Goal: Task Accomplishment & Management: Manage account settings

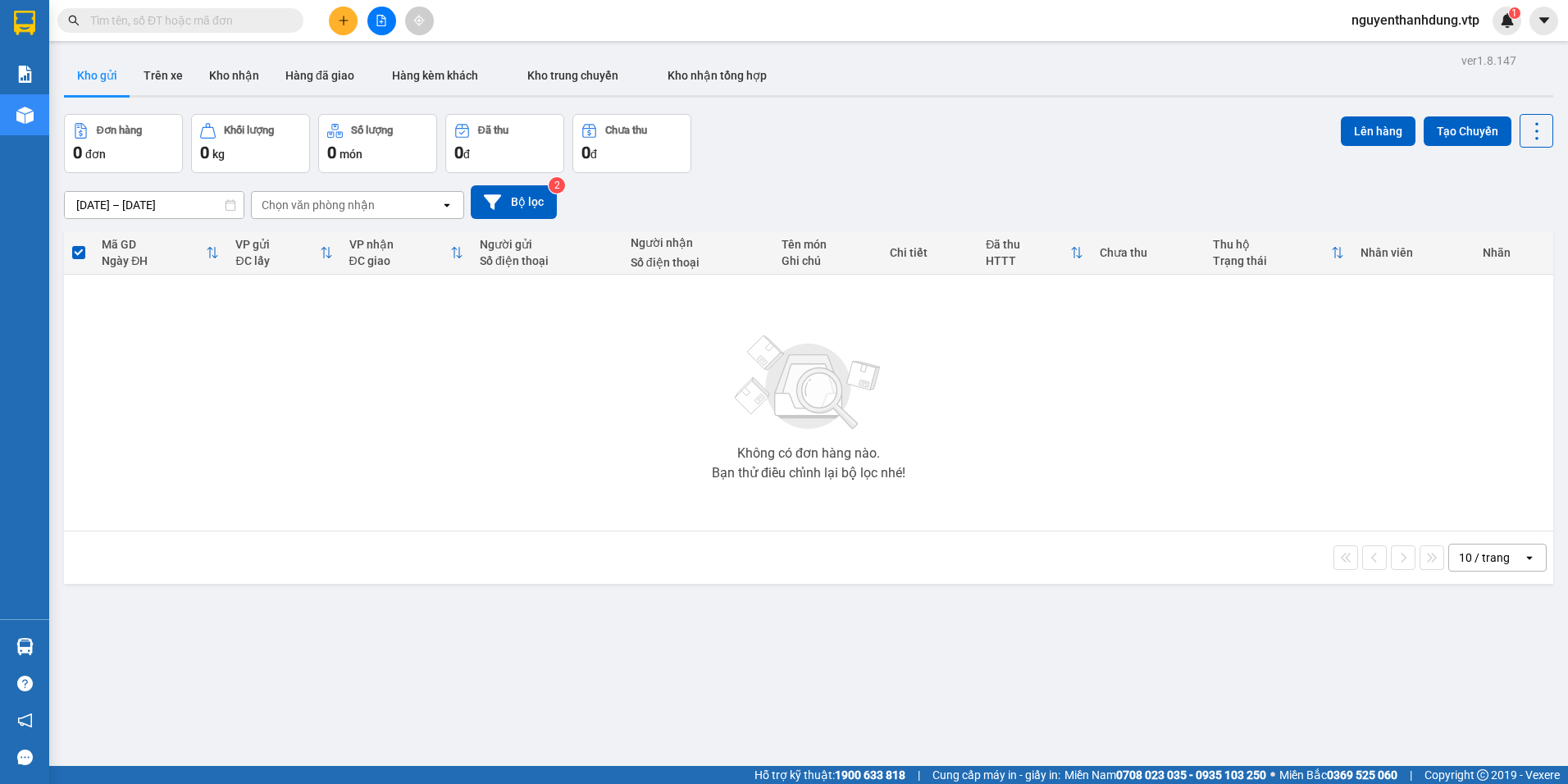
click at [342, 13] on button at bounding box center [343, 21] width 28 height 28
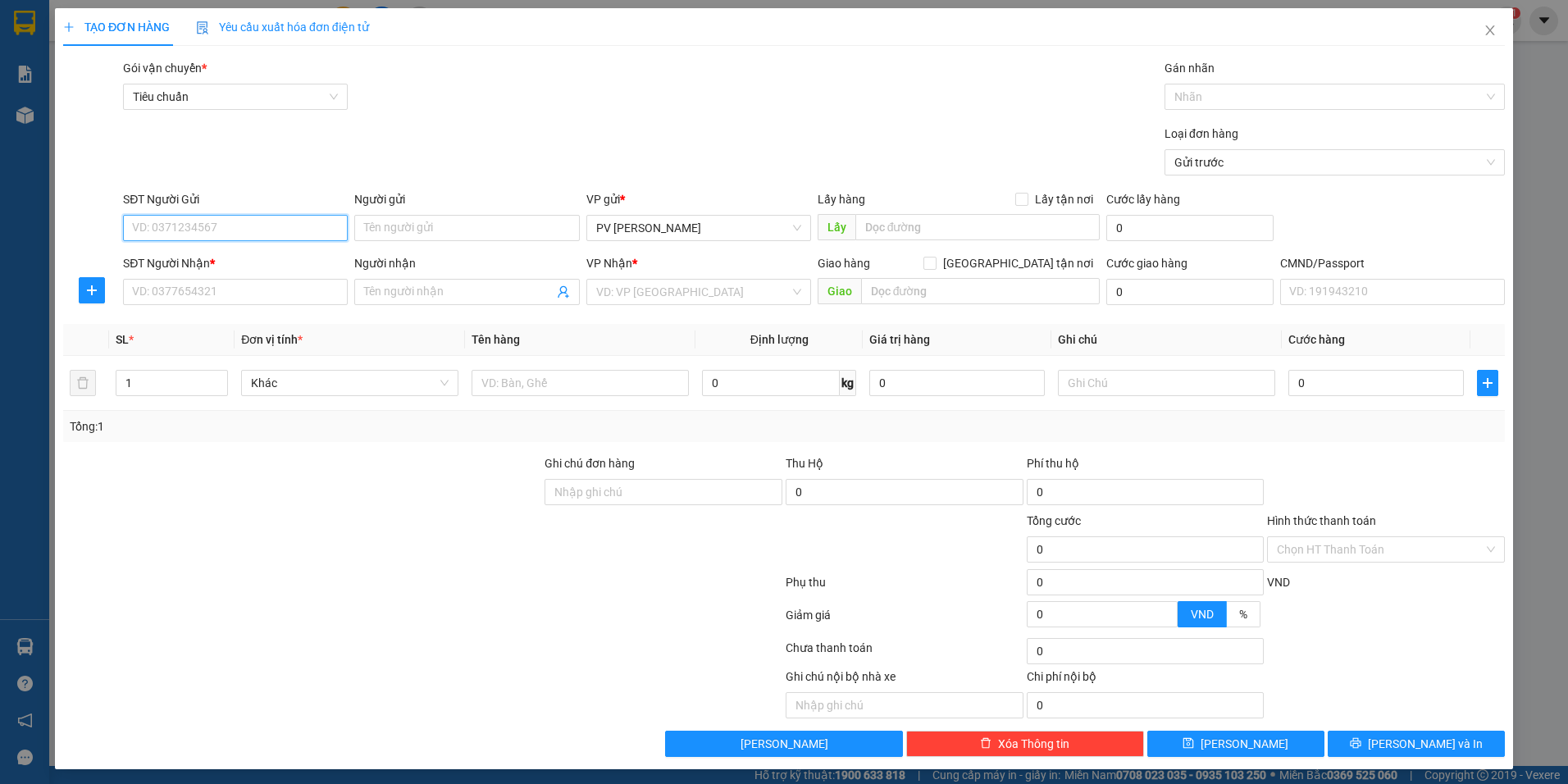
click at [224, 232] on input "SĐT Người Gửi" at bounding box center [235, 228] width 224 height 27
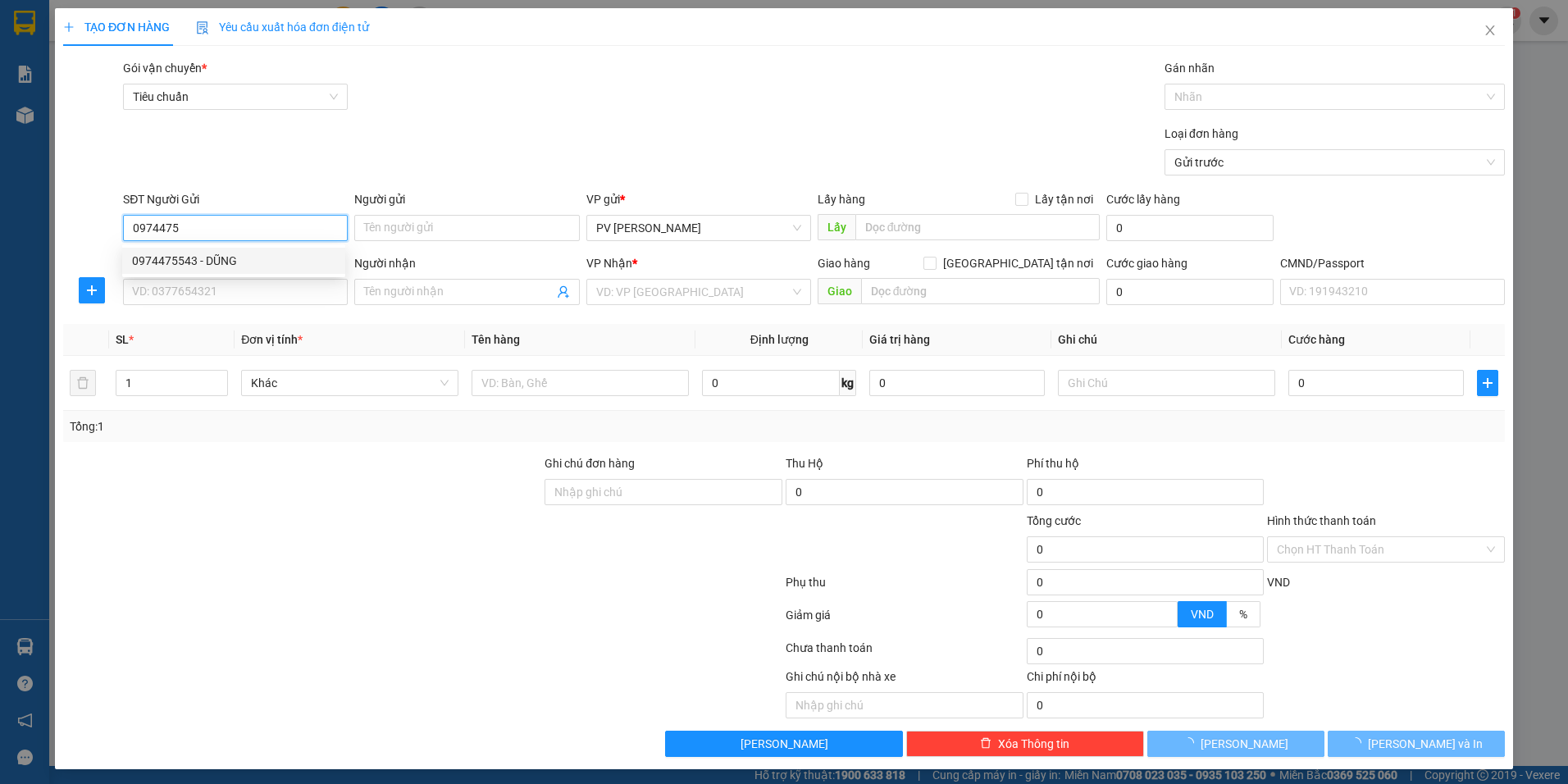
click at [177, 260] on div "0974475543 - DŨNG" at bounding box center [234, 260] width 204 height 18
type input "0974475543"
type input "DŨNG"
type input "0969917165"
type input "hưng"
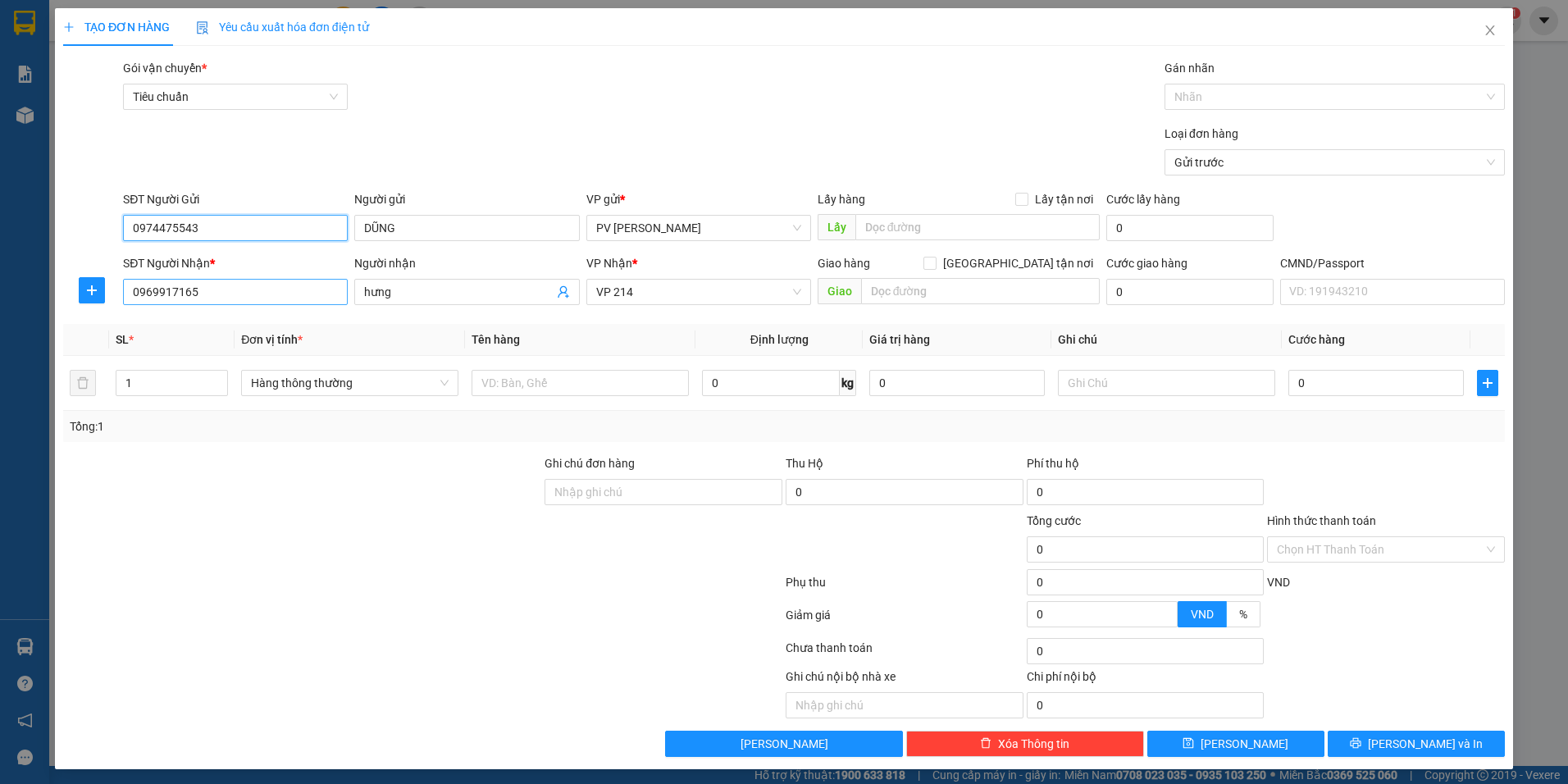
type input "0974475543"
drag, startPoint x: 209, startPoint y: 285, endPoint x: -3, endPoint y: 357, distance: 223.9
click at [0, 357] on html "Kết quả tìm kiếm ( 0 ) Bộ lọc No Data nguyenthanhdung.vtp 1 Báo cáo BC giao hàn…" at bounding box center [784, 392] width 1568 height 784
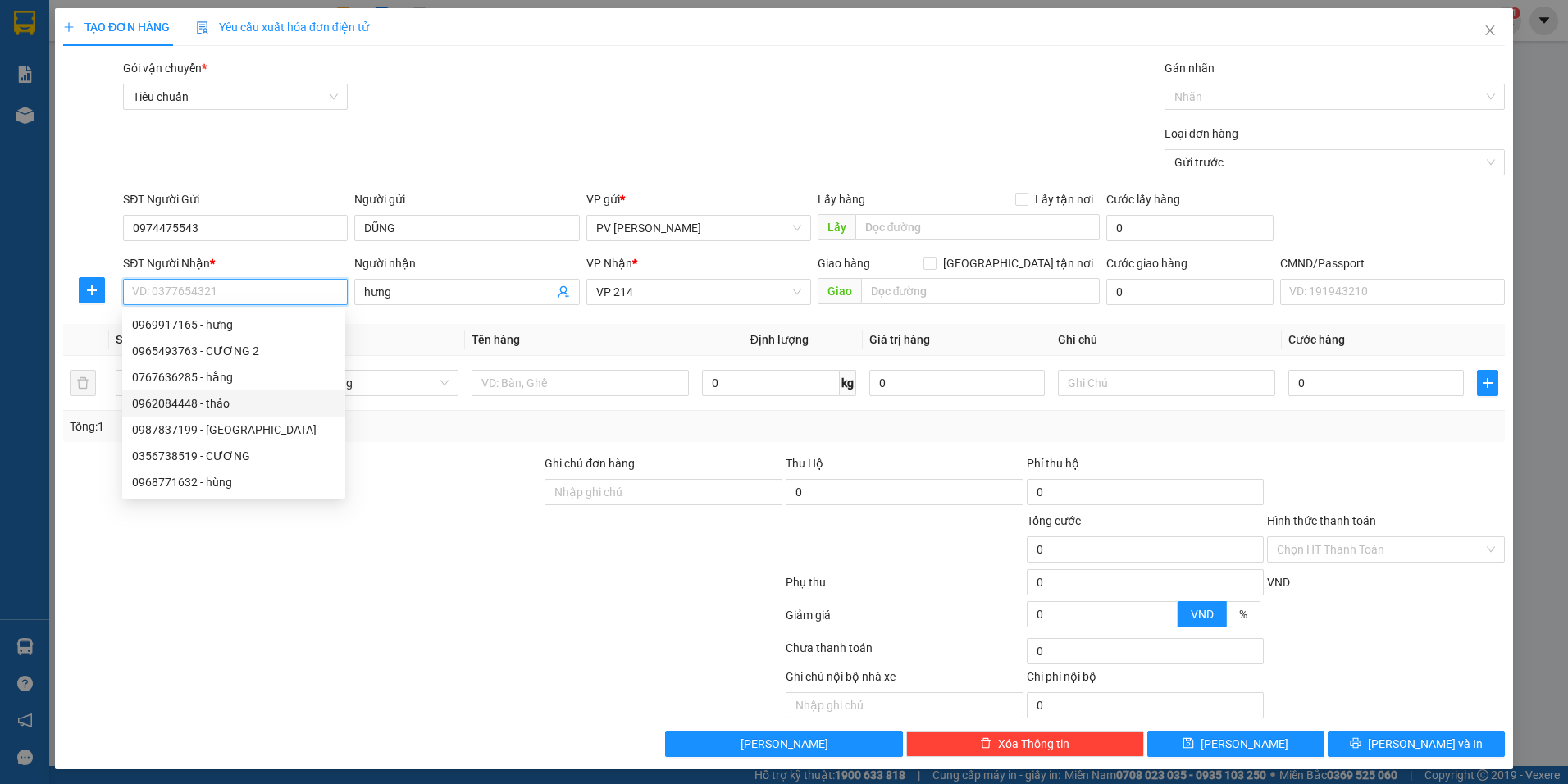
click at [205, 401] on div "0962084448 - thảo" at bounding box center [234, 403] width 204 height 18
type input "0962084448"
type input "thảo"
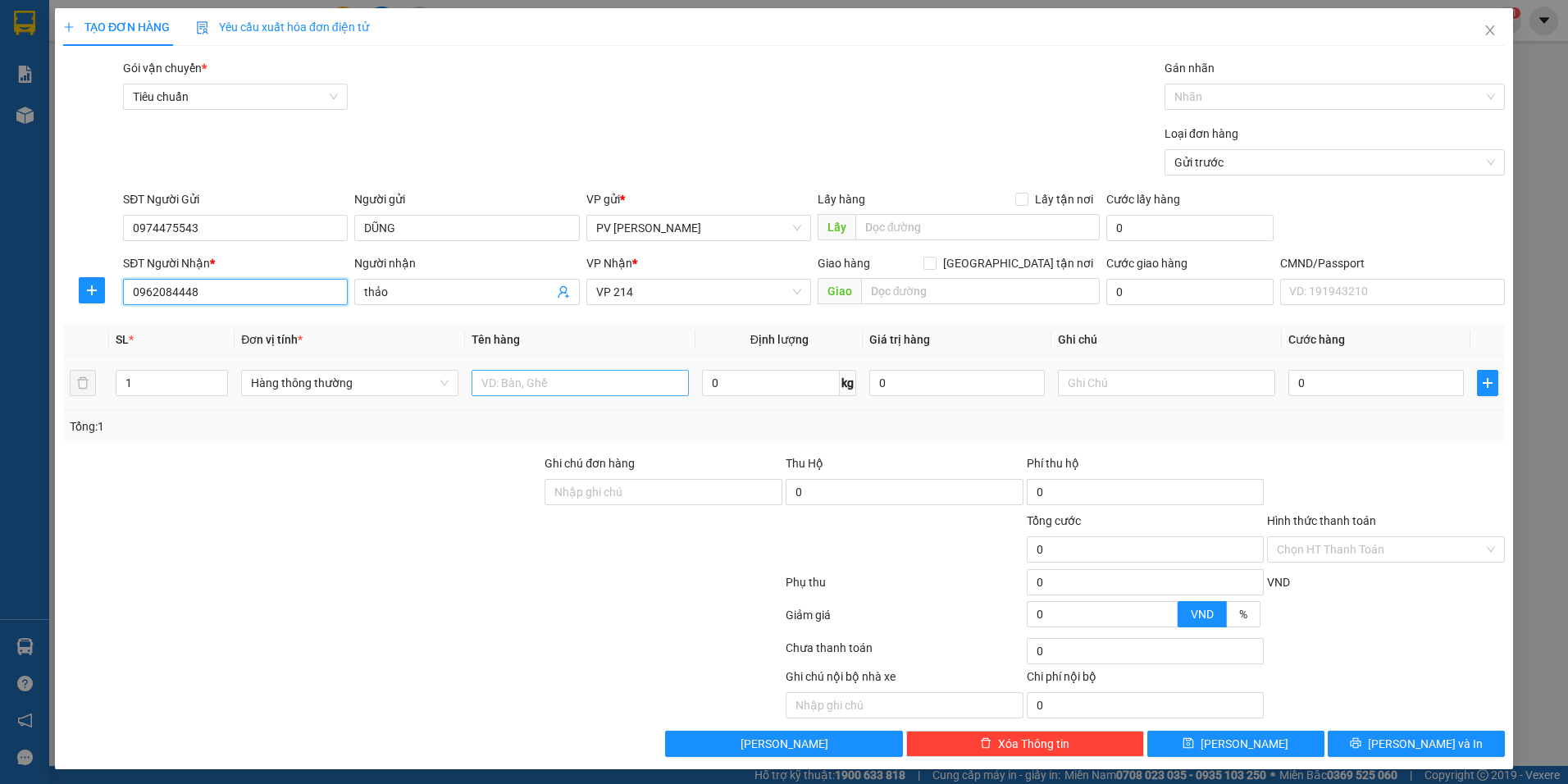
type input "0962084448"
click at [514, 387] on input "text" at bounding box center [580, 383] width 217 height 27
type input "RAU"
click at [1105, 384] on input "text" at bounding box center [1167, 383] width 217 height 27
type input "BỊCH"
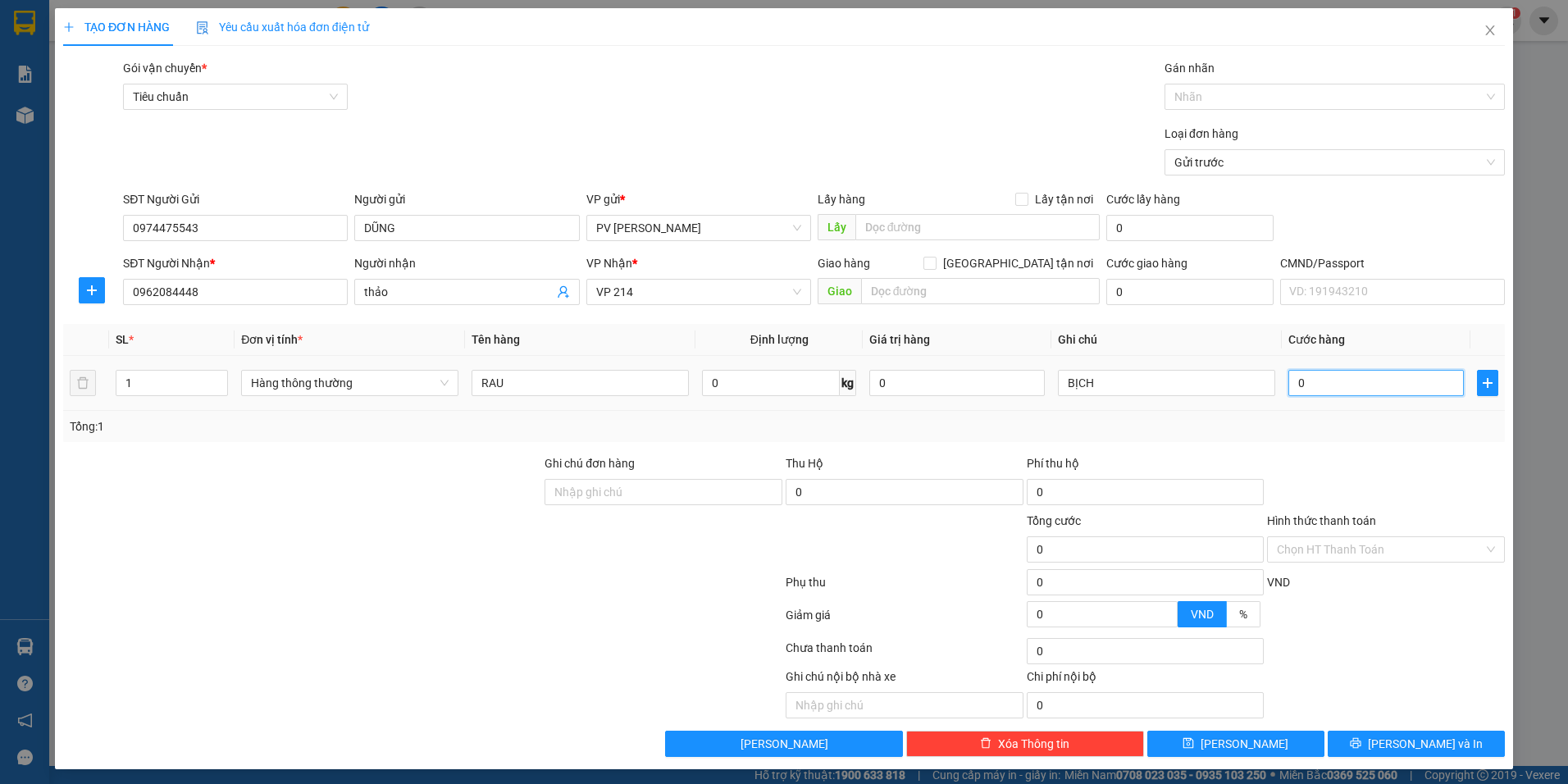
click at [1364, 383] on input "0" at bounding box center [1376, 383] width 175 height 27
type input "4"
type input "40"
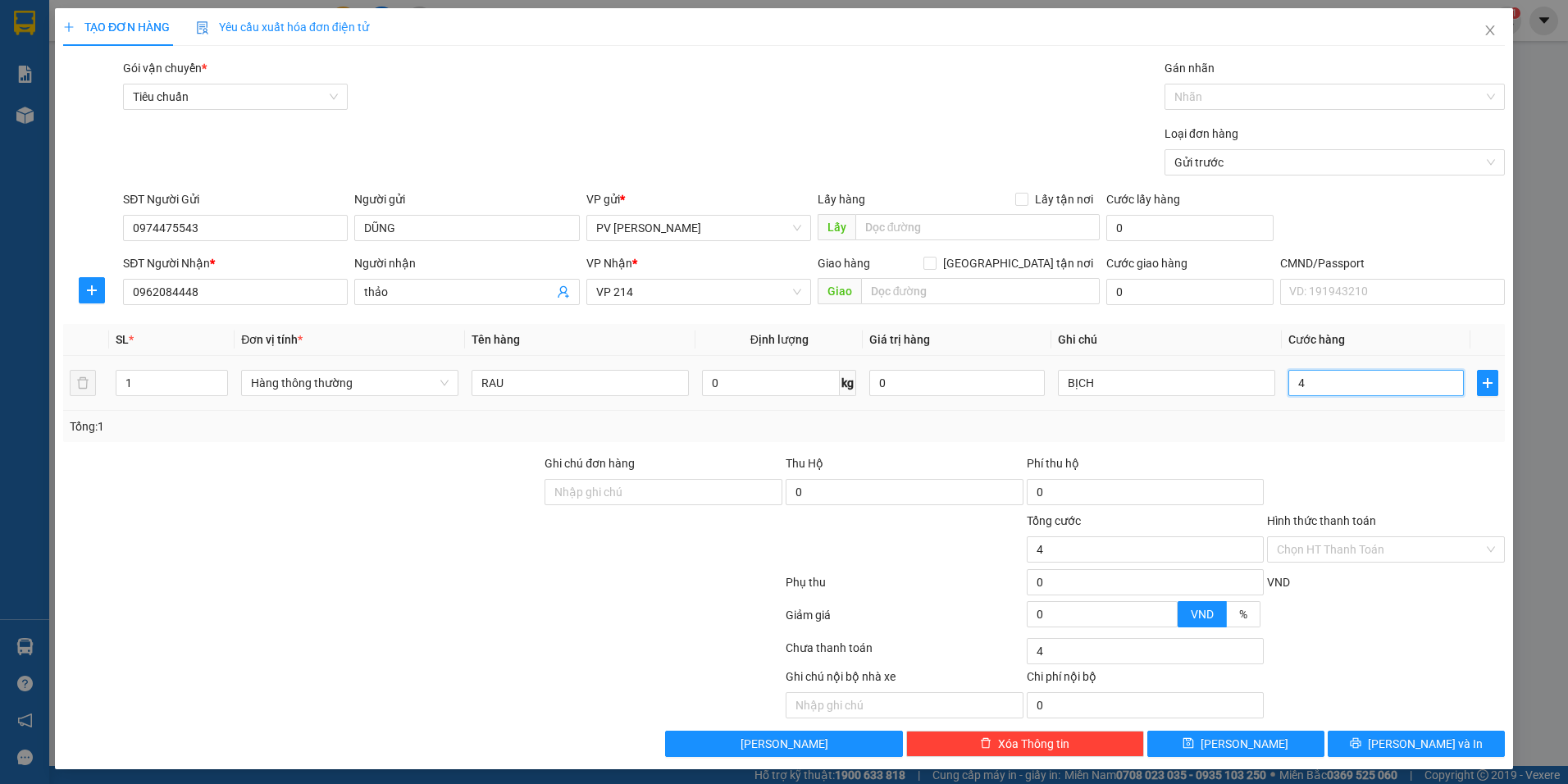
type input "40"
type input "400"
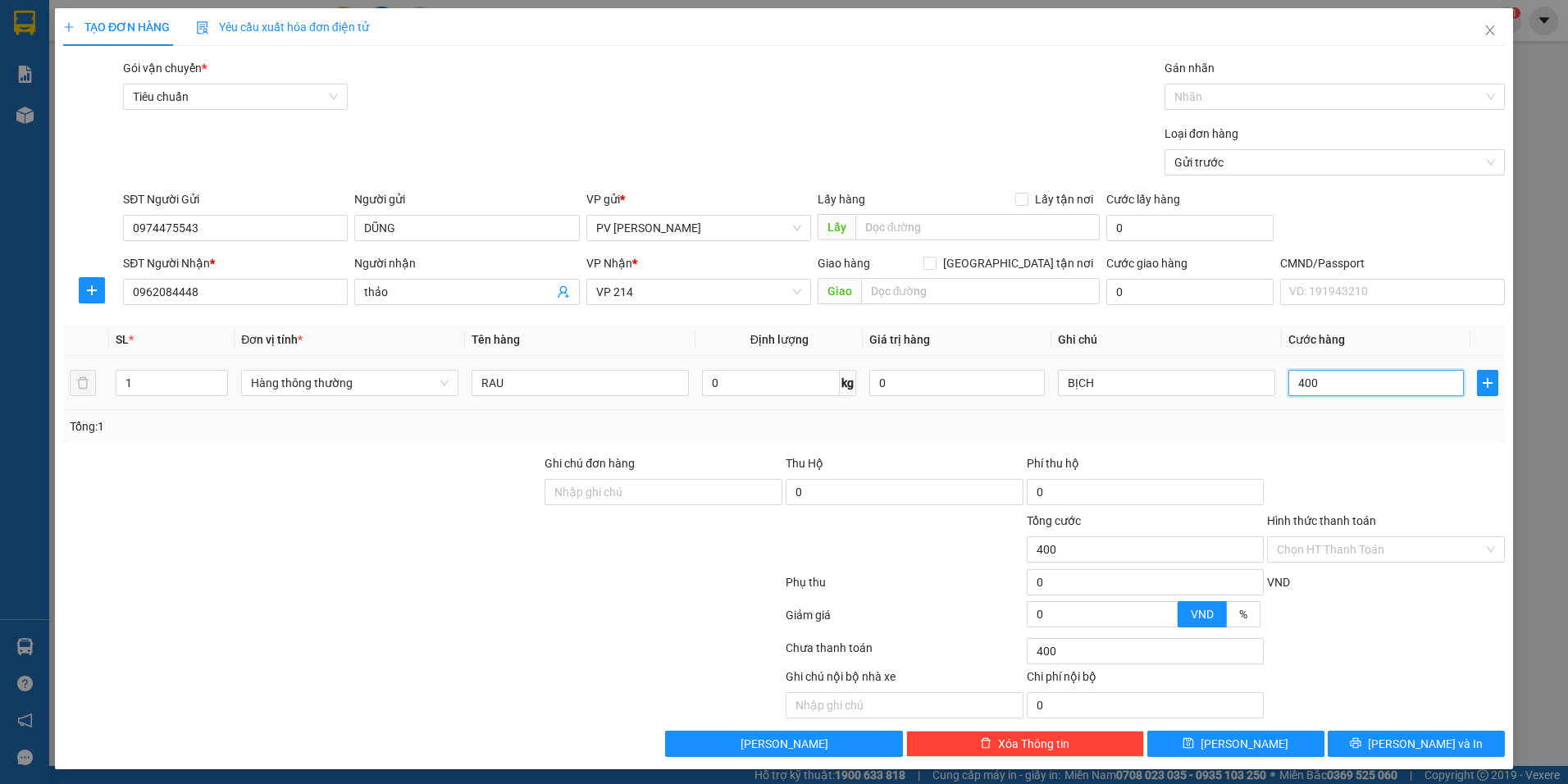
type input "4.000"
type input "40.000"
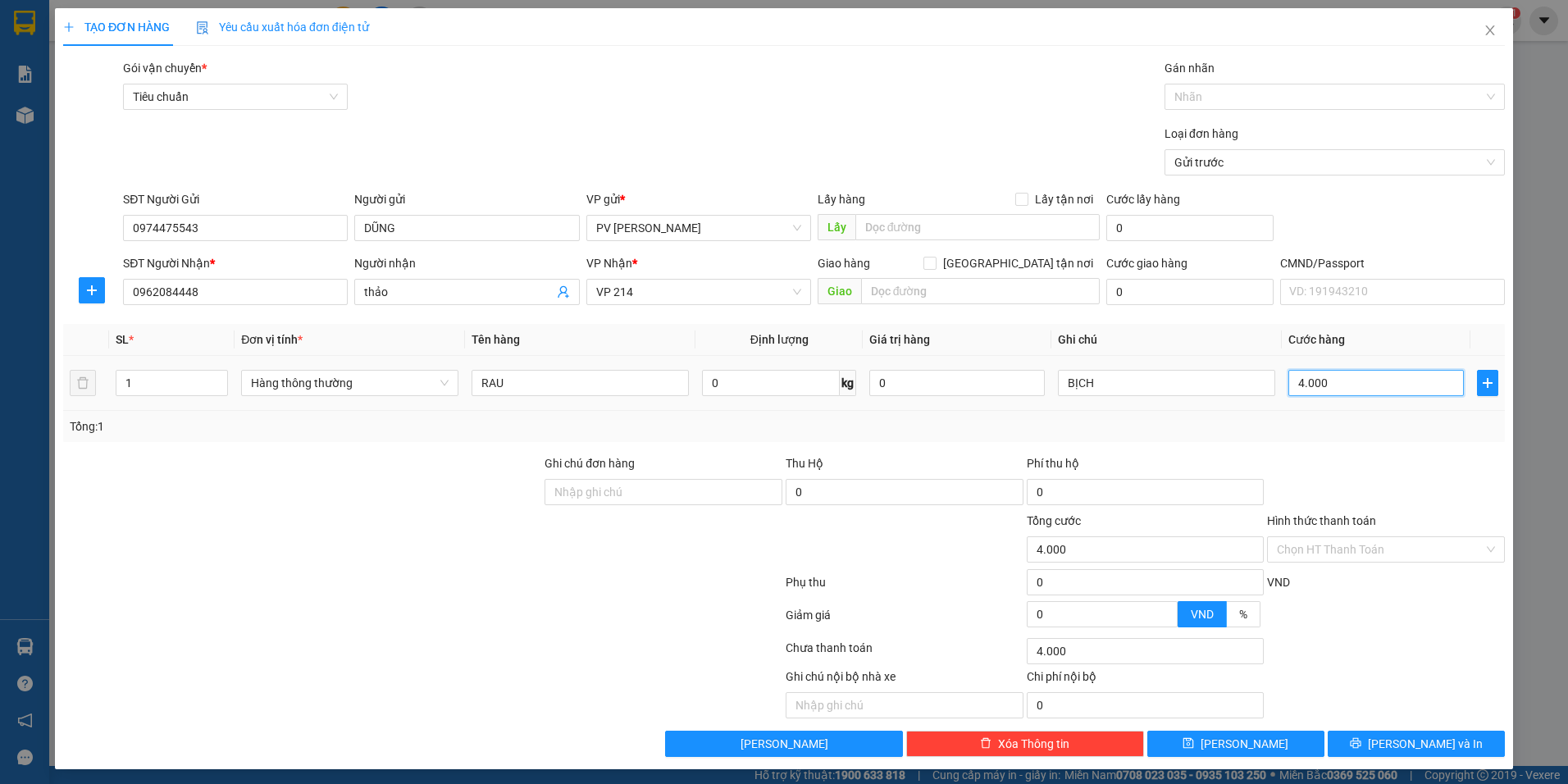
type input "40.000"
click at [1362, 741] on icon "printer" at bounding box center [1355, 743] width 11 height 11
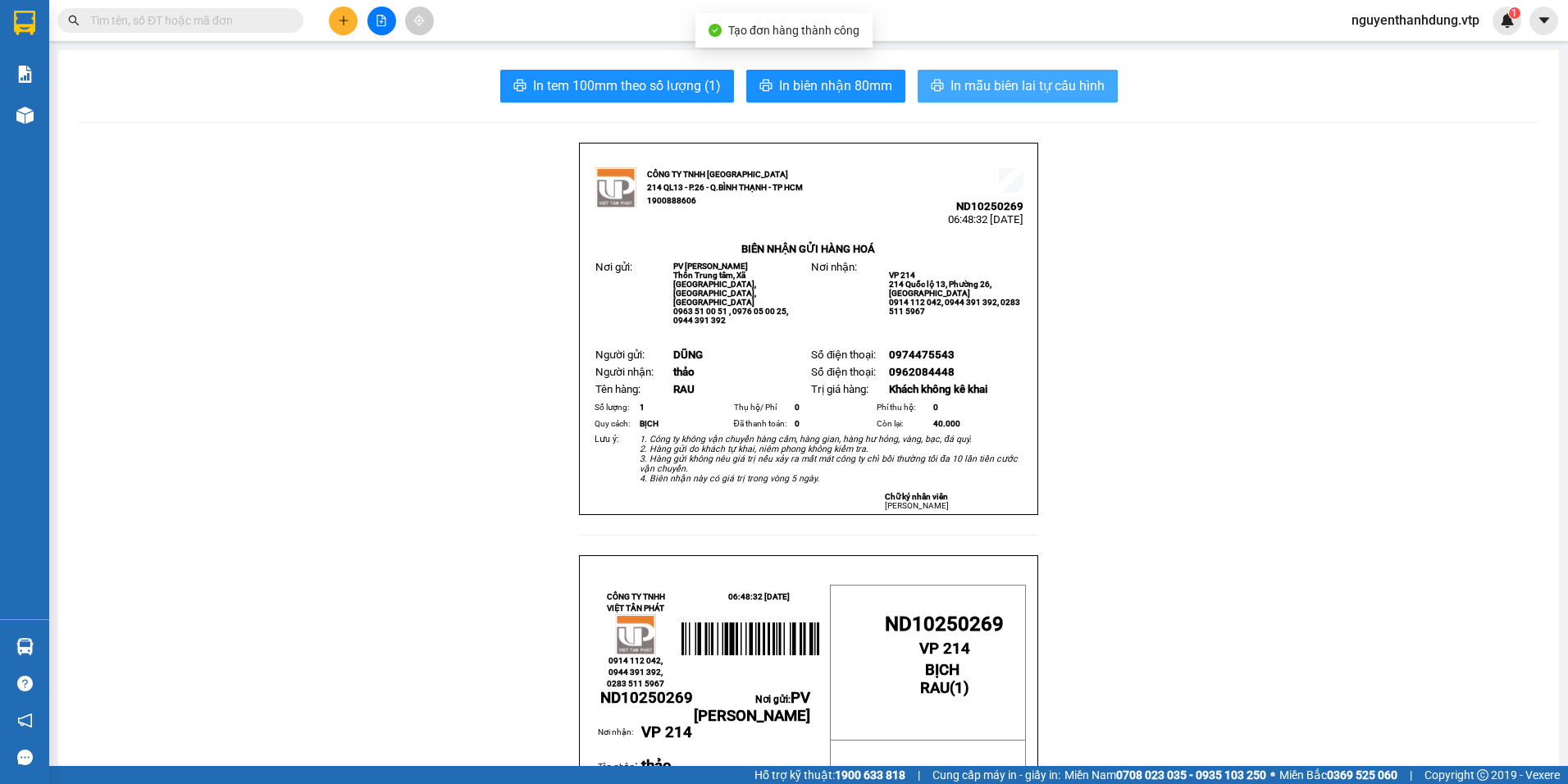
click at [1069, 88] on span "In mẫu biên lai tự cấu hình" at bounding box center [1027, 86] width 154 height 21
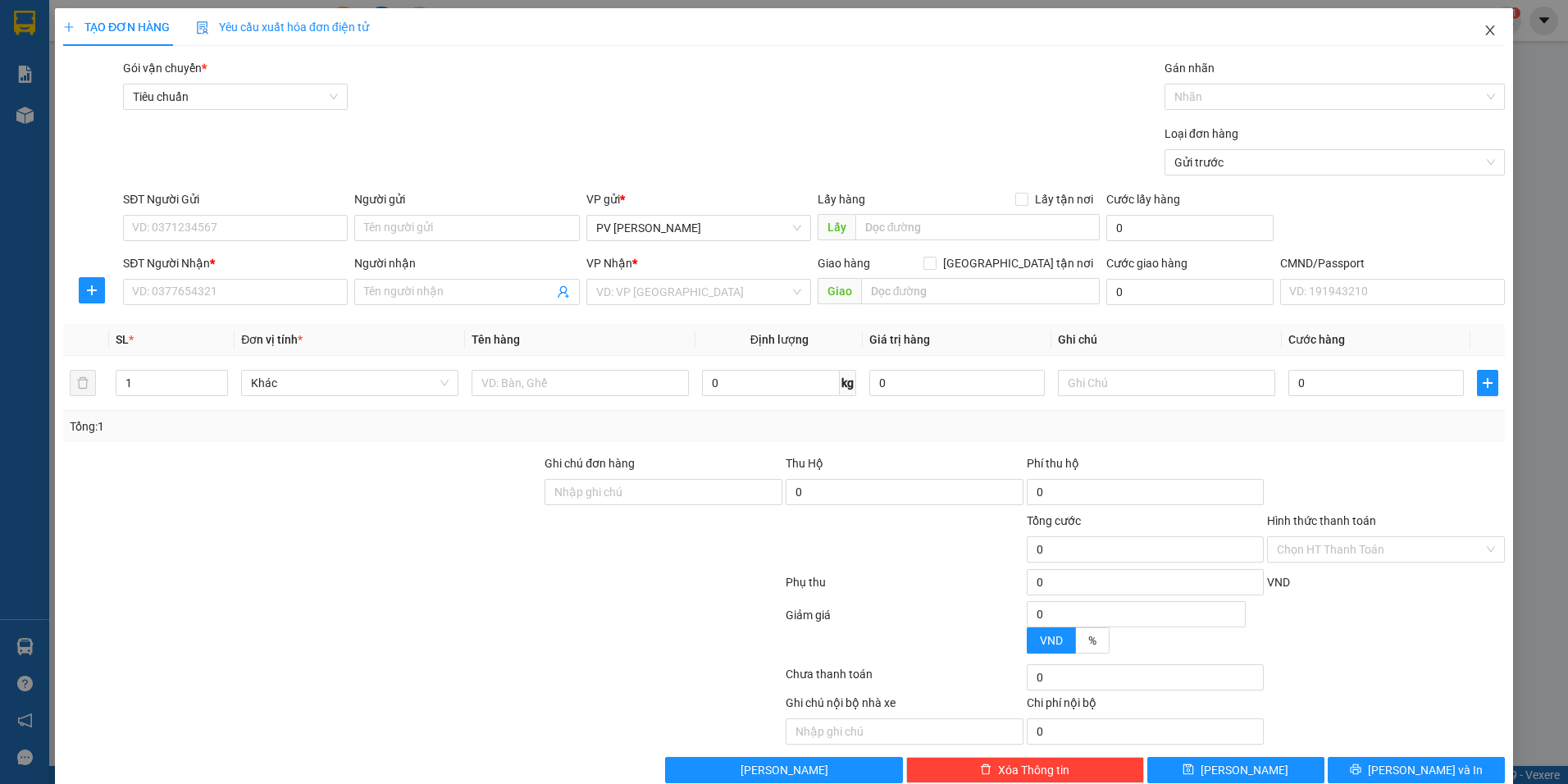
click at [1467, 35] on span "Close" at bounding box center [1490, 31] width 46 height 46
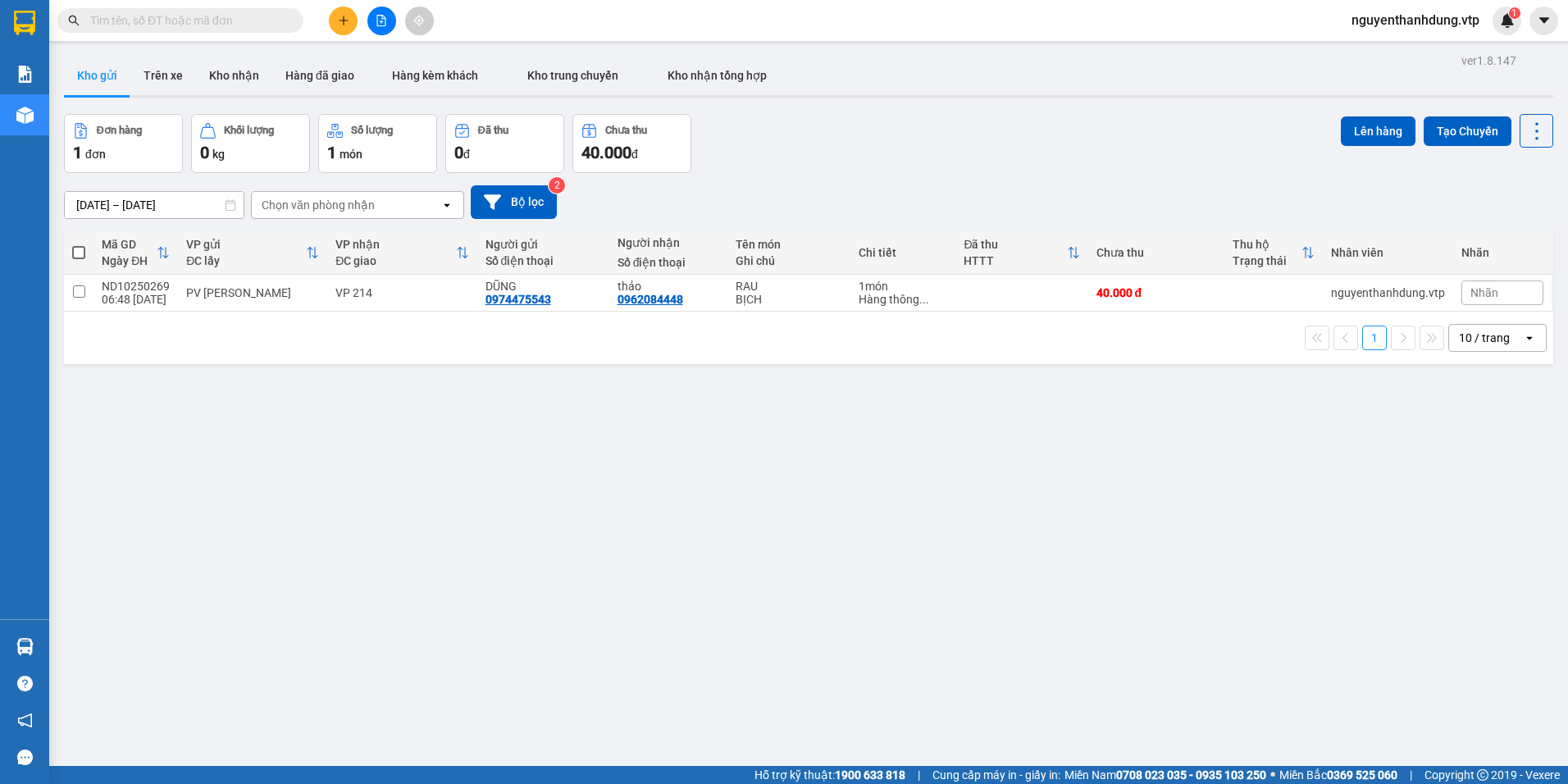
click at [77, 259] on label at bounding box center [78, 252] width 13 height 16
click at [79, 244] on input "checkbox" at bounding box center [79, 244] width 0 height 0
checkbox input "true"
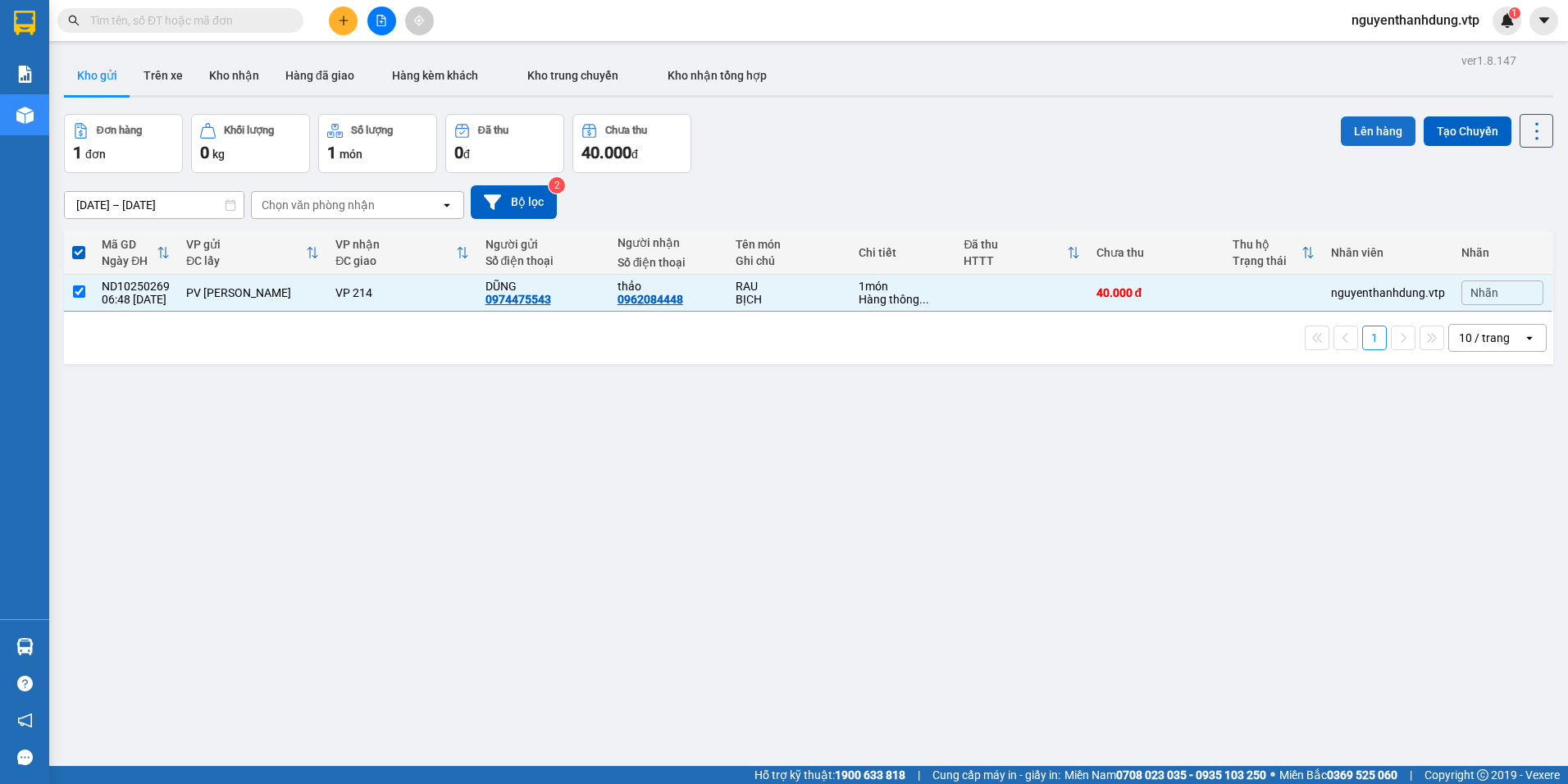
click at [1388, 121] on button "Lên hàng" at bounding box center [1378, 131] width 75 height 29
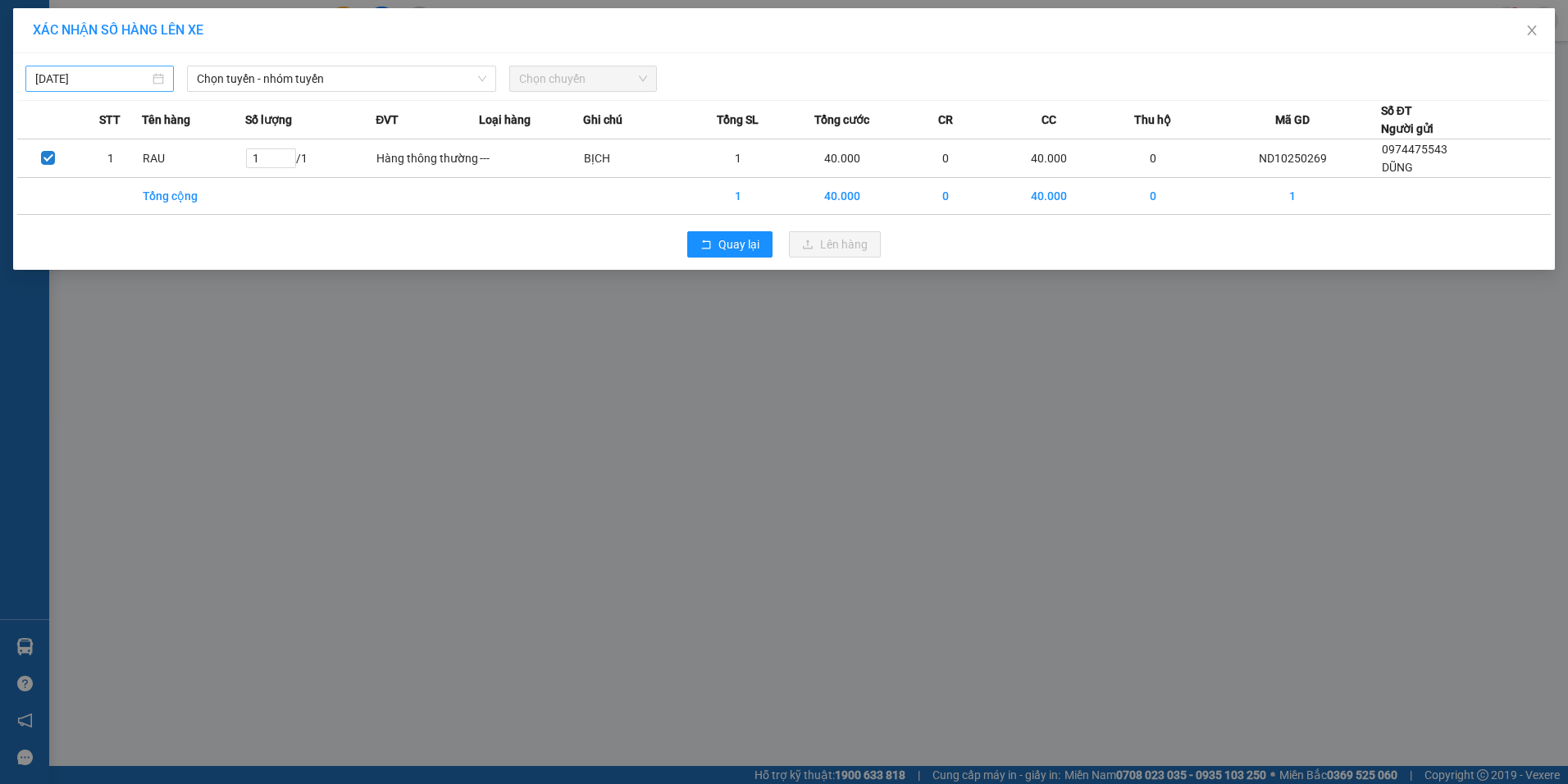
click at [132, 70] on input "[DATE]" at bounding box center [92, 78] width 114 height 18
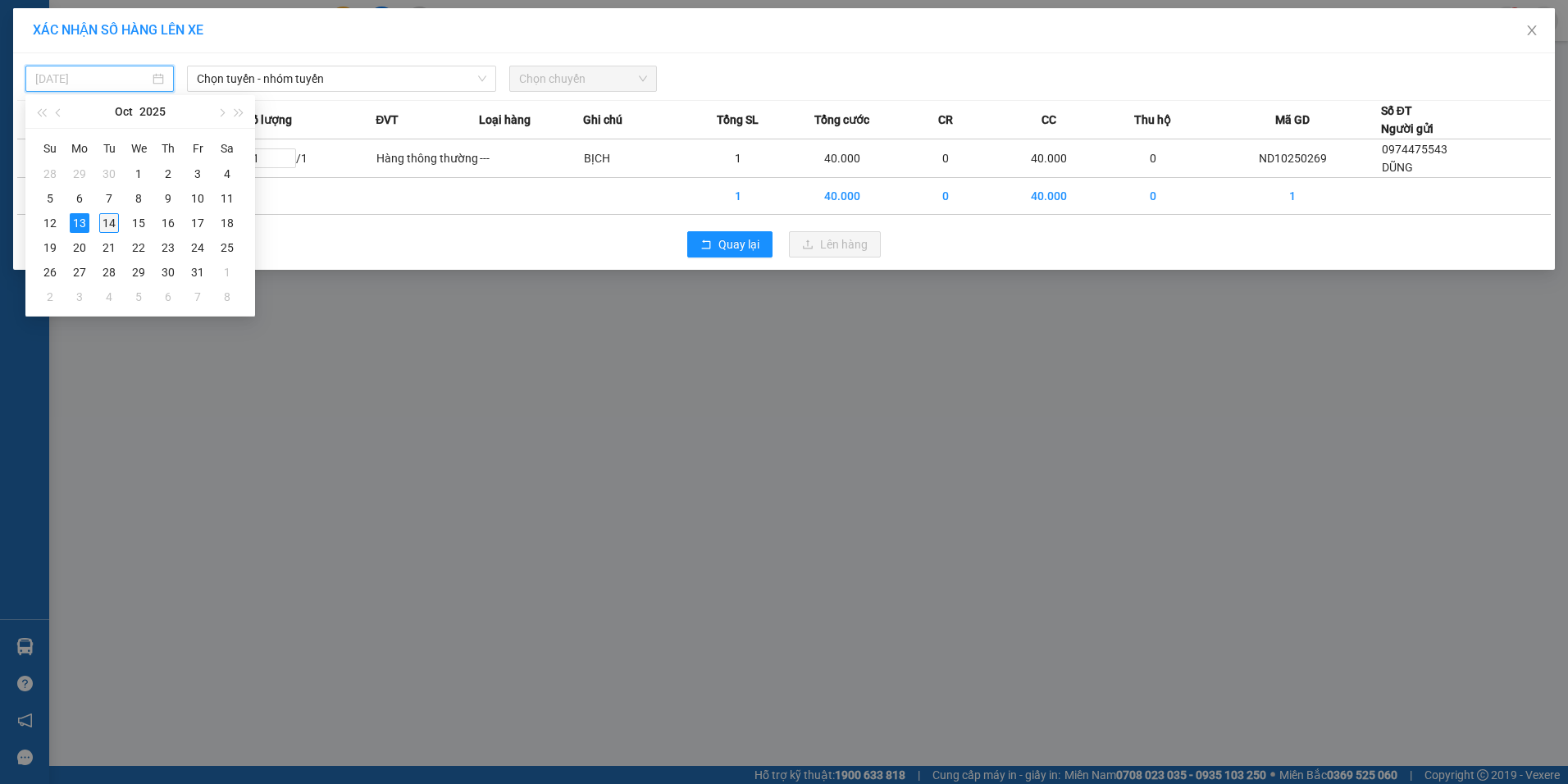
click at [107, 217] on div "14" at bounding box center [108, 223] width 20 height 20
type input "[DATE]"
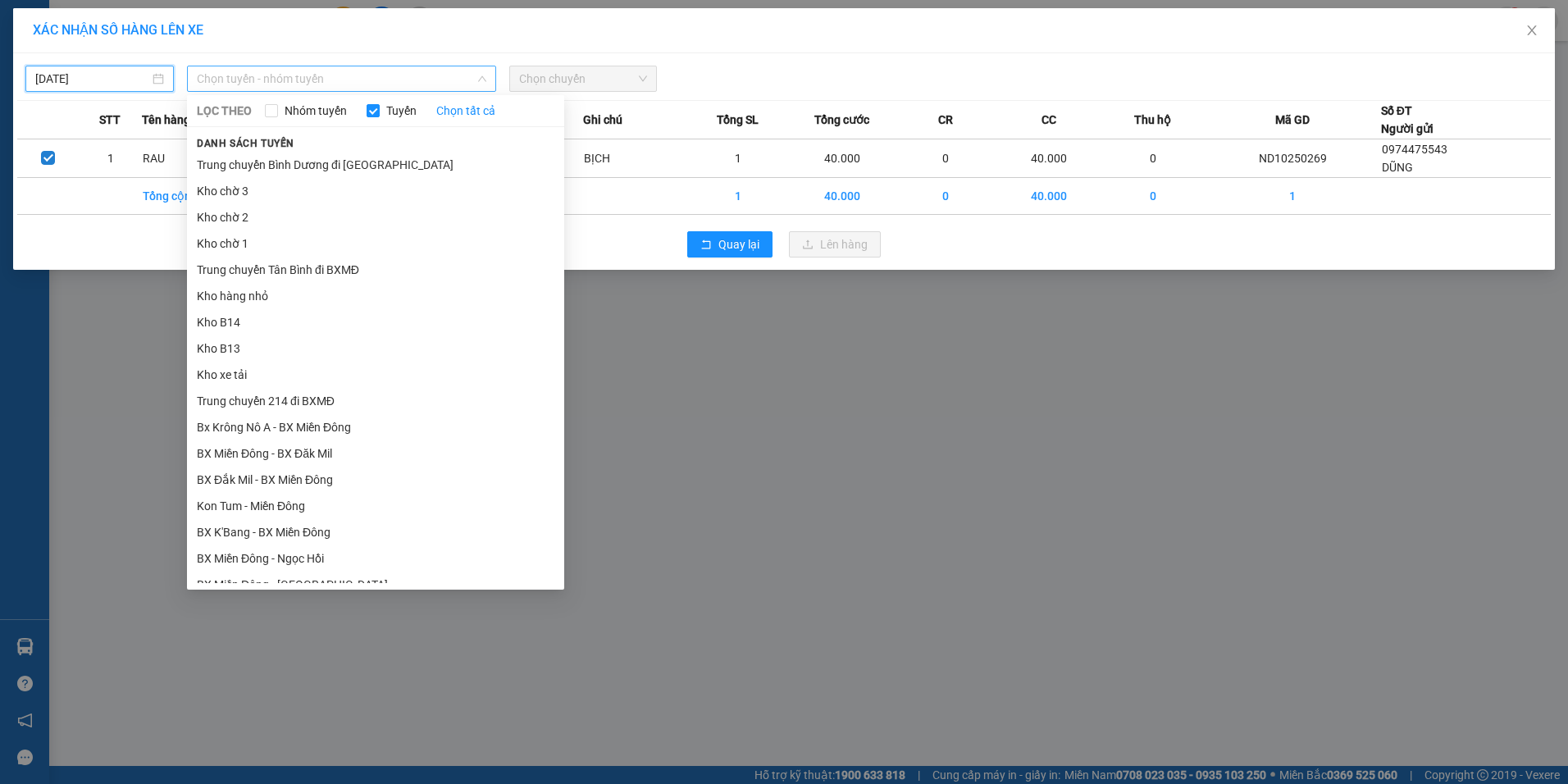
click at [315, 77] on span "Chọn tuyến - nhóm tuyến" at bounding box center [341, 78] width 290 height 25
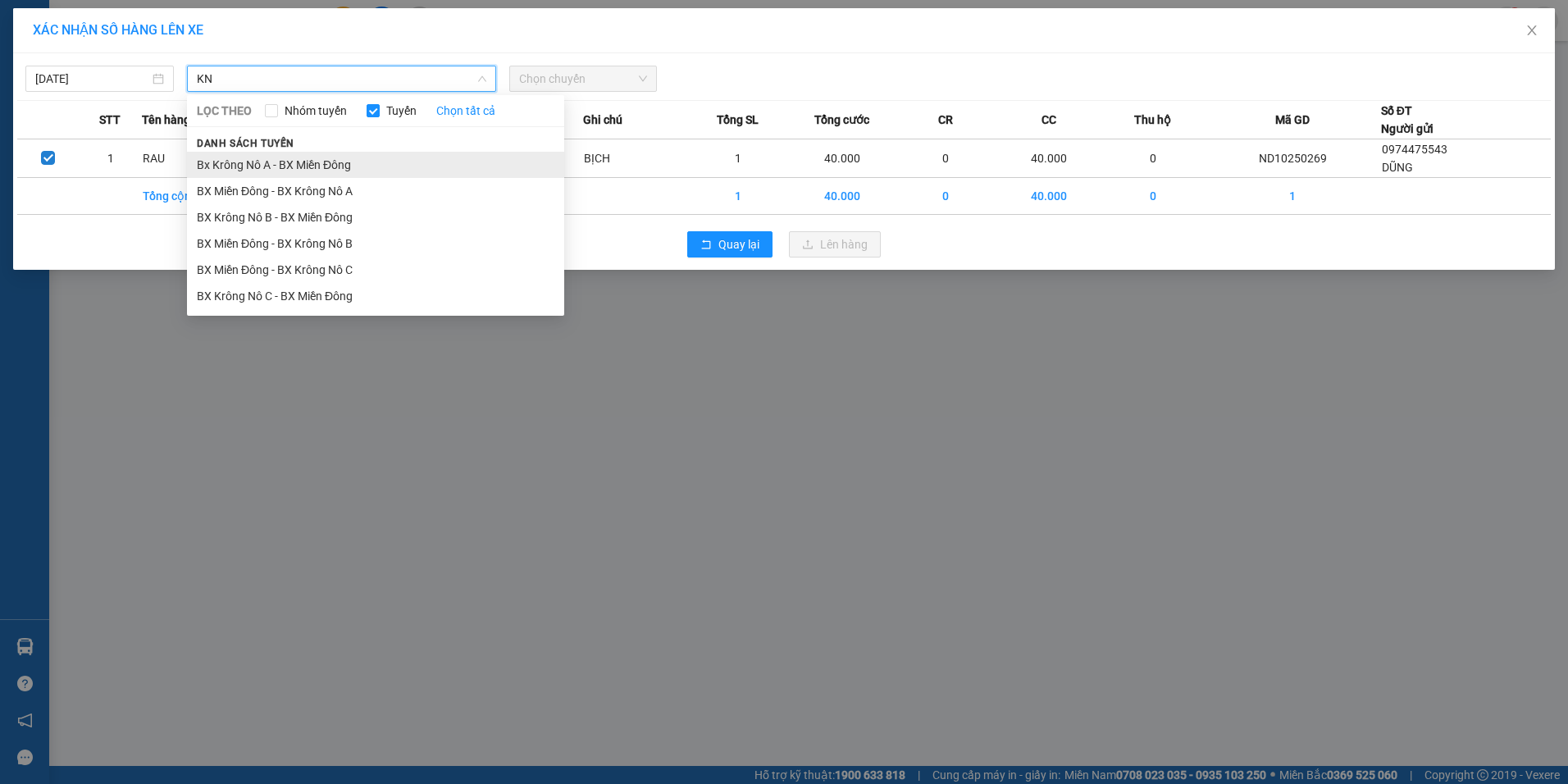
type input "KN"
click at [391, 171] on li "Bx Krông Nô A - BX Miền Đông" at bounding box center [376, 165] width 377 height 27
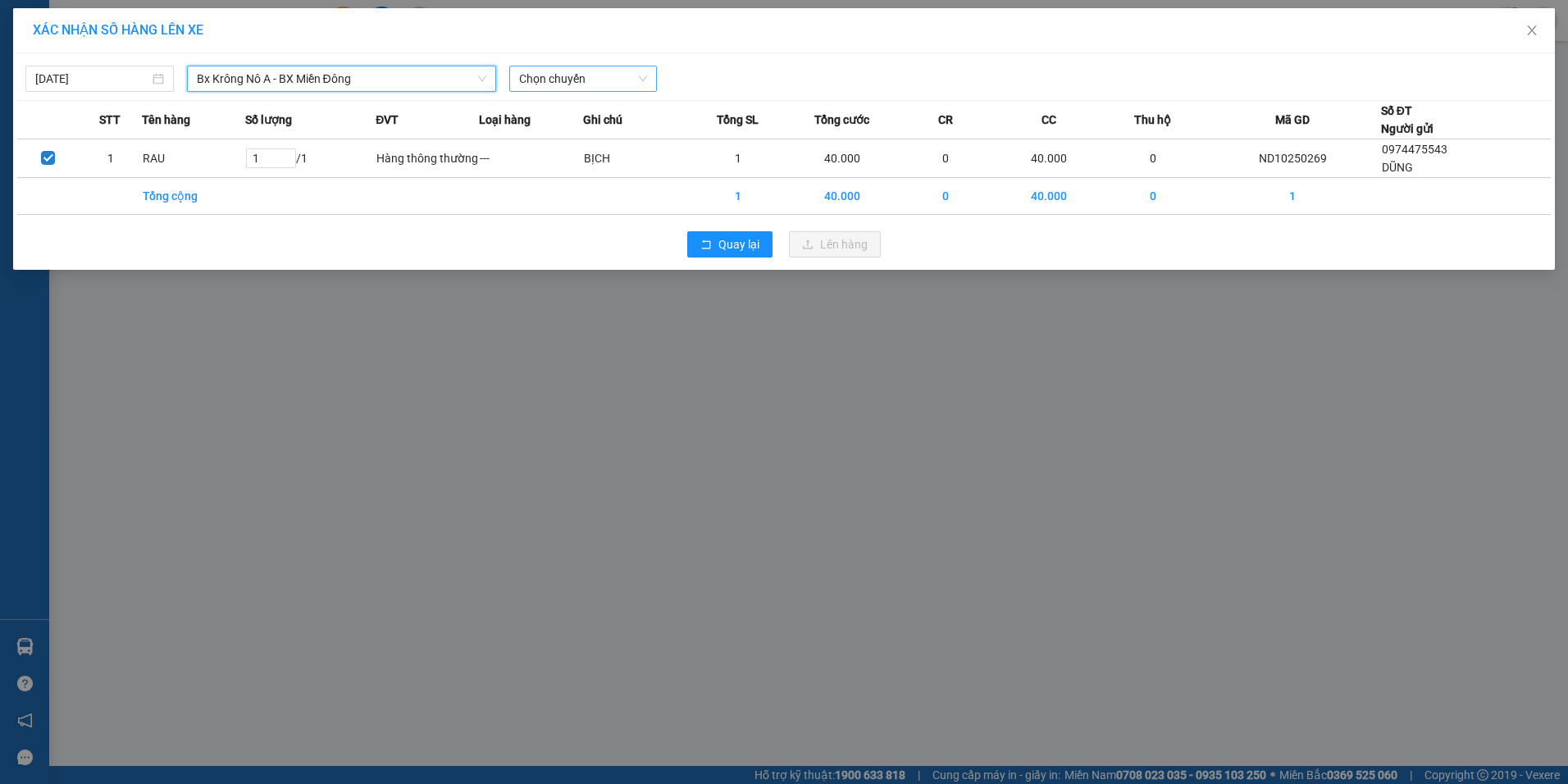
click at [567, 79] on span "Chọn chuyến" at bounding box center [584, 78] width 129 height 25
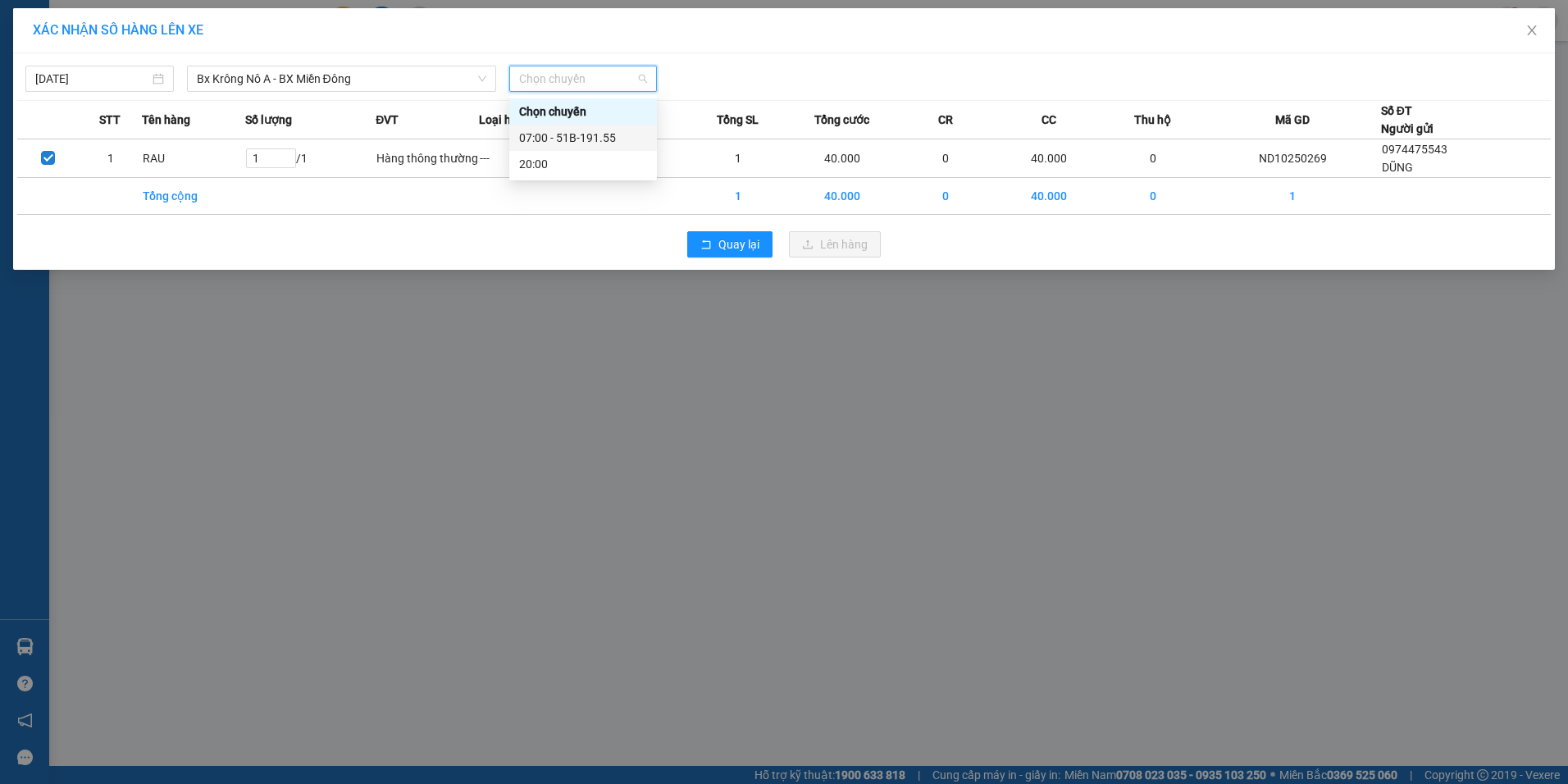
click at [585, 131] on div "07:00 - 51B-191.55" at bounding box center [583, 138] width 128 height 18
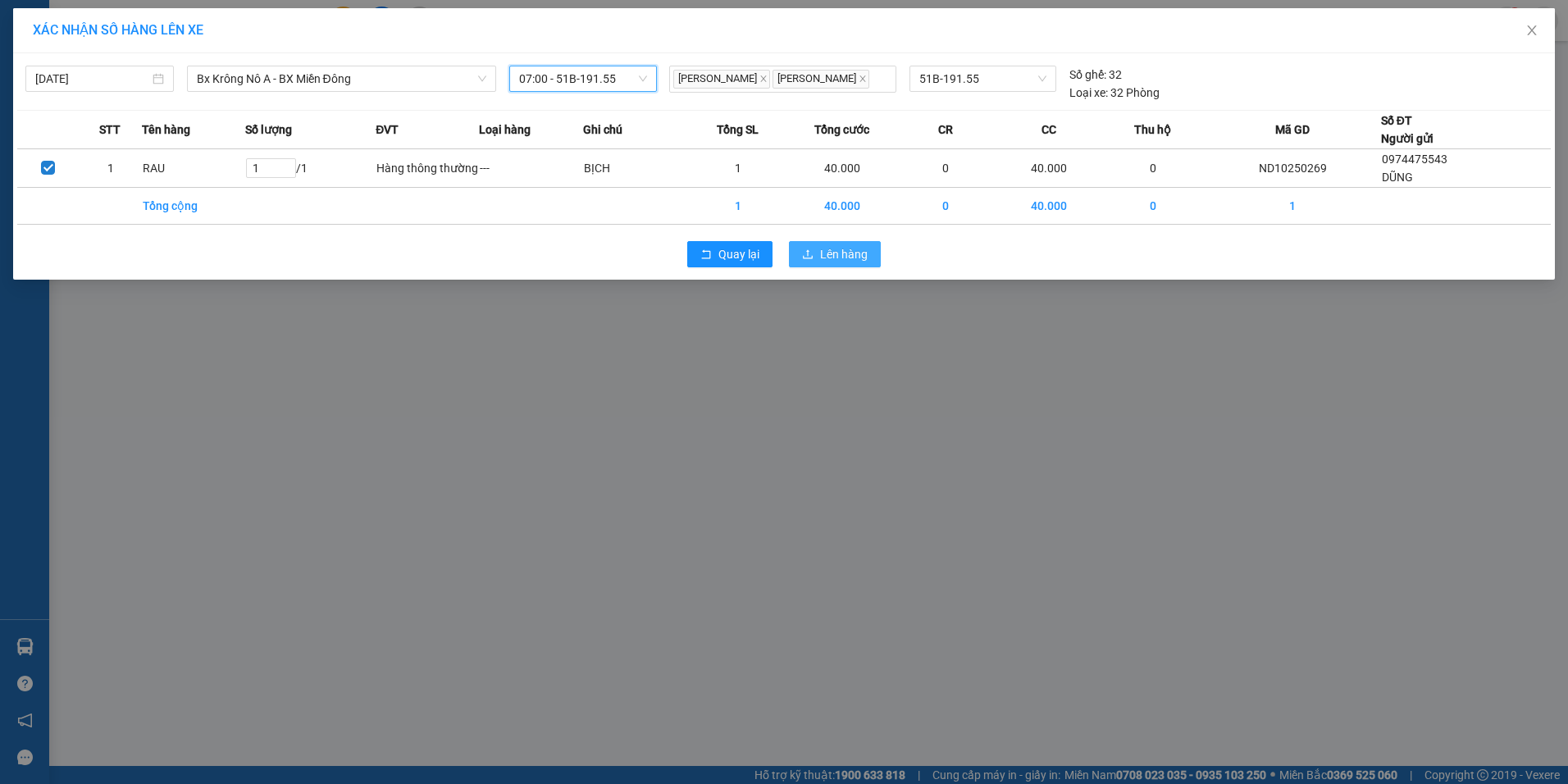
click at [824, 254] on span "Lên hàng" at bounding box center [843, 254] width 47 height 18
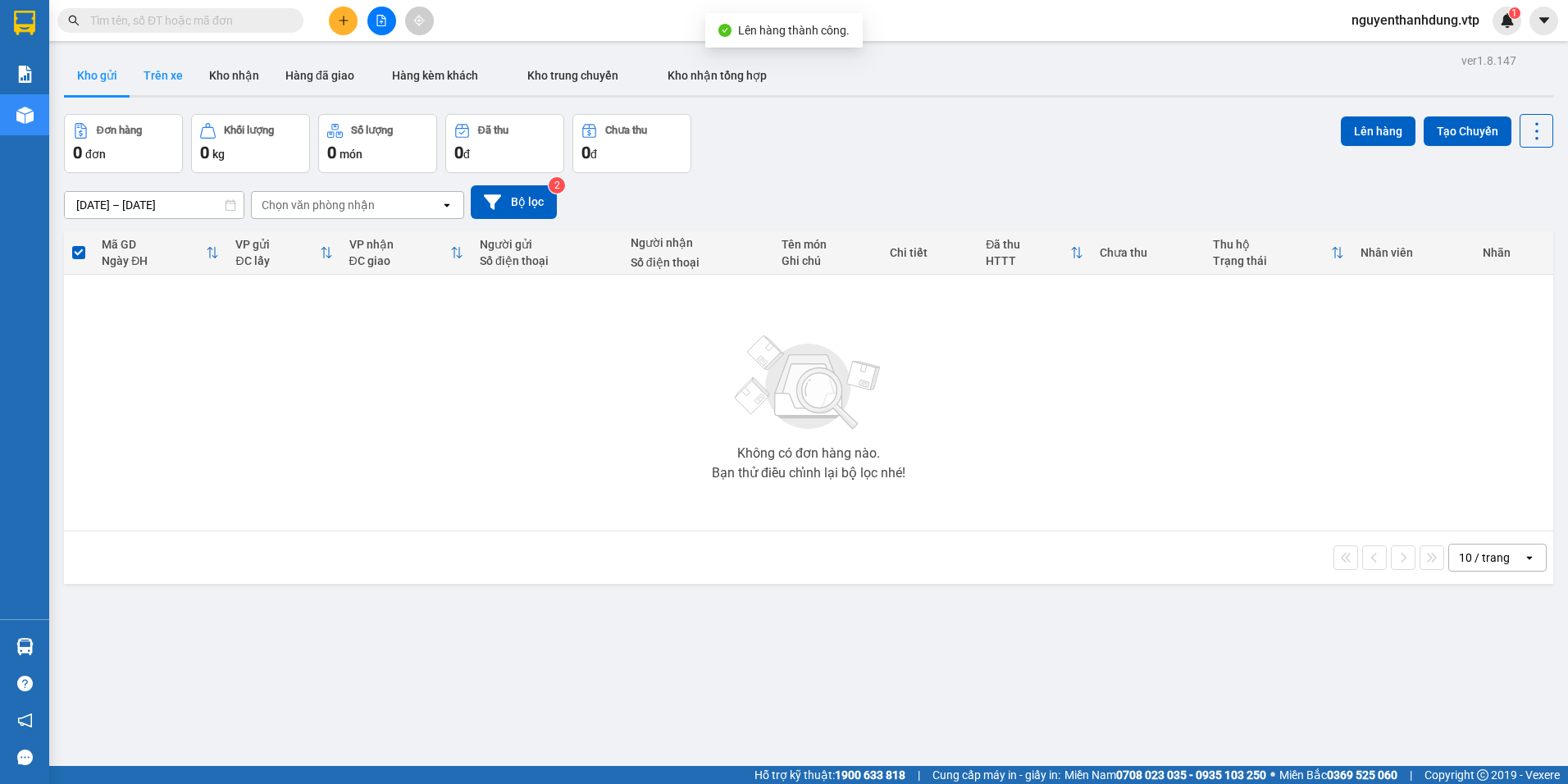
click at [168, 75] on button "Trên xe" at bounding box center [163, 76] width 65 height 40
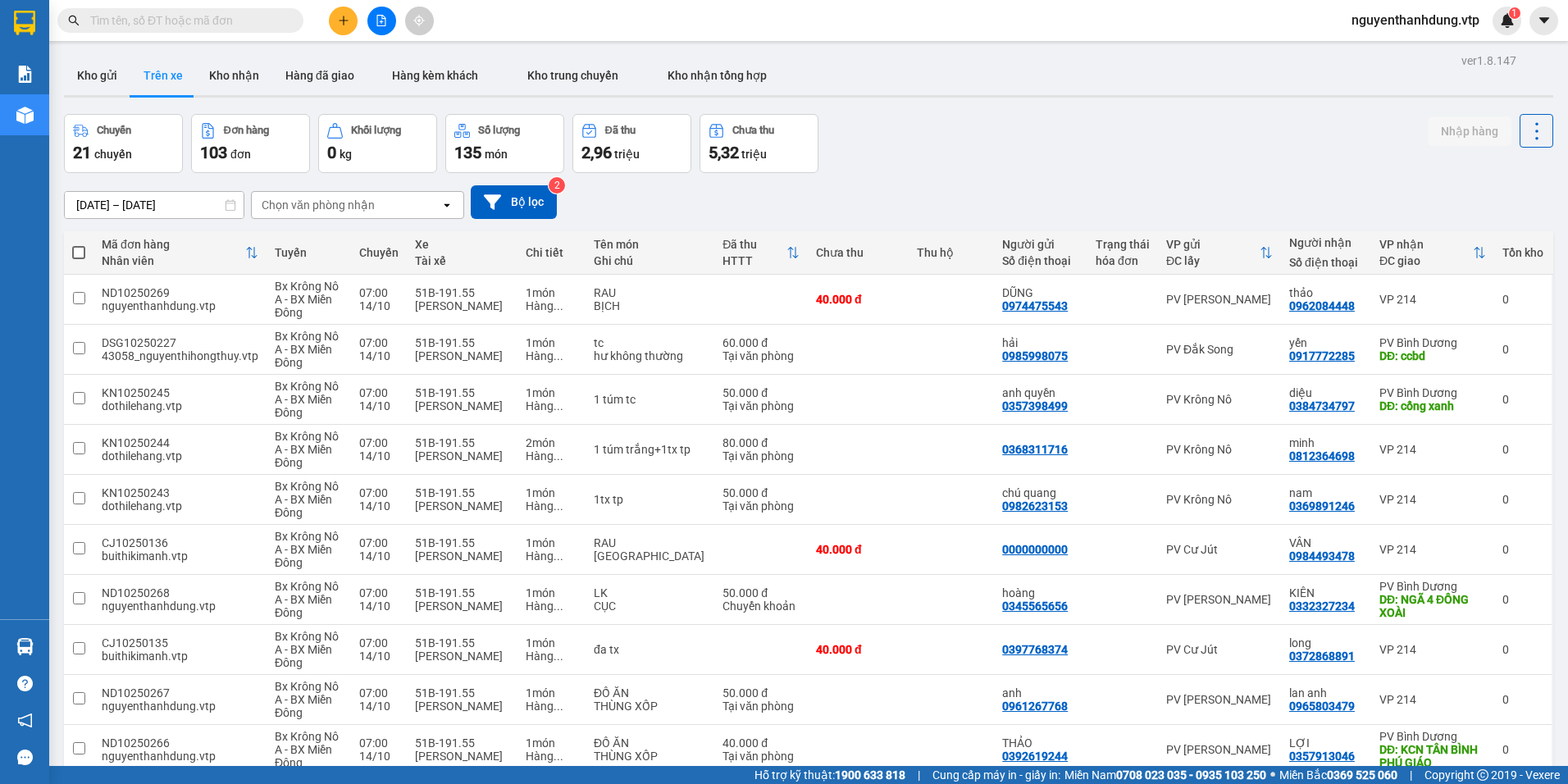
click at [373, 208] on div "Chọn văn phòng nhận" at bounding box center [346, 205] width 188 height 27
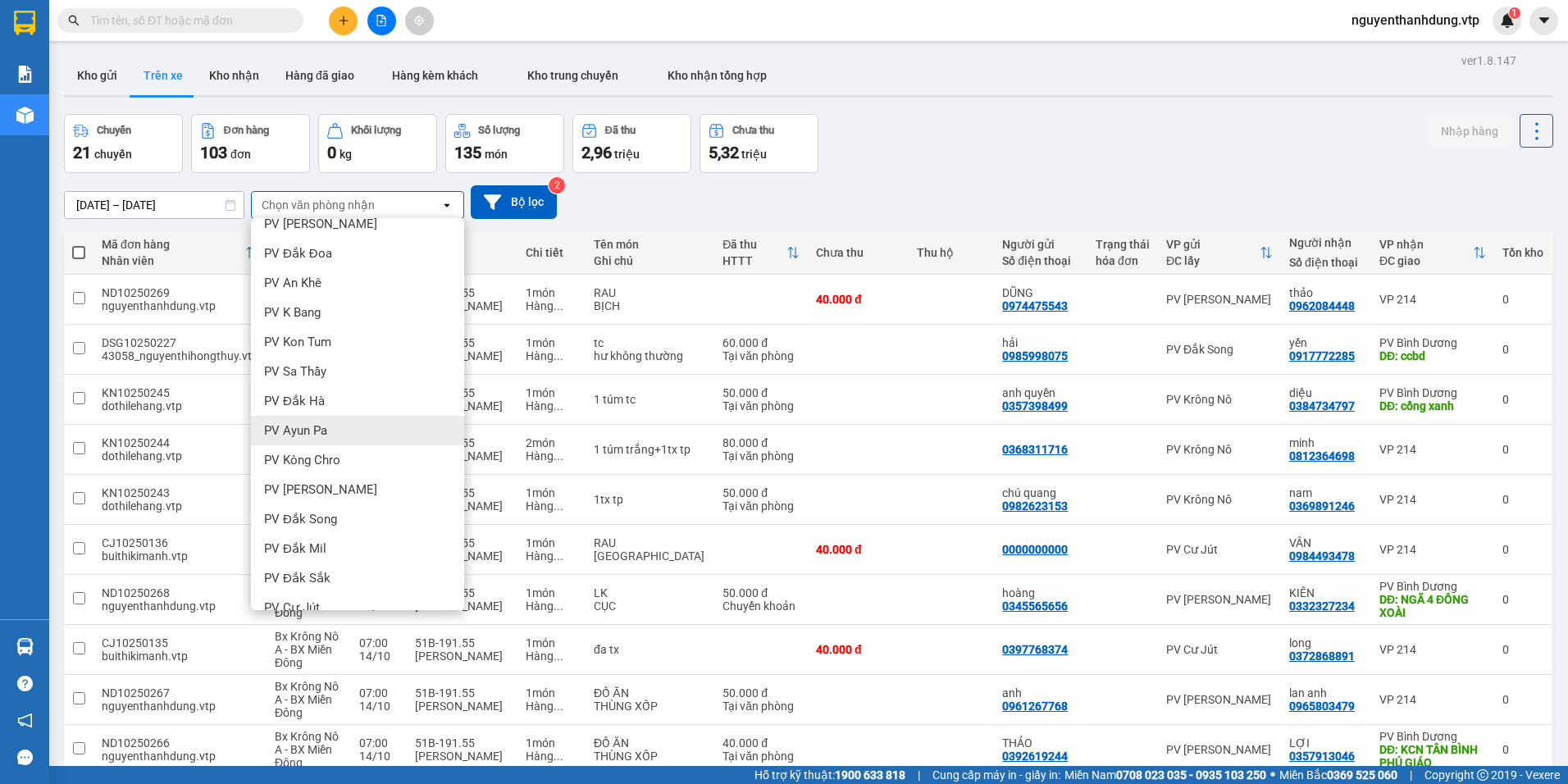
scroll to position [164, 0]
click at [312, 553] on span "PV [PERSON_NAME]" at bounding box center [321, 548] width 113 height 16
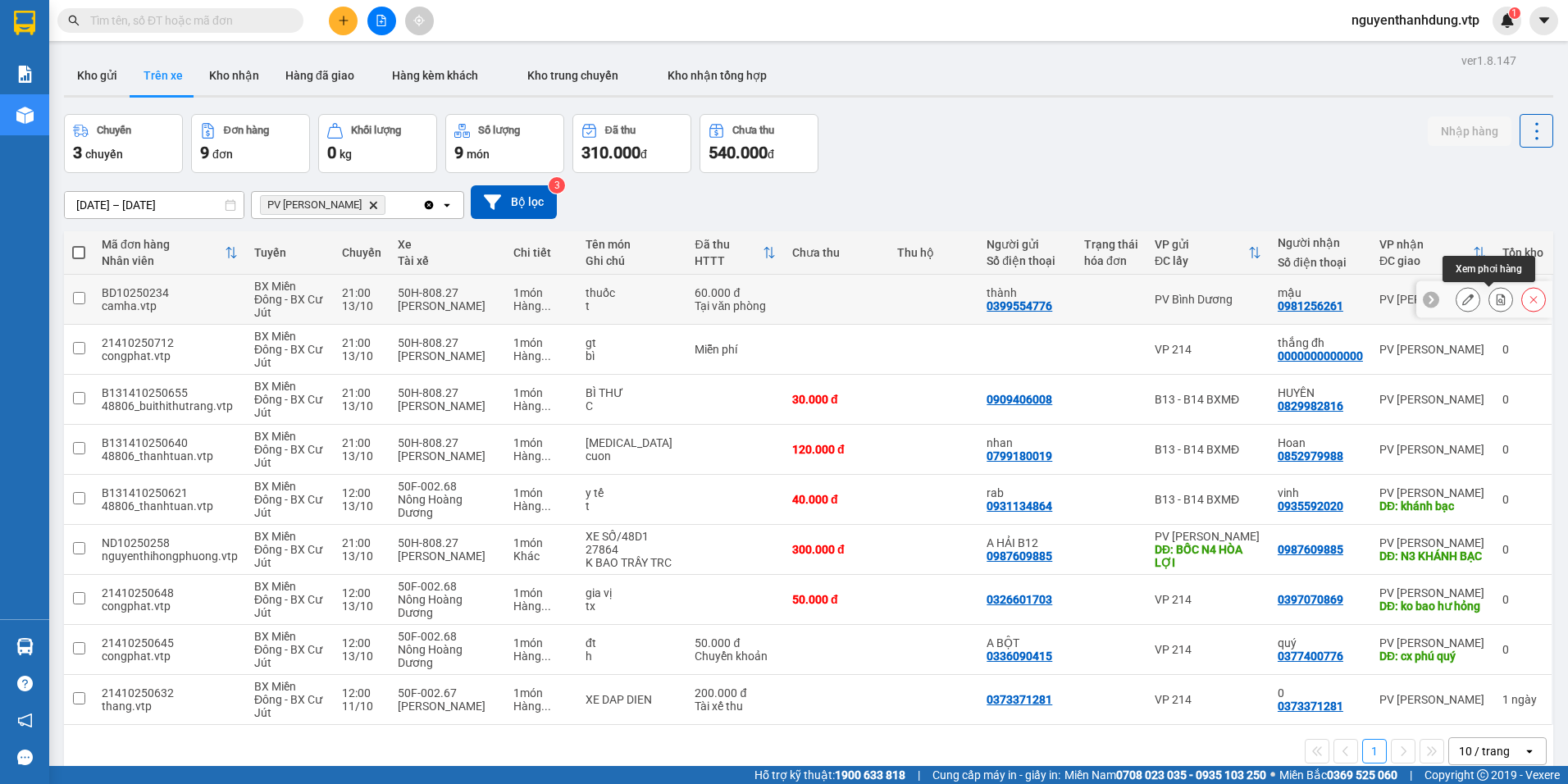
click at [1497, 301] on icon at bounding box center [1501, 299] width 9 height 11
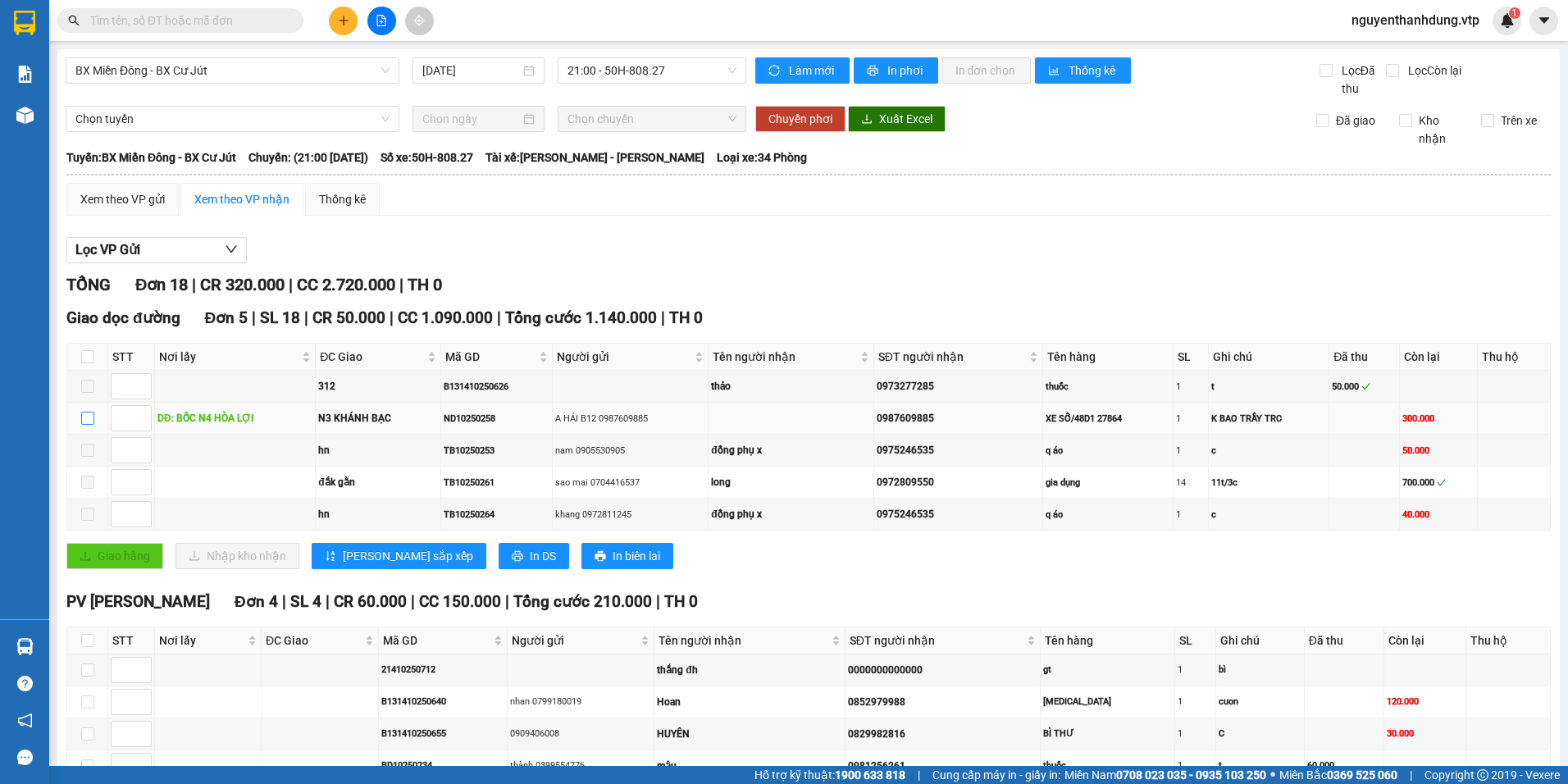
click at [81, 420] on input "checkbox" at bounding box center [87, 418] width 13 height 13
checkbox input "true"
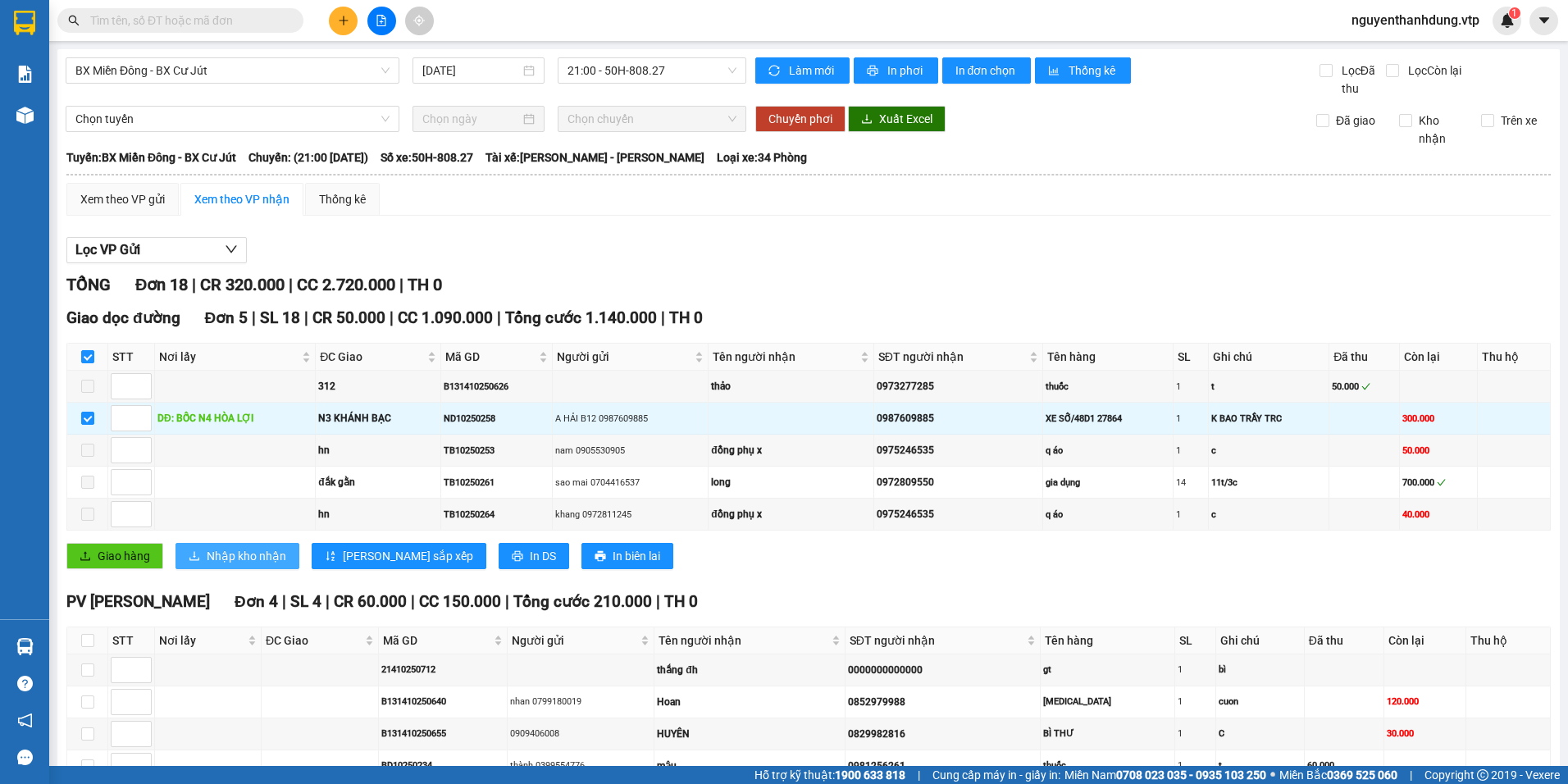
click at [279, 556] on span "Nhập kho nhận" at bounding box center [246, 555] width 80 height 18
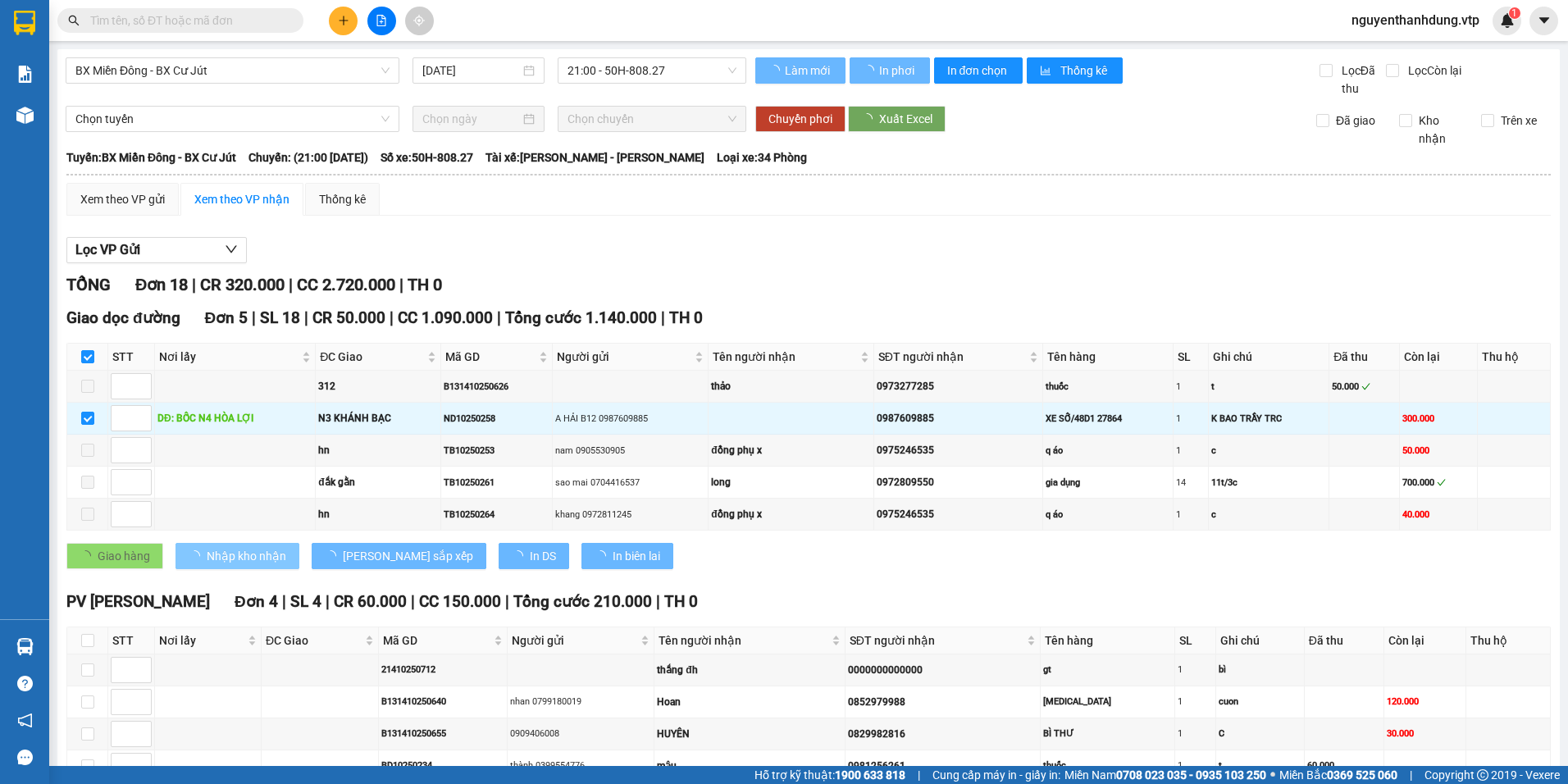
checkbox input "false"
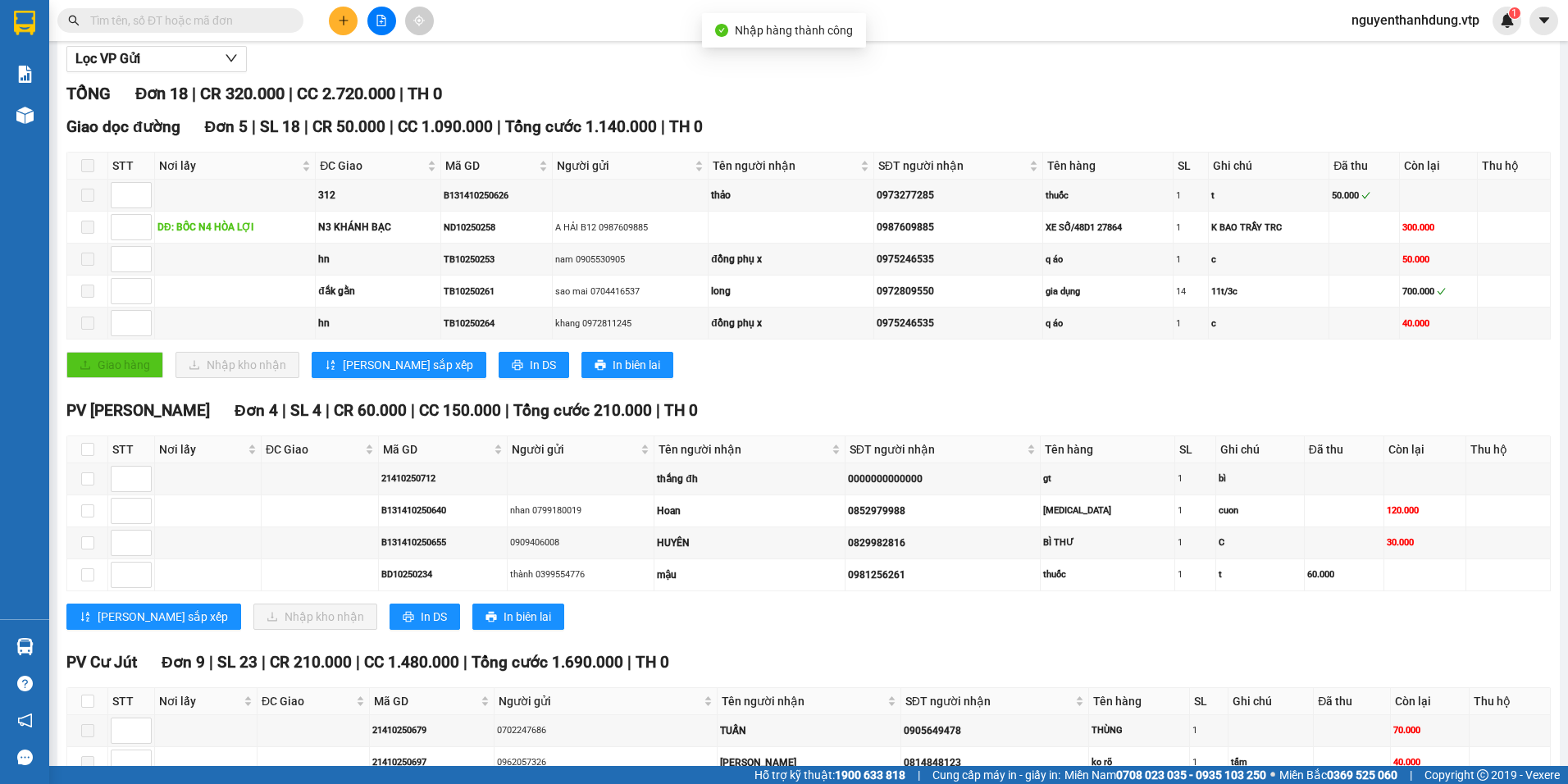
scroll to position [246, 0]
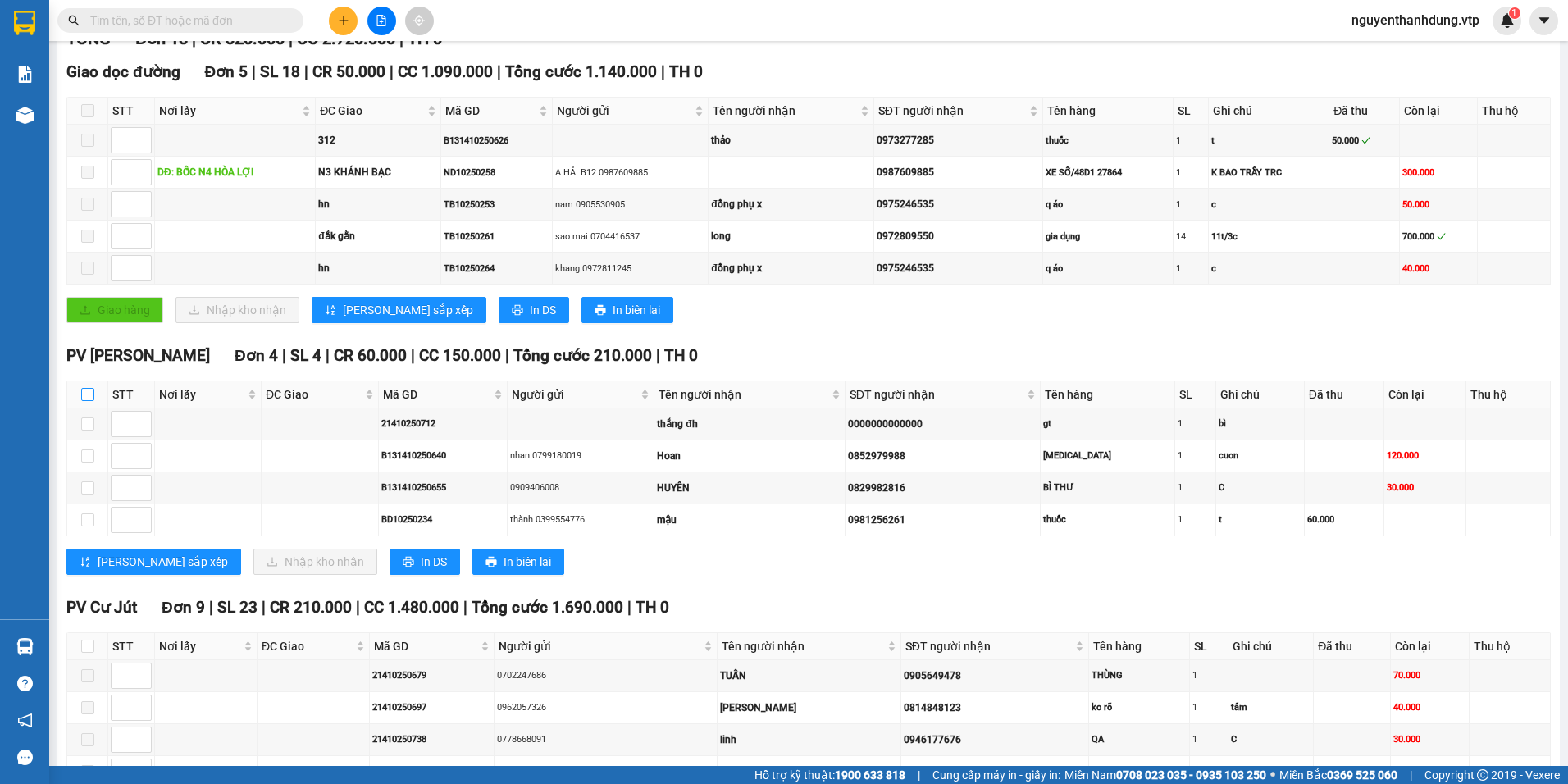
click at [82, 392] on input "checkbox" at bounding box center [87, 394] width 13 height 13
checkbox input "true"
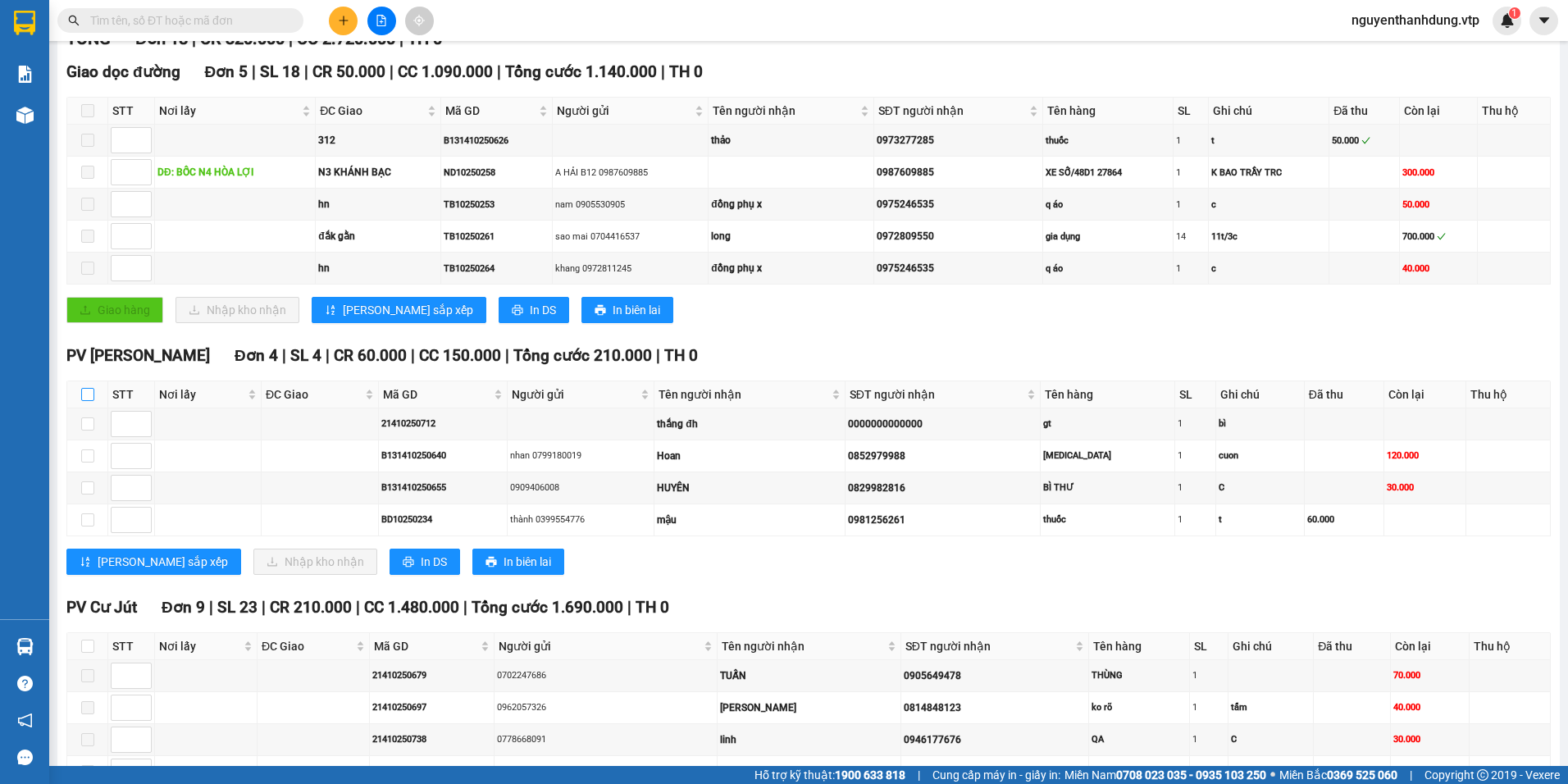
checkbox input "true"
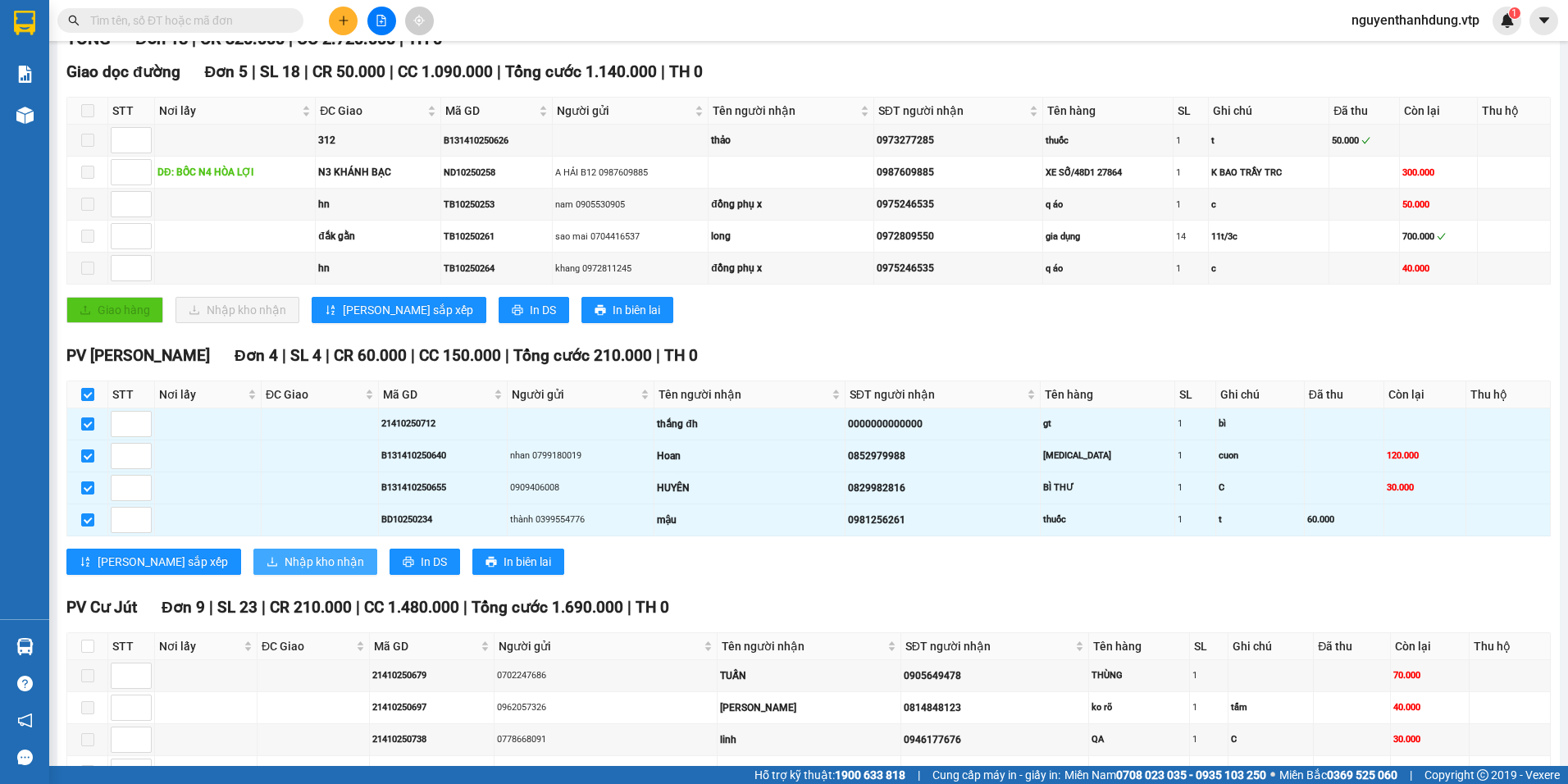
click at [266, 563] on icon "download" at bounding box center [272, 561] width 11 height 11
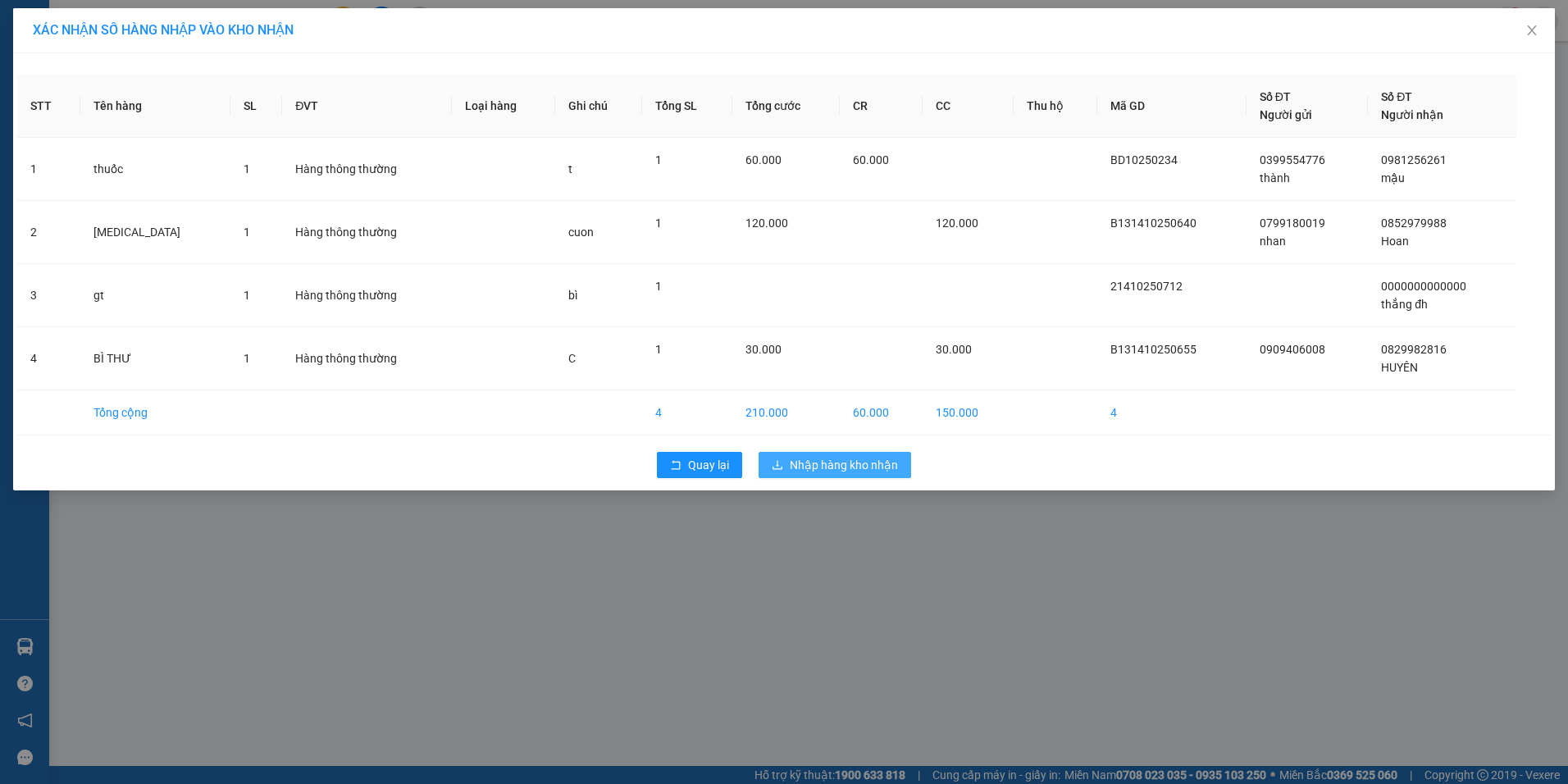
click at [834, 471] on span "Nhập hàng kho nhận" at bounding box center [844, 464] width 108 height 18
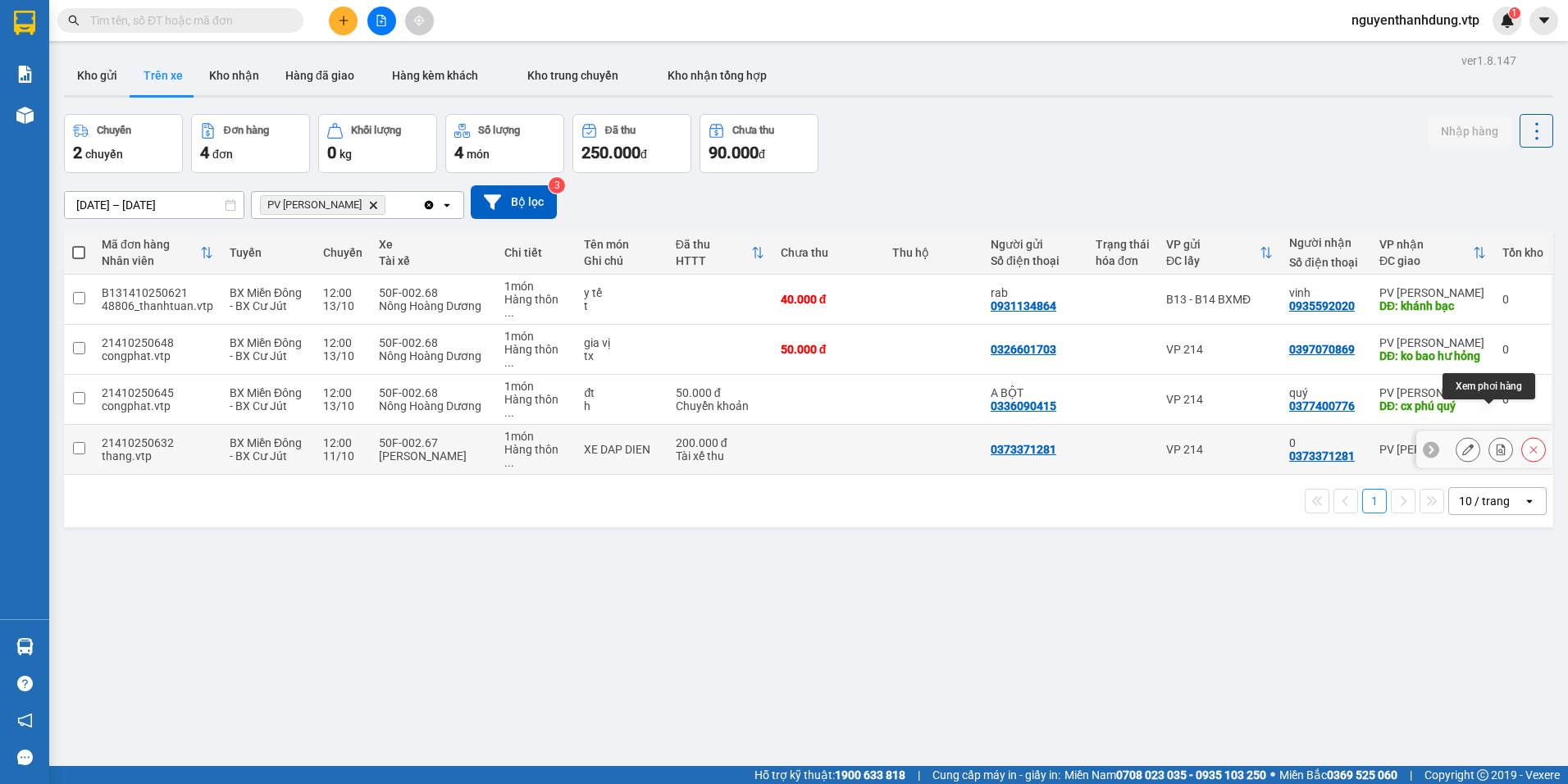
click at [1495, 444] on icon at bounding box center [1500, 449] width 11 height 11
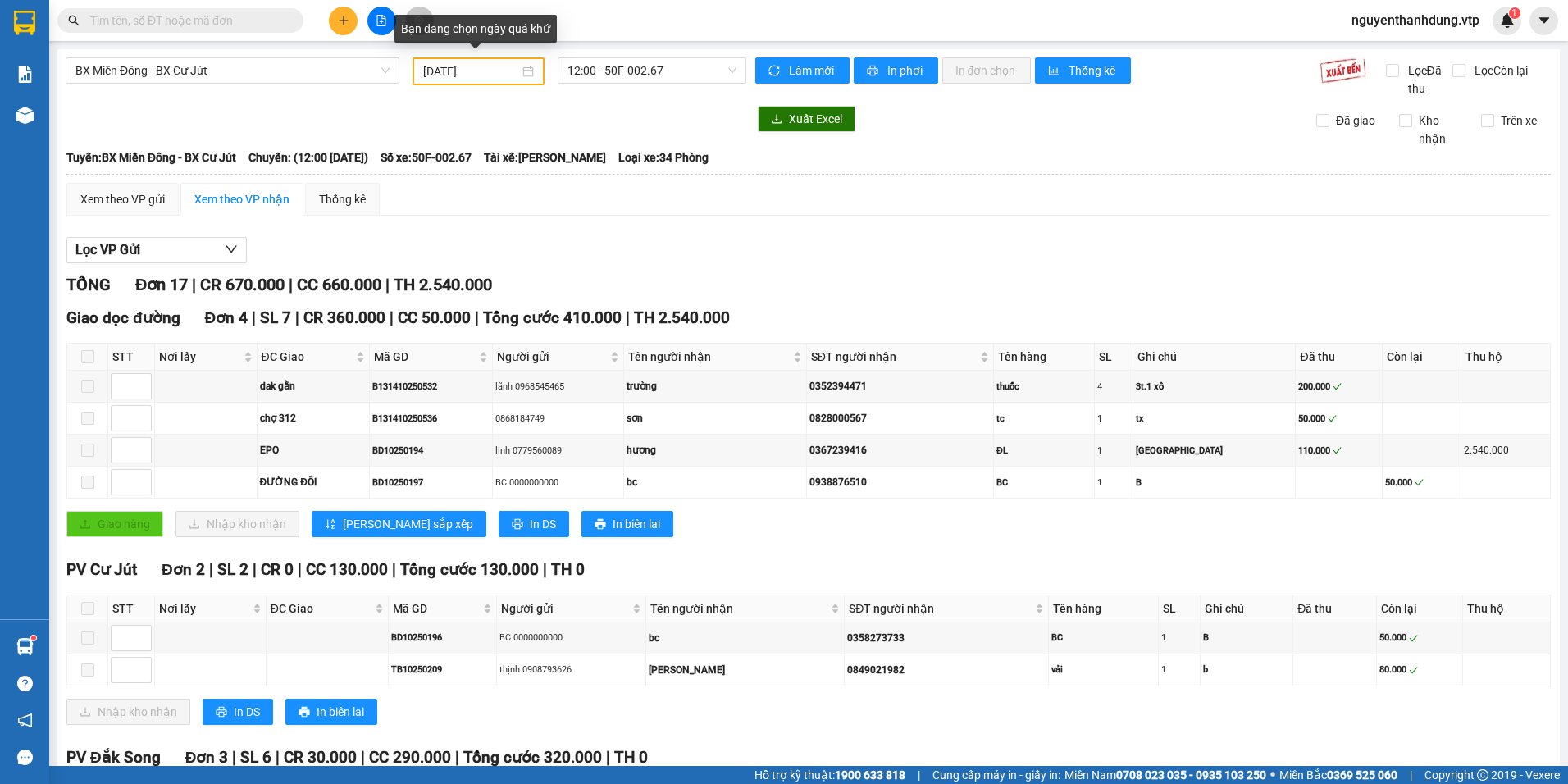
click at [476, 72] on input "[DATE]" at bounding box center [470, 71] width 95 height 18
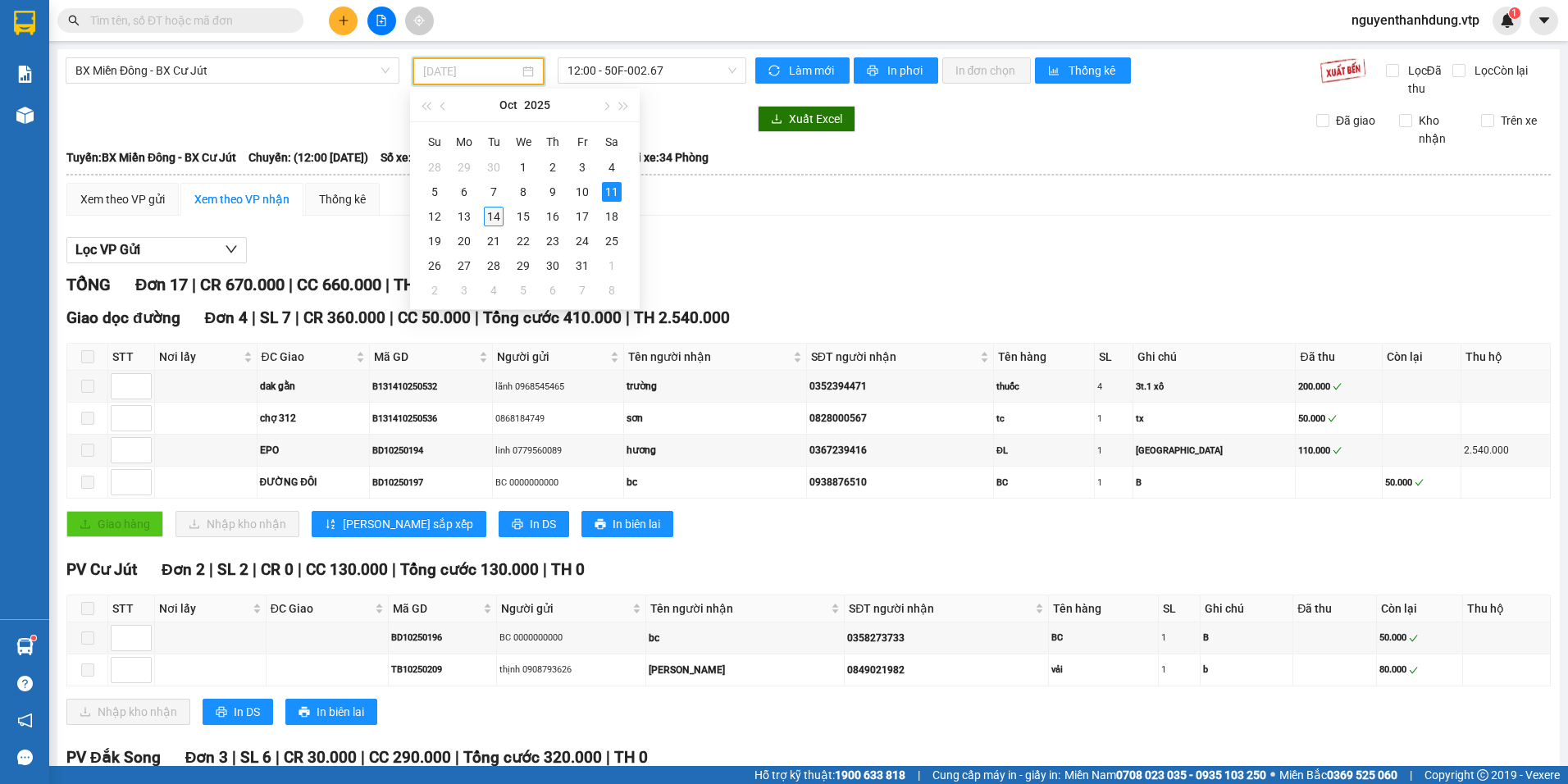
click at [495, 218] on div "14" at bounding box center [493, 216] width 20 height 20
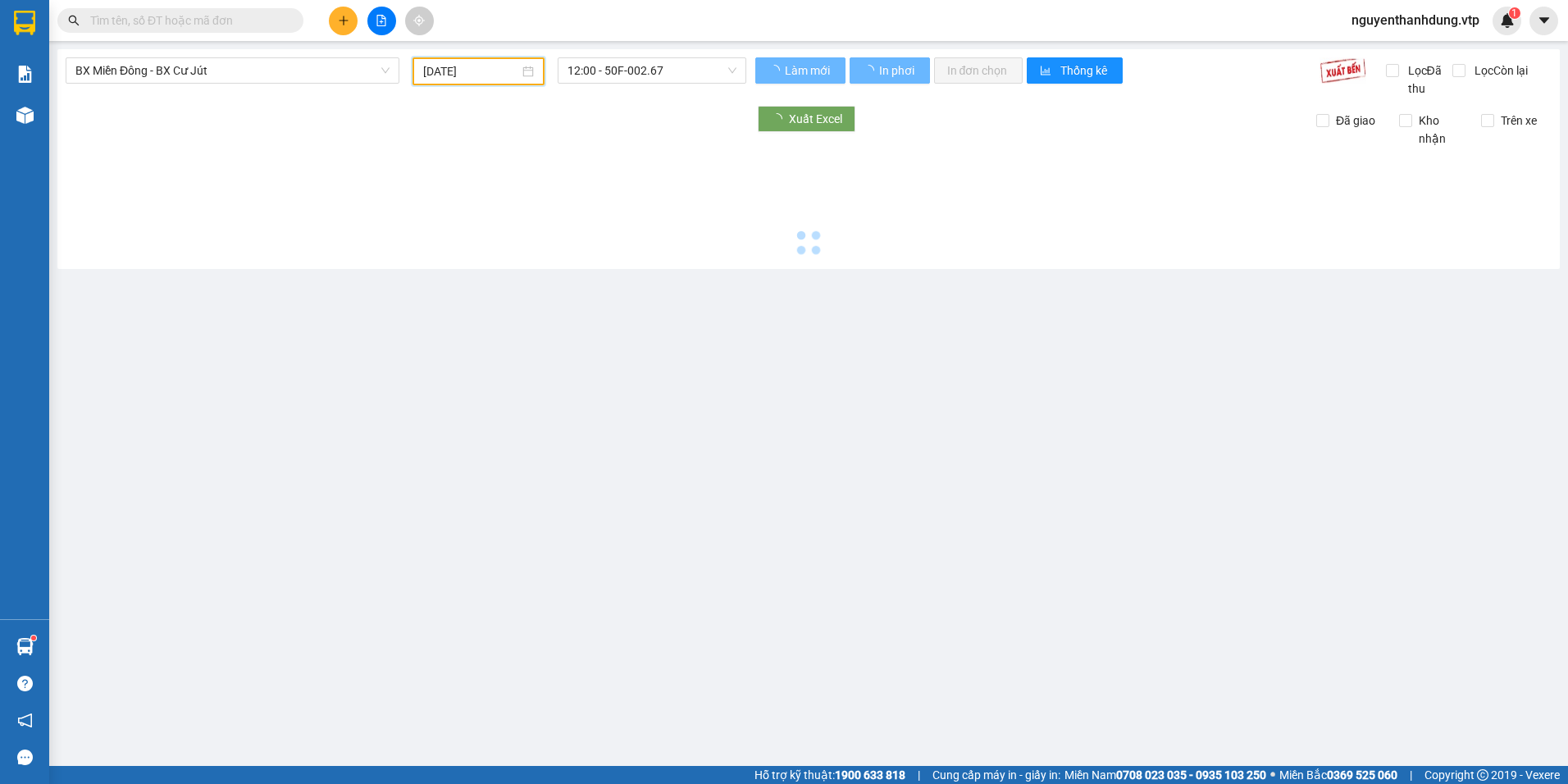
type input "[DATE]"
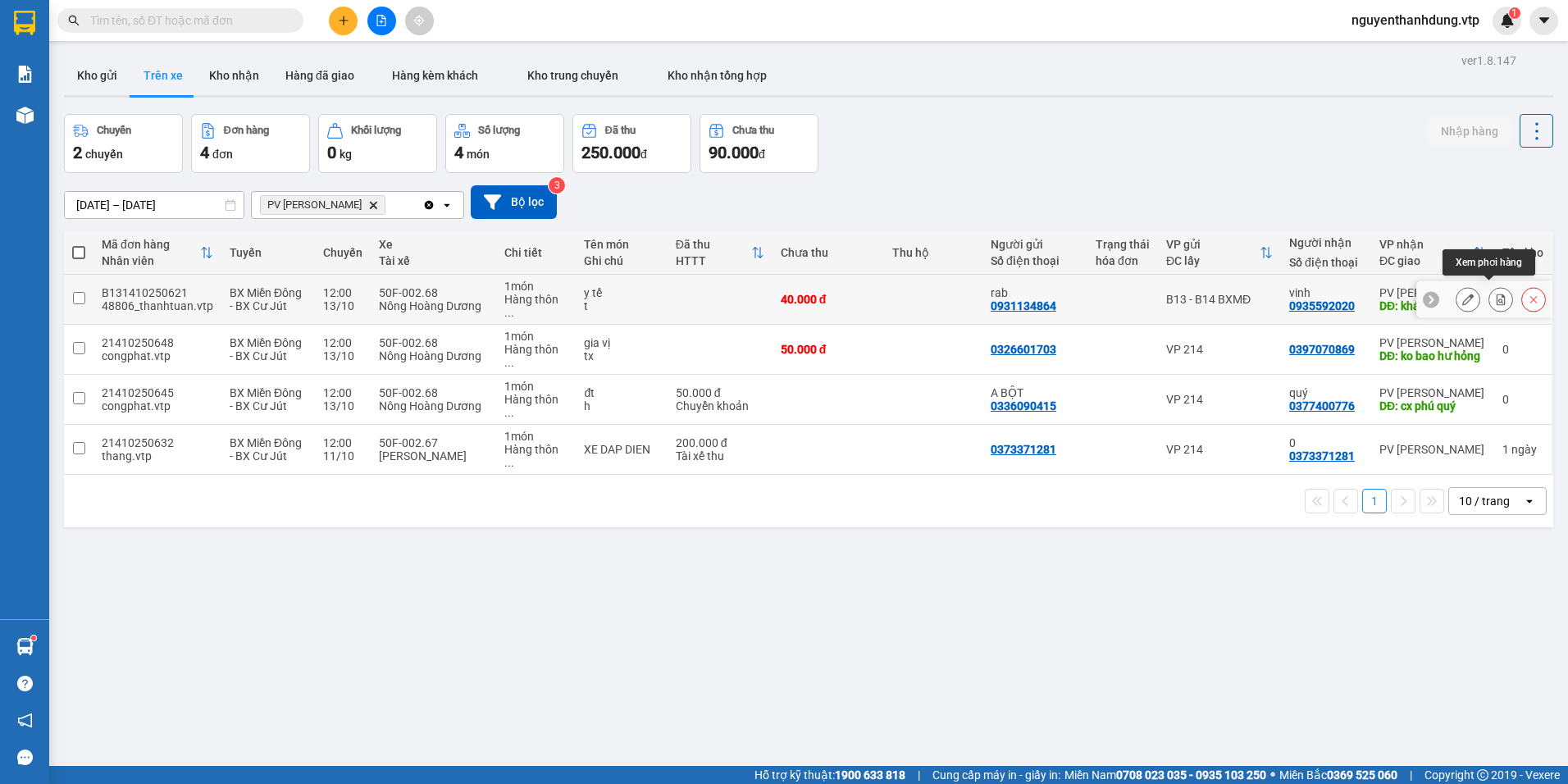
click at [1495, 297] on icon at bounding box center [1500, 299] width 11 height 11
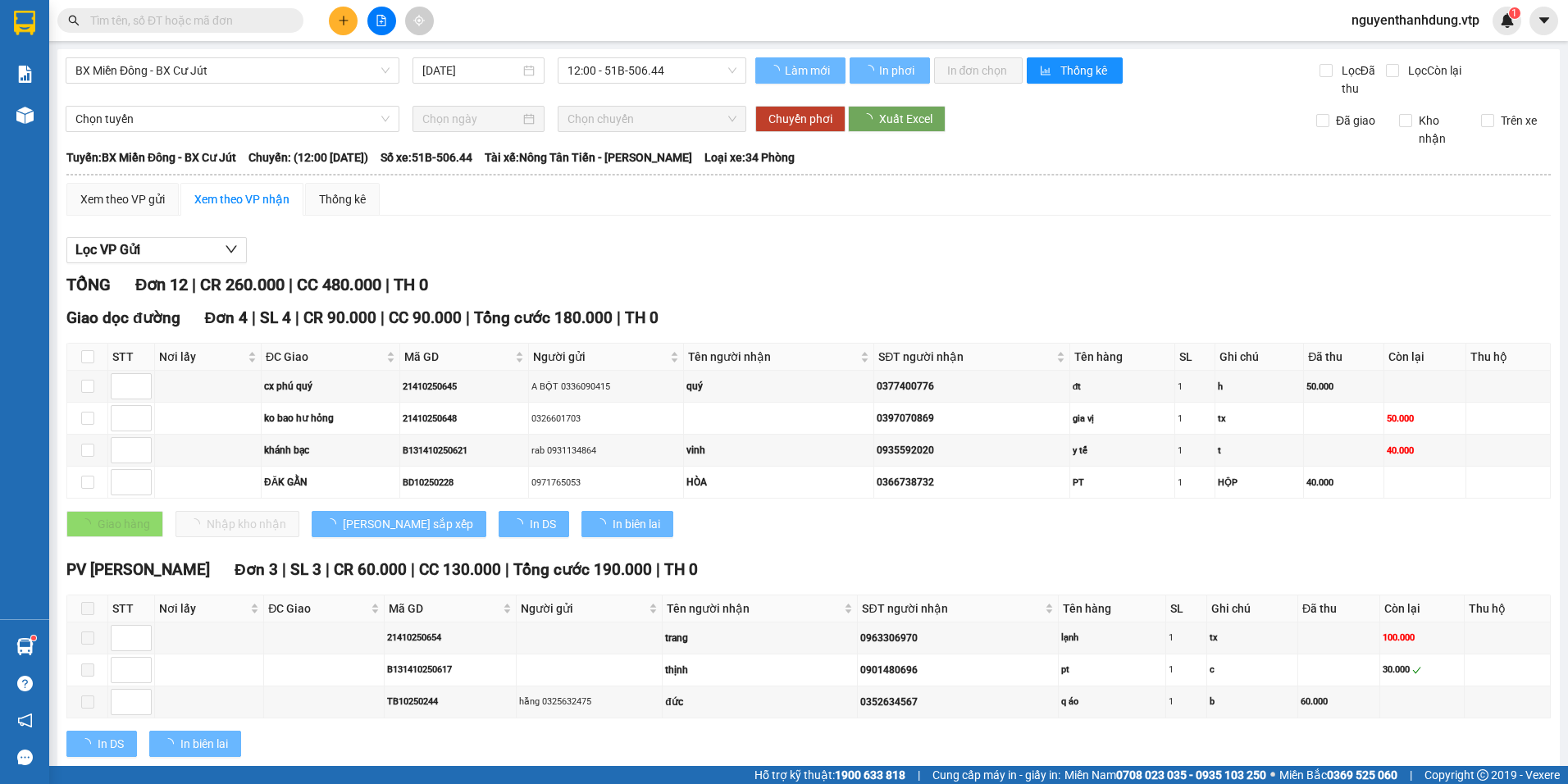
type input "[DATE]"
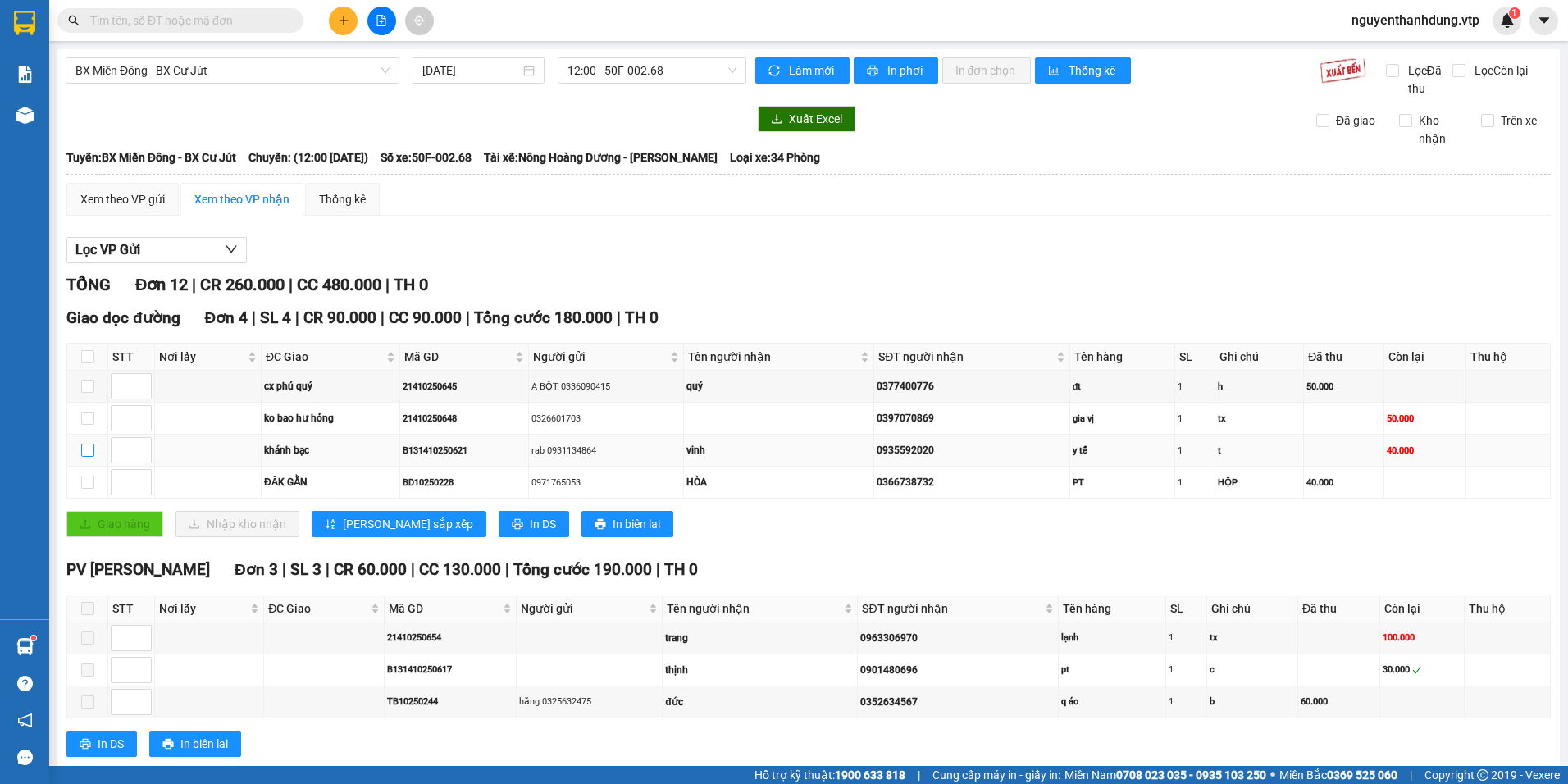
click at [90, 446] on input "checkbox" at bounding box center [87, 450] width 13 height 13
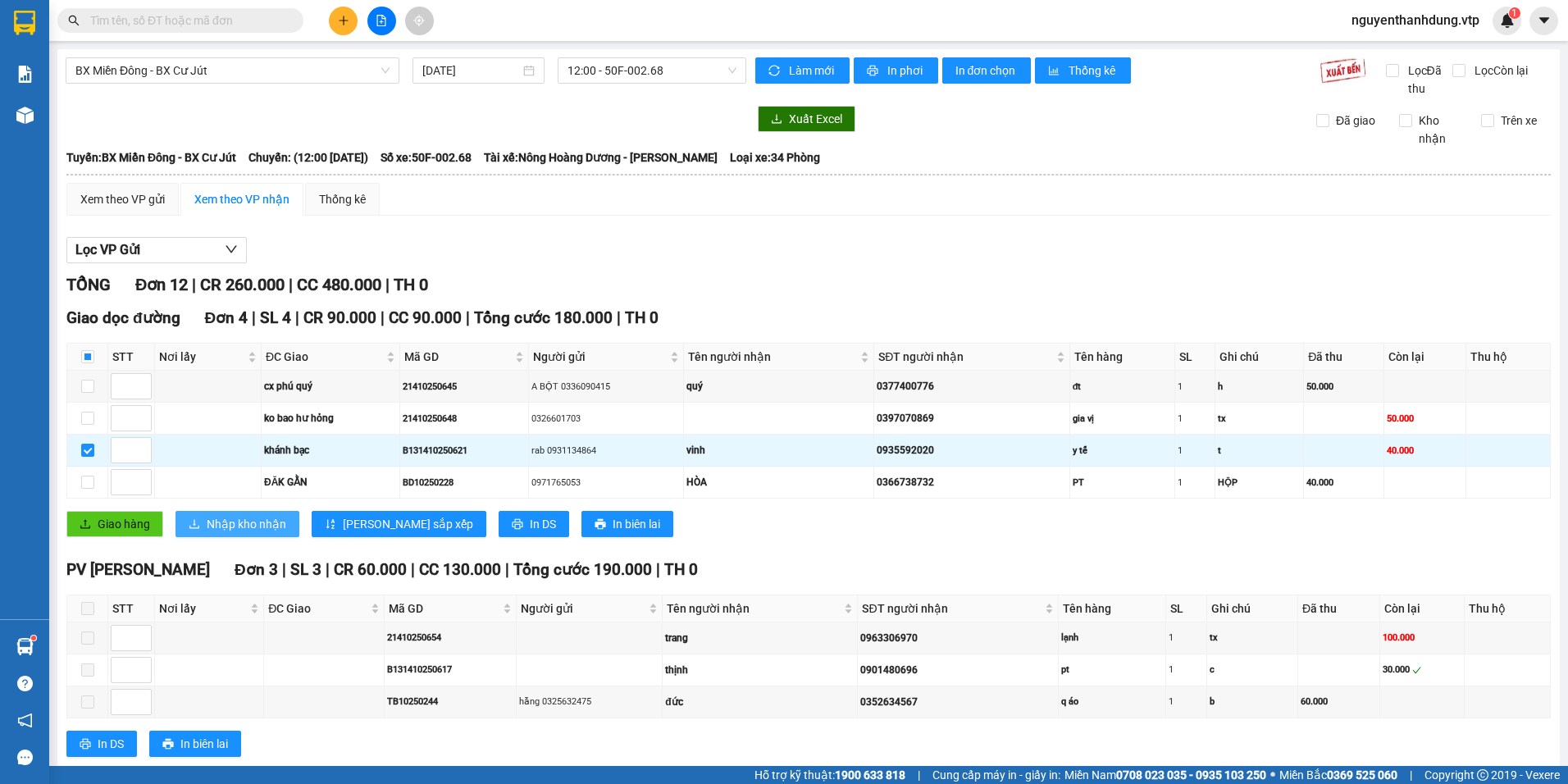
click at [264, 521] on span "Nhập kho nhận" at bounding box center [246, 524] width 80 height 18
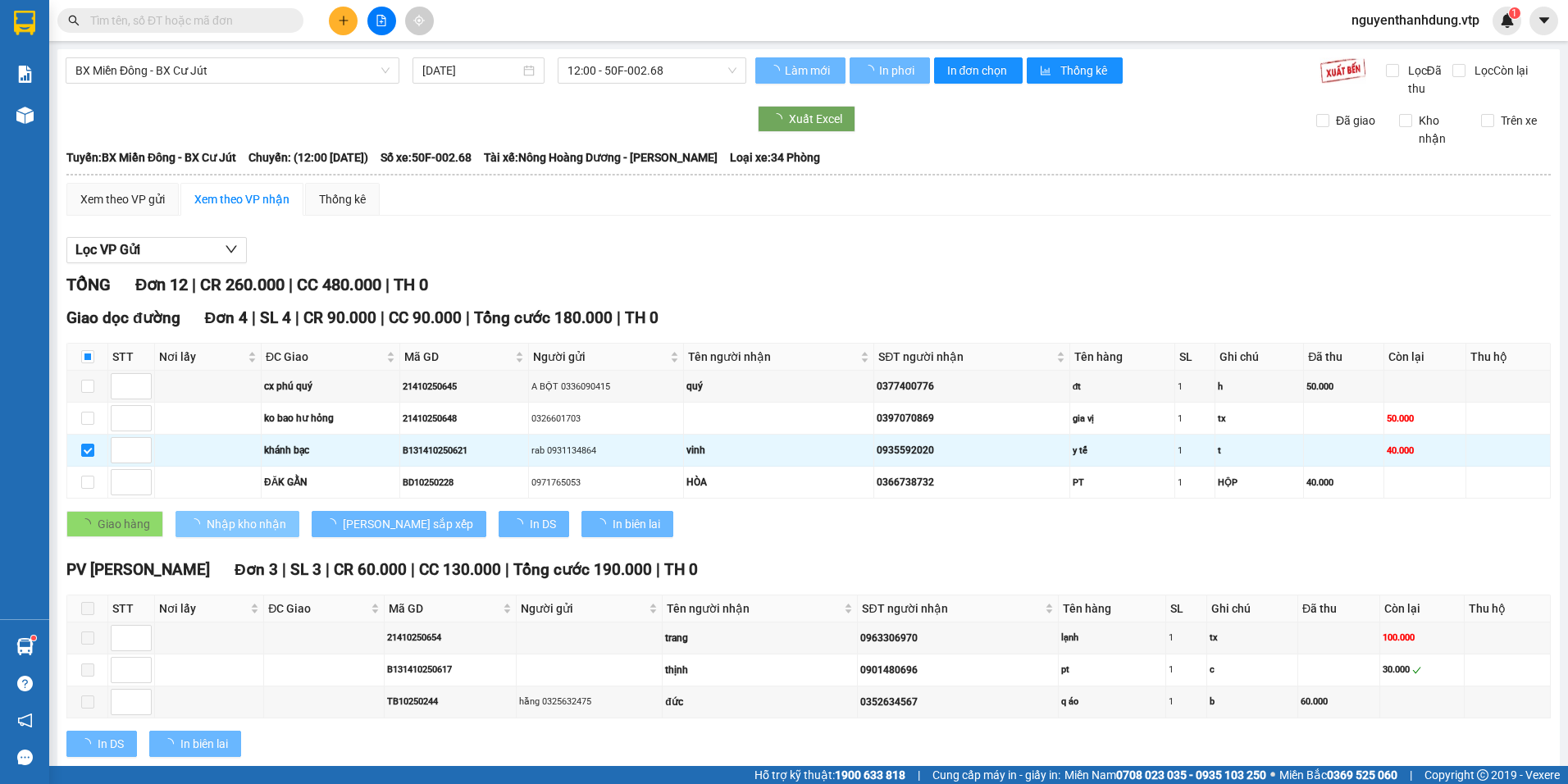
checkbox input "false"
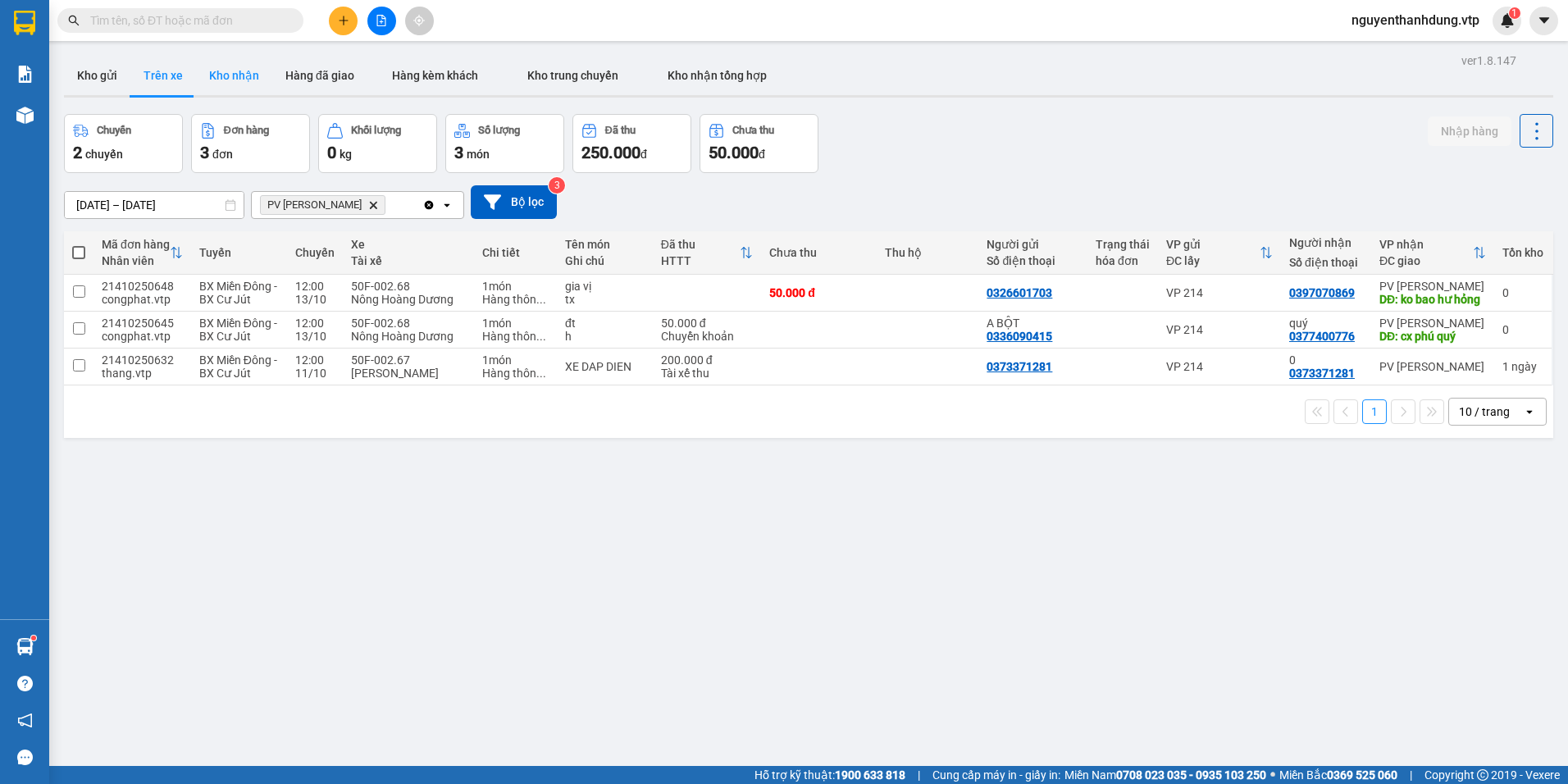
click at [228, 67] on button "Kho nhận" at bounding box center [234, 76] width 77 height 40
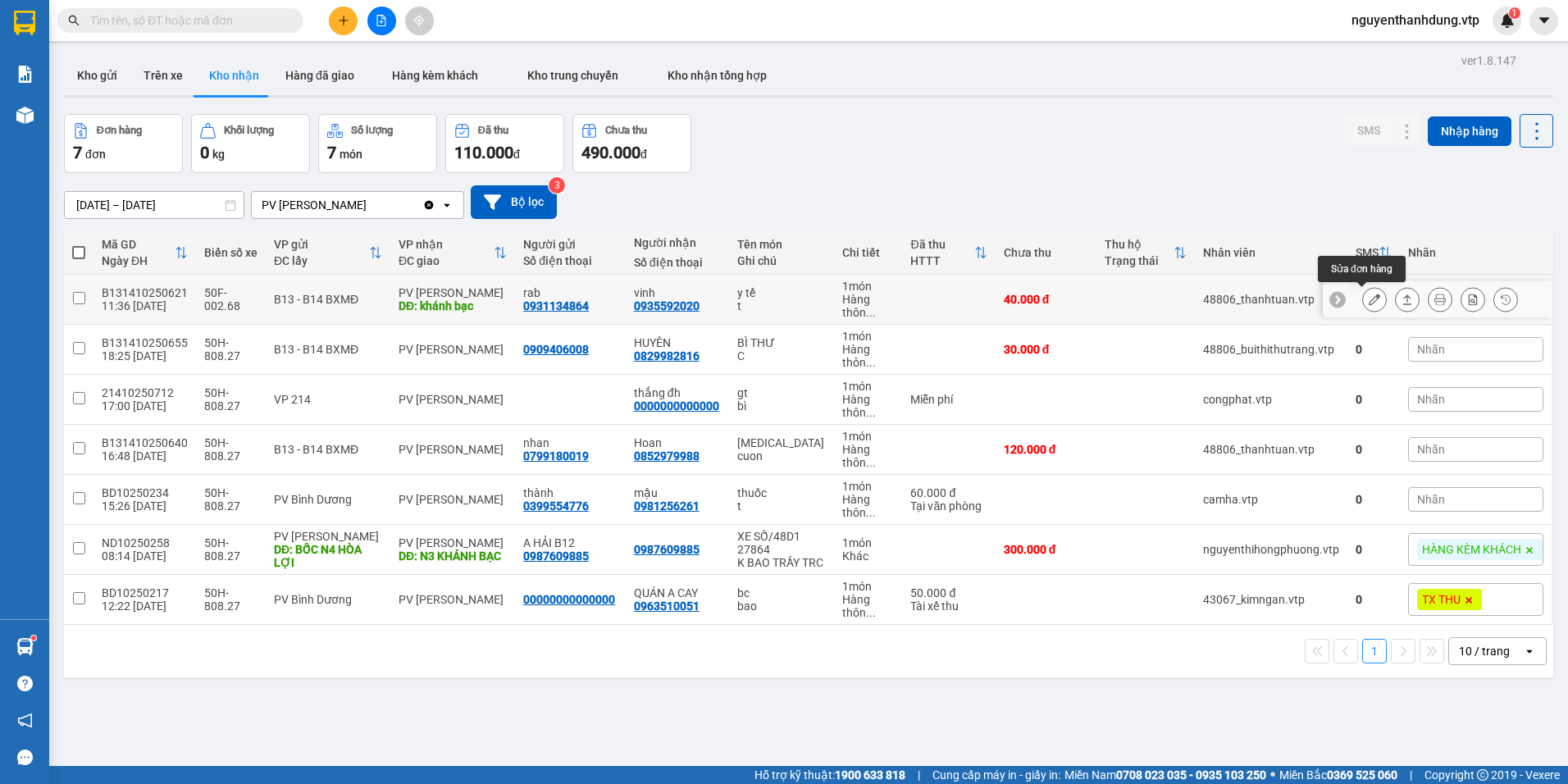
click at [1369, 295] on icon at bounding box center [1374, 299] width 11 height 11
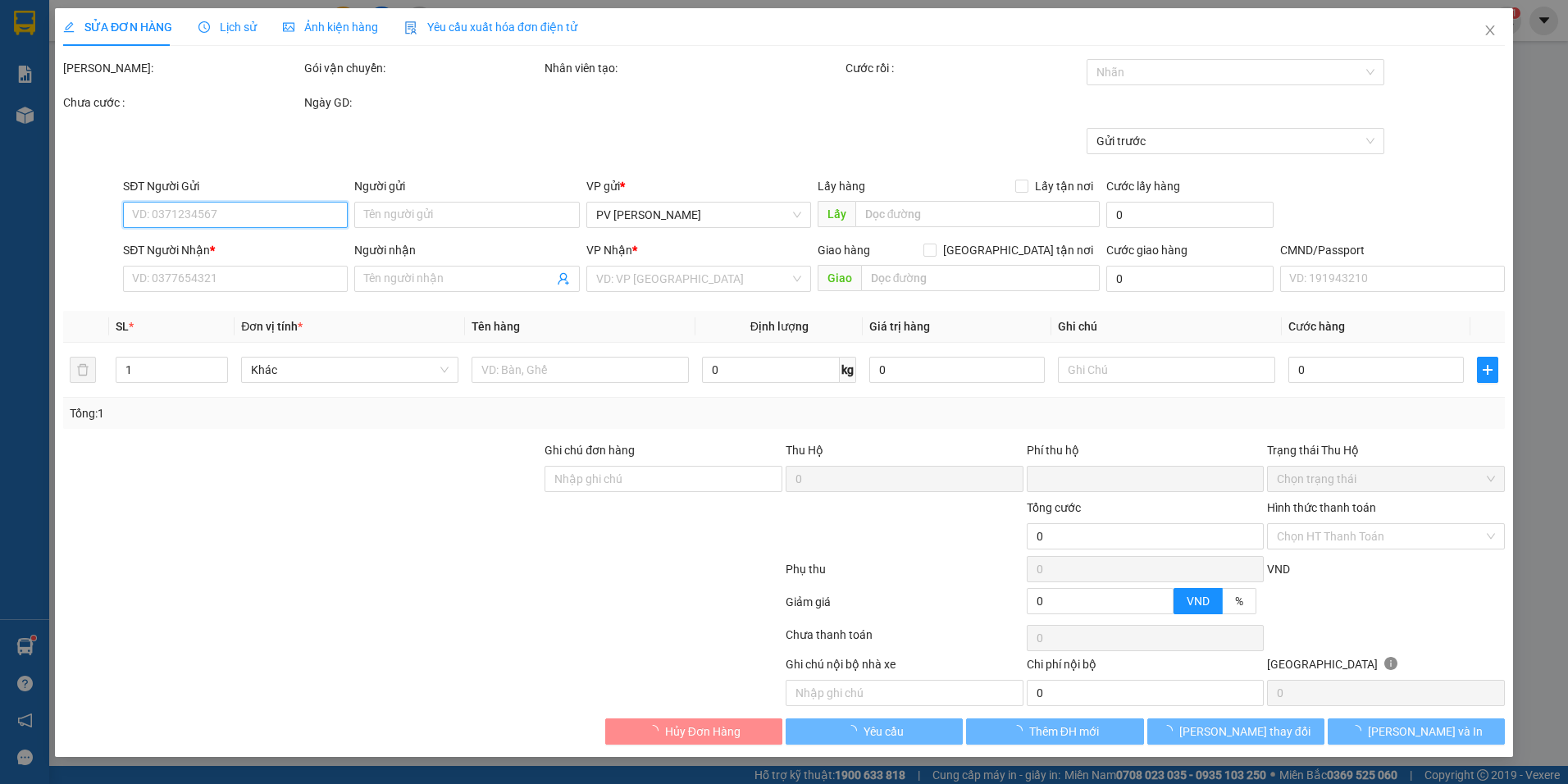
type input "2.000"
type input "0931134864"
type input "rab"
type input "0935592020"
type input "vinh"
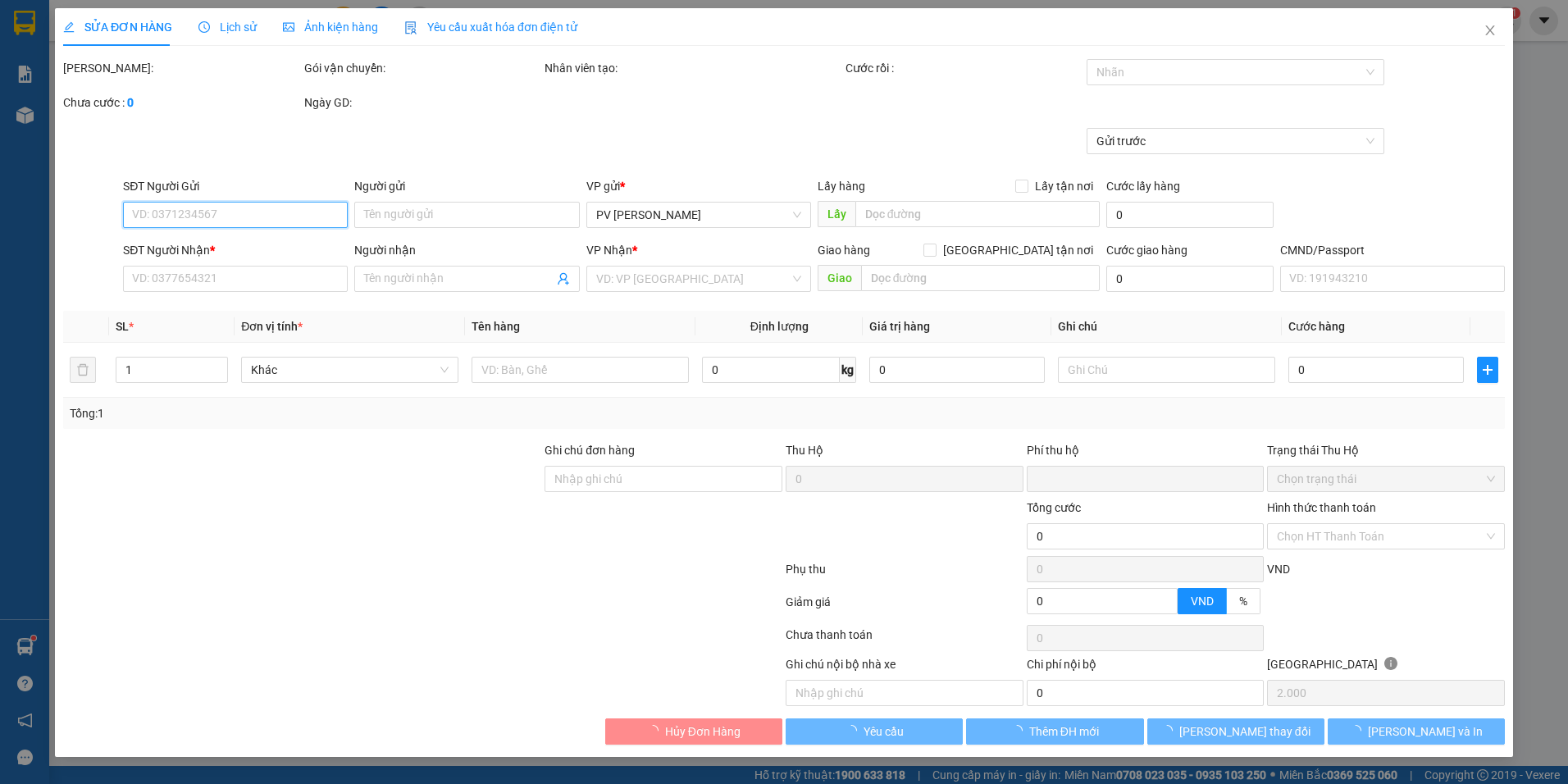
type input "khánh bạc"
type input "0"
type input "40.000"
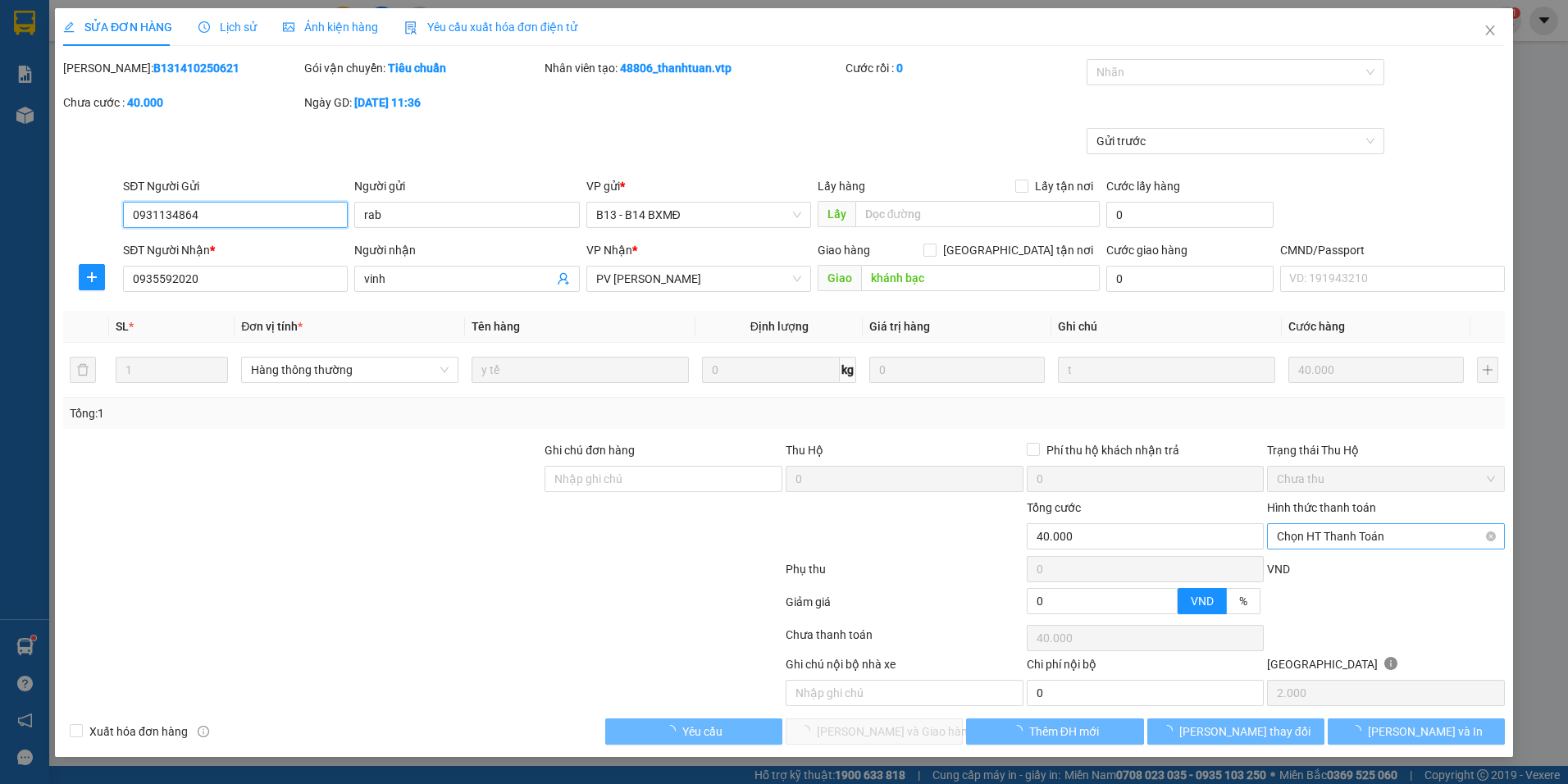
click at [1376, 535] on span "Chọn HT Thanh Toán" at bounding box center [1386, 536] width 218 height 25
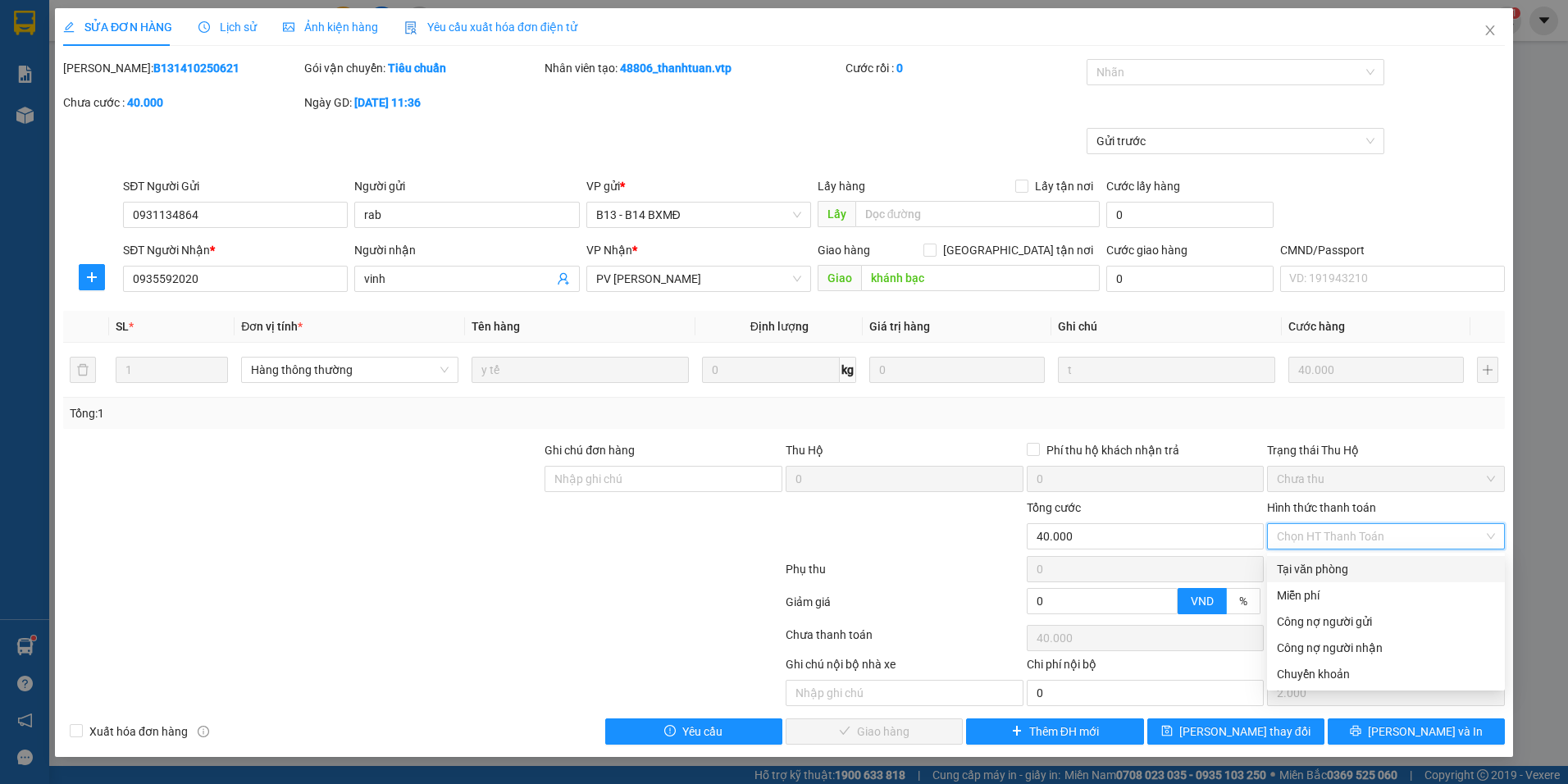
click at [1296, 568] on div "Tại văn phòng" at bounding box center [1386, 569] width 218 height 18
type input "0"
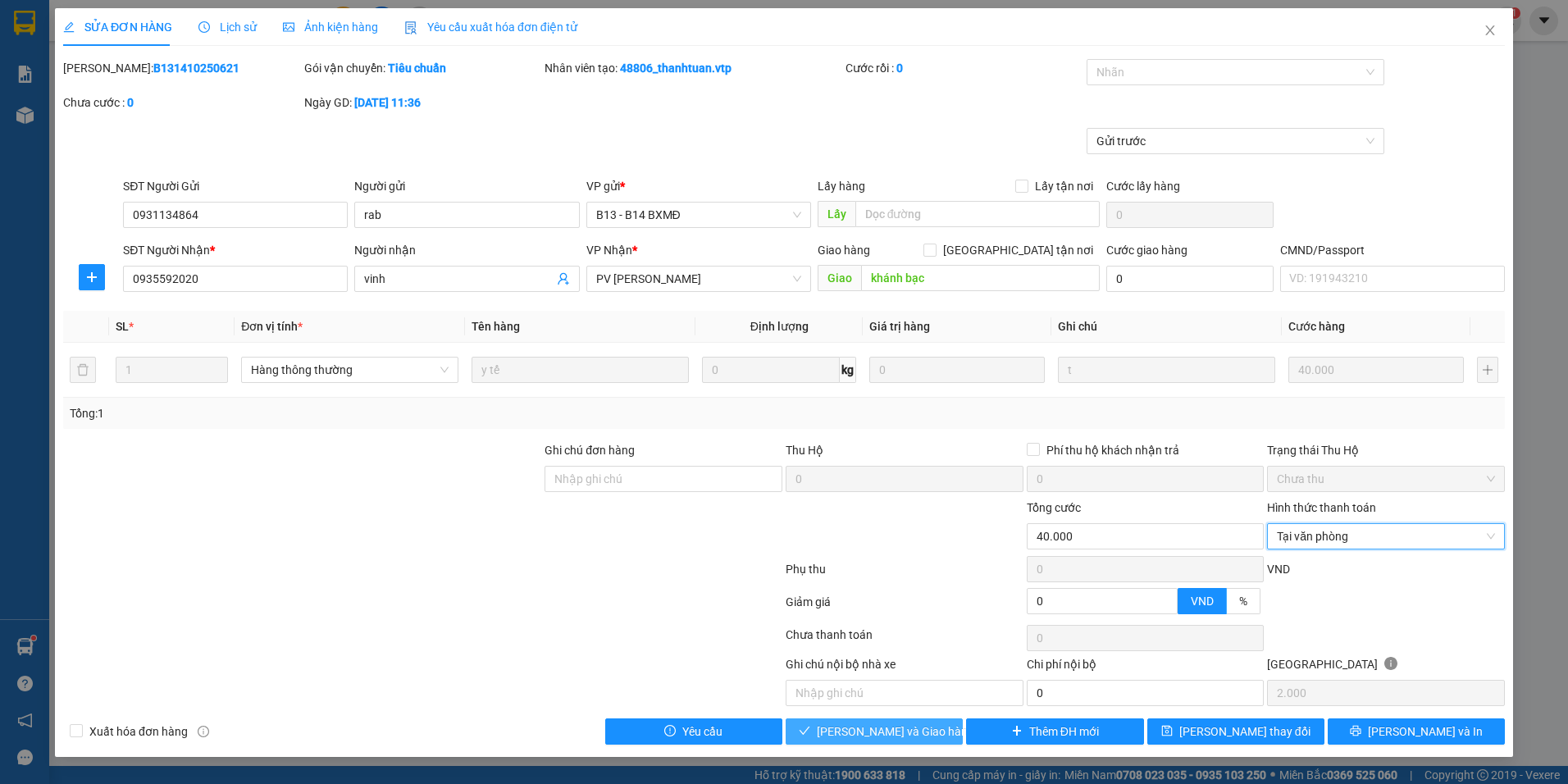
click at [923, 728] on span "[PERSON_NAME] và Giao hàng" at bounding box center [895, 732] width 157 height 18
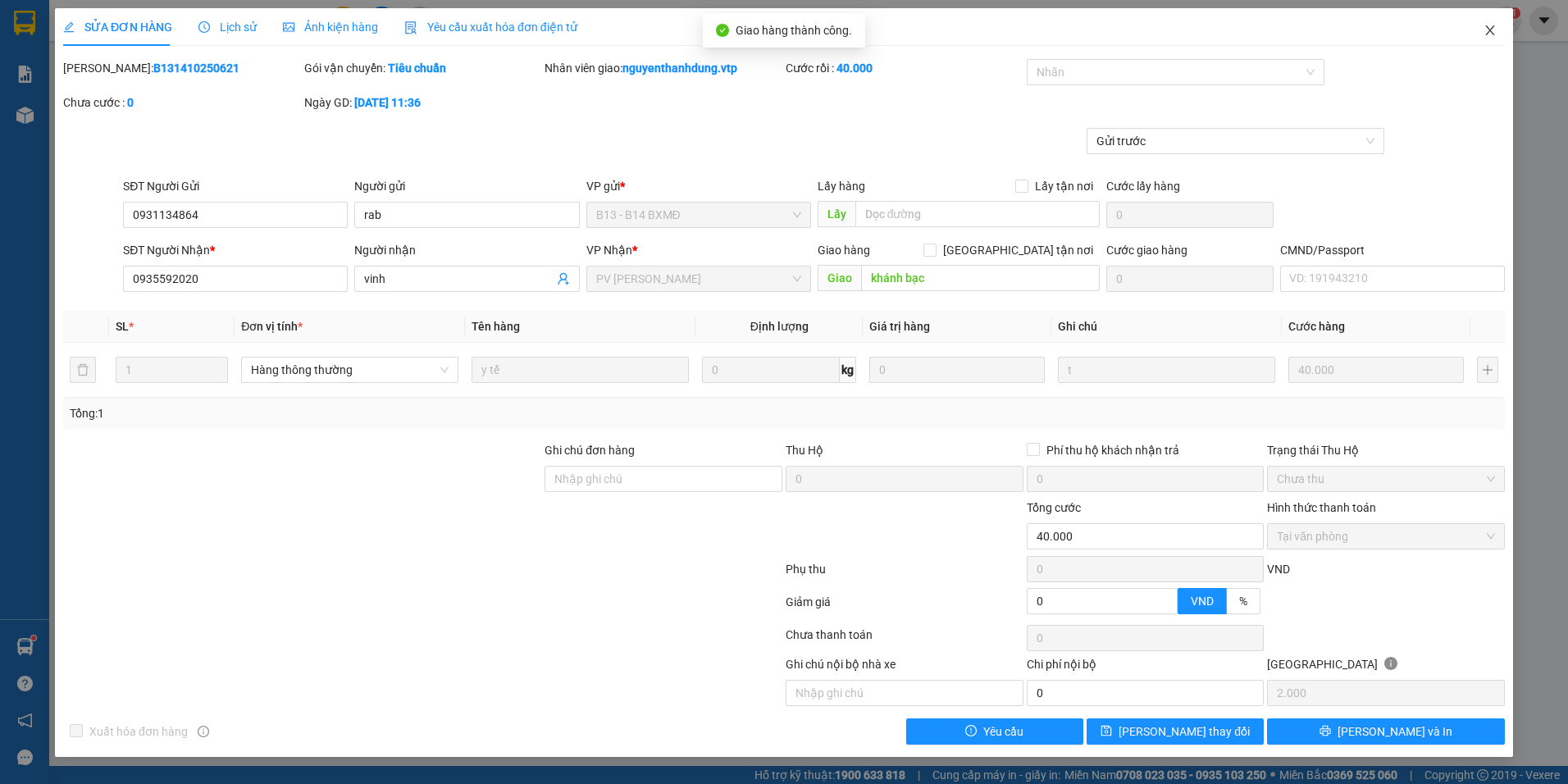
click at [1489, 33] on icon "close" at bounding box center [1490, 30] width 9 height 9
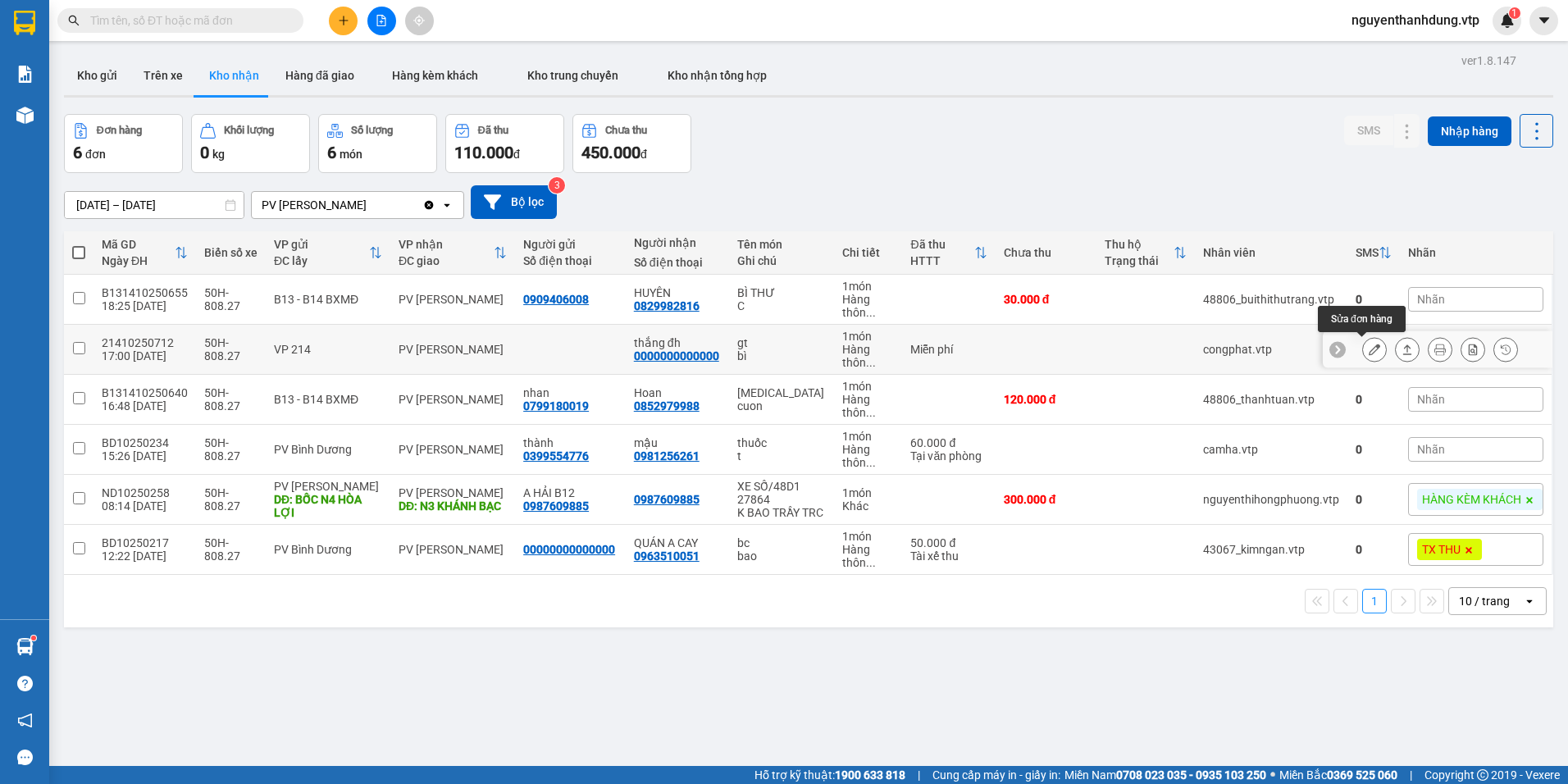
click at [1369, 349] on icon at bounding box center [1374, 349] width 11 height 11
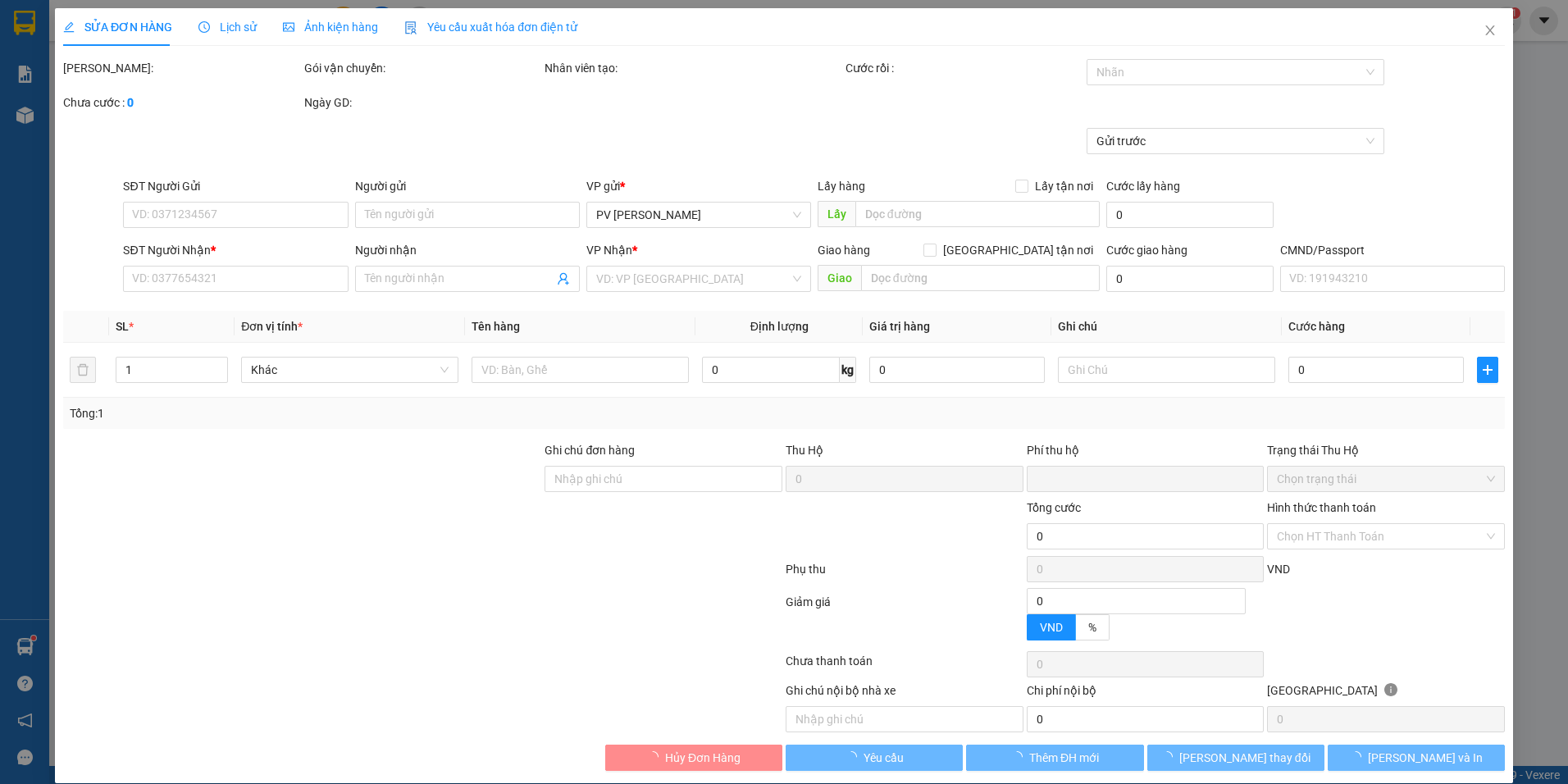
type input "0000000000000"
type input "thắng đh"
type input "0"
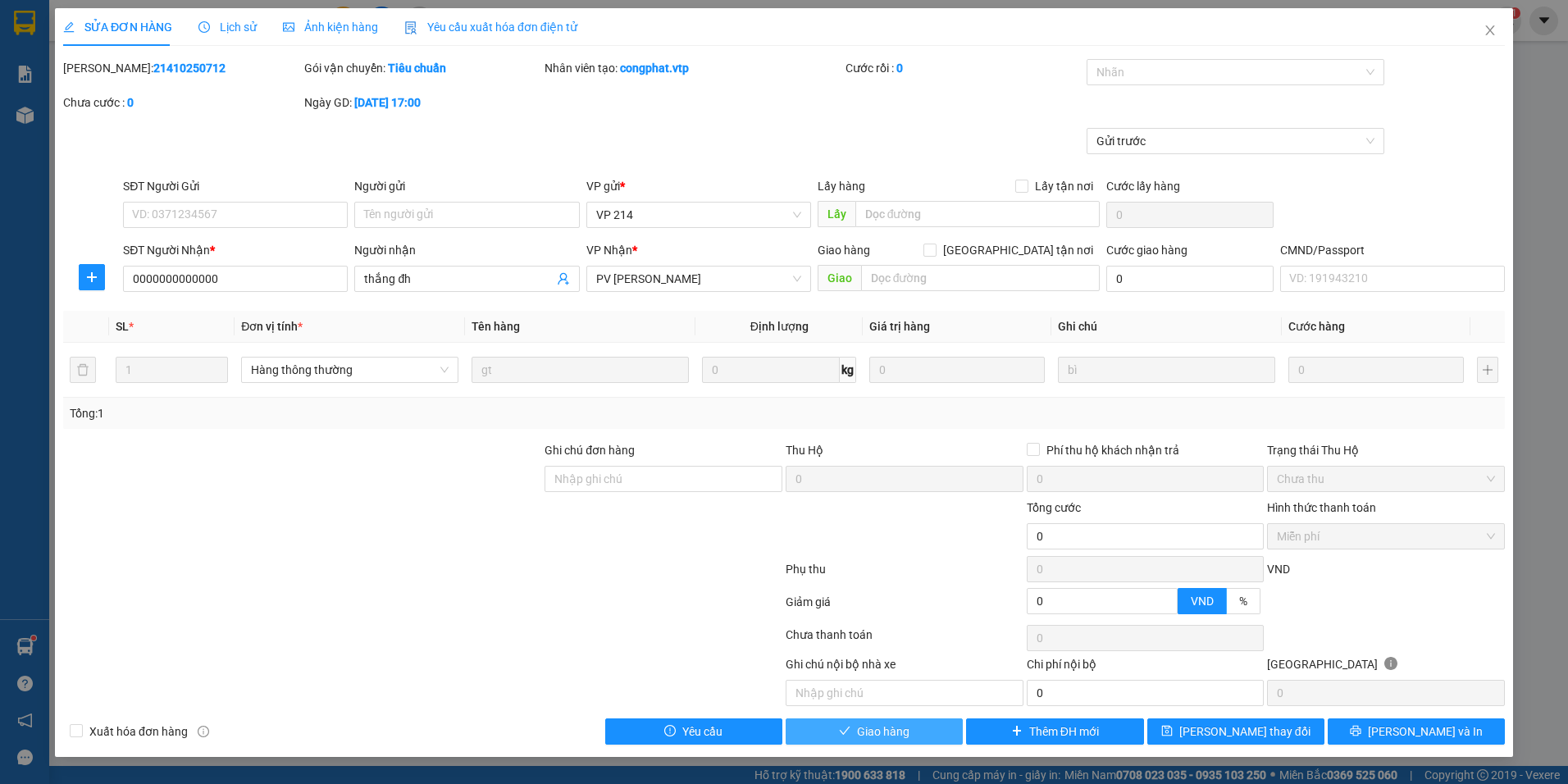
click at [885, 736] on span "Giao hàng" at bounding box center [883, 732] width 52 height 18
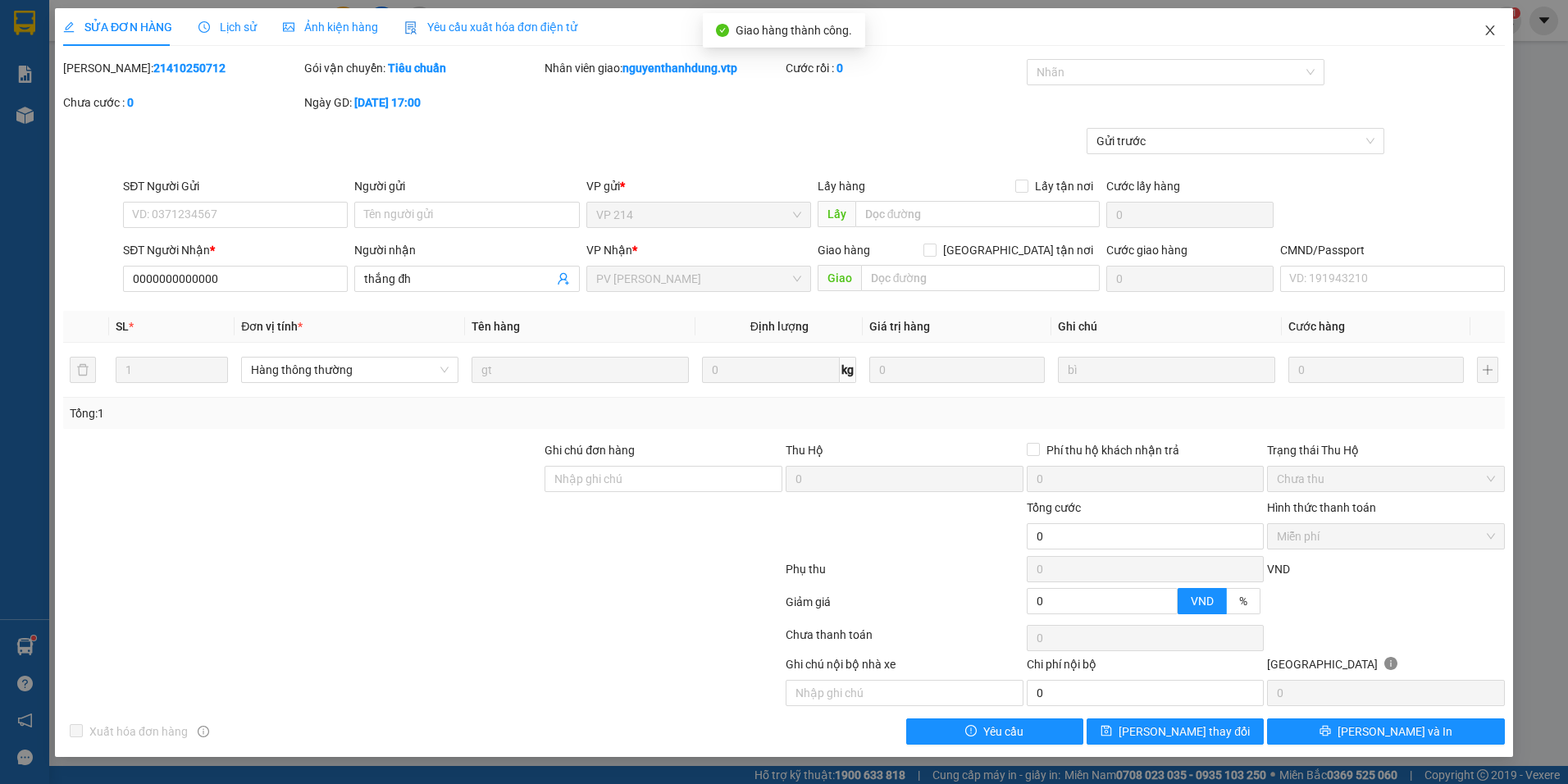
click at [1496, 26] on icon "close" at bounding box center [1490, 30] width 13 height 13
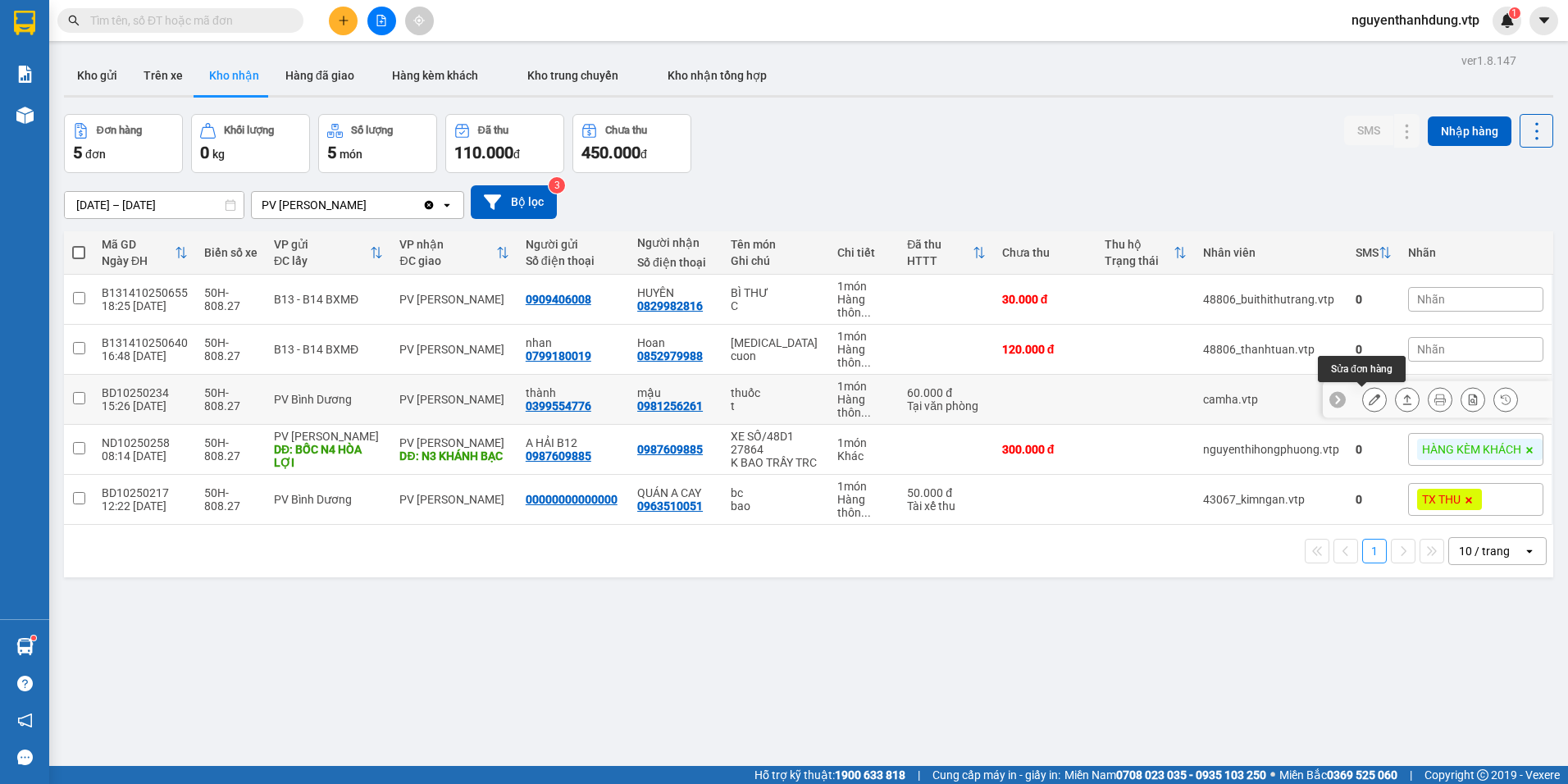
click at [1369, 397] on icon at bounding box center [1374, 399] width 11 height 11
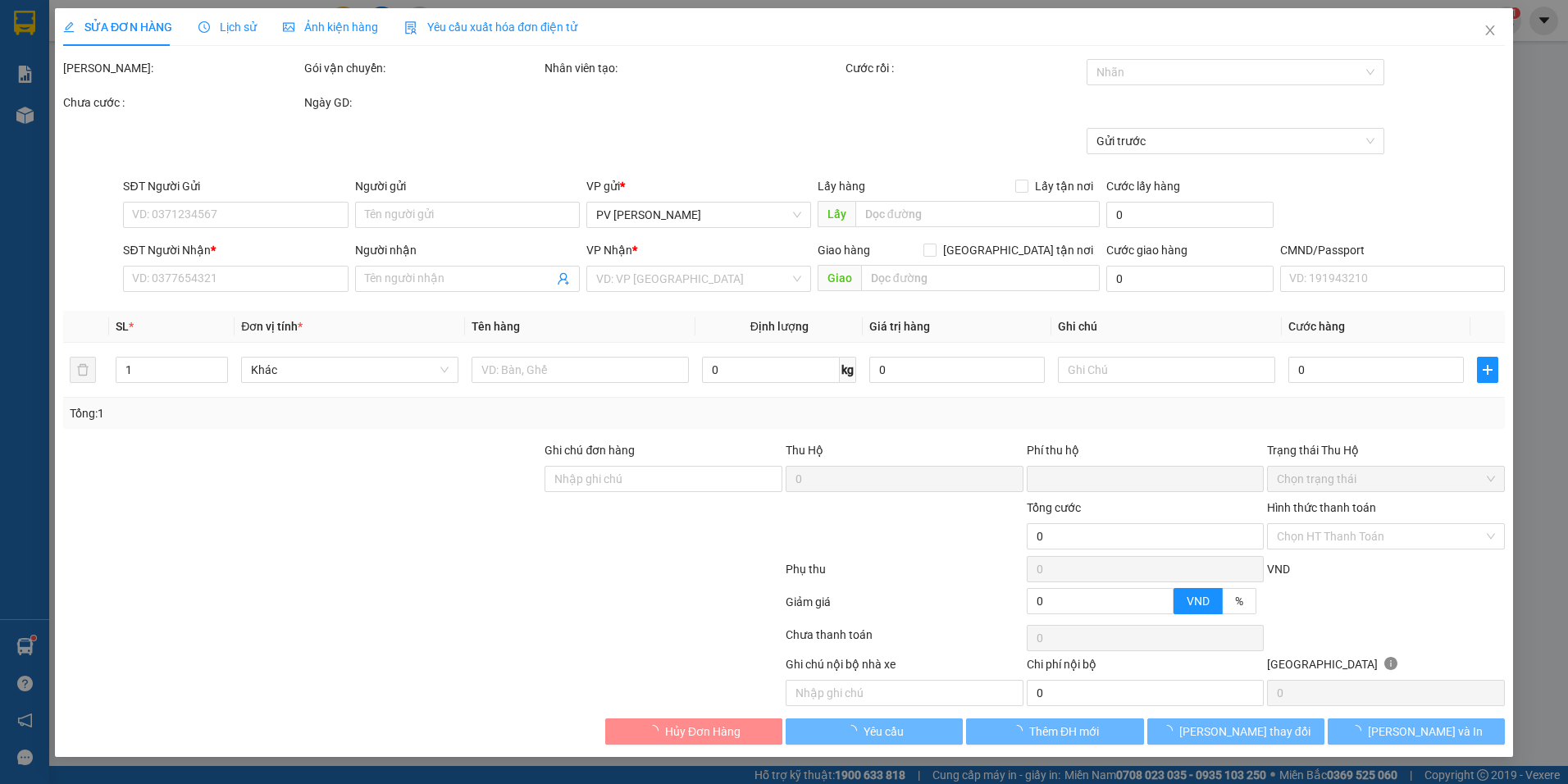
type input "3.000"
type input "0399554776"
type input "thành"
type input "0981256261"
type input "mậu"
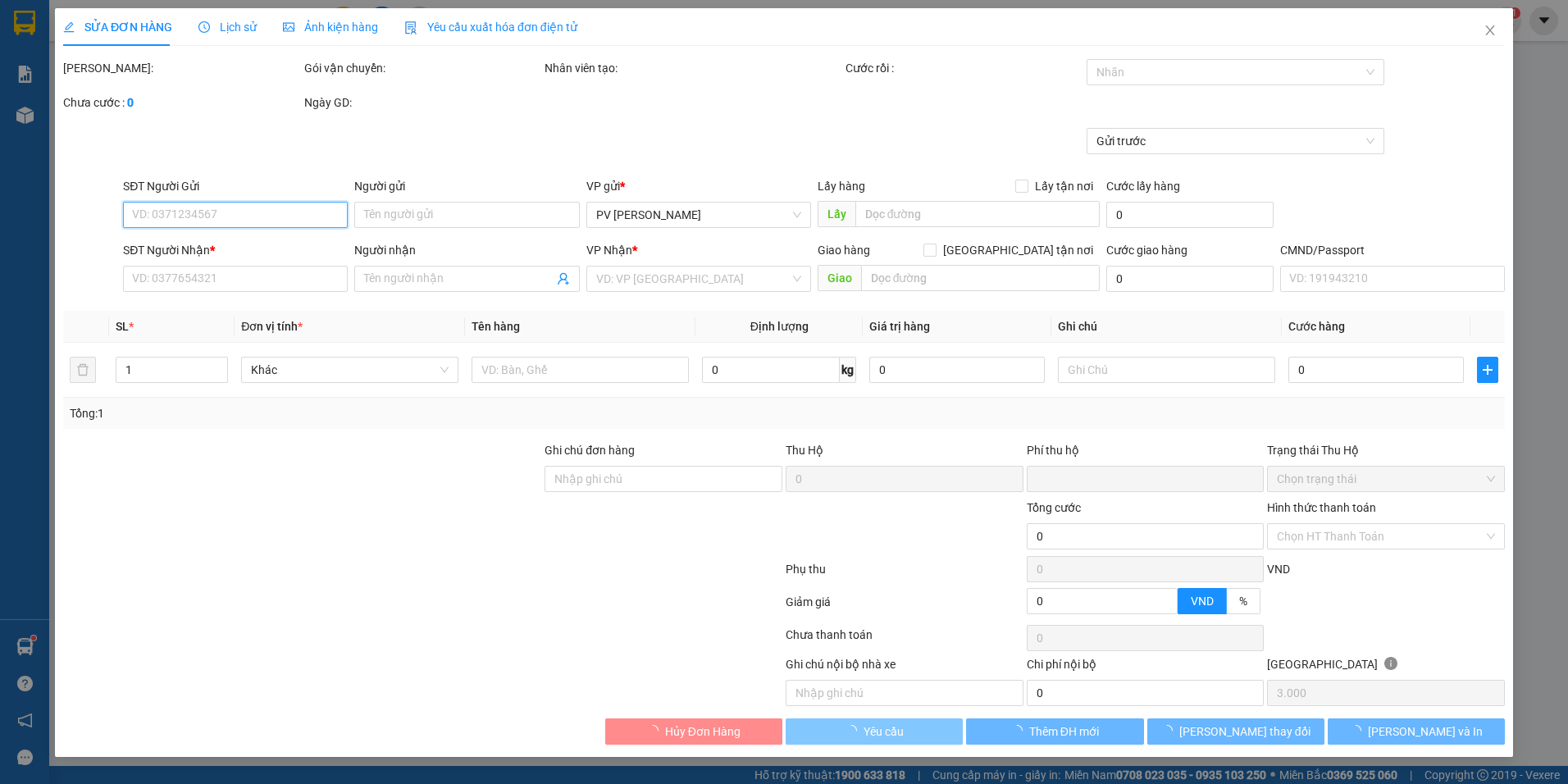
type input "0"
type input "60.000"
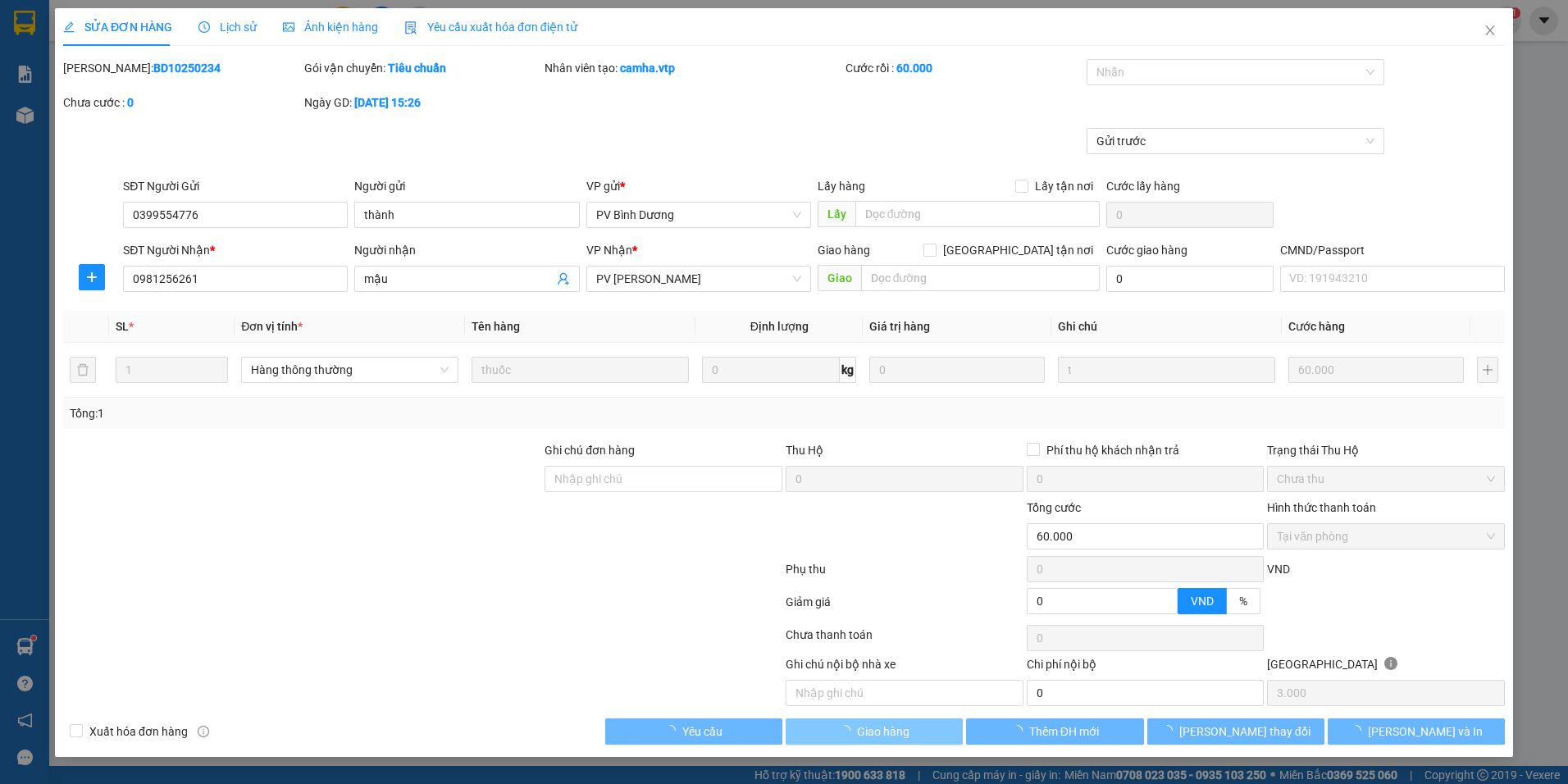
click at [910, 734] on button "Giao hàng" at bounding box center [874, 732] width 177 height 27
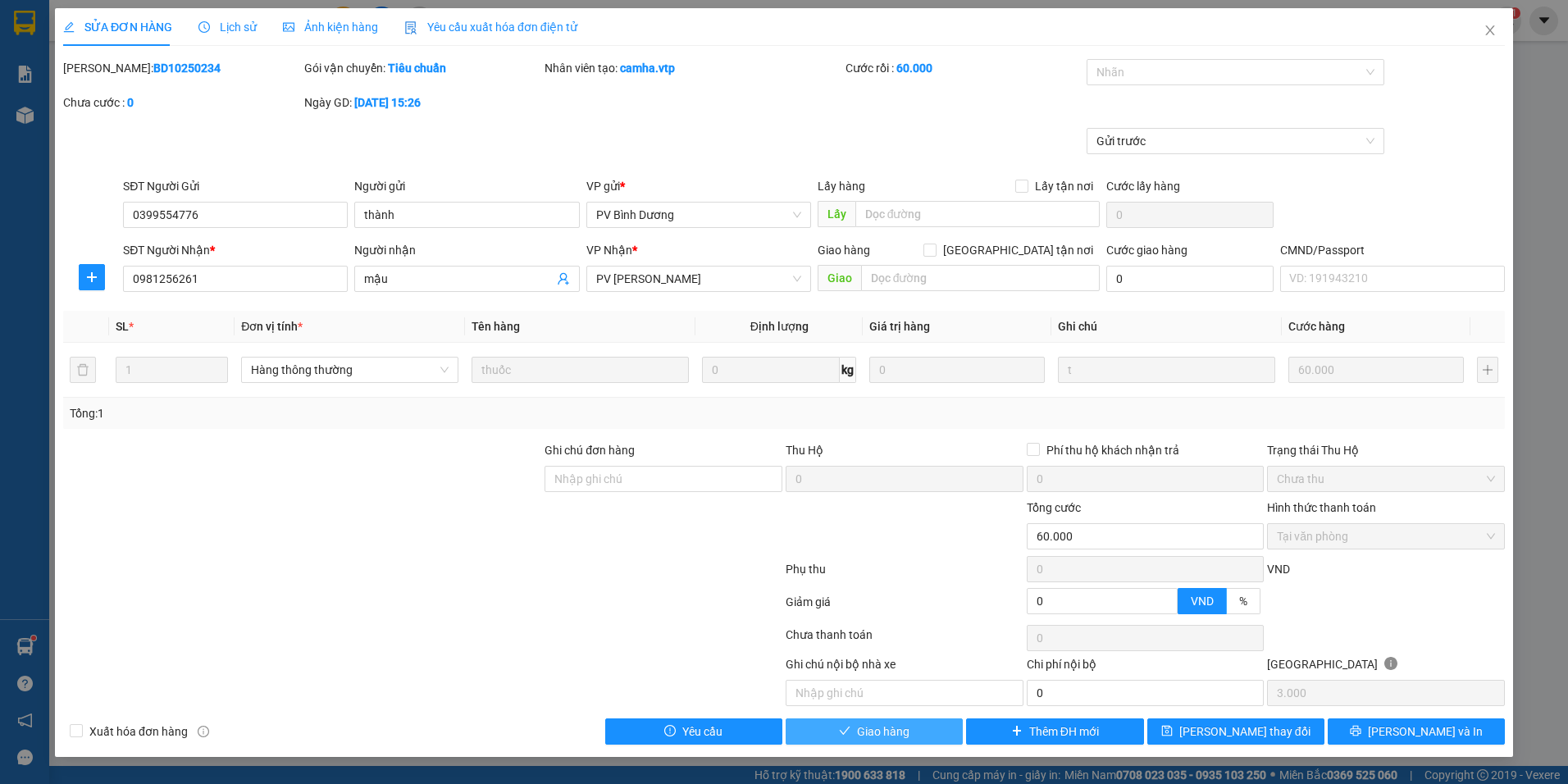
click at [910, 734] on button "Giao hàng" at bounding box center [874, 732] width 177 height 27
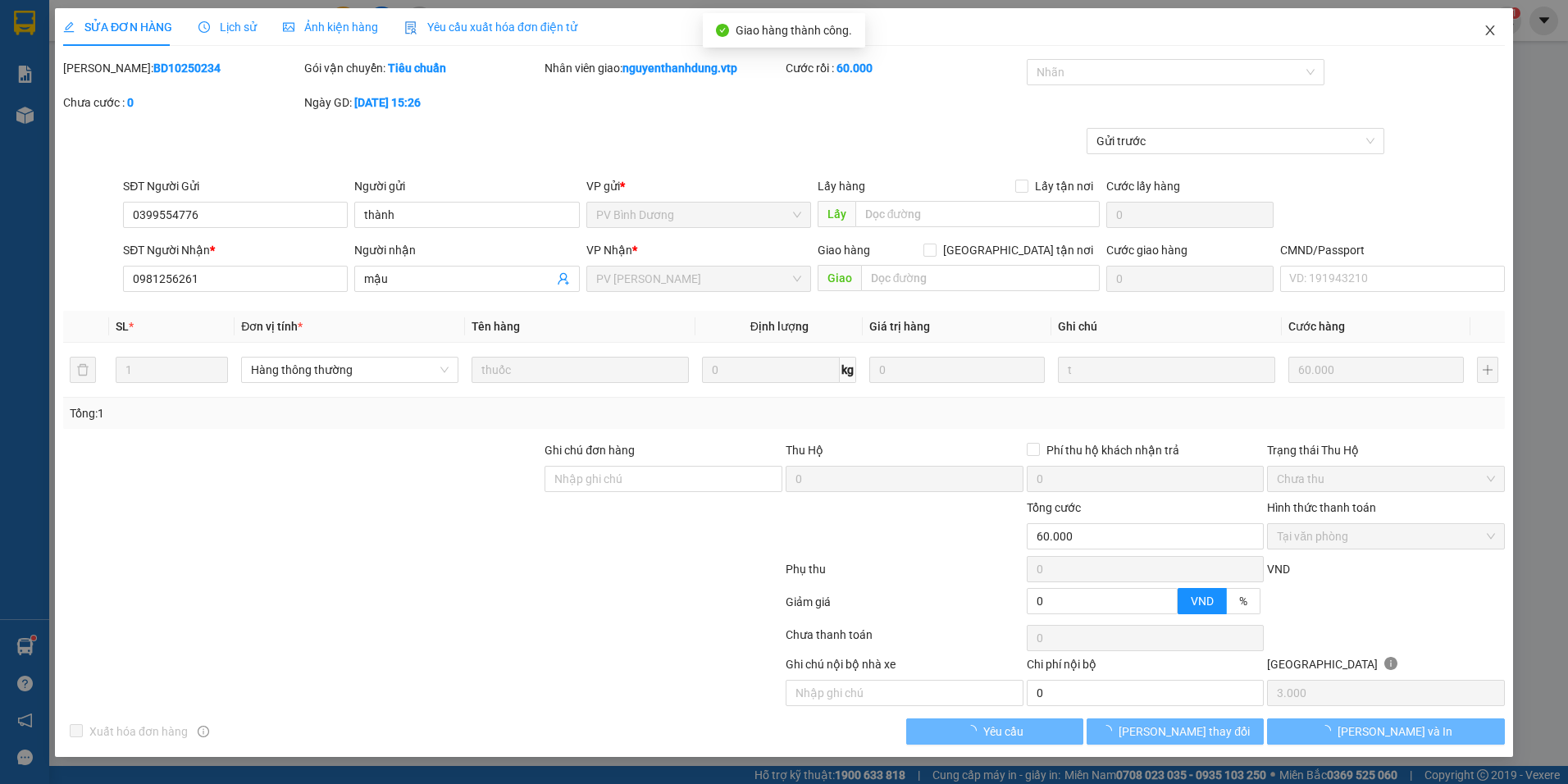
click at [1482, 27] on span "Close" at bounding box center [1490, 31] width 46 height 46
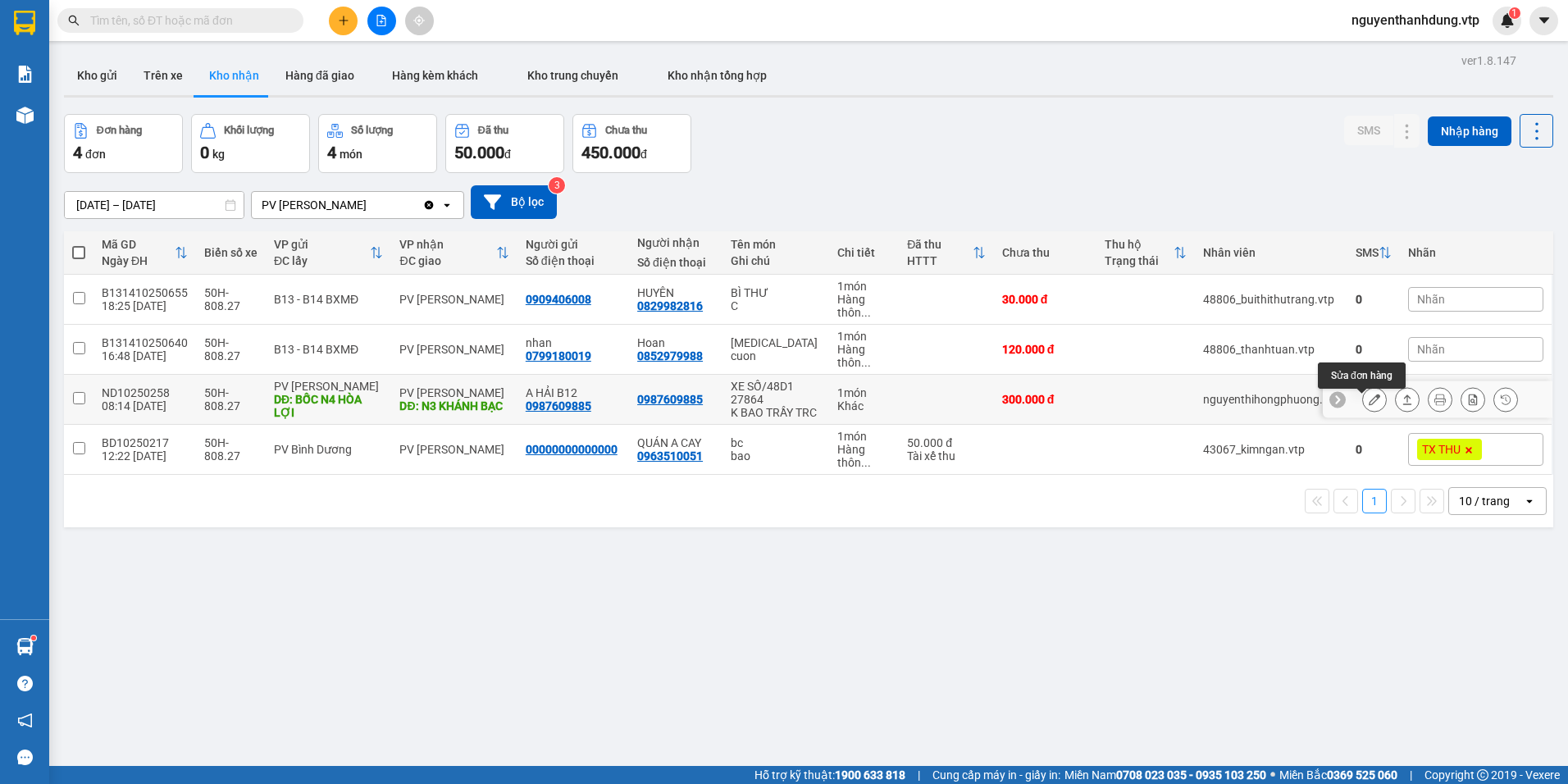
click at [1369, 405] on icon at bounding box center [1374, 399] width 11 height 11
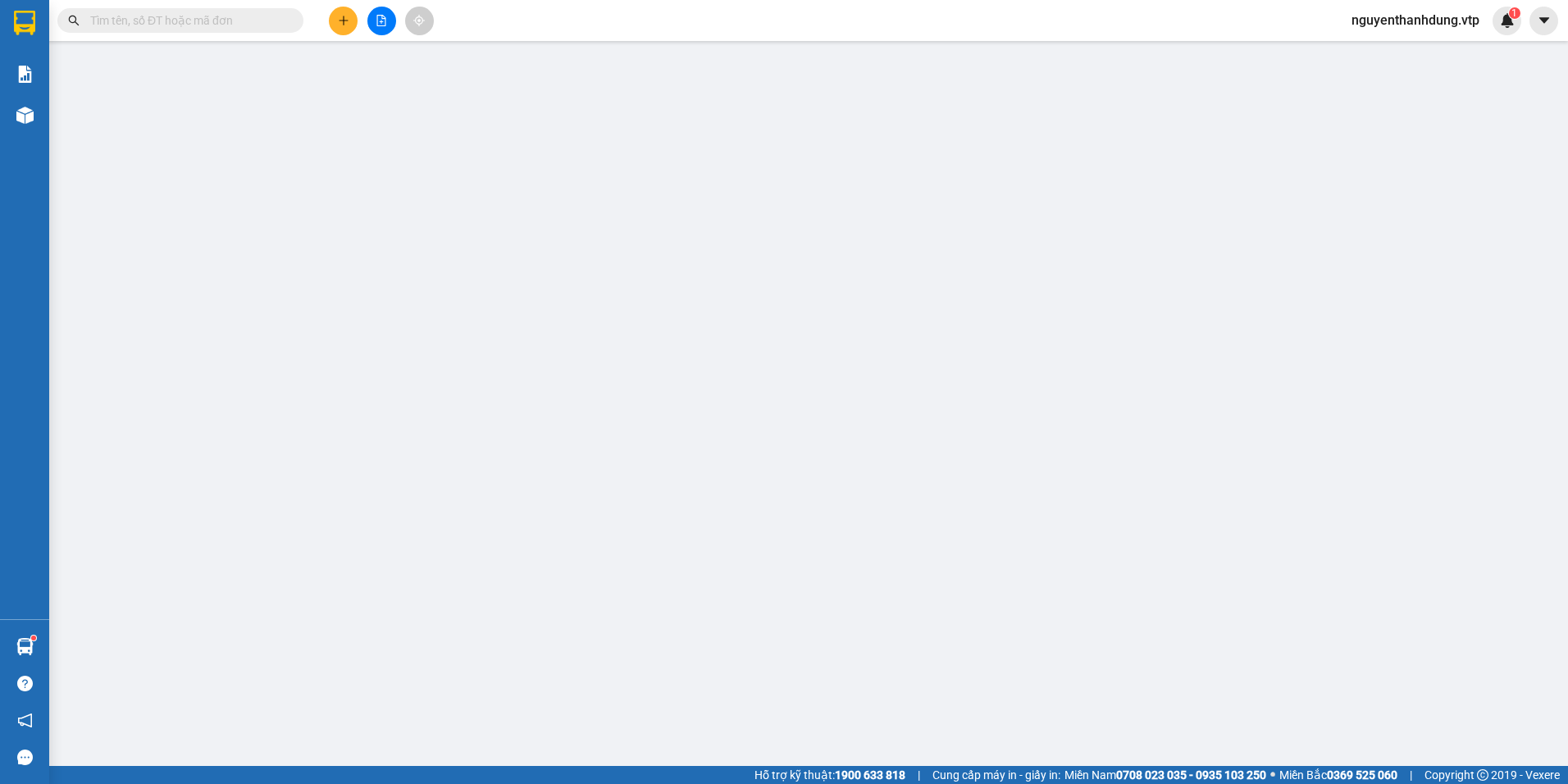
type input "0987609885"
type input "A HẢI B12"
type input "BỐC N4 HÒA LỢI"
type input "0987609885"
type input "N3 KHÁNH BẠC"
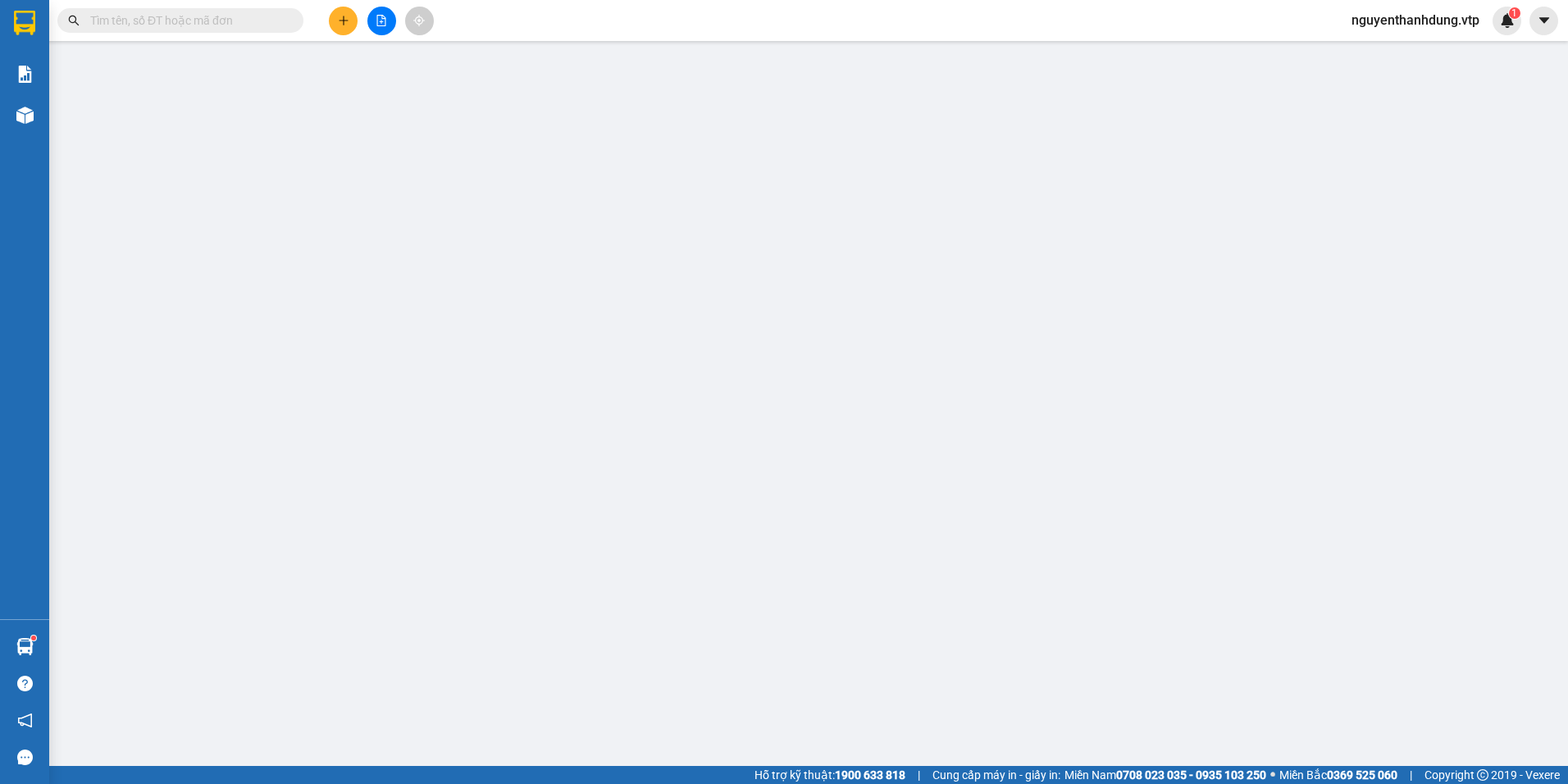
type input "0"
type input "300.000"
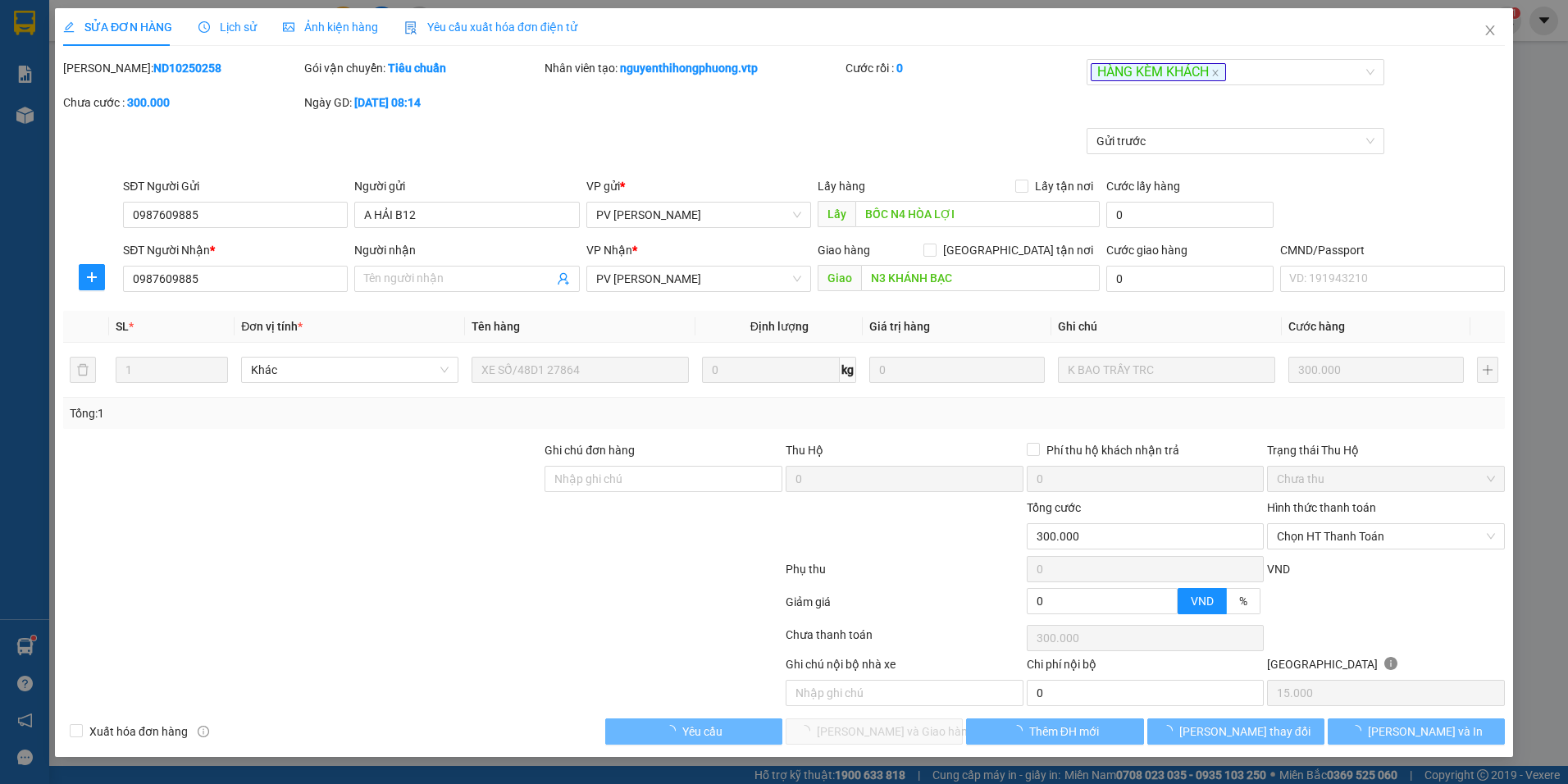
type input "15.000"
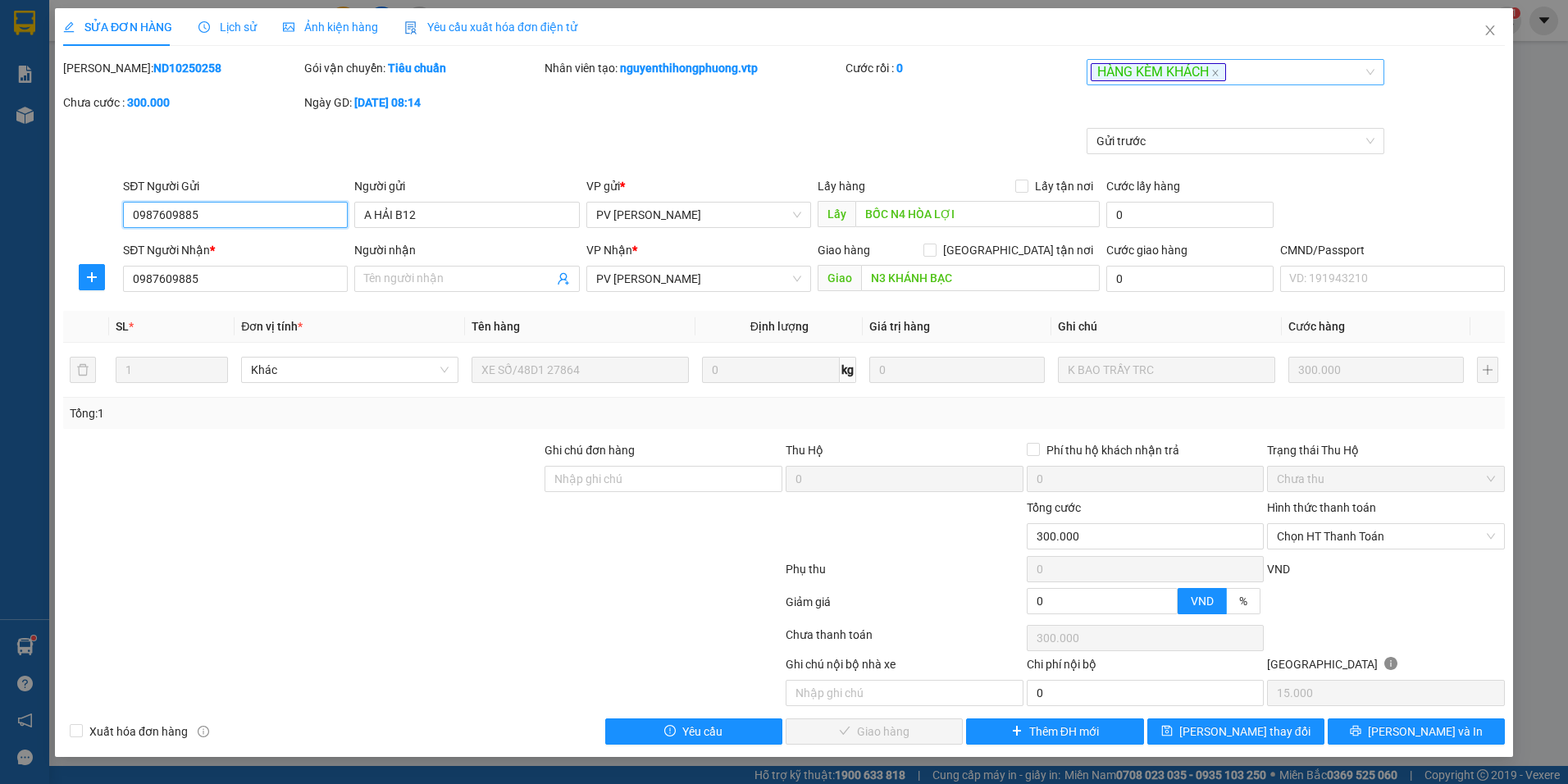
click at [1262, 77] on div "HÀNG KÈM KHÁCH" at bounding box center [1228, 72] width 273 height 20
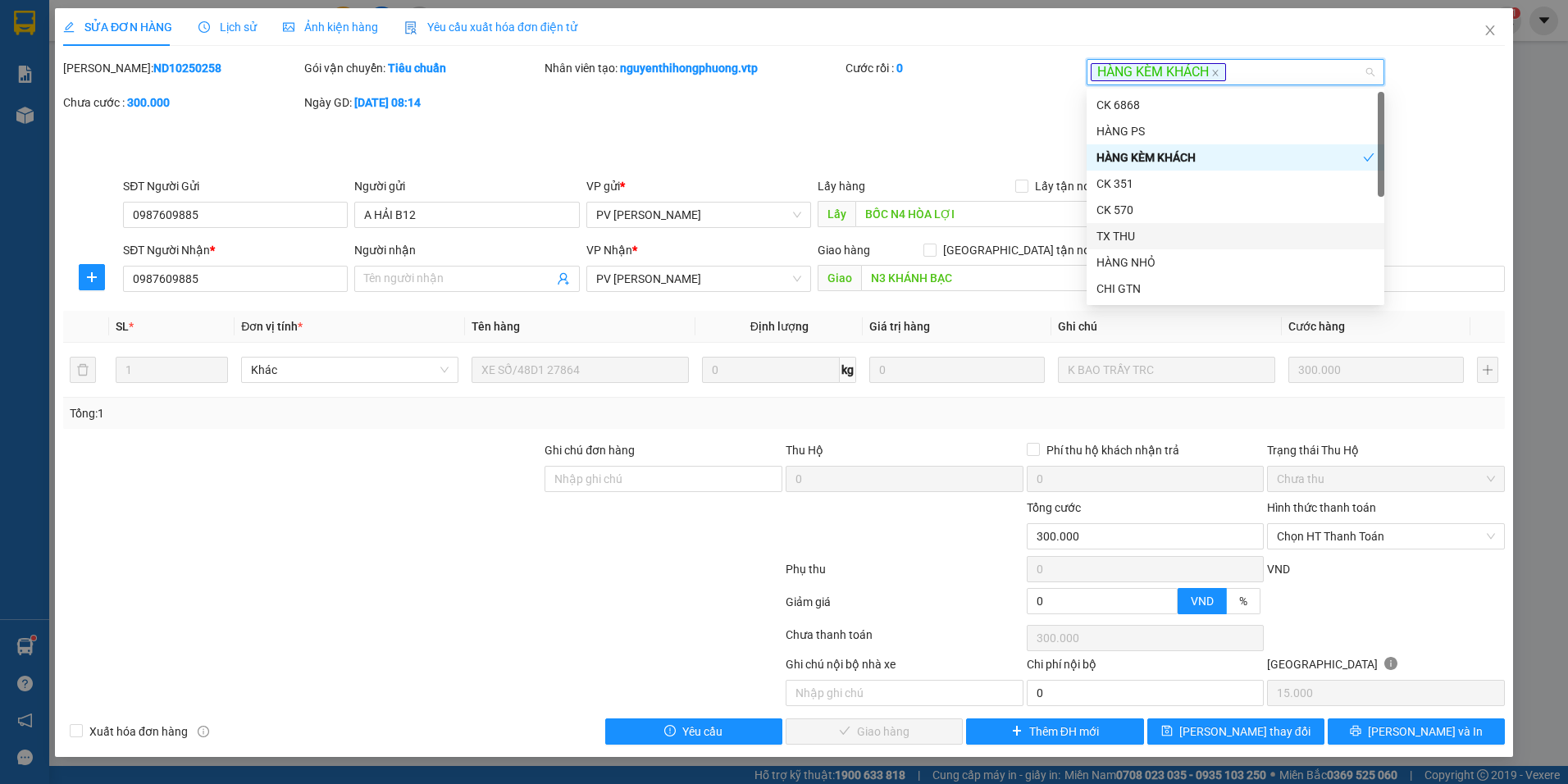
click at [1148, 228] on div "TX THU" at bounding box center [1235, 236] width 278 height 18
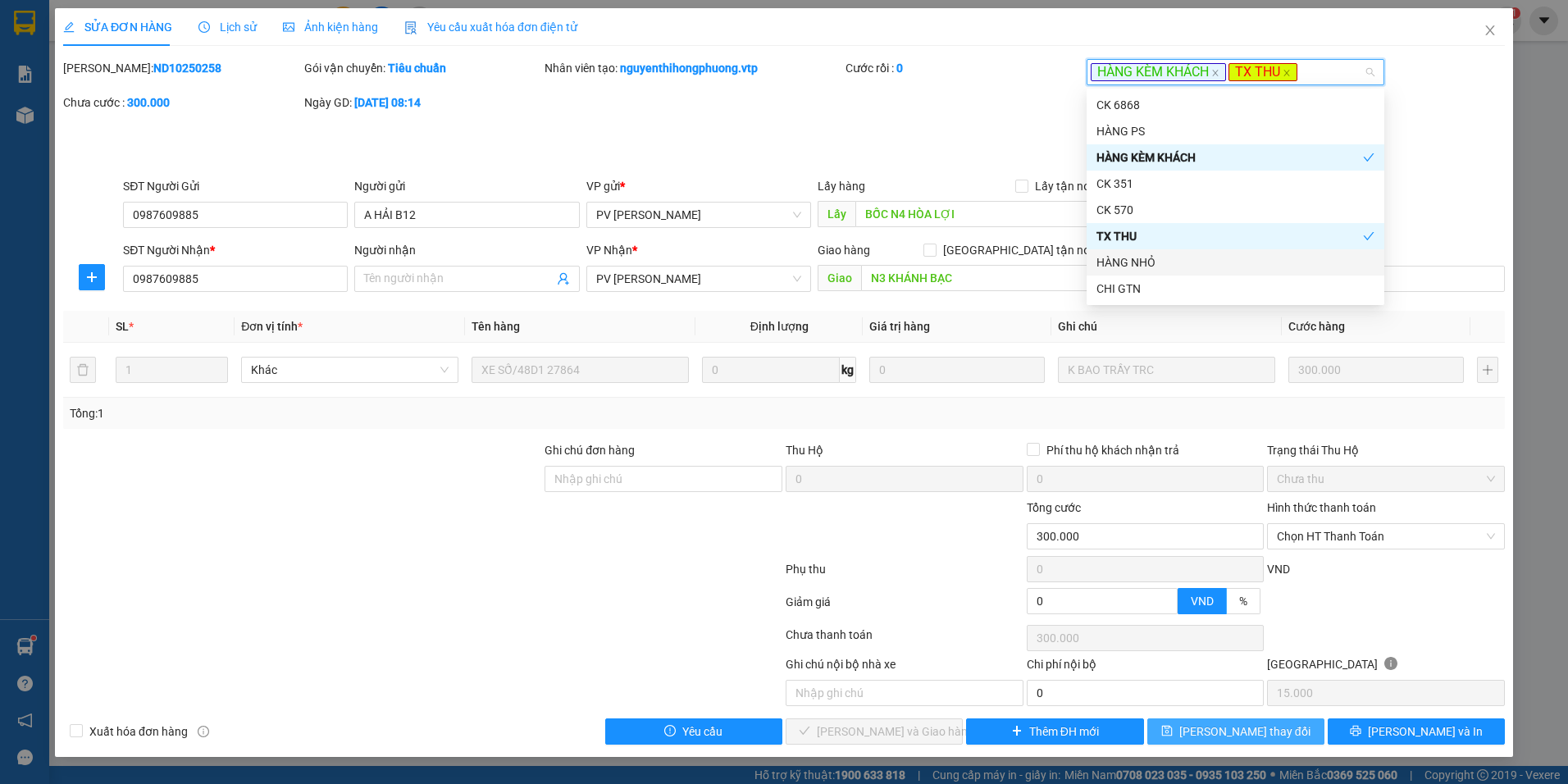
click at [1217, 728] on span "[PERSON_NAME] thay đổi" at bounding box center [1245, 732] width 132 height 18
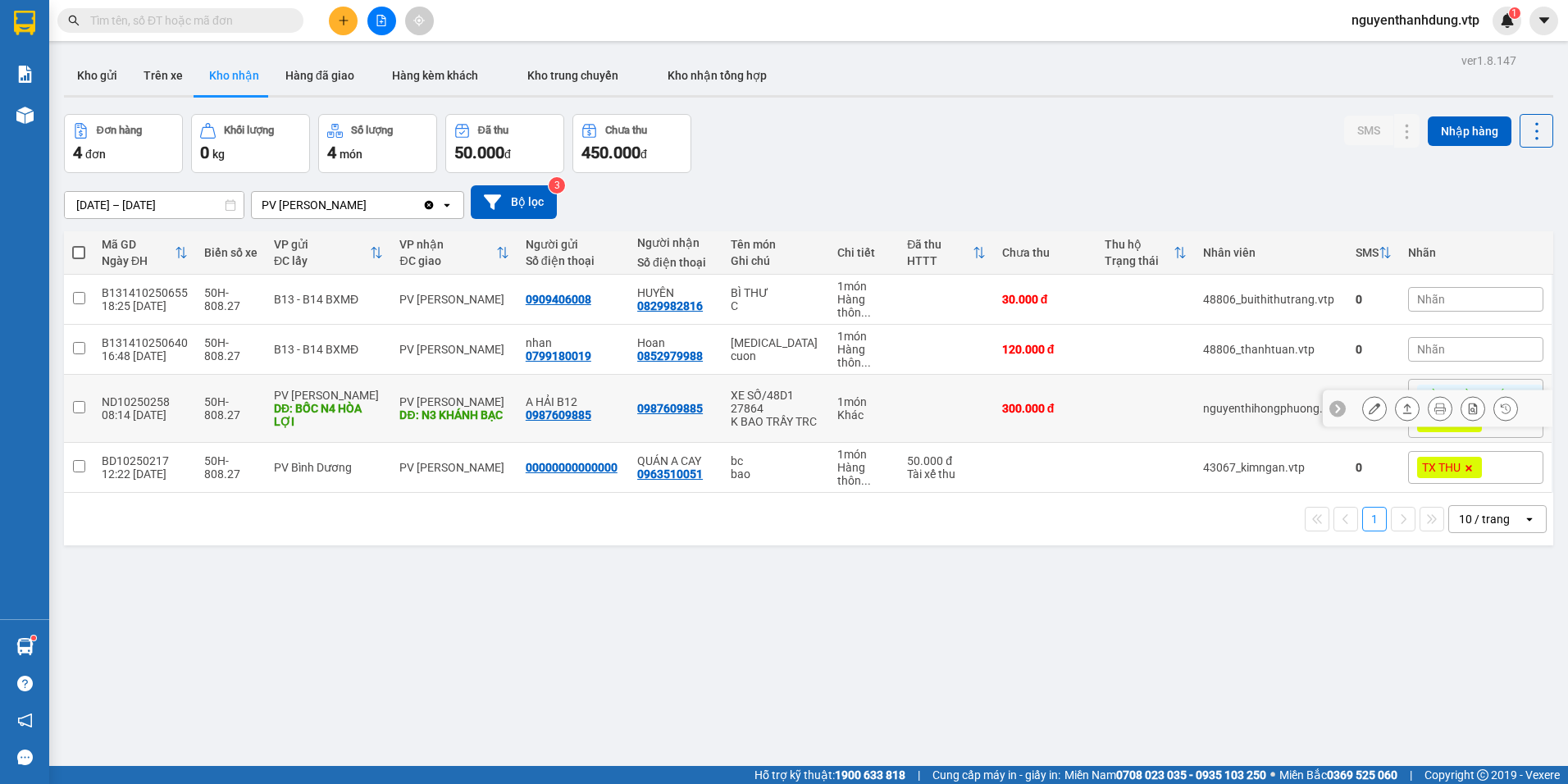
click at [1369, 413] on icon at bounding box center [1374, 407] width 11 height 11
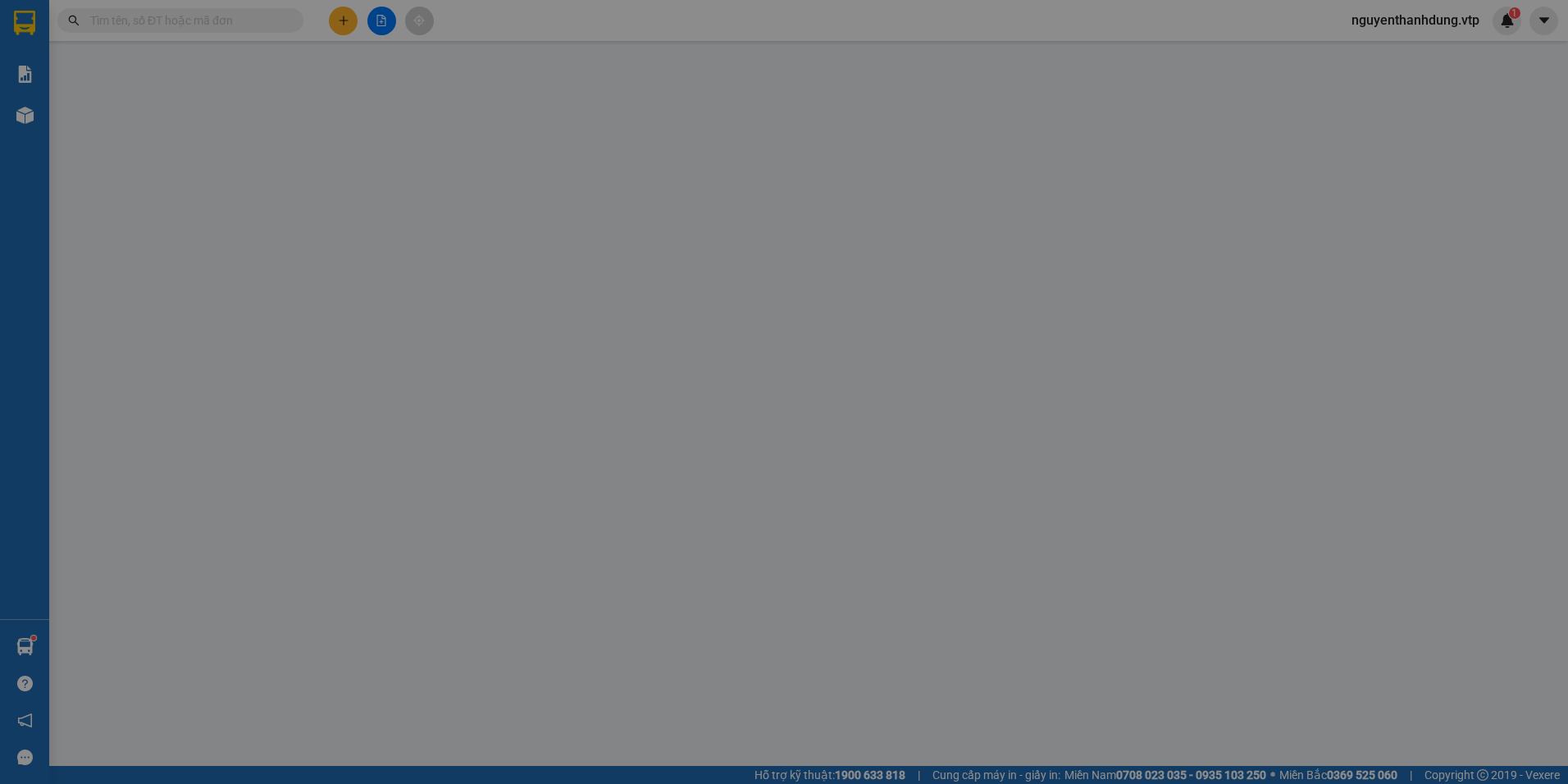
type input "15.000"
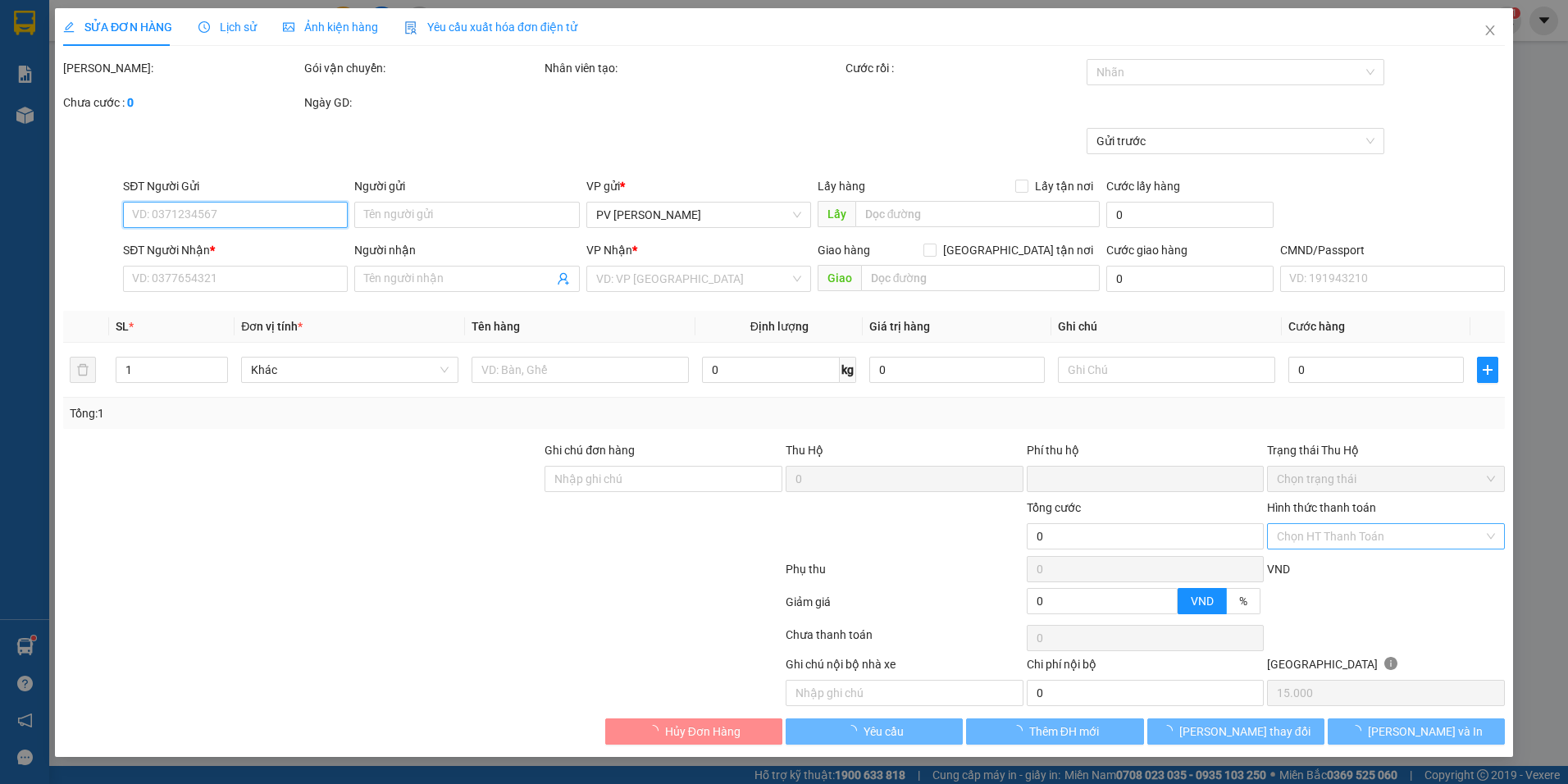
type input "0987609885"
type input "A HẢI B12"
type input "BỐC N4 HÒA LỢI"
type input "0987609885"
type input "N3 KHÁNH BẠC"
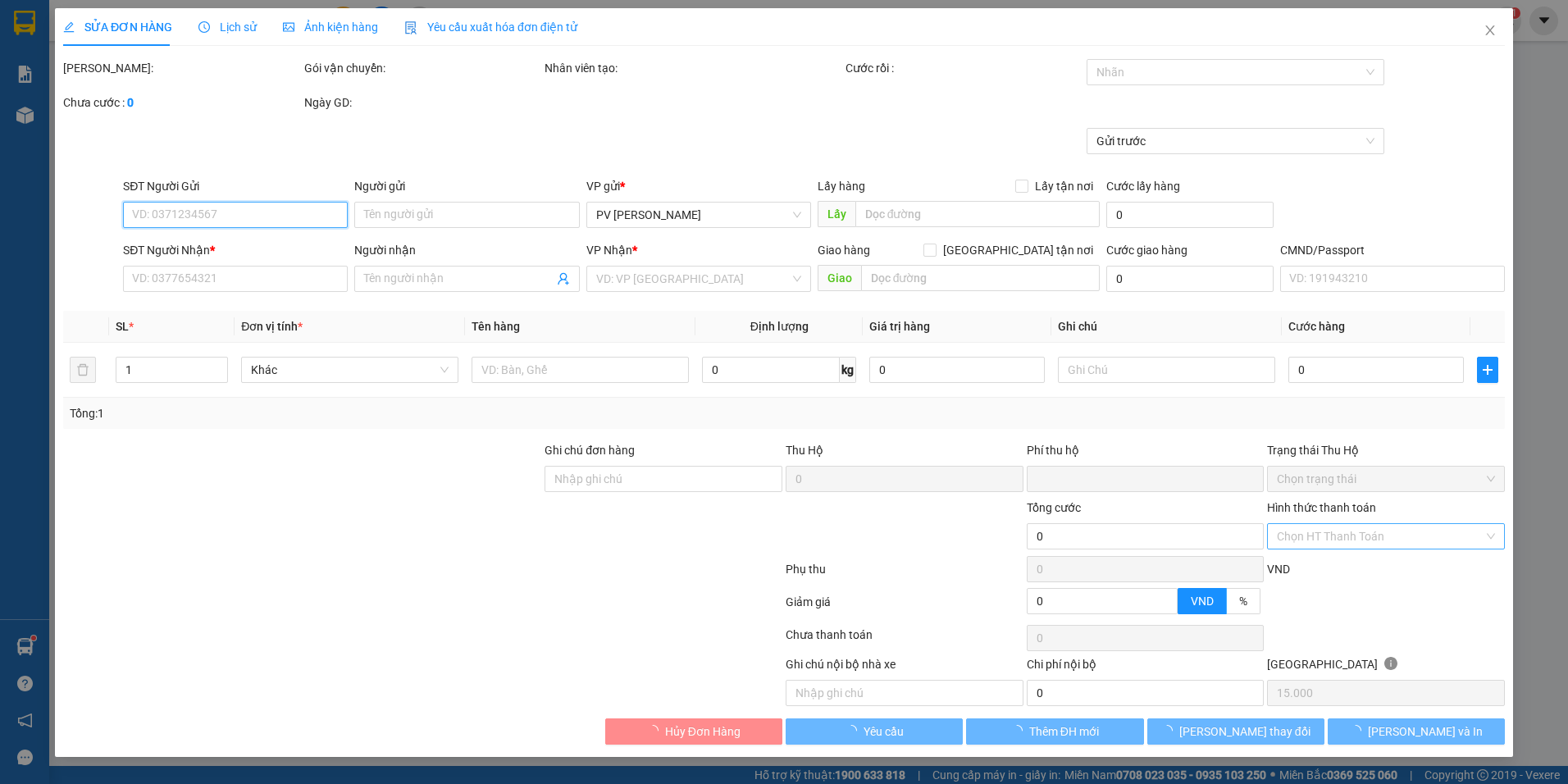
type input "0"
type input "300.000"
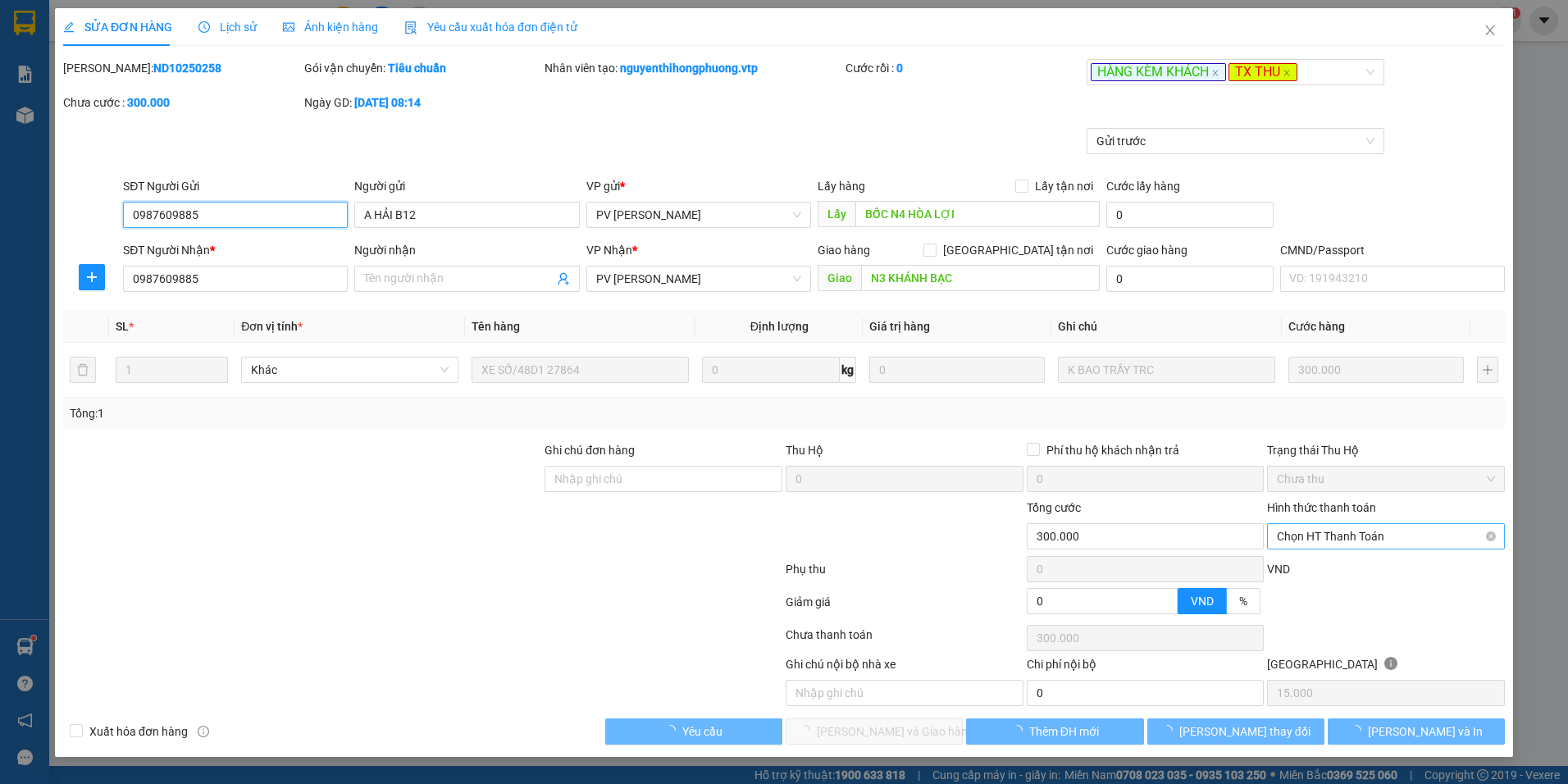
click at [1475, 531] on span "Chọn HT Thanh Toán" at bounding box center [1386, 536] width 218 height 25
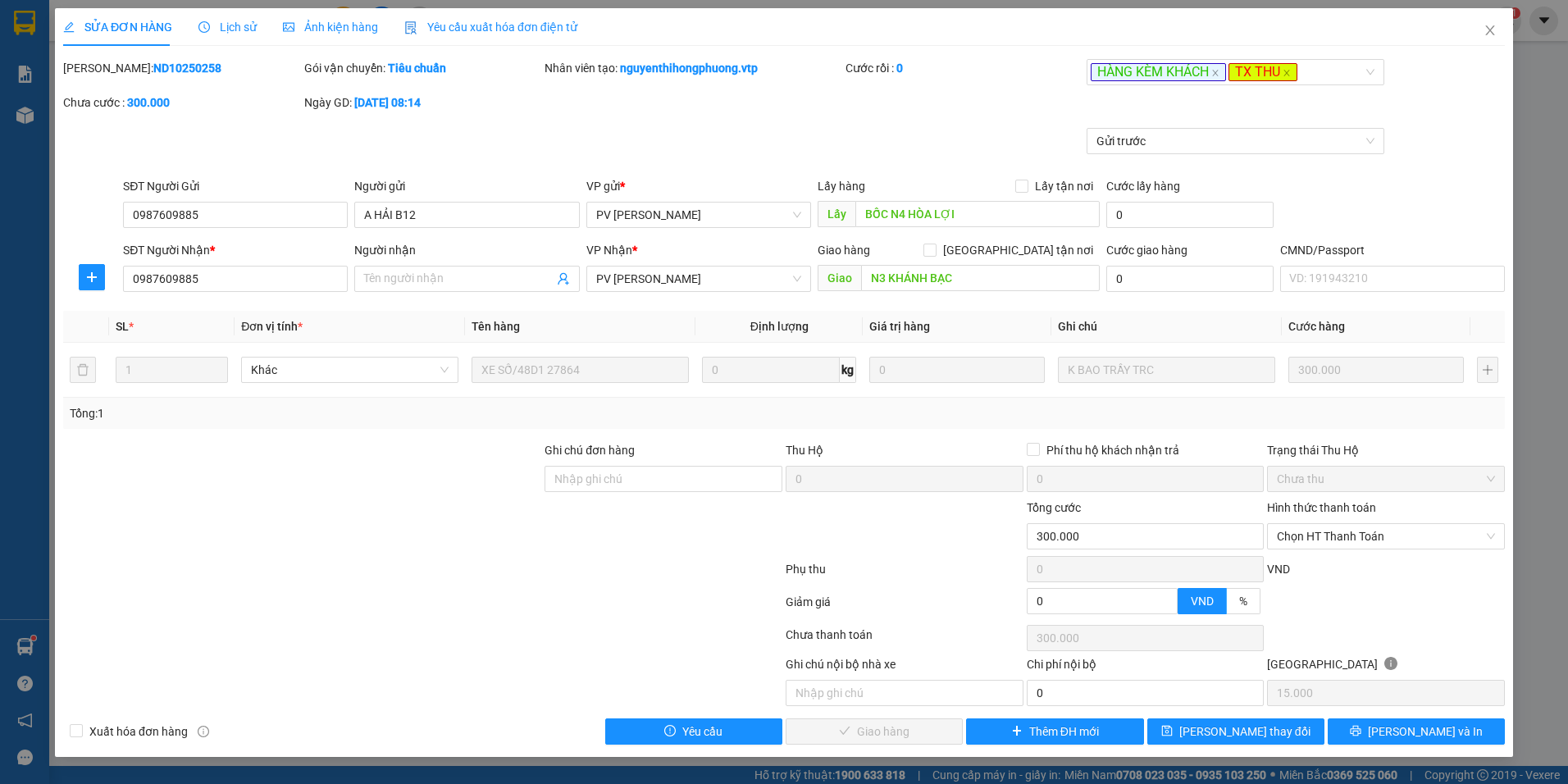
click at [1560, 383] on div "SỬA ĐƠN HÀNG Lịch sử Ảnh kiện hàng Yêu cầu xuất hóa đơn điện tử Total Paid Fee …" at bounding box center [784, 392] width 1568 height 784
click at [1490, 23] on span "Close" at bounding box center [1490, 31] width 46 height 46
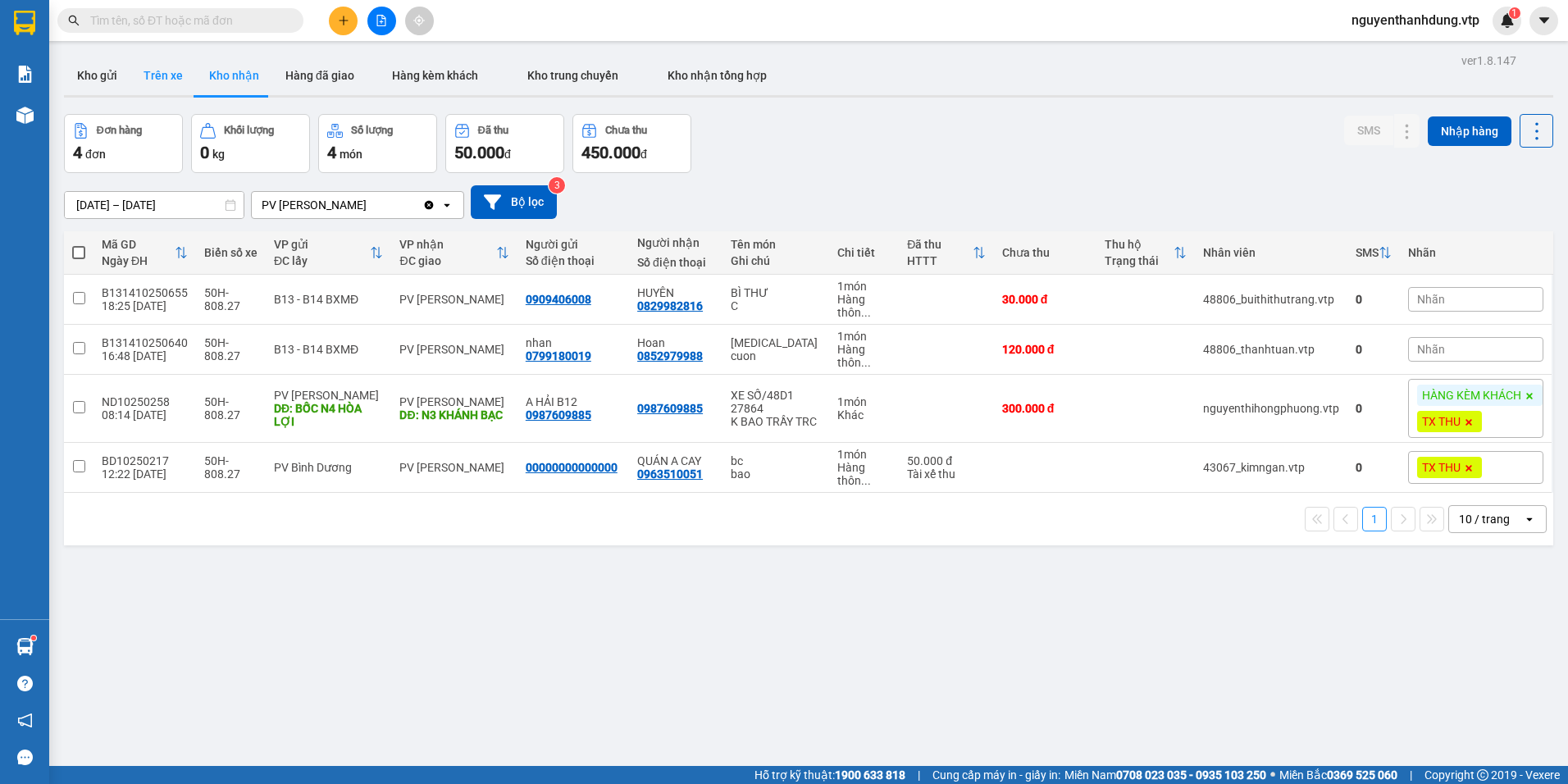
click at [159, 77] on button "Trên xe" at bounding box center [163, 76] width 65 height 40
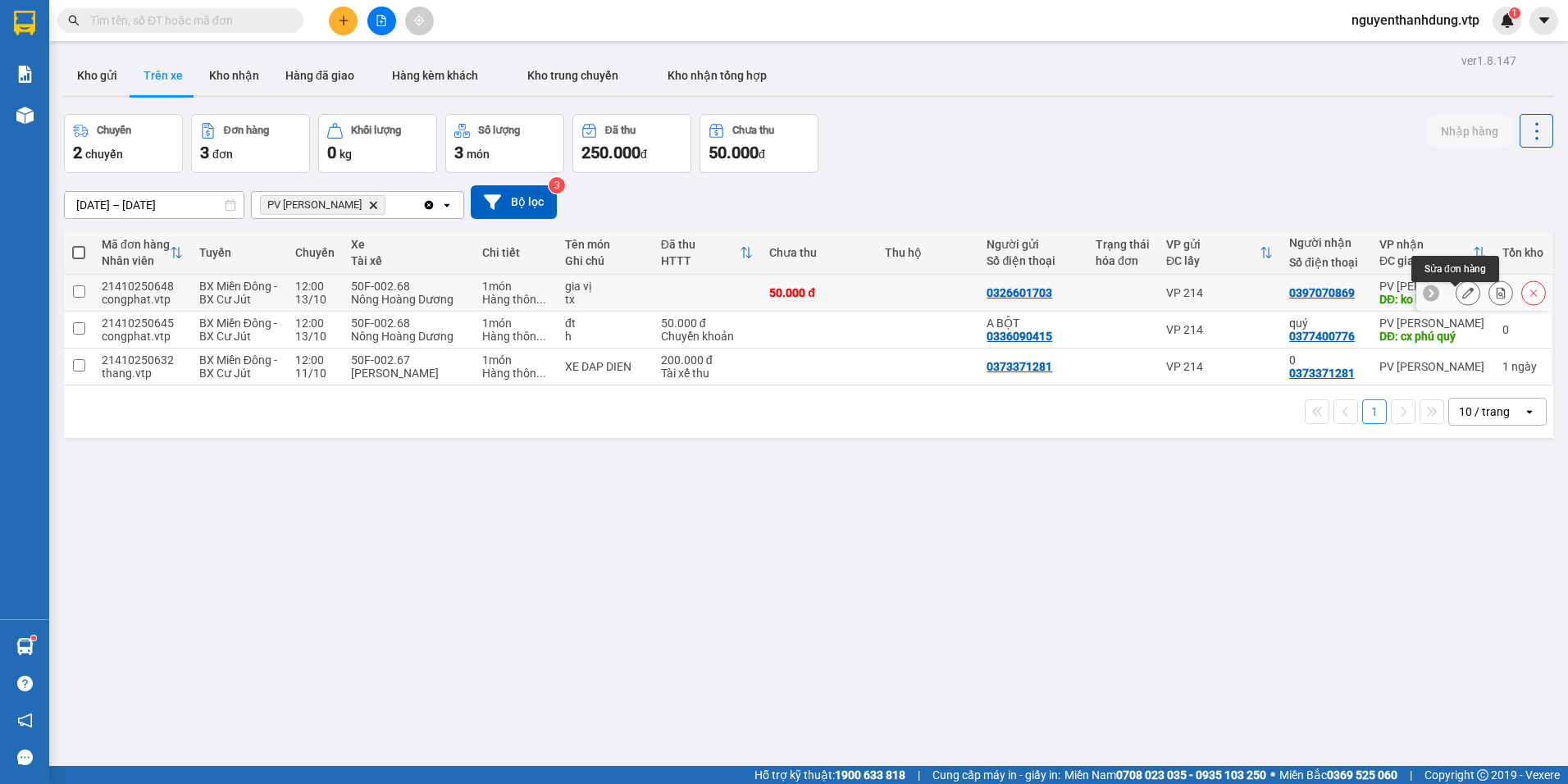
click at [1463, 299] on button at bounding box center [1467, 292] width 23 height 28
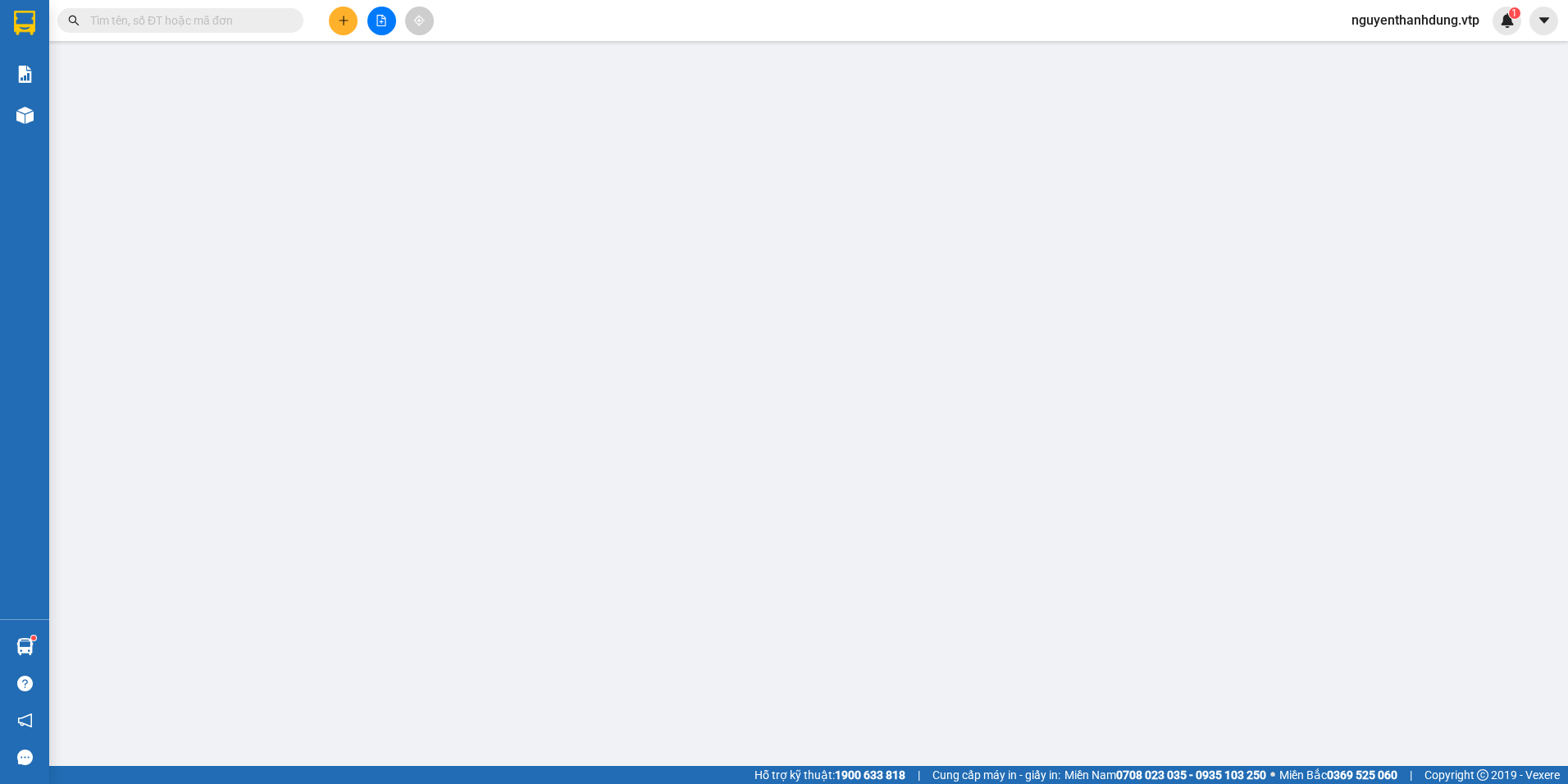
type input "0326601703"
type input "0397070869"
type input "ko bao hư hỏng"
type input "0"
type input "50.000"
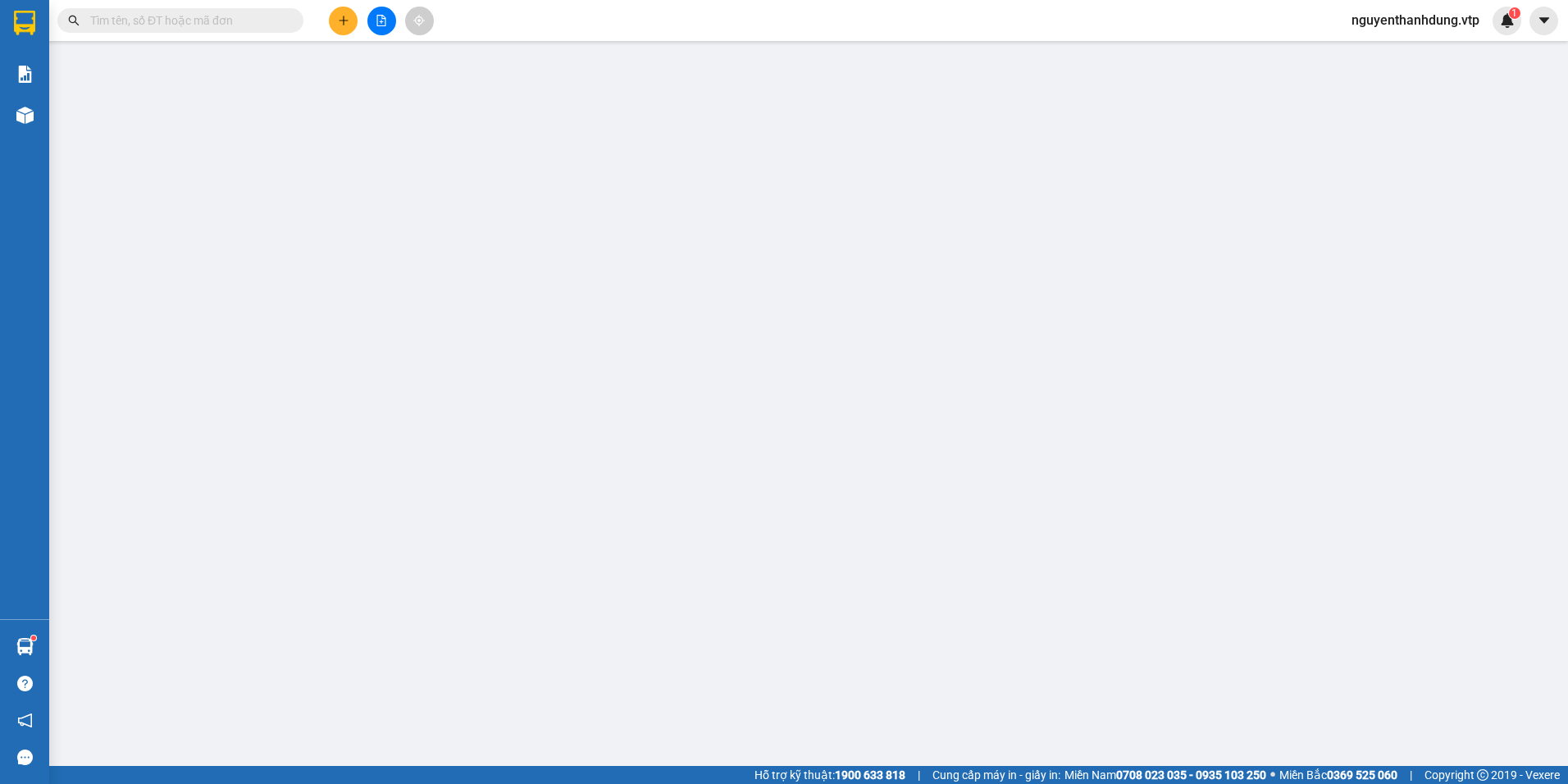
type input "50.000"
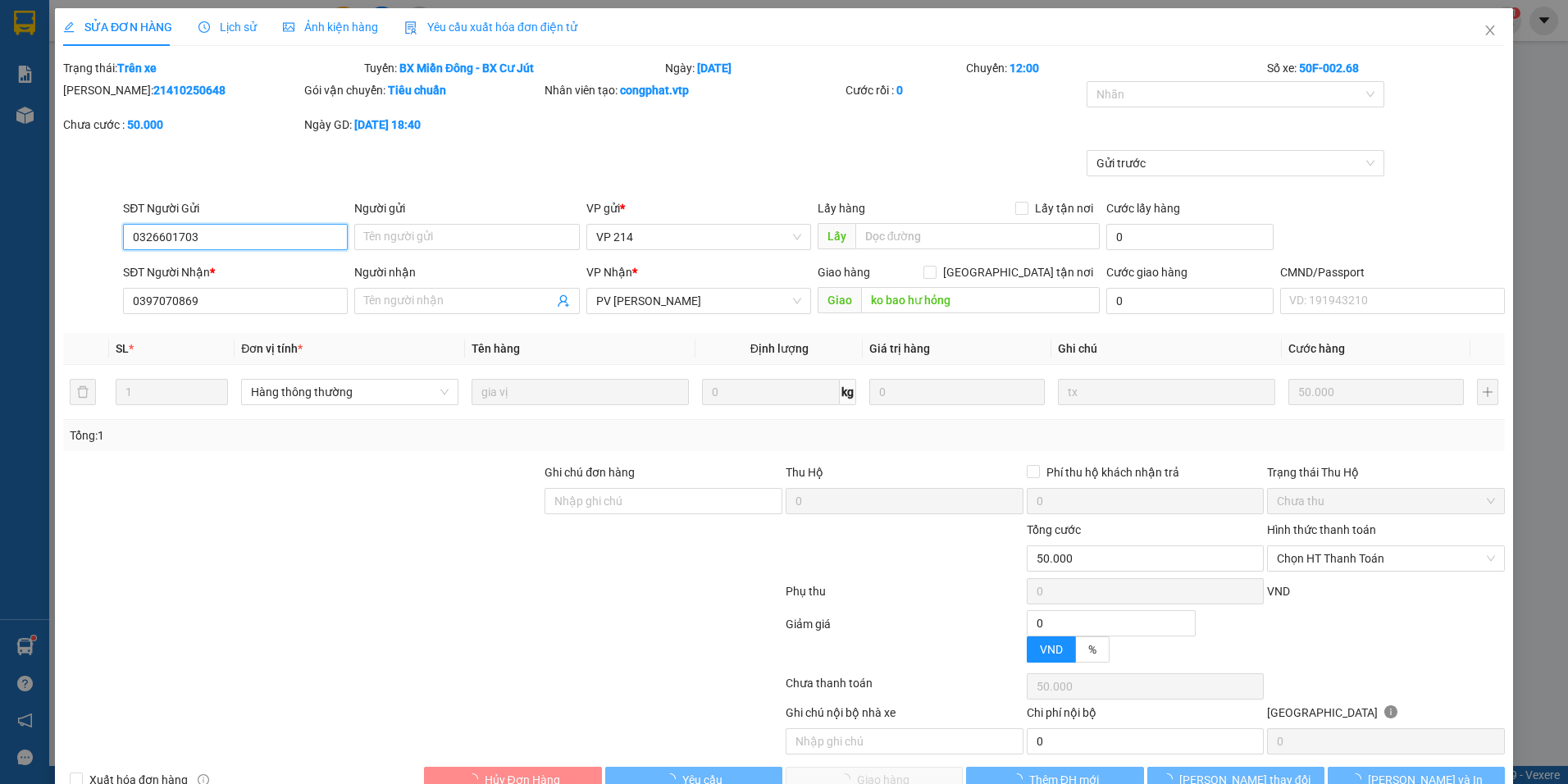
type input "2.500"
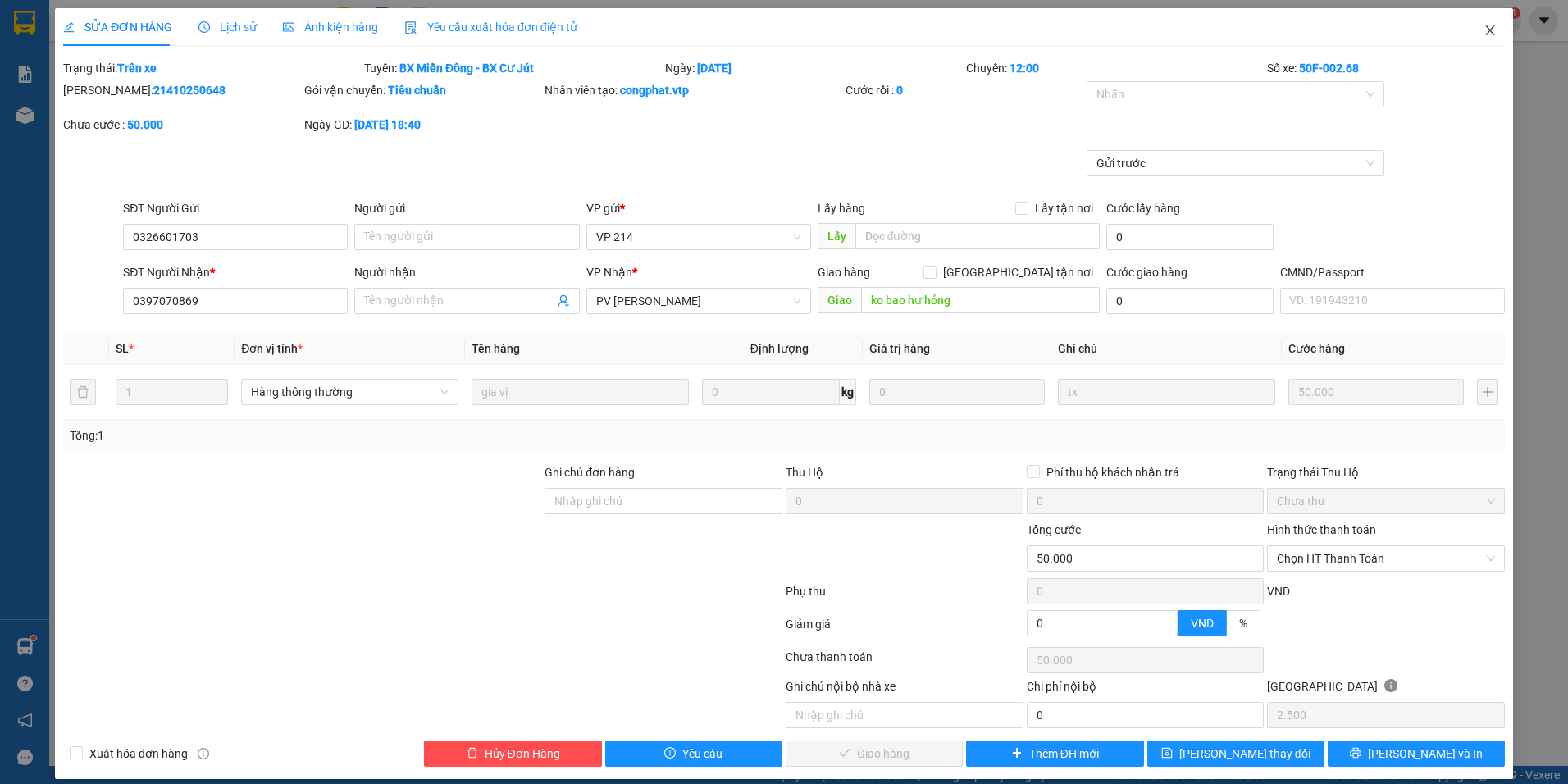
click at [1484, 37] on icon "close" at bounding box center [1490, 30] width 13 height 13
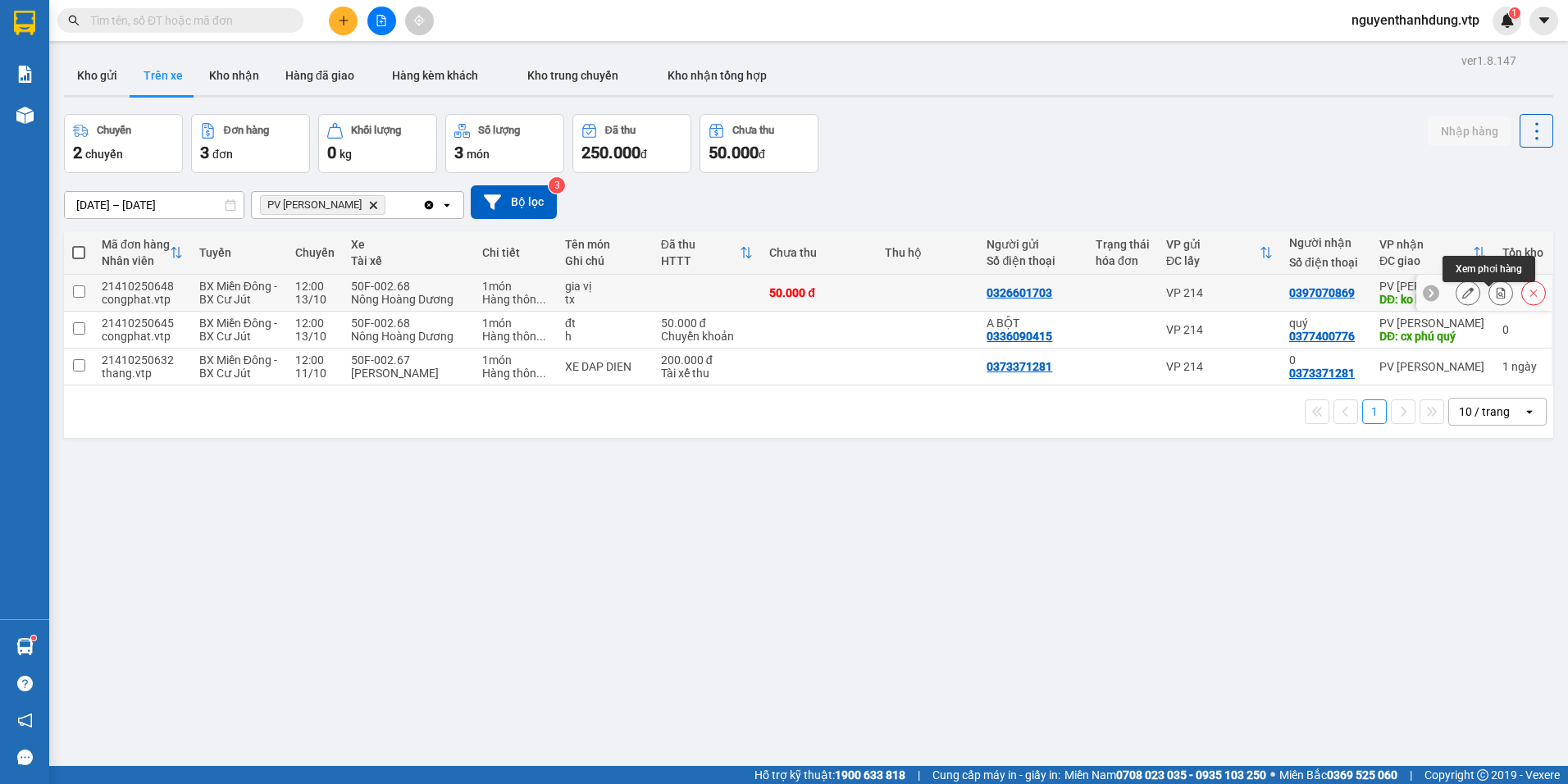
click at [1497, 298] on icon at bounding box center [1501, 292] width 9 height 11
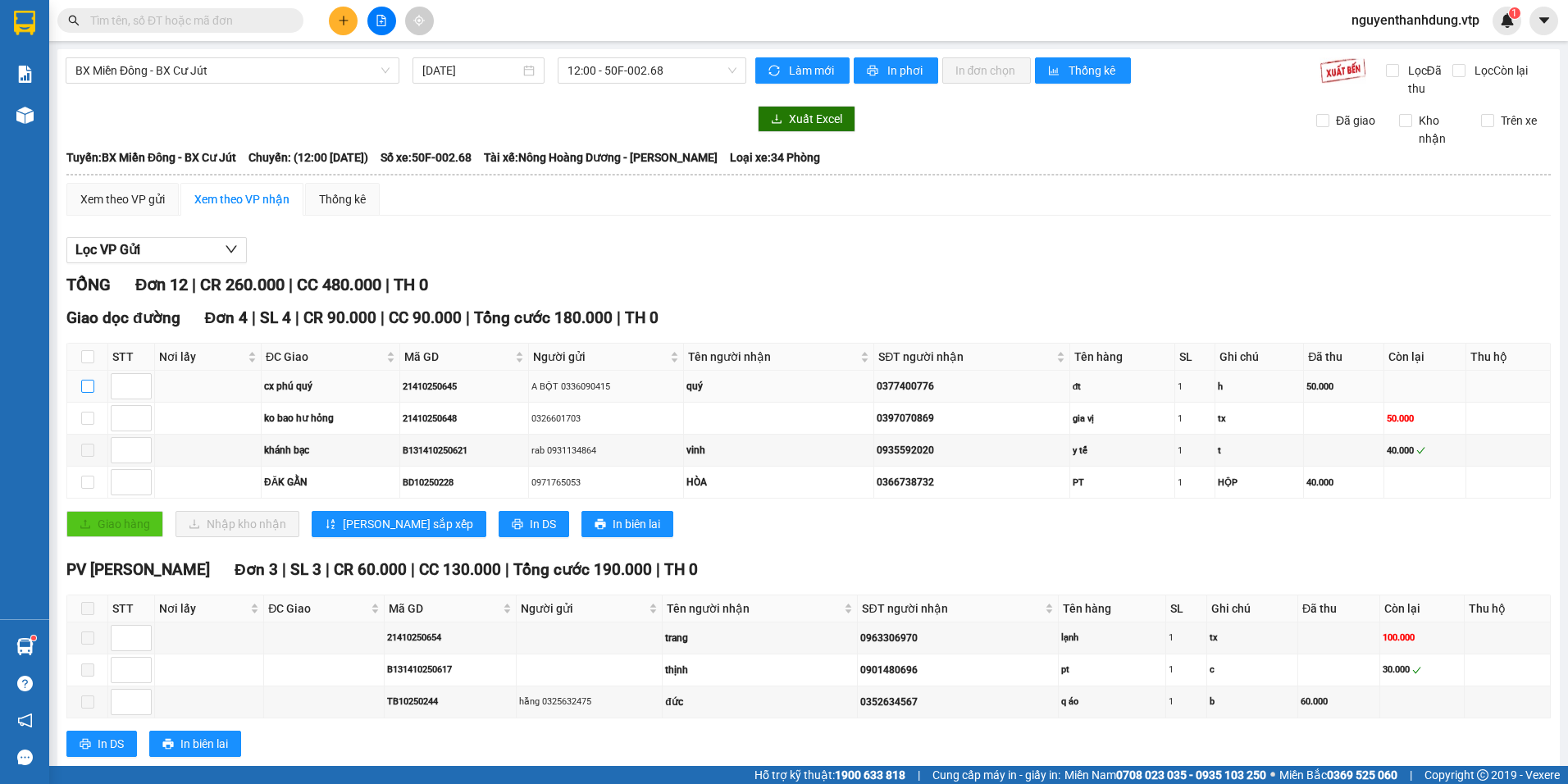
click at [81, 388] on input "checkbox" at bounding box center [87, 386] width 13 height 13
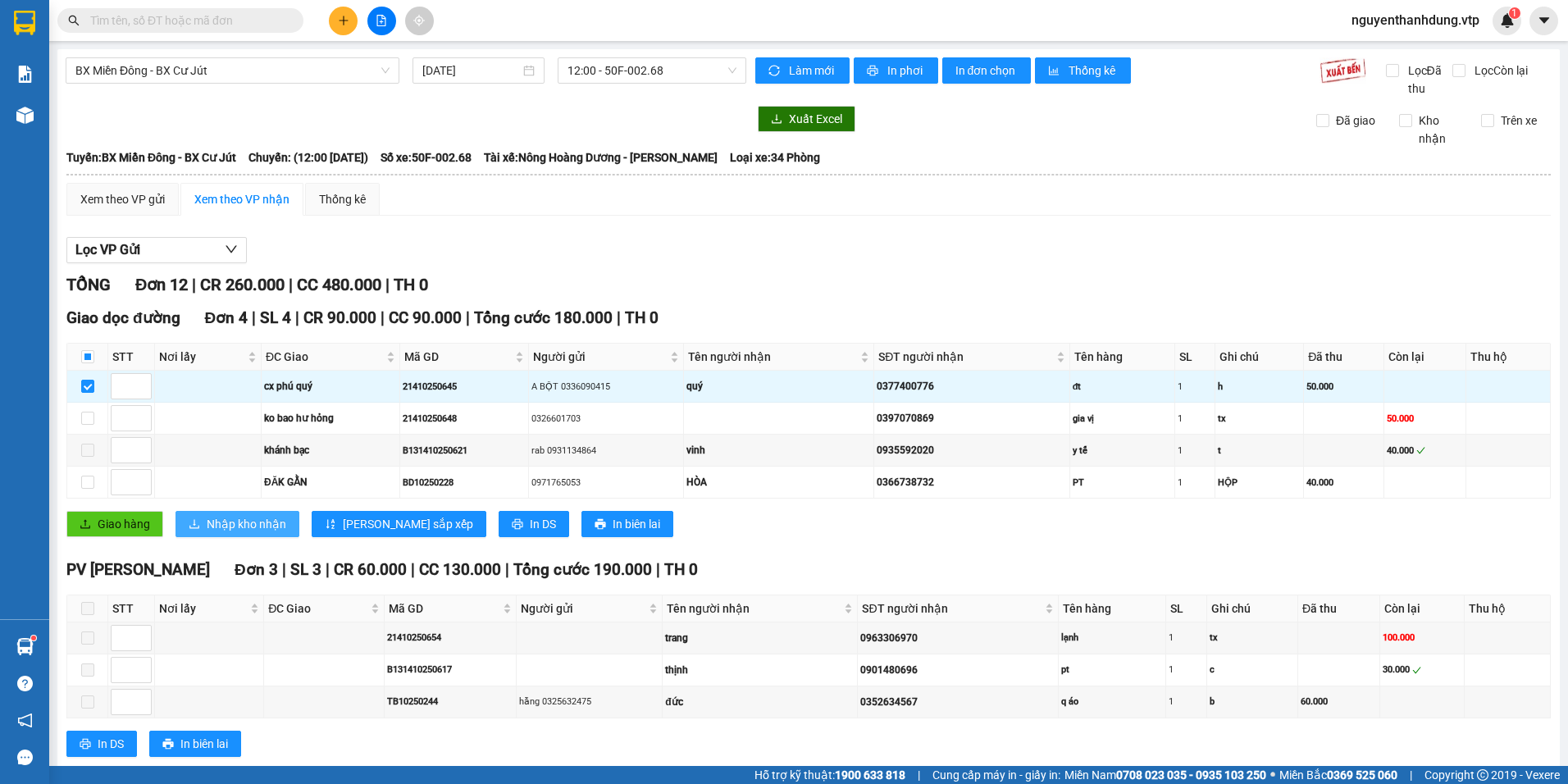
click at [258, 515] on span "Nhập kho nhận" at bounding box center [246, 524] width 80 height 18
checkbox input "false"
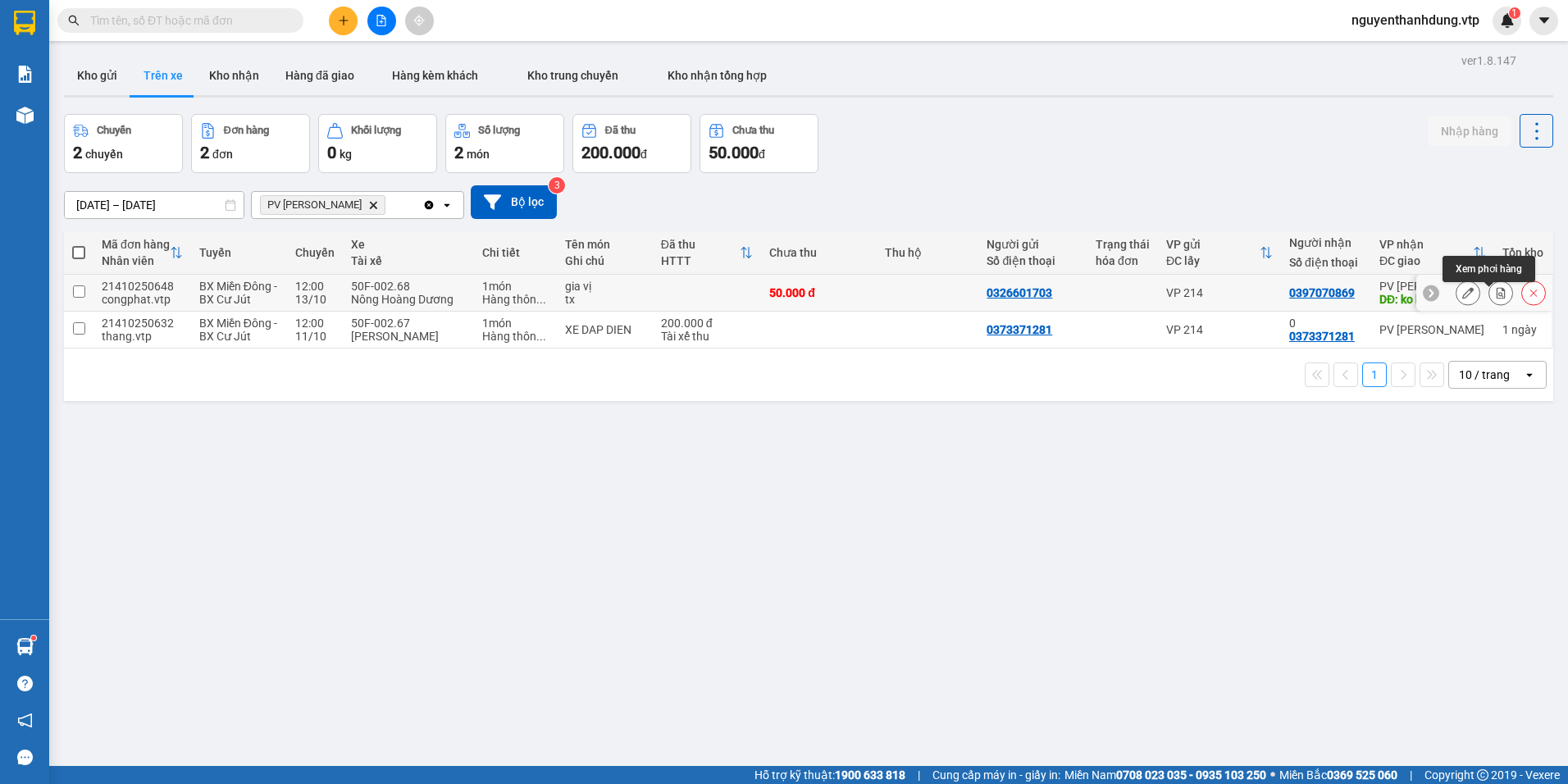
click at [1490, 308] on button at bounding box center [1501, 292] width 23 height 28
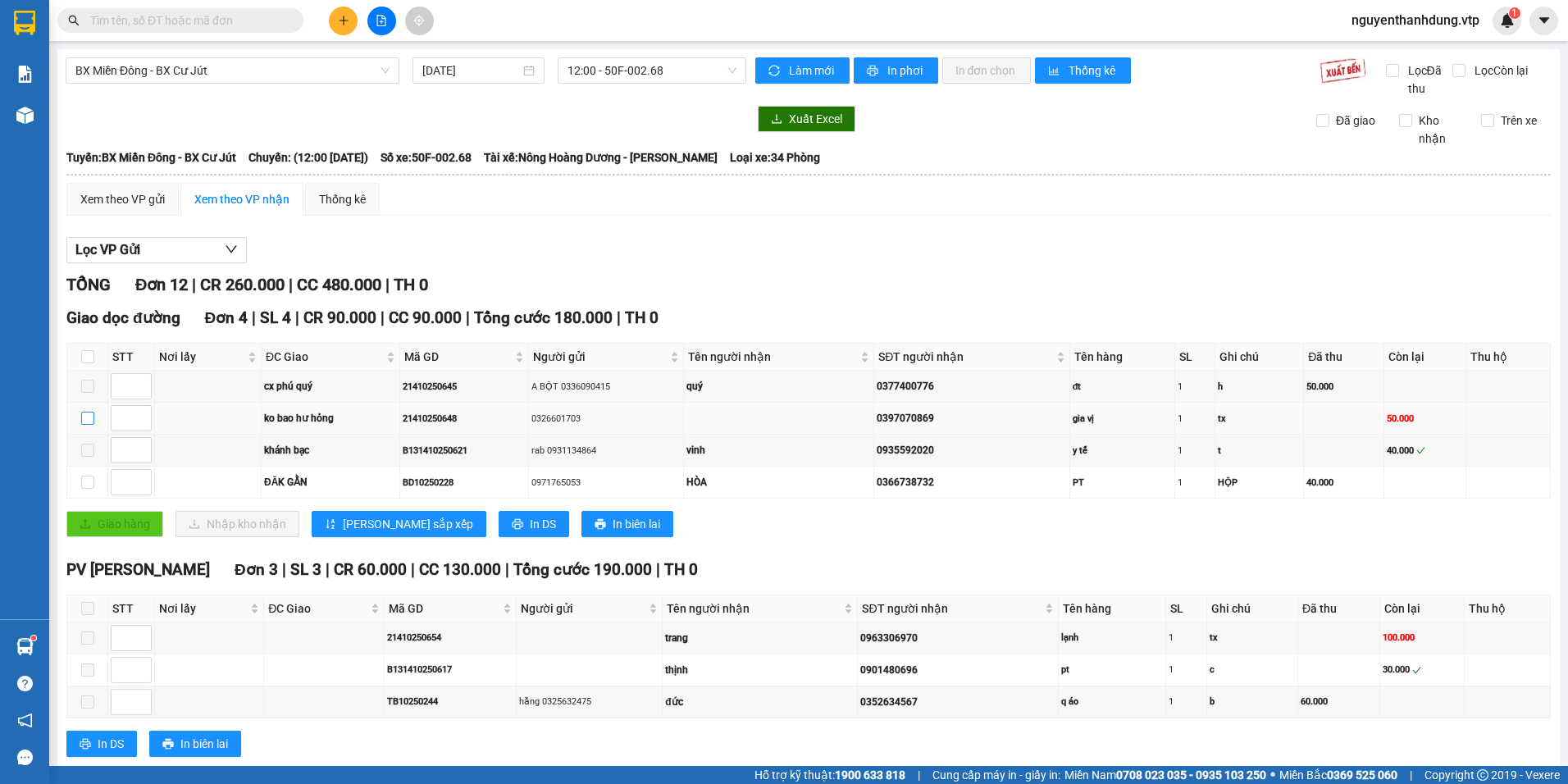
click at [88, 413] on input "checkbox" at bounding box center [87, 418] width 13 height 13
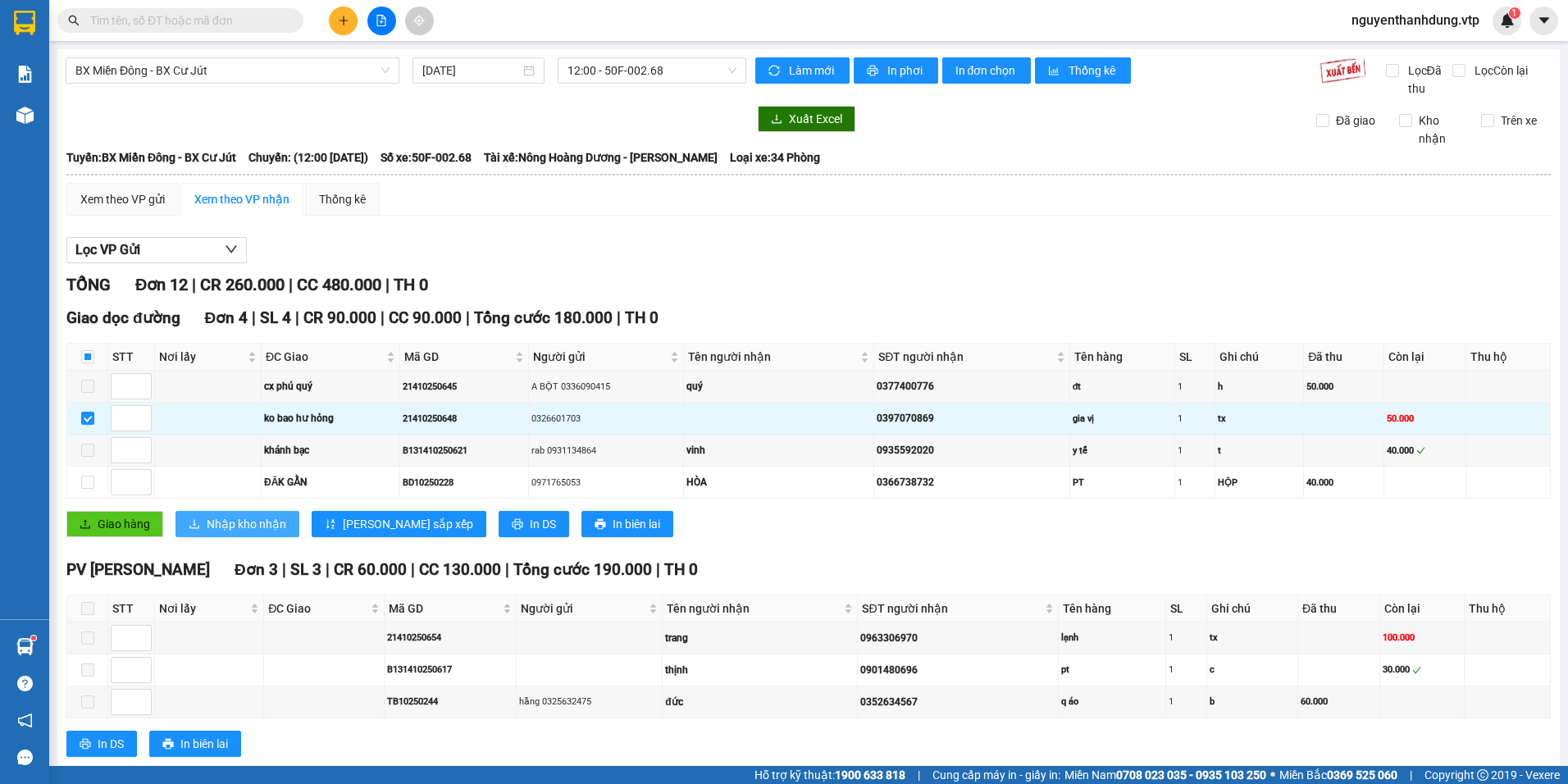
click at [224, 519] on span "Nhập kho nhận" at bounding box center [246, 524] width 80 height 18
checkbox input "false"
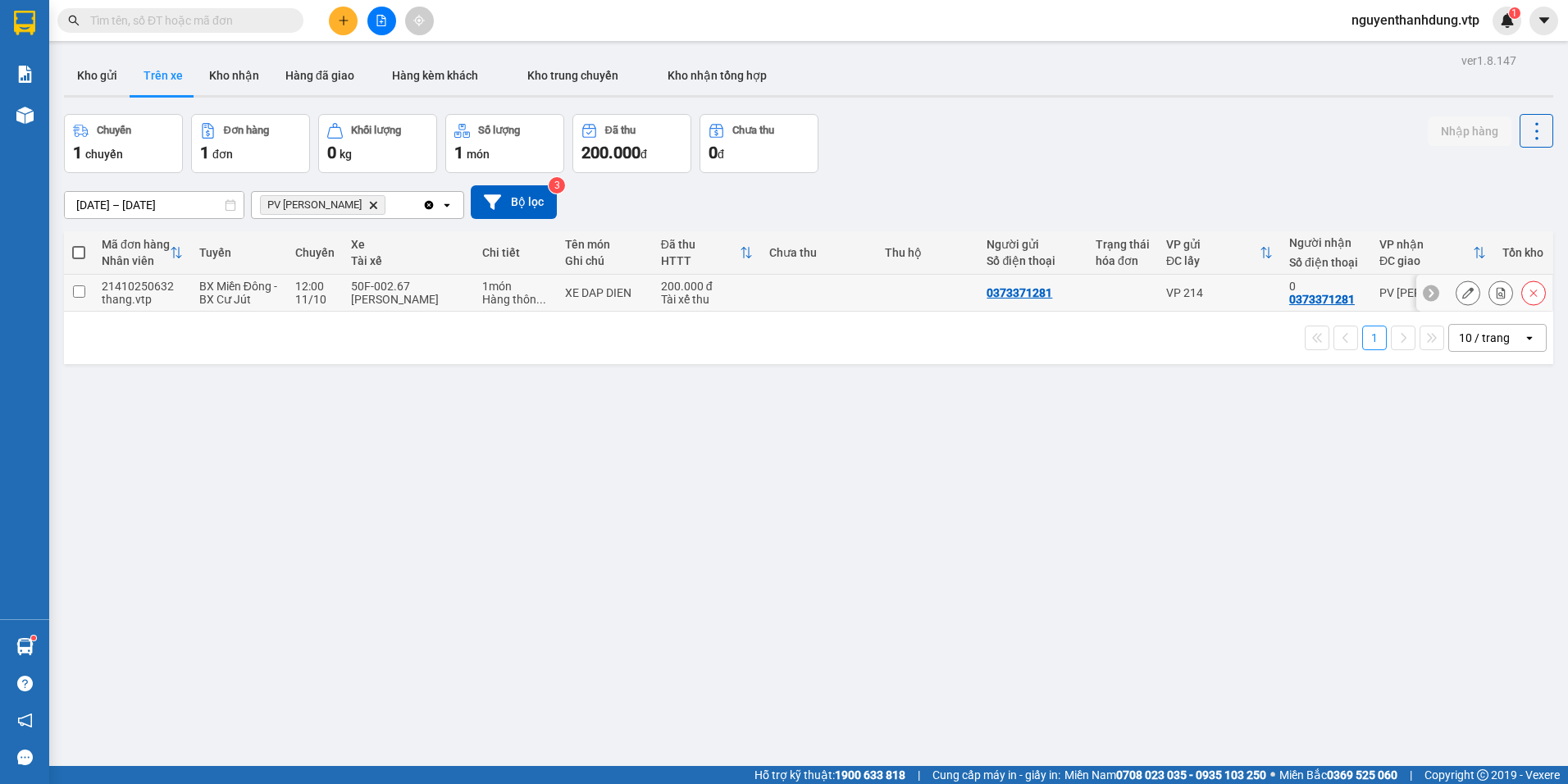
click at [1496, 295] on button at bounding box center [1501, 292] width 23 height 28
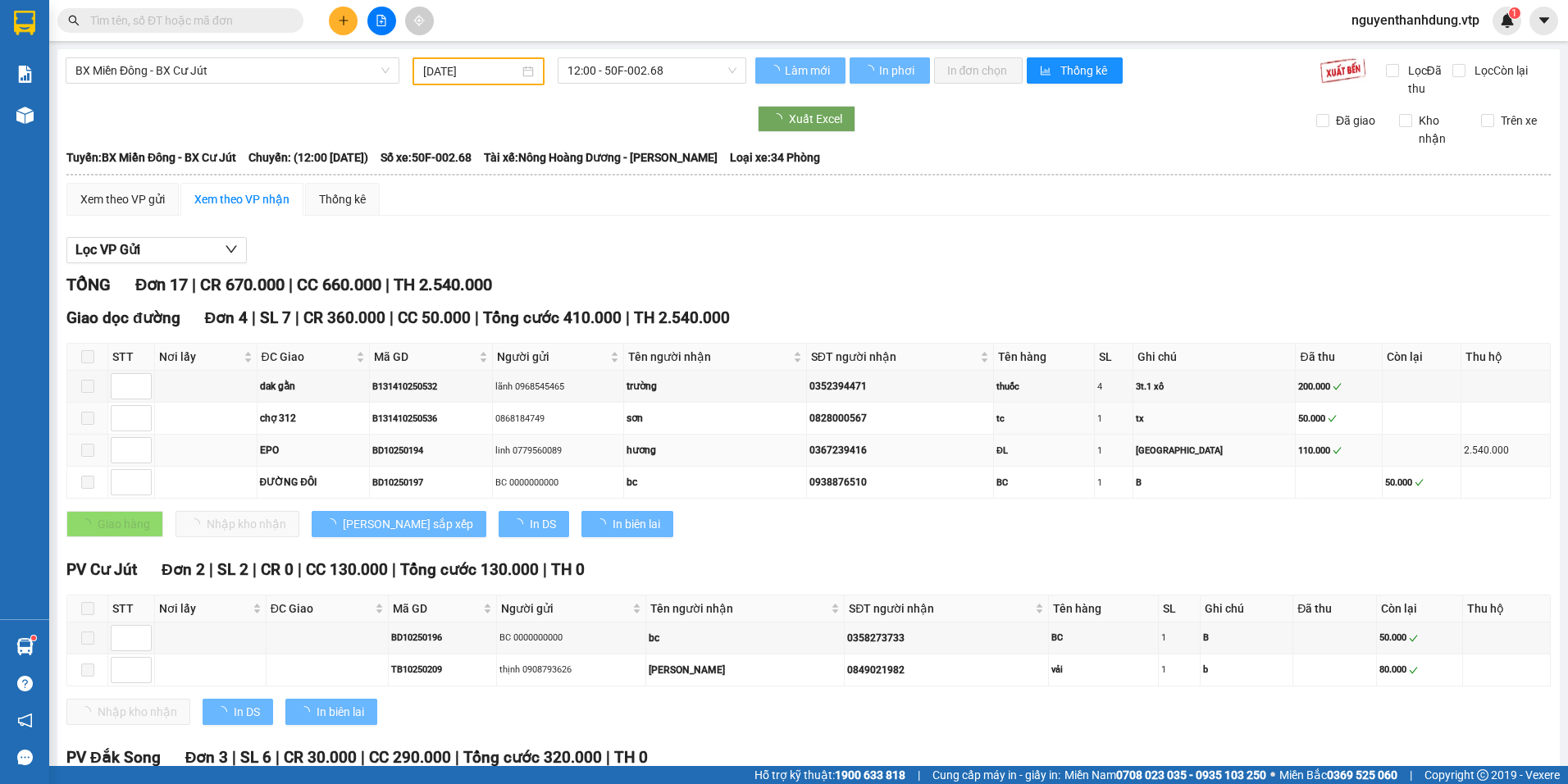
type input "[DATE]"
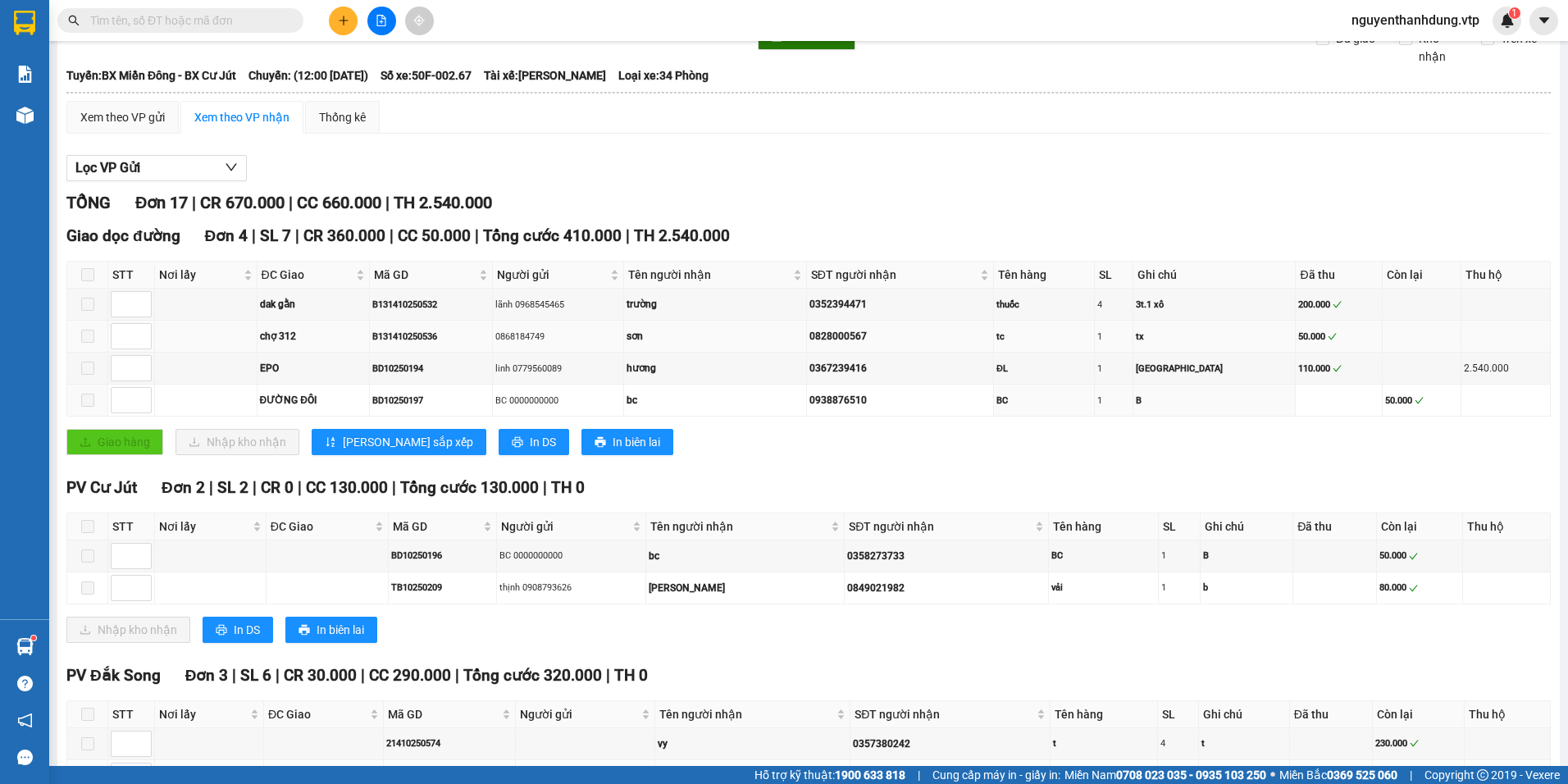
scroll to position [164, 0]
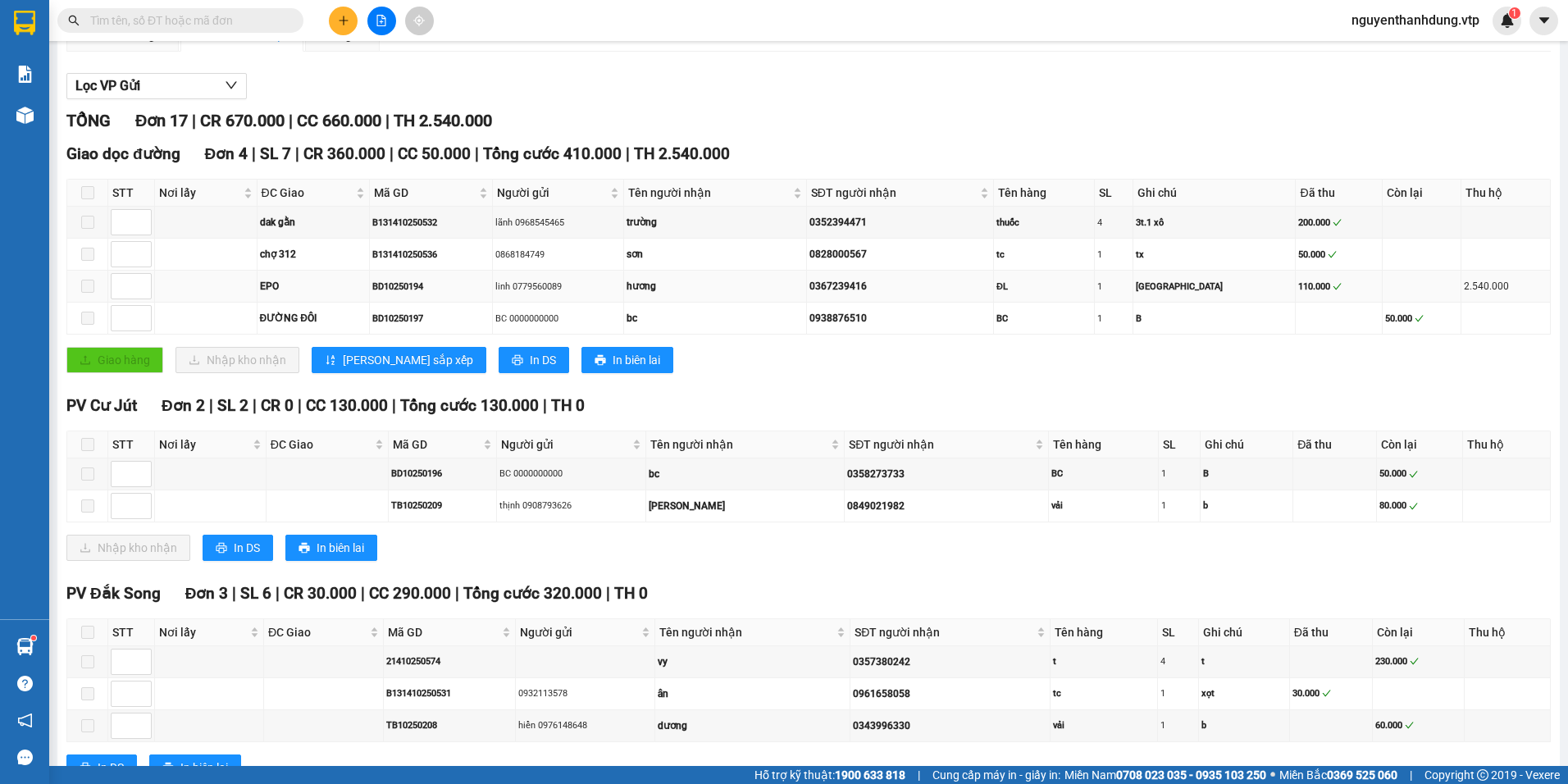
click at [86, 289] on span at bounding box center [87, 285] width 13 height 13
click at [408, 290] on div "BD10250194" at bounding box center [431, 286] width 118 height 14
click at [571, 284] on div "linh 0779560089" at bounding box center [558, 286] width 126 height 14
drag, startPoint x: 908, startPoint y: 285, endPoint x: 848, endPoint y: 303, distance: 62.6
click at [848, 303] on tbody "dak gằn B131410250532 lãnh 0968545465 trường 0352394471 thuốc 4 3t.1 xô 200.000…" at bounding box center [809, 270] width 1484 height 128
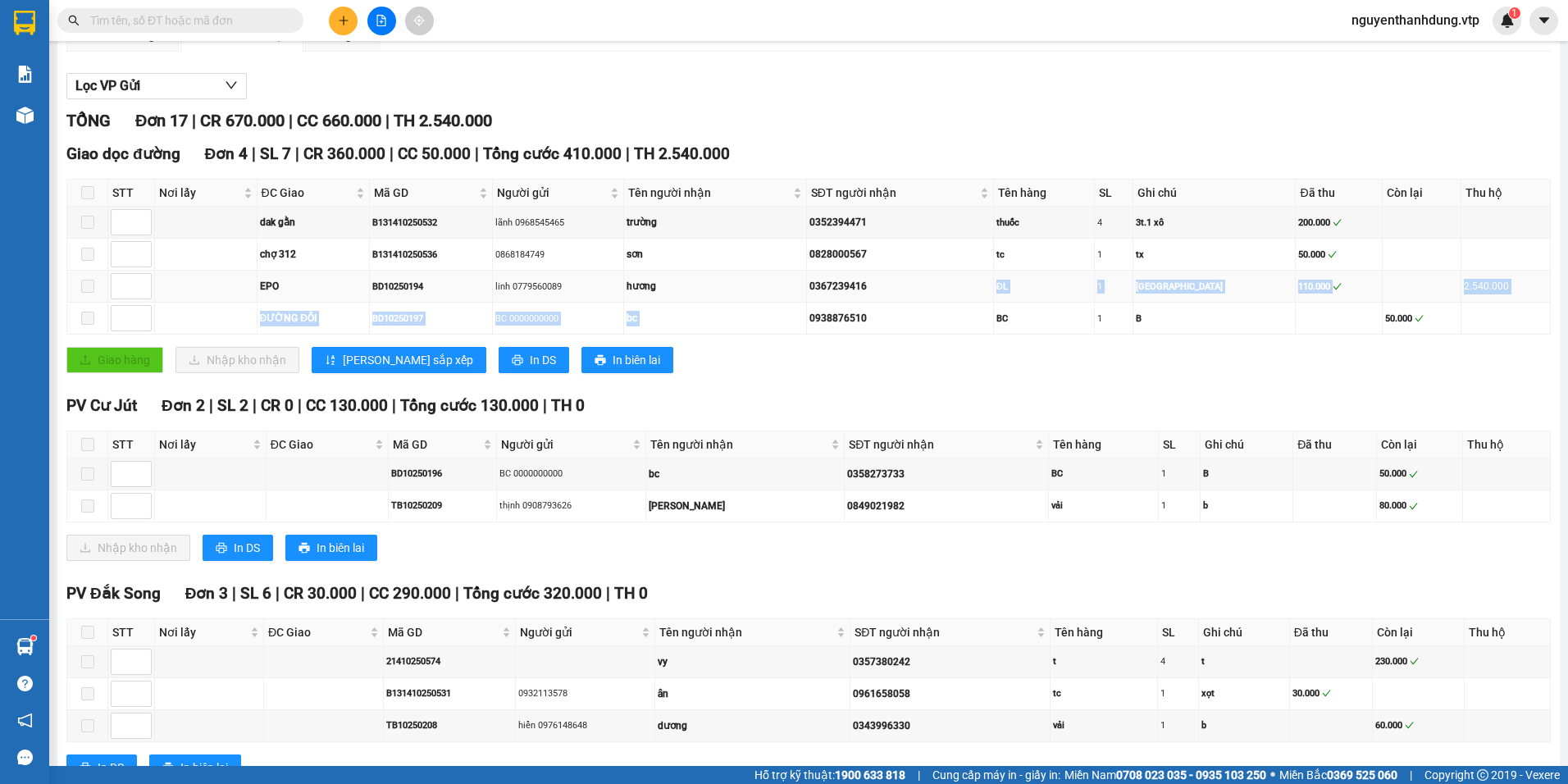
drag, startPoint x: 848, startPoint y: 303, endPoint x: 902, endPoint y: 293, distance: 54.9
click at [902, 293] on div "0367239416" at bounding box center [900, 286] width 181 height 15
drag, startPoint x: 902, startPoint y: 290, endPoint x: 834, endPoint y: 302, distance: 69.1
click at [834, 302] on tr "EPO BD10250194 linh 0779560089 hương 0367239416 ĐL 1 TX 110.000 2.540.000" at bounding box center [809, 286] width 1484 height 32
copy tr "hương 0367239416"
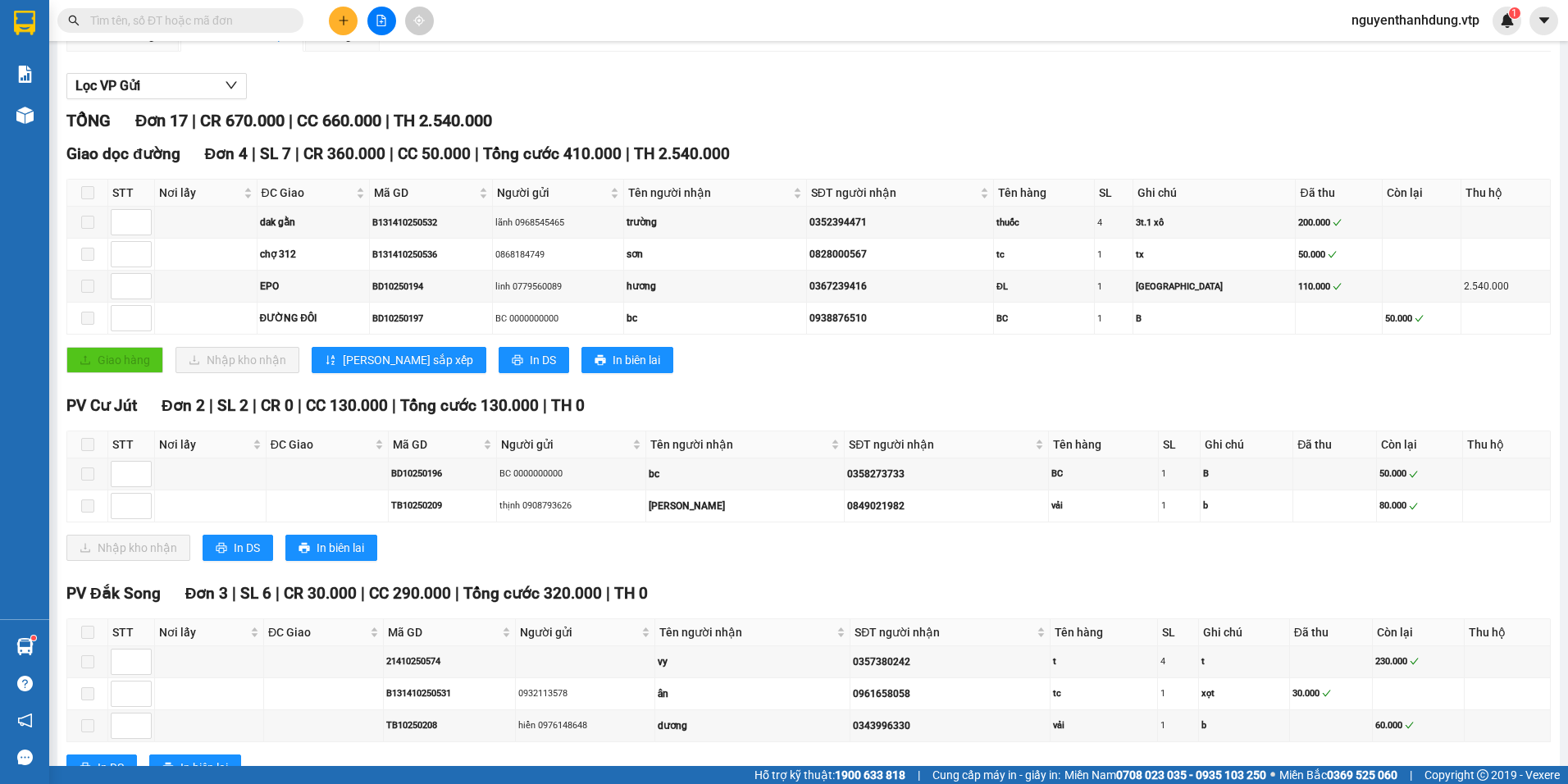
click at [180, 19] on input "text" at bounding box center [187, 20] width 193 height 18
paste input "0367239416"
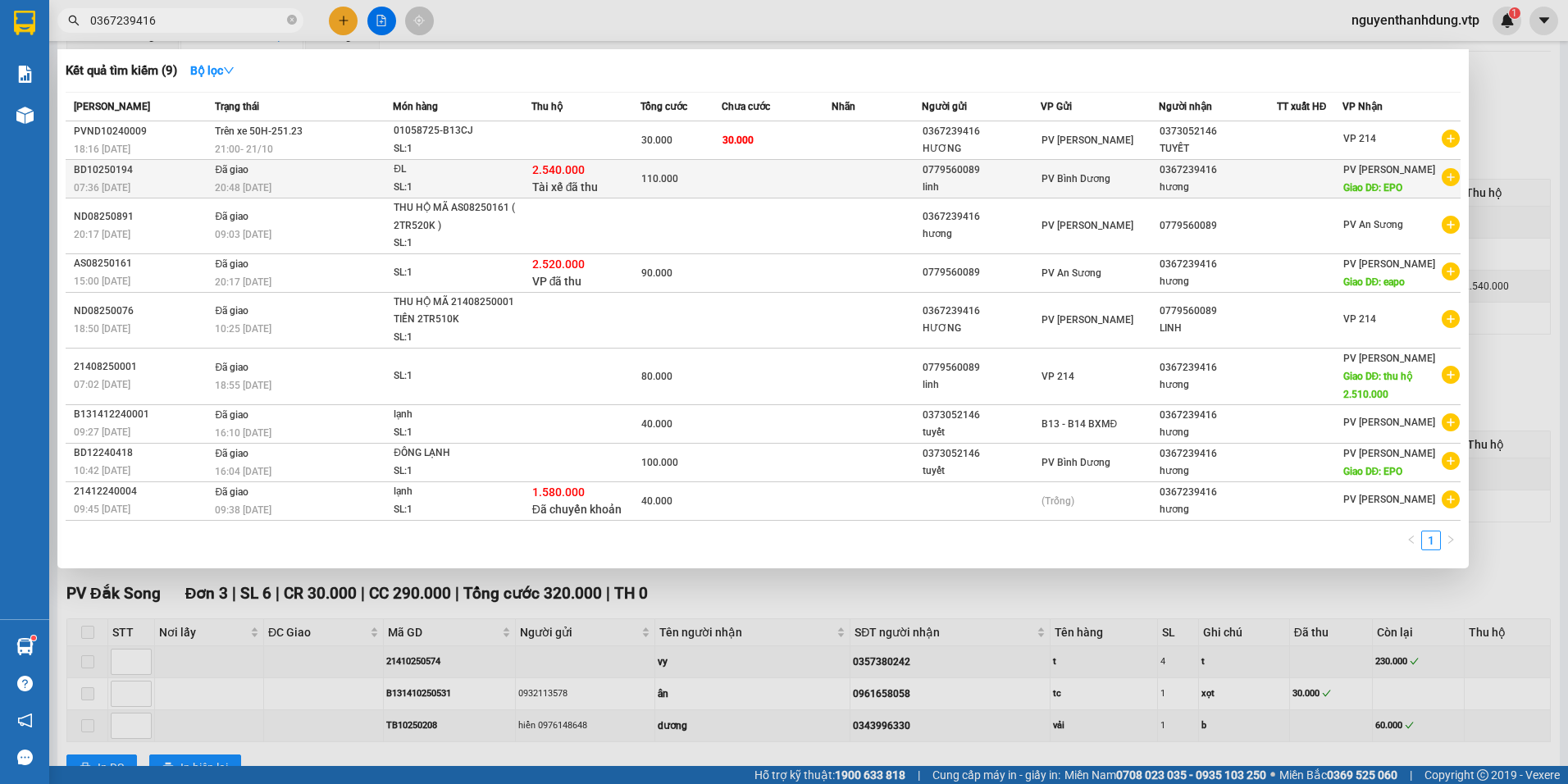
type input "0367239416"
click at [514, 188] on div "SL: 1" at bounding box center [455, 187] width 123 height 18
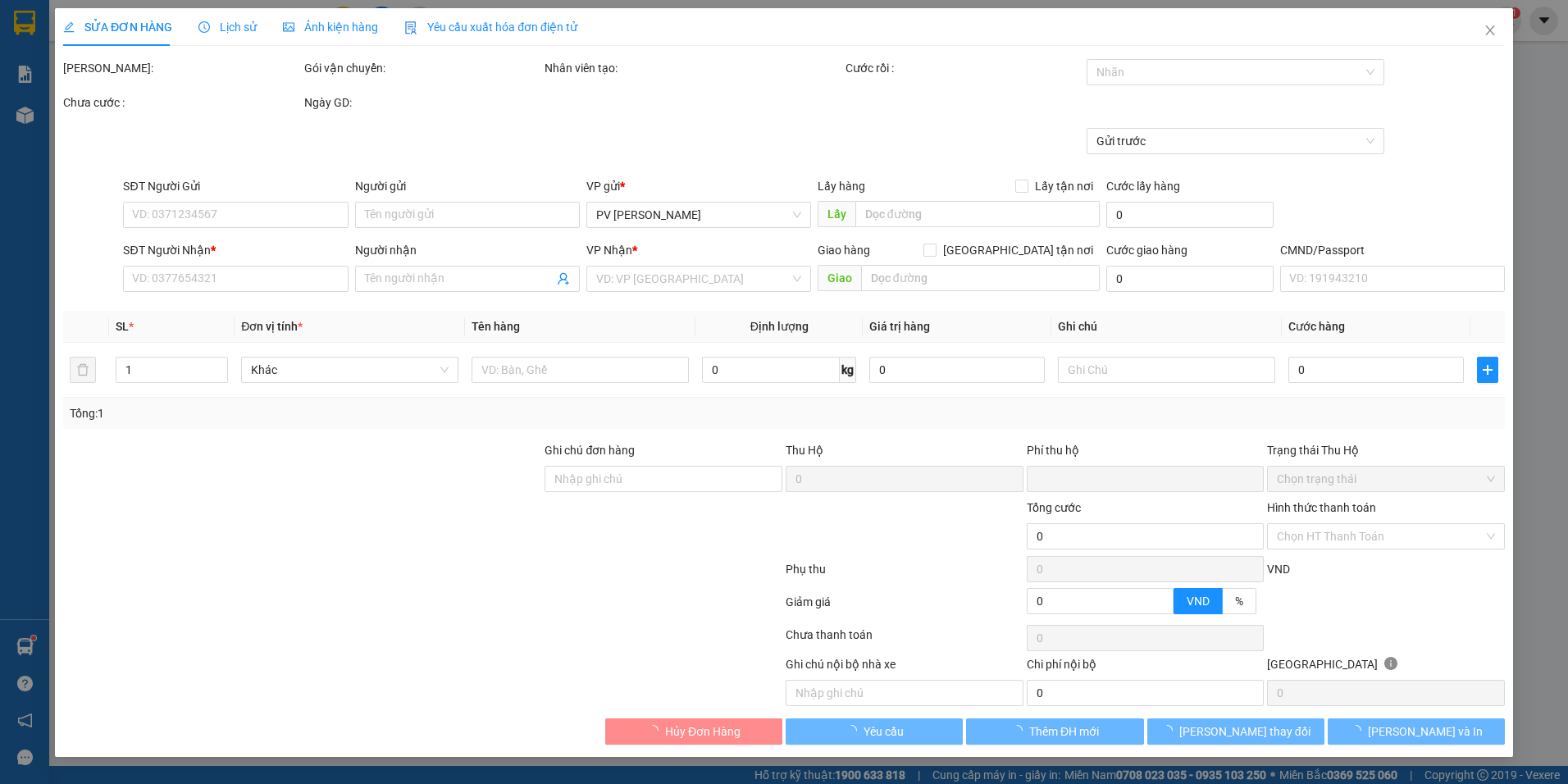
type input "4.000"
type input "0779560089"
type input "linh"
type input "0367239416"
type input "hương"
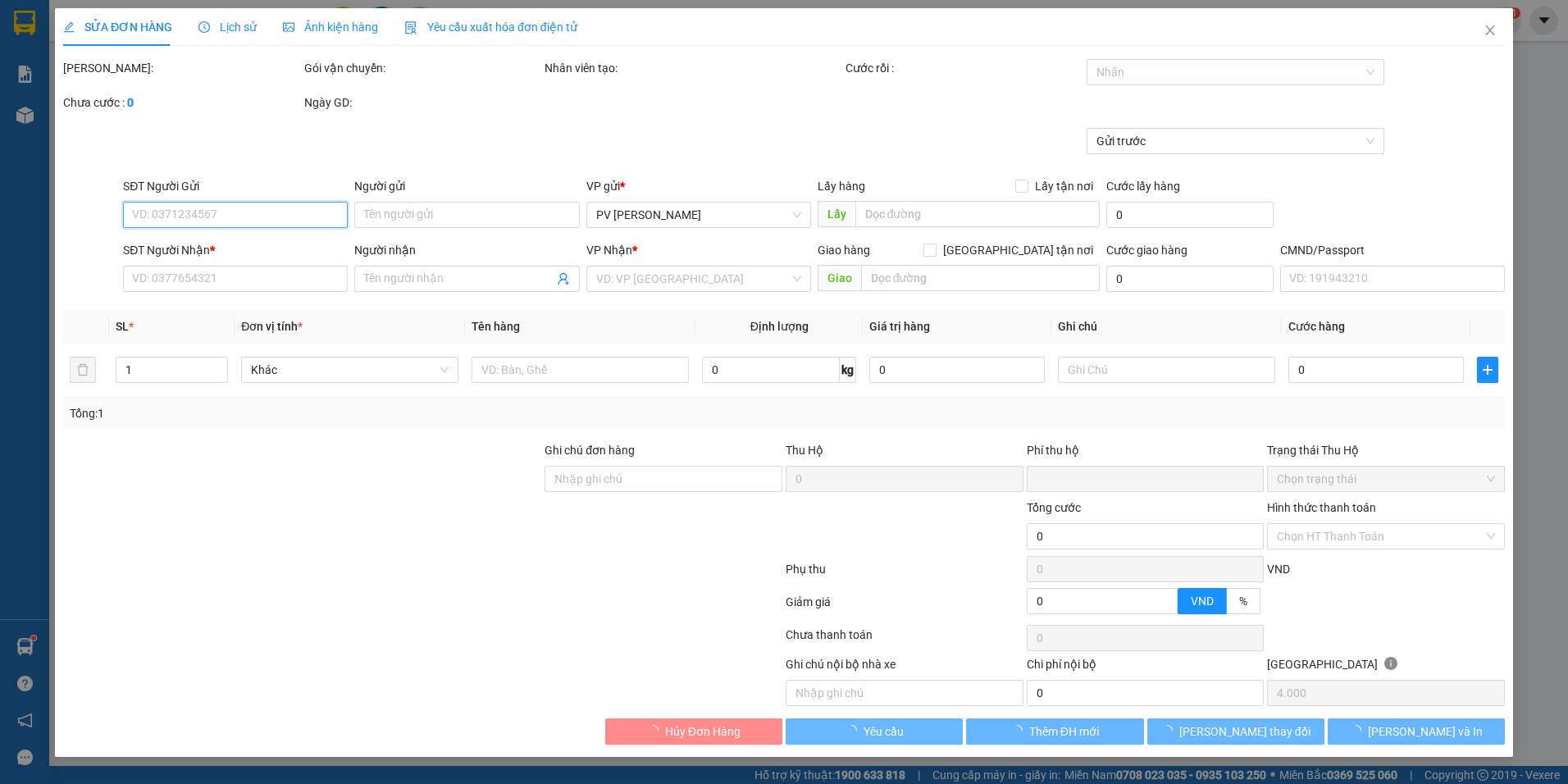
type input "EPO"
type input "2.540.000"
type input "30.000"
type input "110.000"
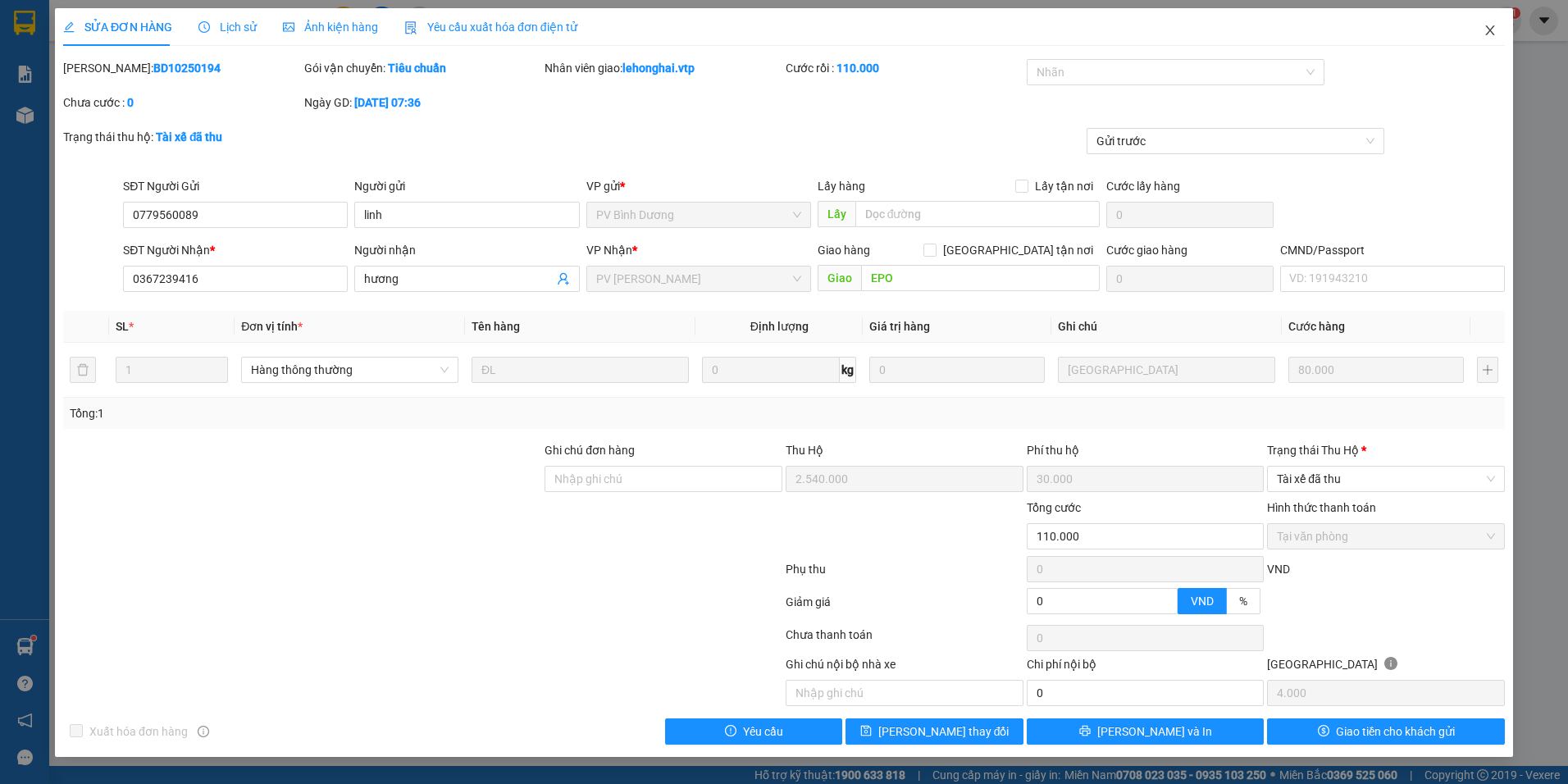
click at [1498, 33] on span "Close" at bounding box center [1490, 31] width 46 height 46
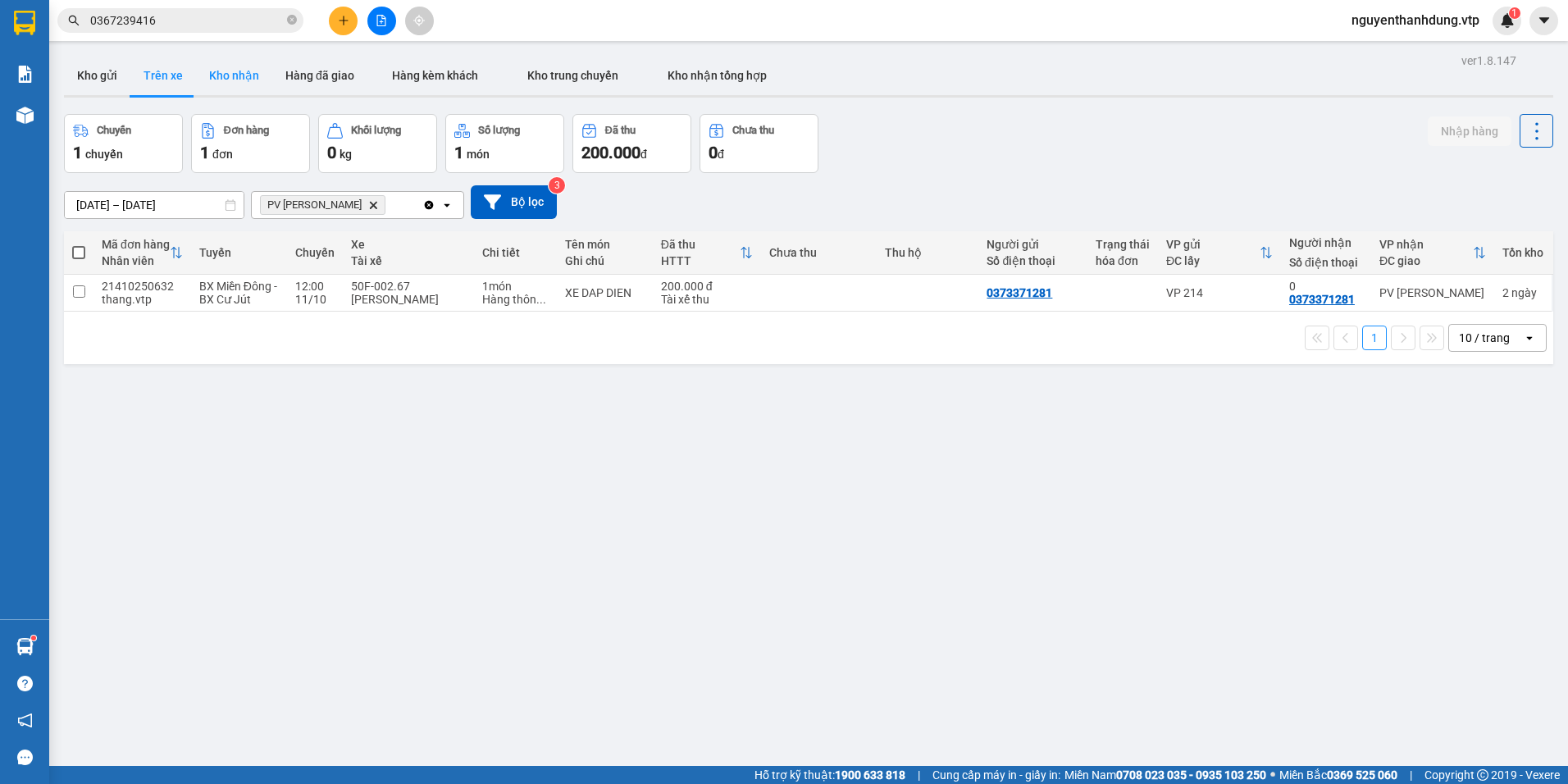
click at [247, 87] on button "Kho nhận" at bounding box center [234, 76] width 77 height 40
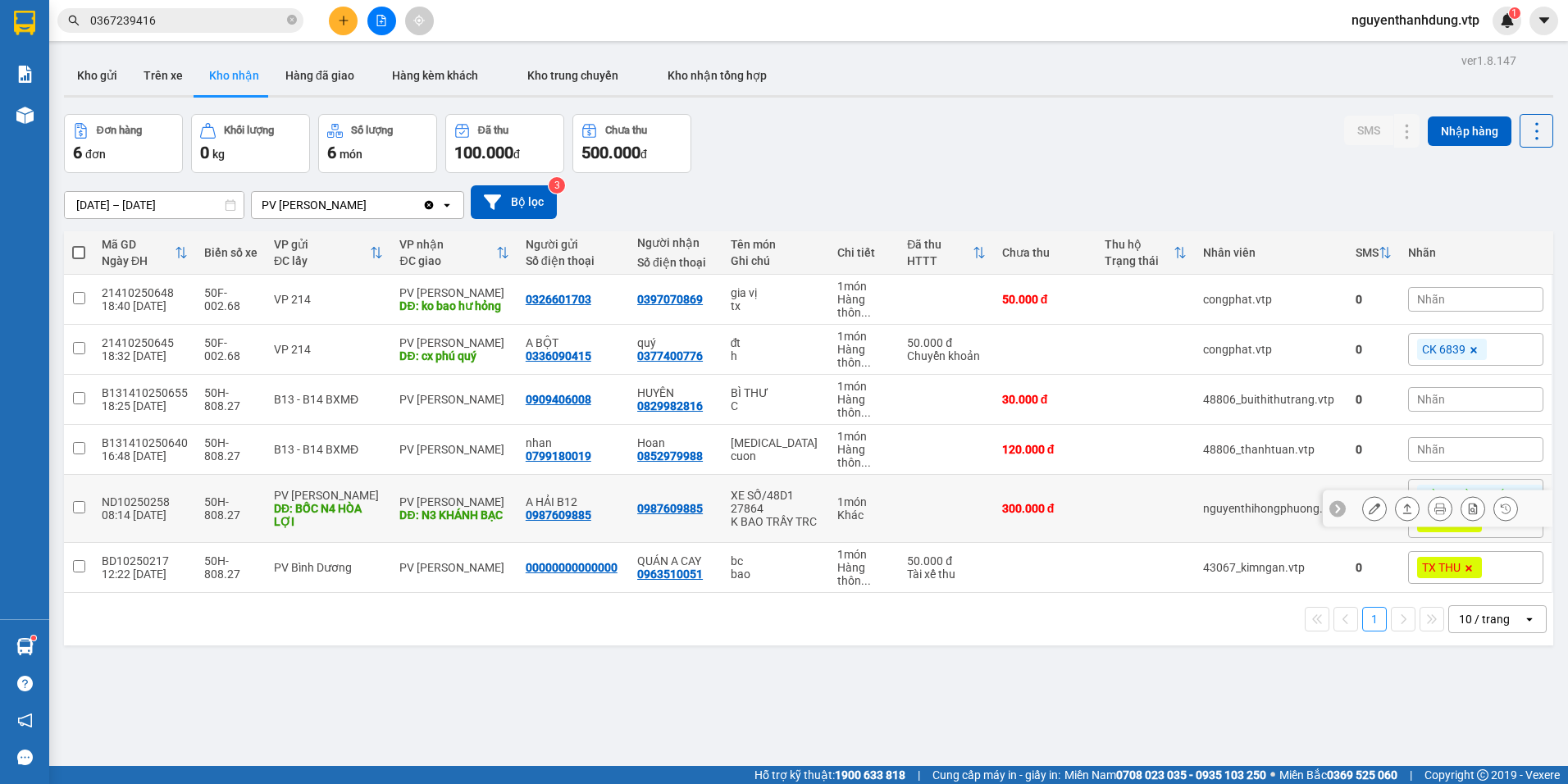
click at [1286, 513] on div "nguyenthihongphuong.vtp" at bounding box center [1271, 508] width 136 height 13
checkbox input "true"
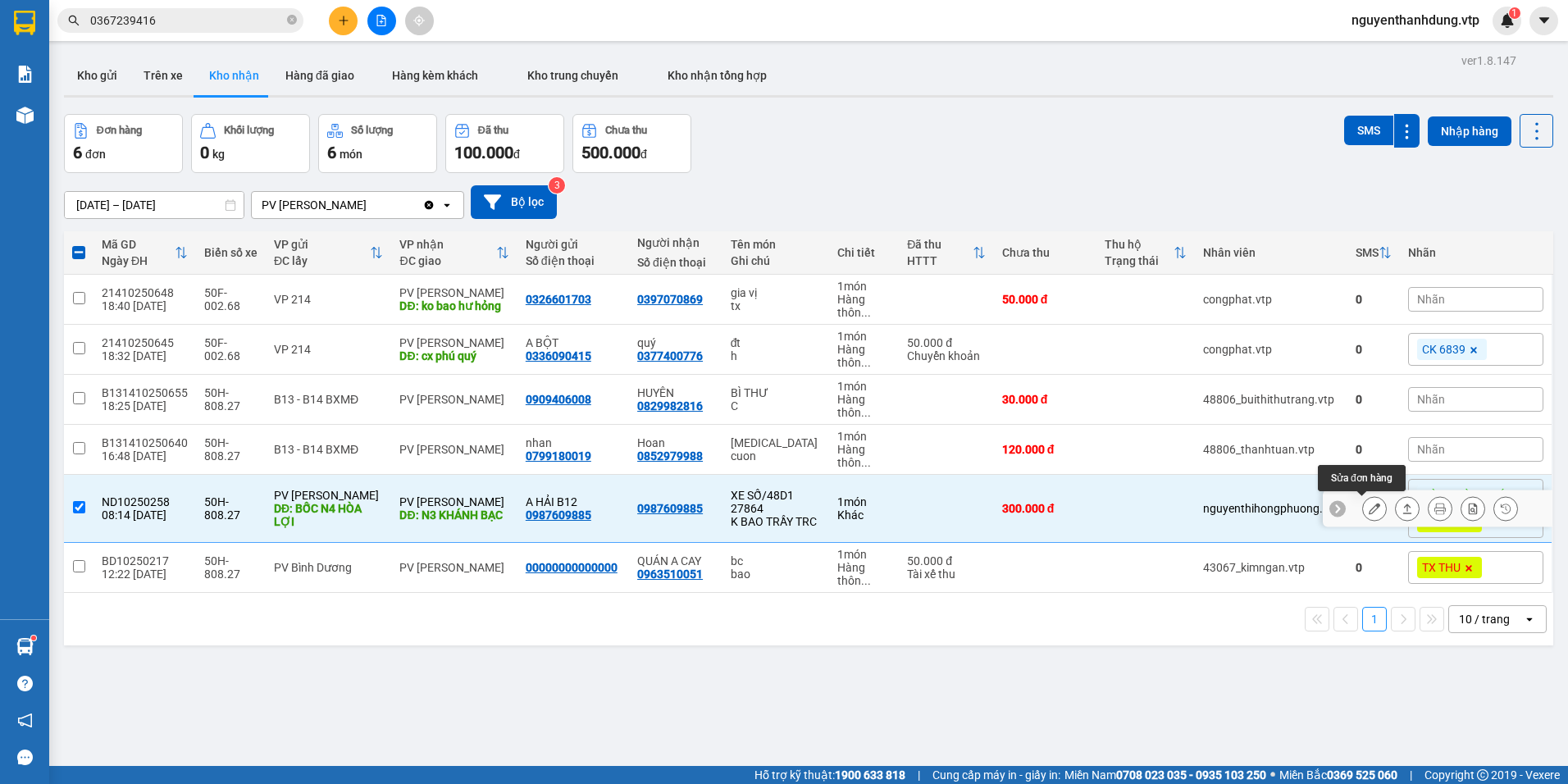
click at [1369, 507] on icon at bounding box center [1374, 508] width 11 height 11
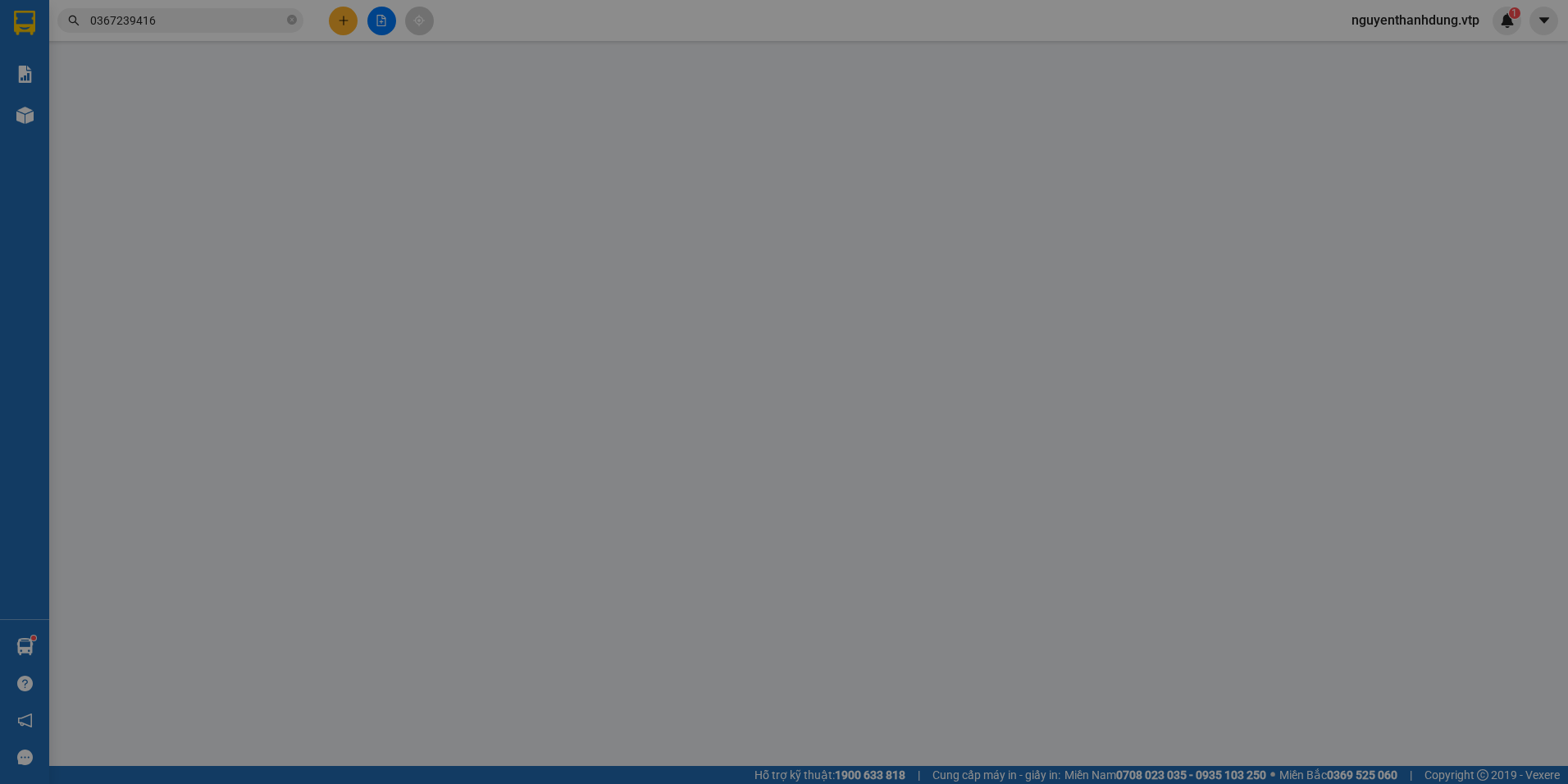
type input "15.000"
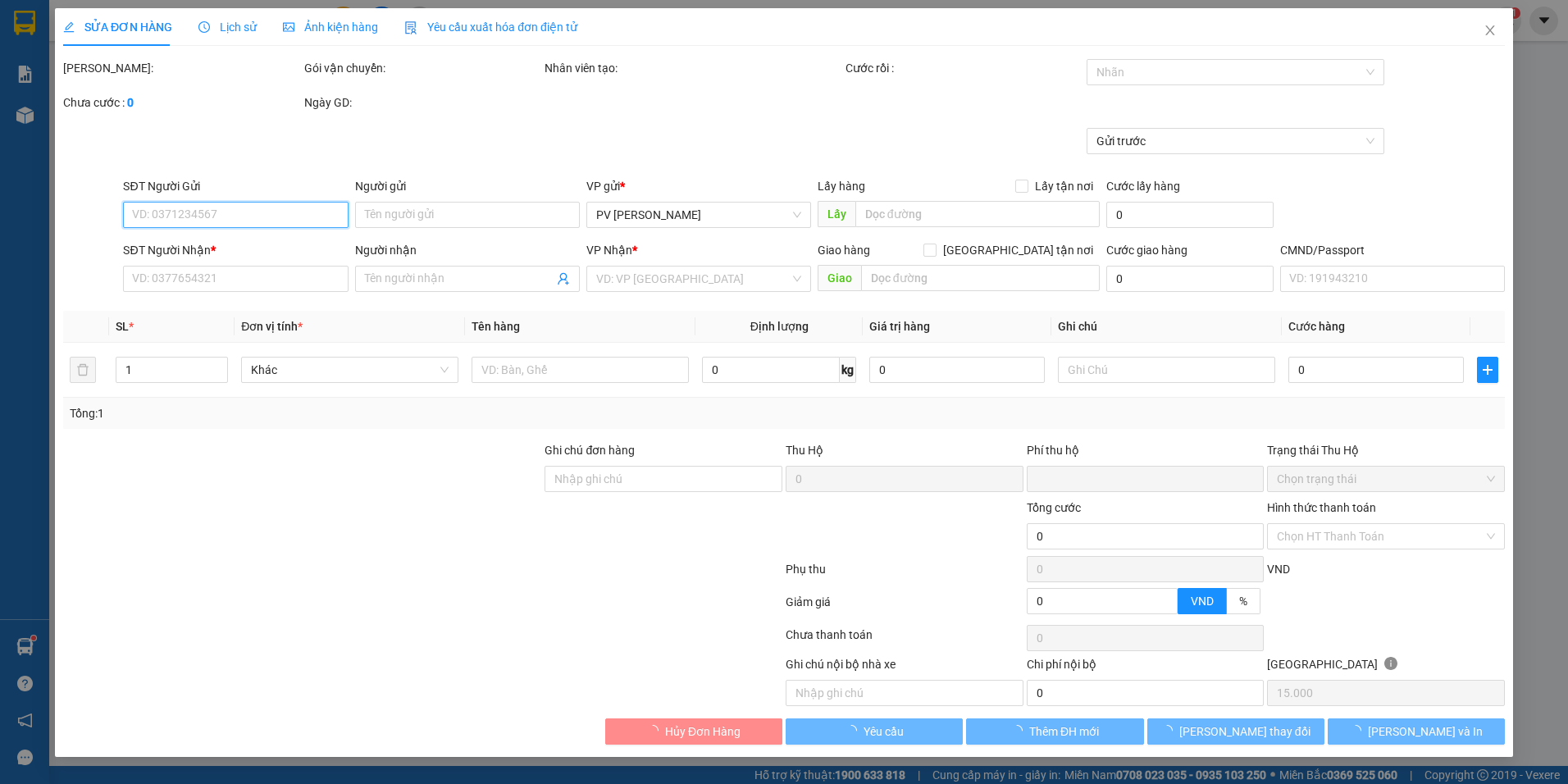
type input "0987609885"
type input "A HẢI B12"
type input "BỐC N4 HÒA LỢI"
type input "0987609885"
type input "N3 KHÁNH BẠC"
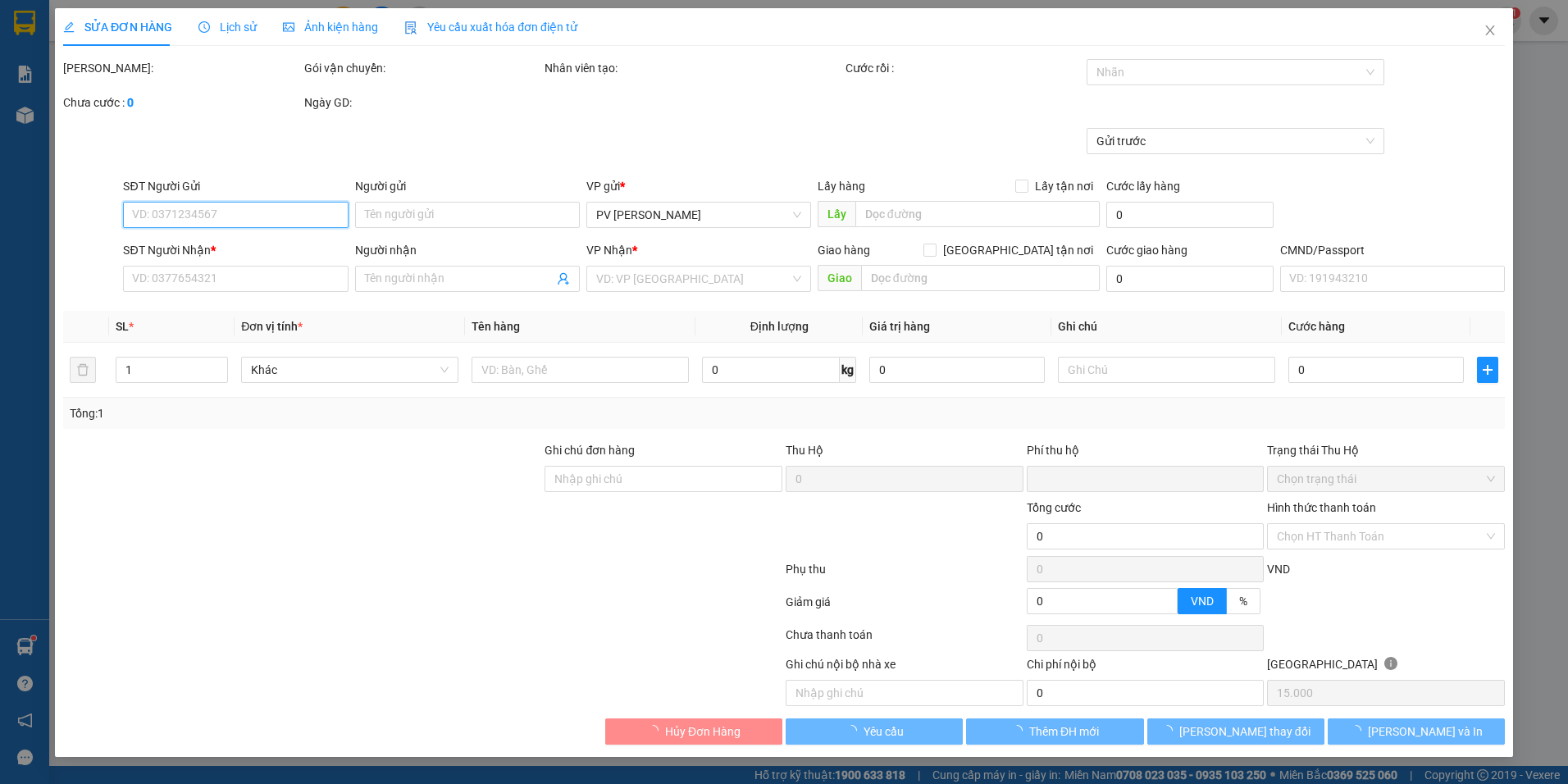
type input "0"
type input "300.000"
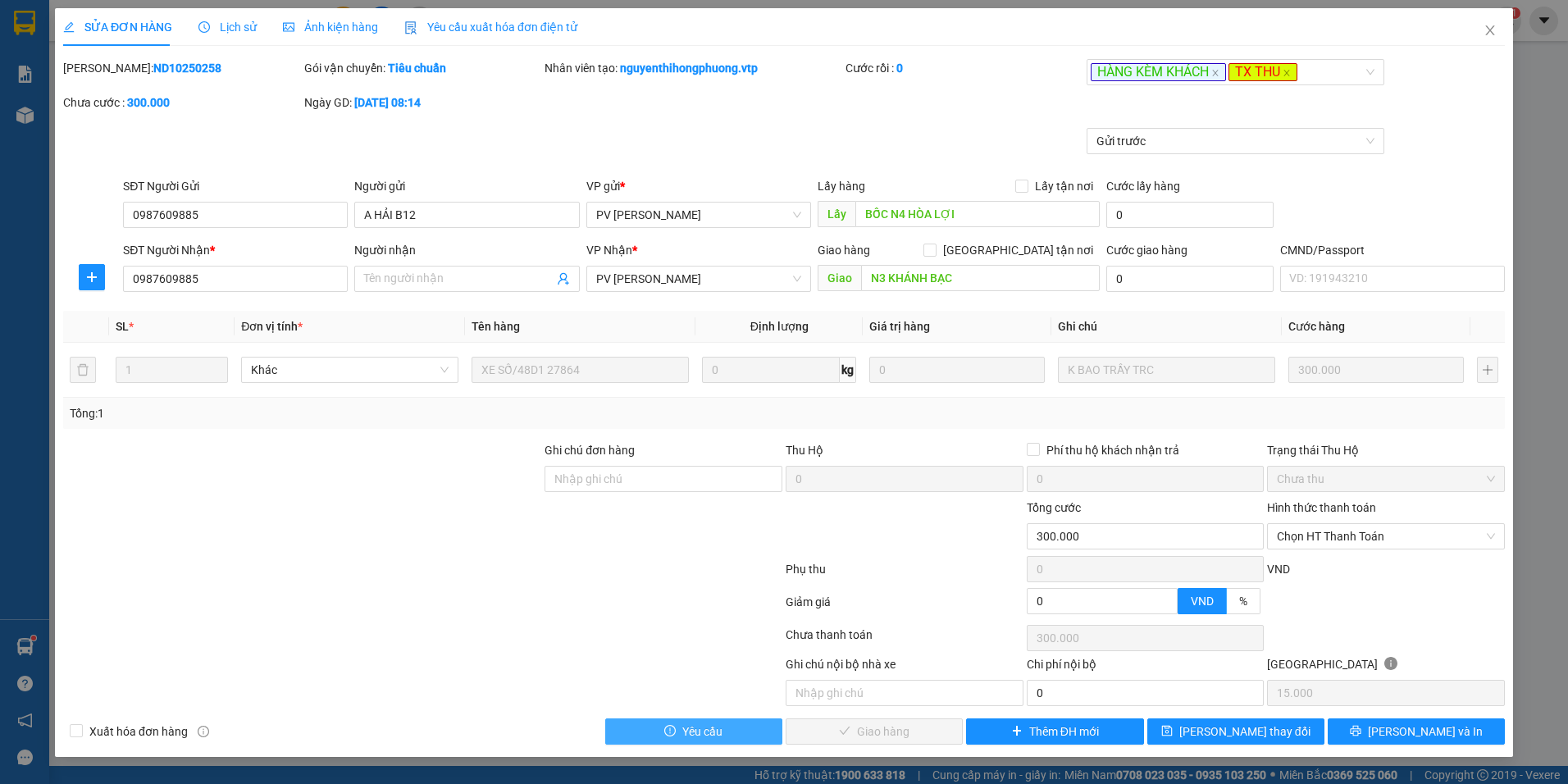
click at [683, 736] on span "Yêu cầu" at bounding box center [702, 732] width 40 height 18
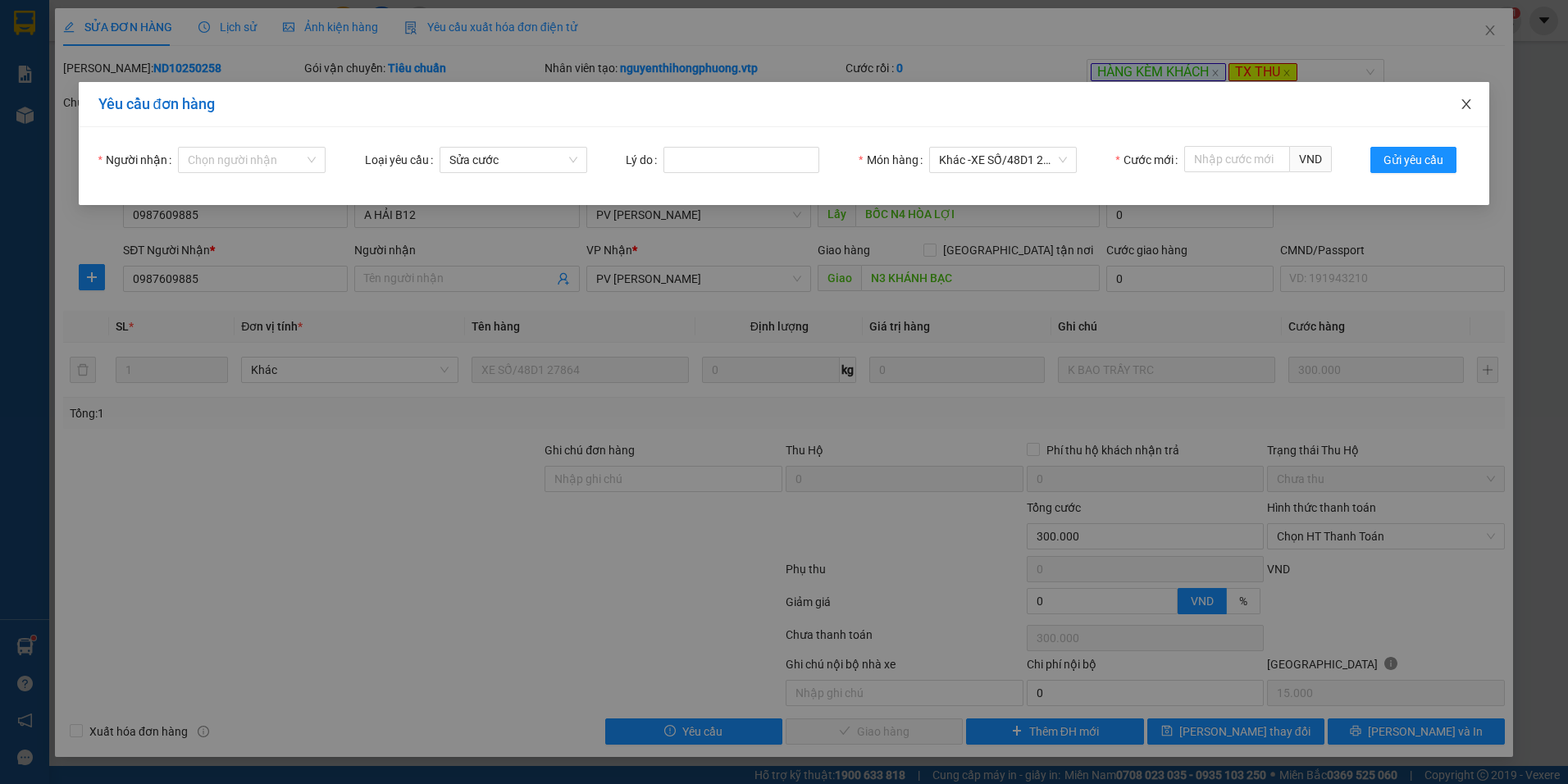
click at [1455, 99] on span "Close" at bounding box center [1466, 104] width 46 height 46
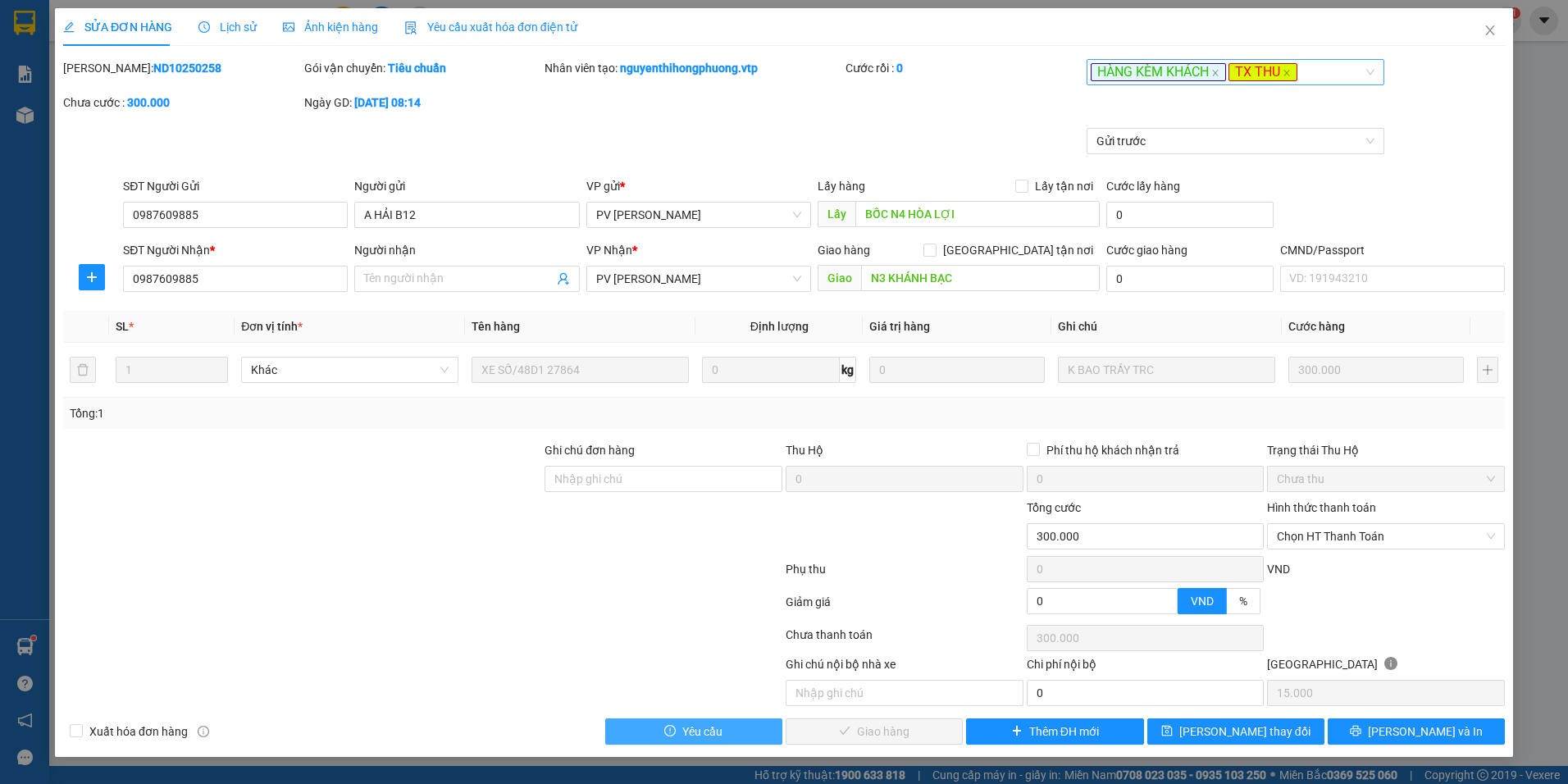
click at [1284, 78] on span "TX THU" at bounding box center [1263, 72] width 69 height 19
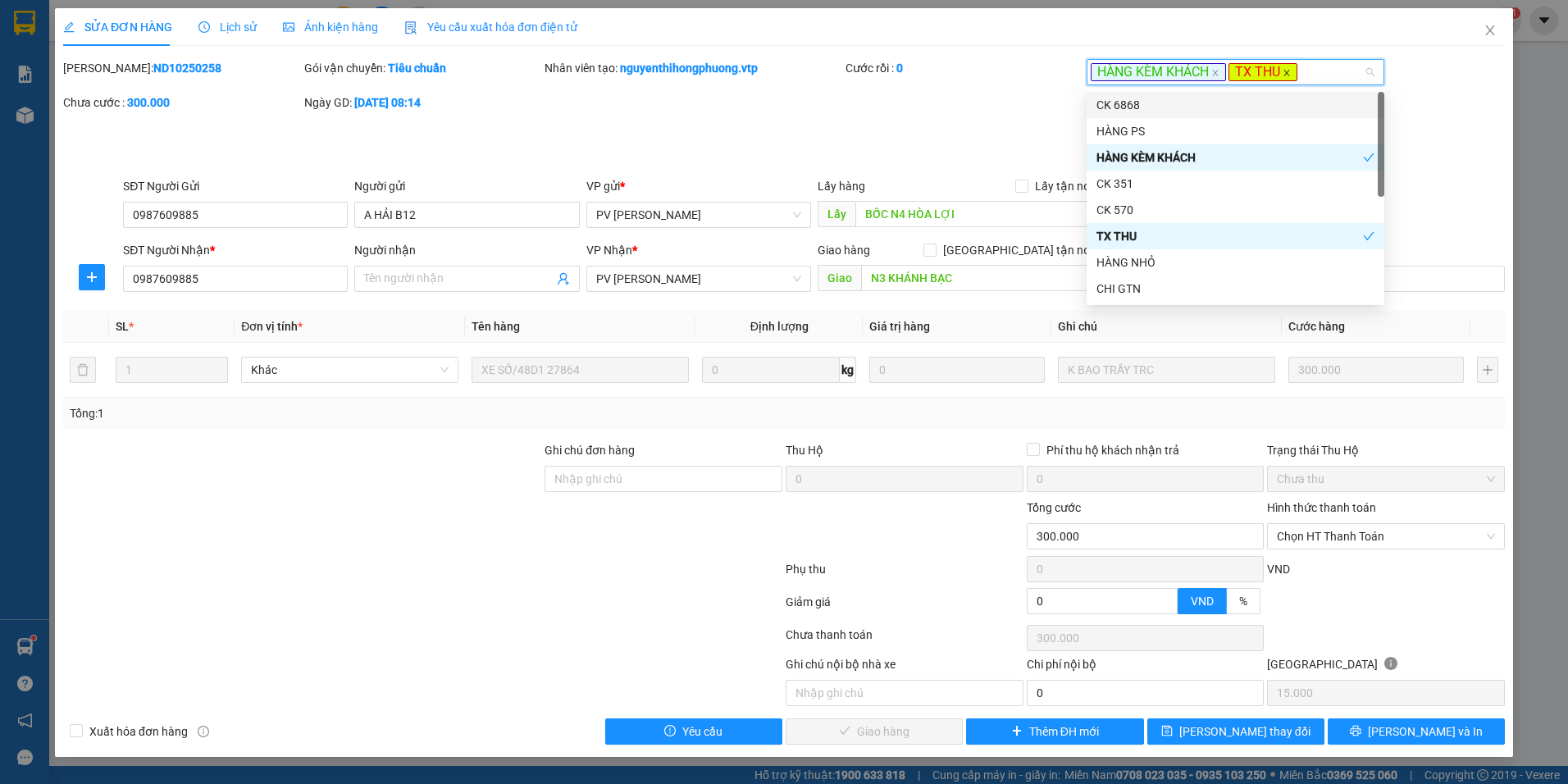
click at [1283, 77] on icon "close" at bounding box center [1287, 73] width 9 height 9
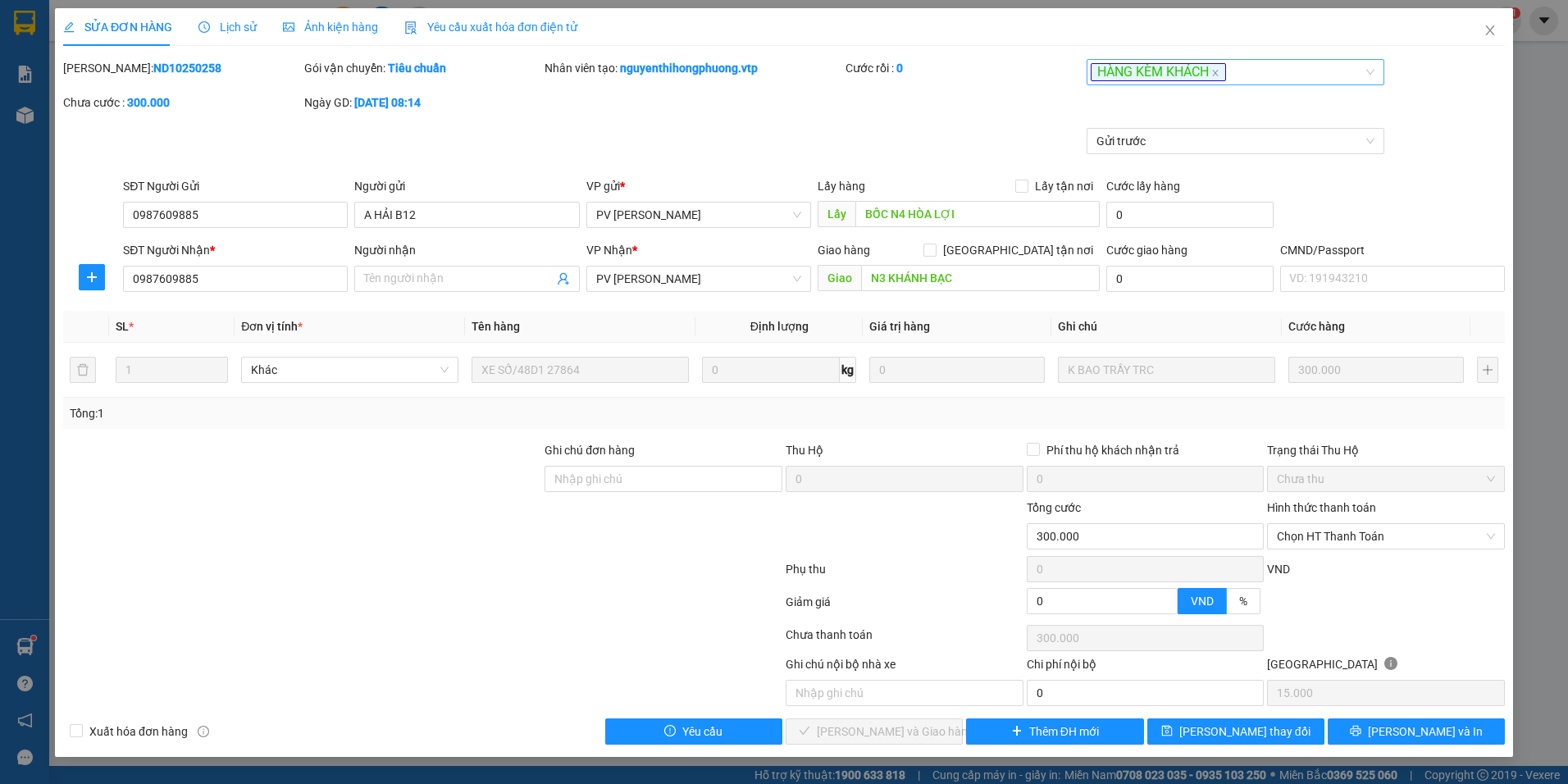
click at [1561, 593] on div "SỬA ĐƠN HÀNG Lịch sử Ảnh kiện hàng Yêu cầu xuất hóa đơn điện tử Total Paid Fee …" at bounding box center [784, 392] width 1568 height 784
click at [1498, 31] on span "Close" at bounding box center [1490, 31] width 46 height 46
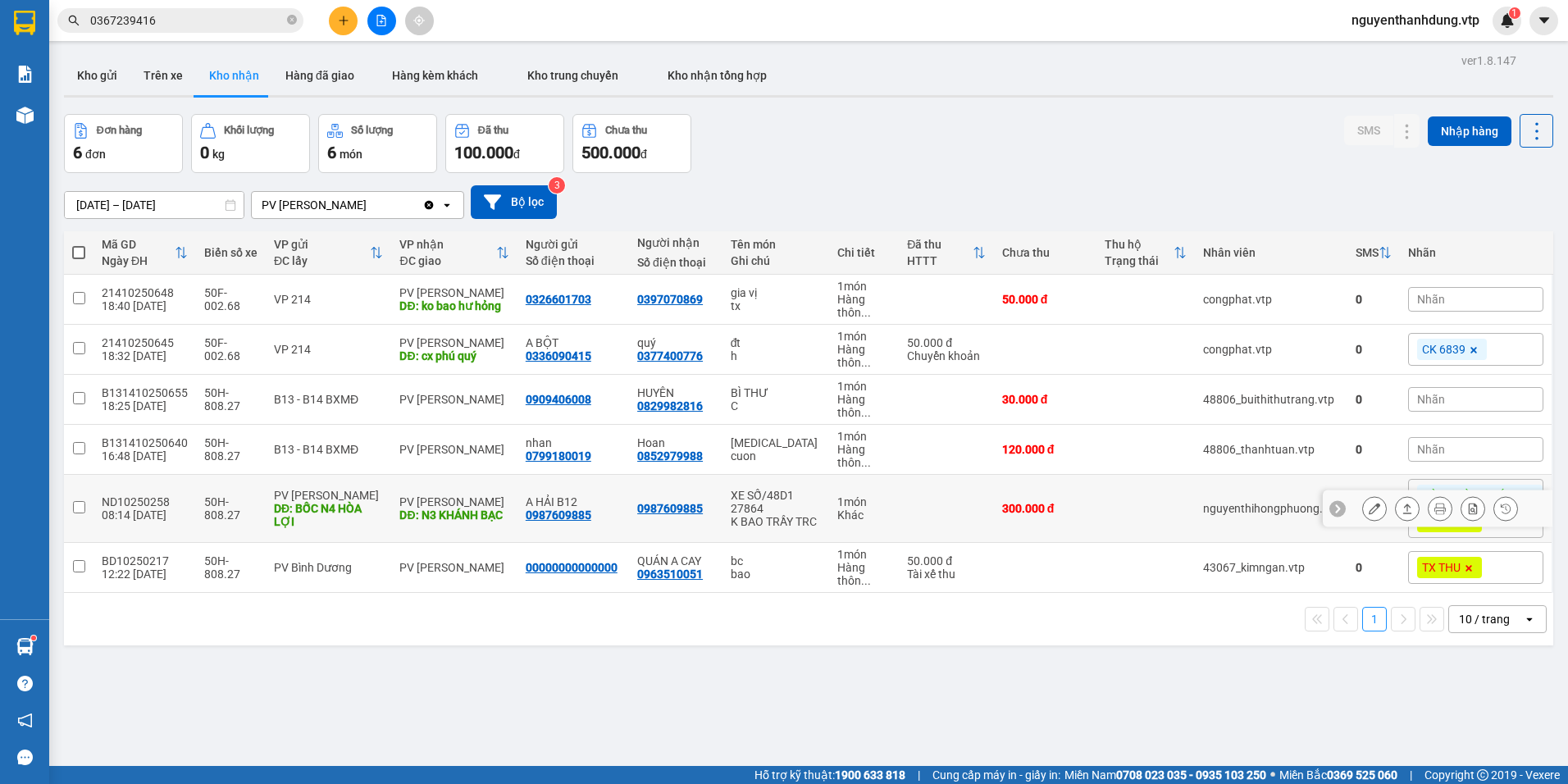
click at [77, 512] on input "checkbox" at bounding box center [79, 507] width 12 height 12
checkbox input "true"
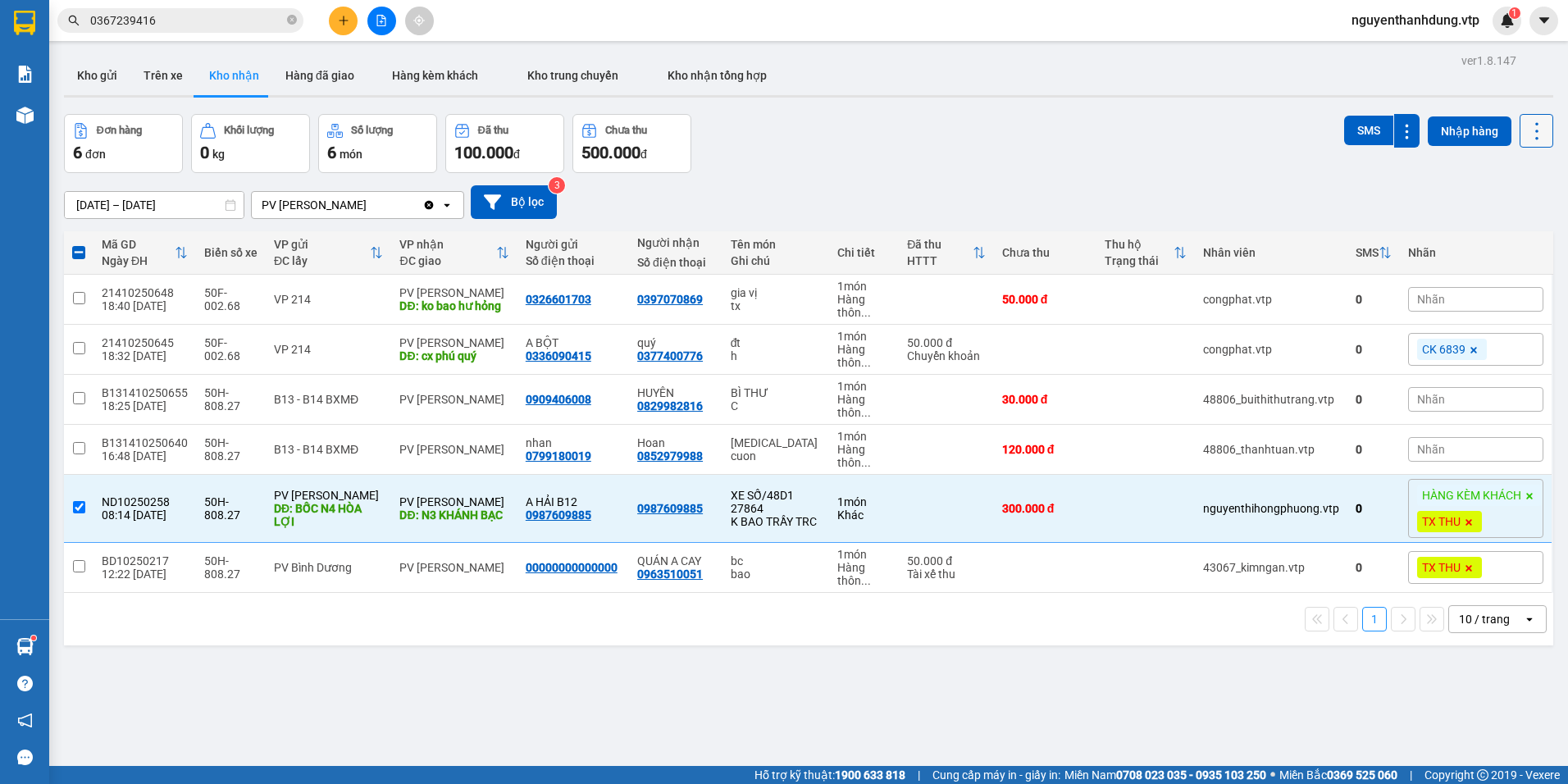
click at [1528, 144] on button at bounding box center [1536, 131] width 34 height 34
click at [1268, 194] on div "[DATE] – [DATE] Press the down arrow key to interact with the calendar and sele…" at bounding box center [808, 202] width 1490 height 34
click at [1369, 506] on icon at bounding box center [1374, 508] width 11 height 11
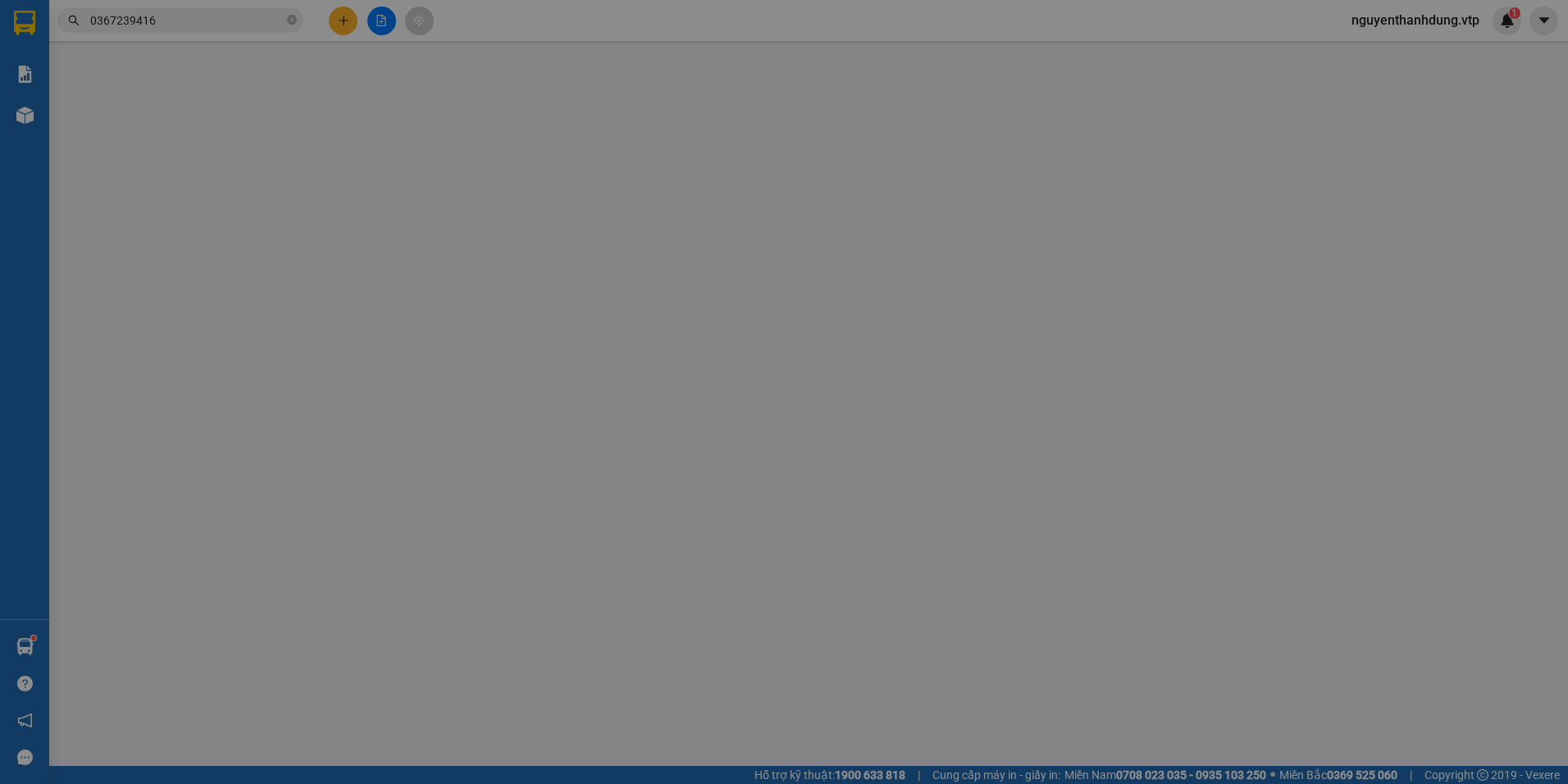
type input "0987609885"
type input "A HẢI B12"
type input "BỐC N4 HÒA LỢI"
type input "0987609885"
type input "N3 KHÁNH BẠC"
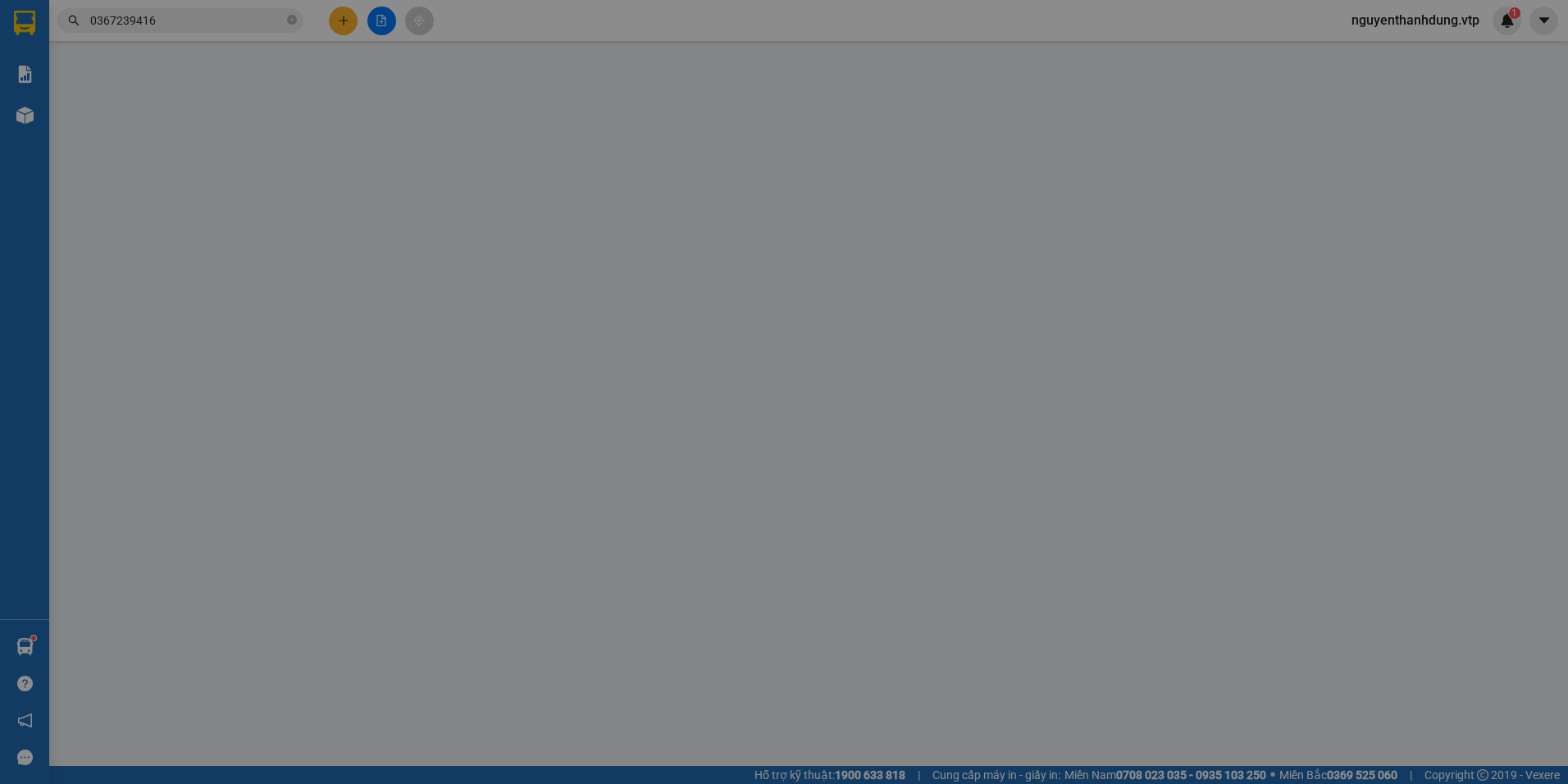
type input "0"
type input "300.000"
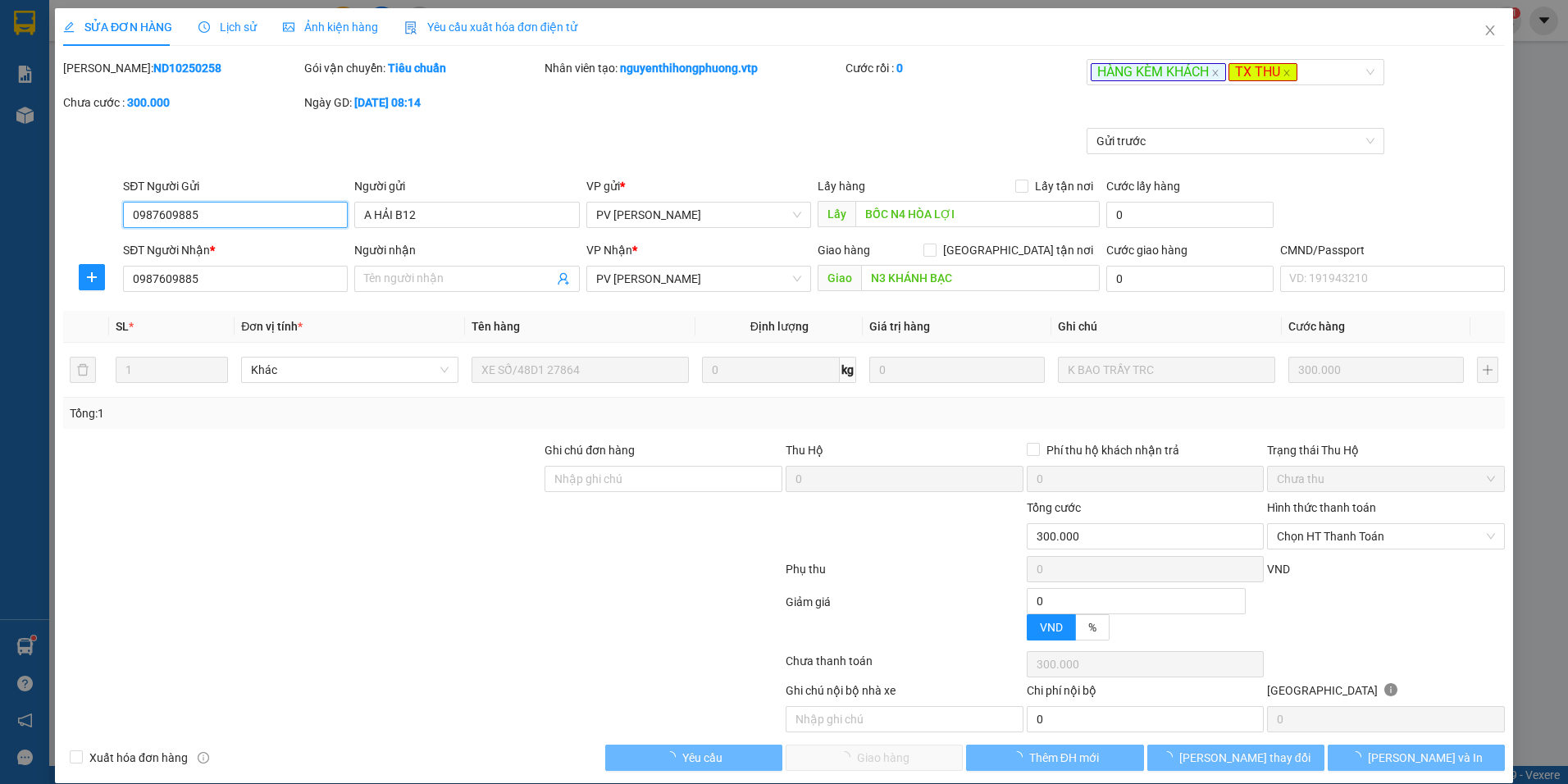
type input "15.000"
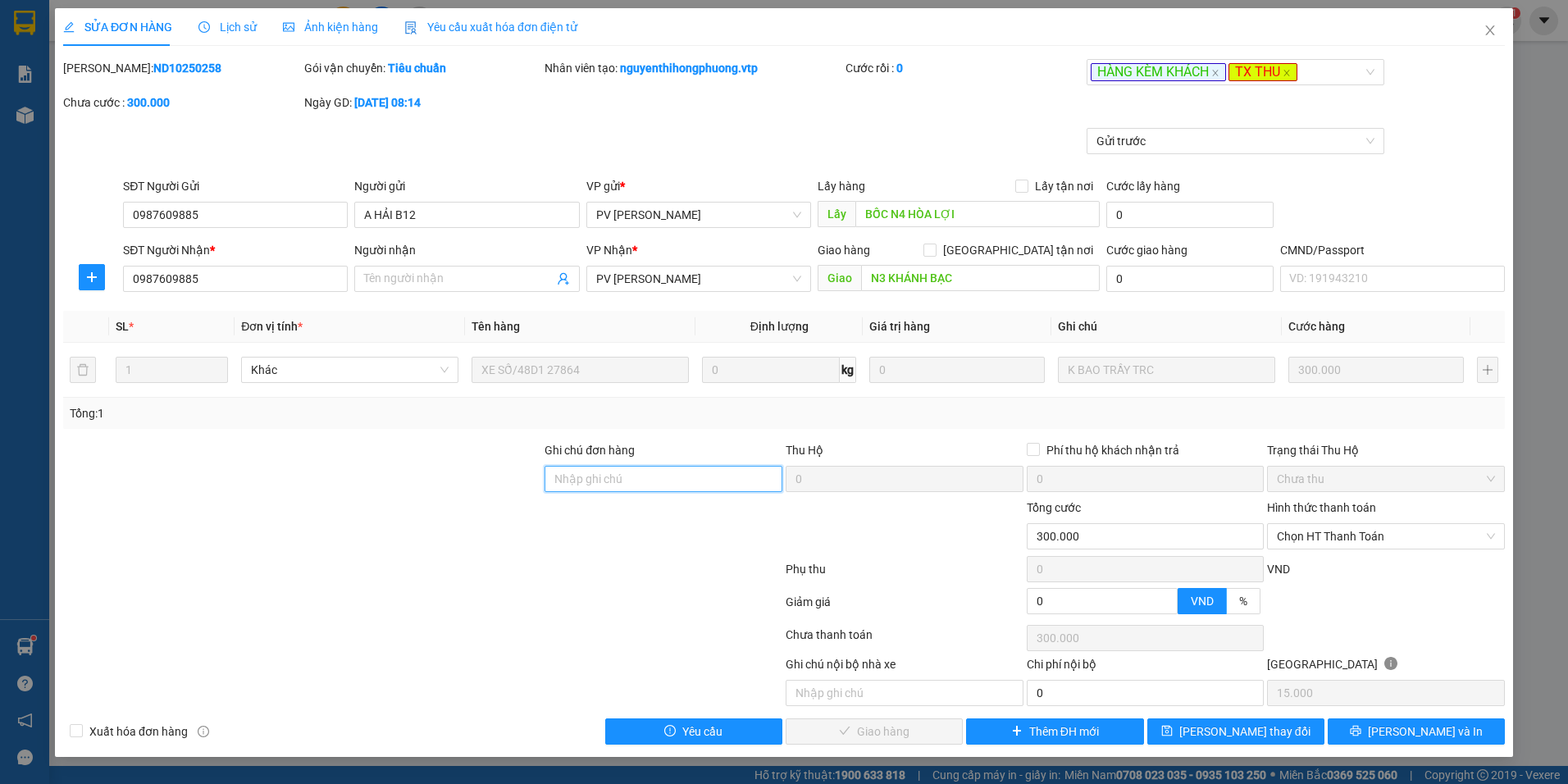
click at [597, 472] on input "Ghi chú đơn hàng" at bounding box center [664, 479] width 238 height 27
click at [1006, 277] on input "N3 KHÁNH BẠC" at bounding box center [981, 278] width 240 height 27
type input "N3 KHÁNH BẠC / KHÁCH ĐI TRƯA 1410"
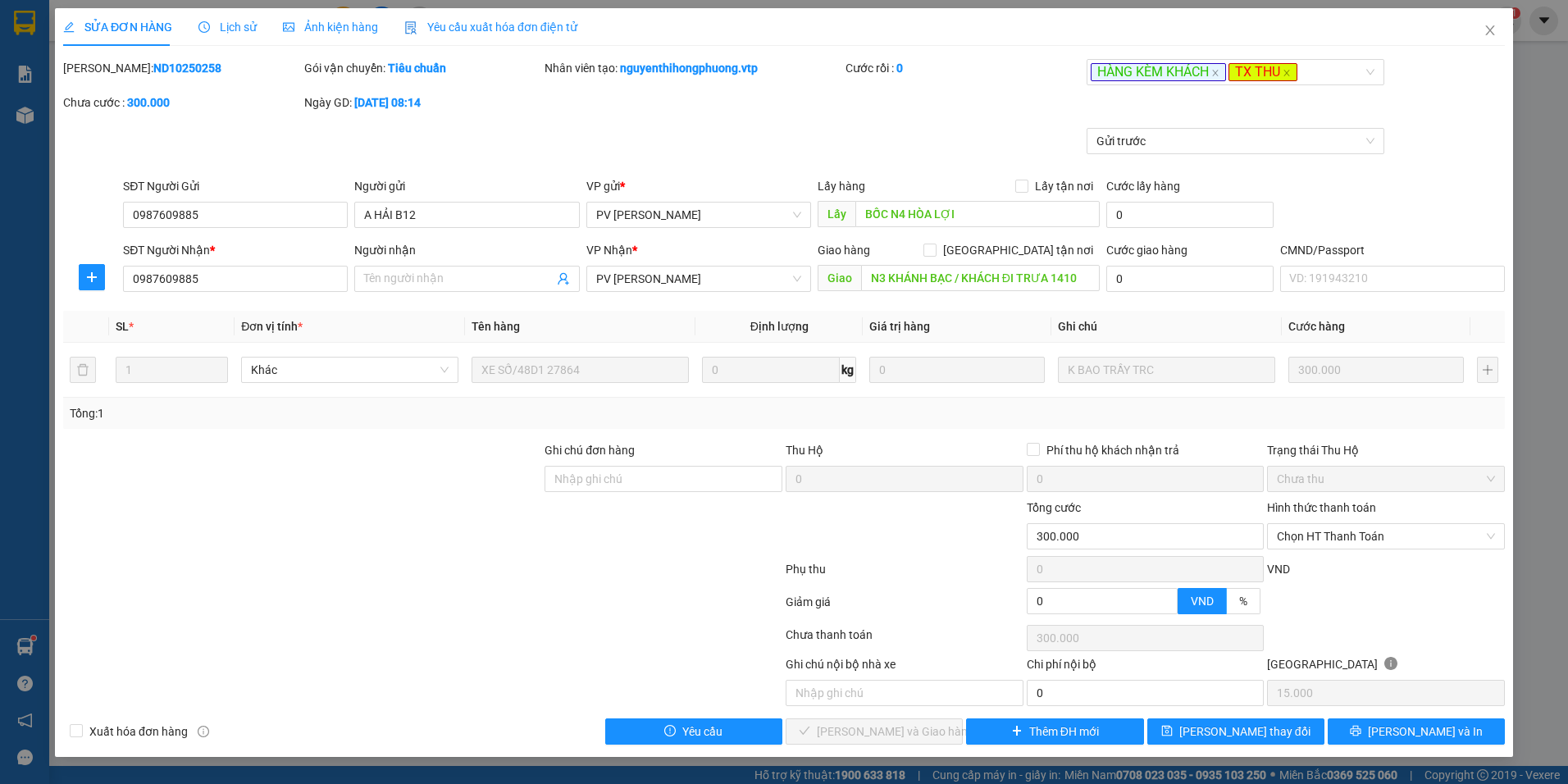
click at [702, 603] on div at bounding box center [423, 605] width 723 height 33
click at [1236, 726] on span "[PERSON_NAME] thay đổi" at bounding box center [1245, 732] width 132 height 18
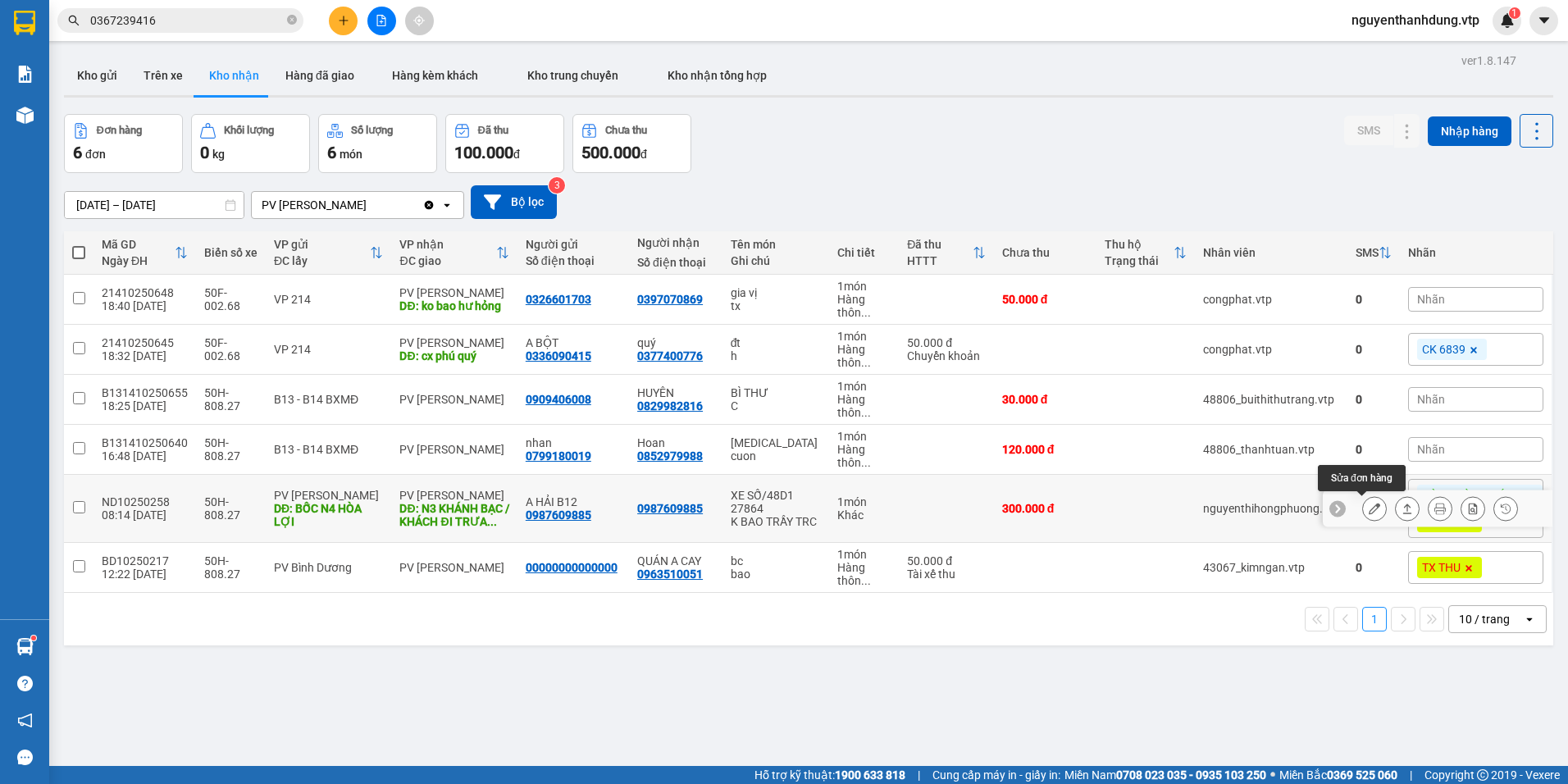
click at [1369, 511] on button at bounding box center [1375, 508] width 23 height 28
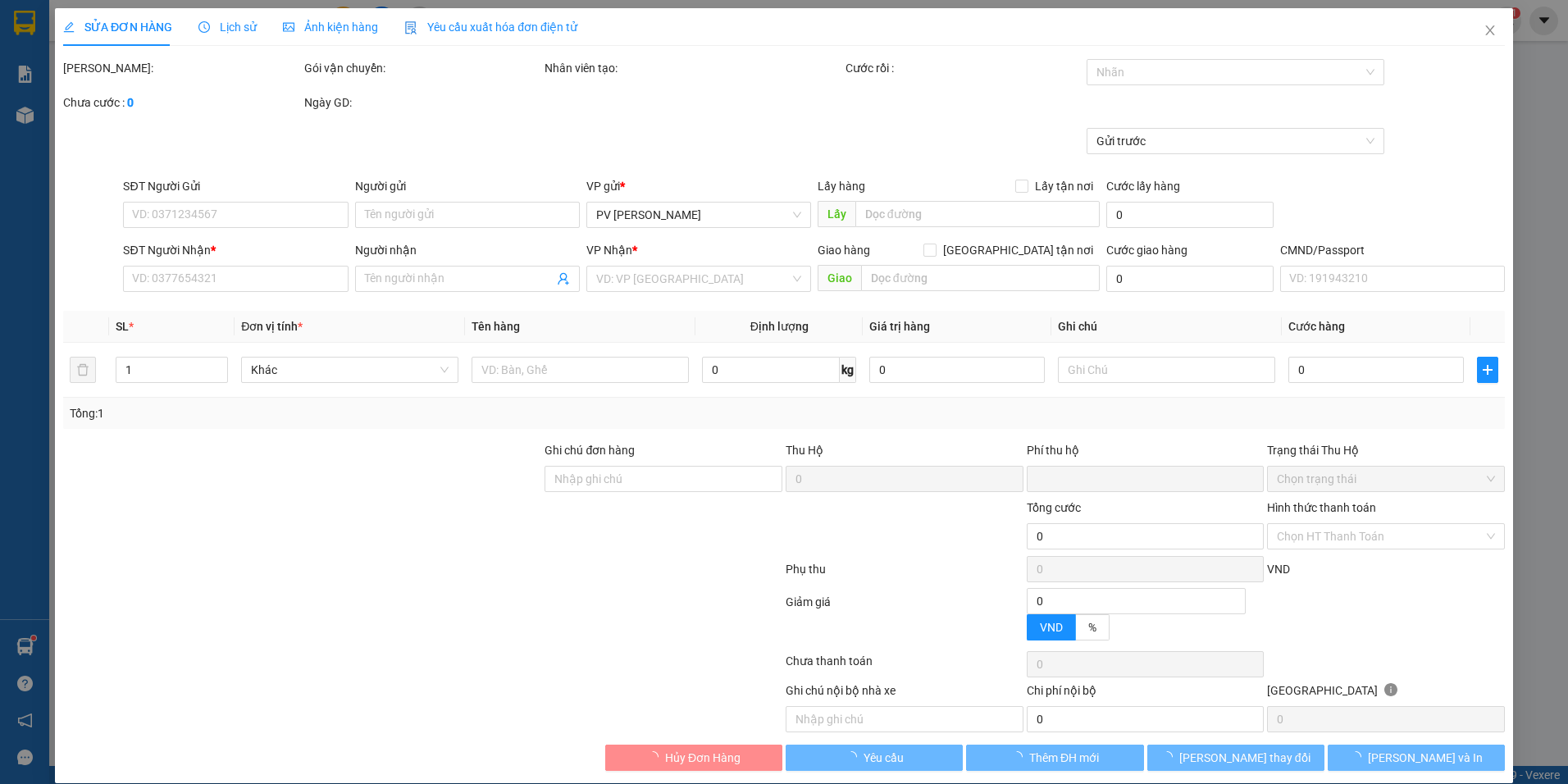
type input "0987609885"
type input "A HẢI B12"
type input "BỐC N4 HÒA LỢI"
type input "0987609885"
type input "N3 KHÁNH BẠC / KHÁCH ĐI TRƯA 1410"
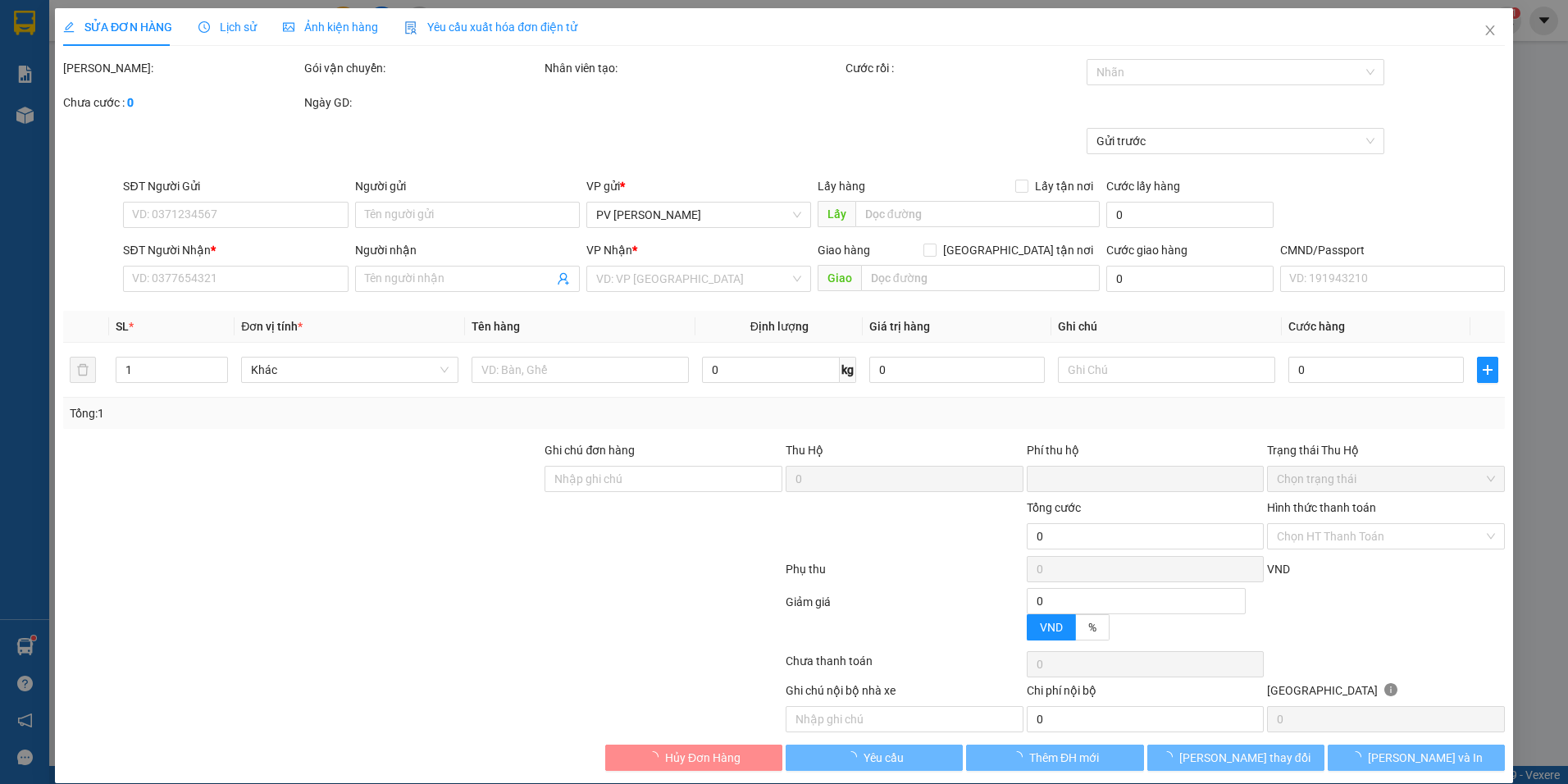
type input "0"
type input "300.000"
type input "15.000"
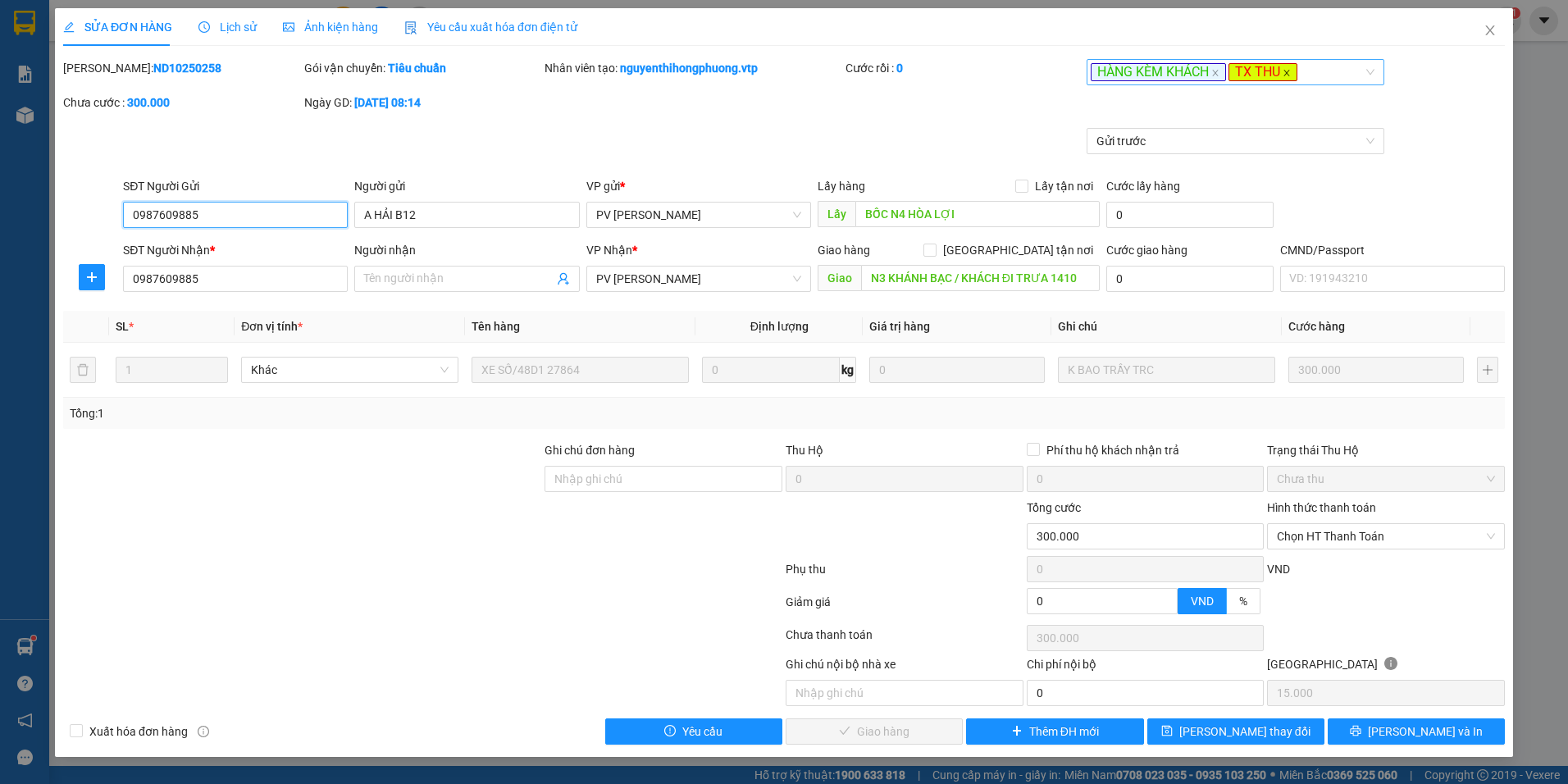
click at [1289, 77] on icon "close" at bounding box center [1287, 73] width 9 height 9
click at [1223, 732] on span "[PERSON_NAME] thay đổi" at bounding box center [1245, 732] width 132 height 18
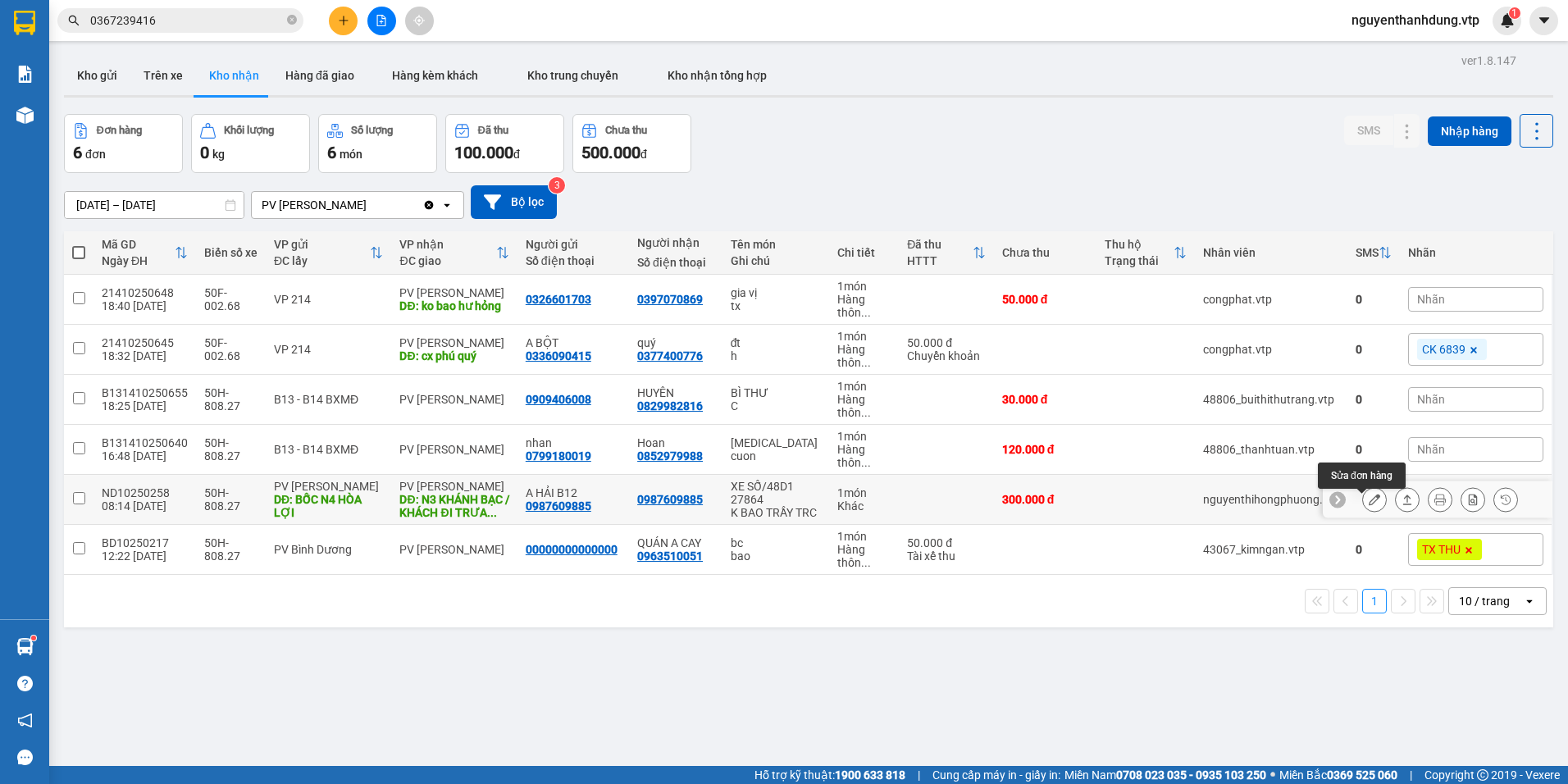
click at [1369, 505] on icon at bounding box center [1374, 499] width 11 height 11
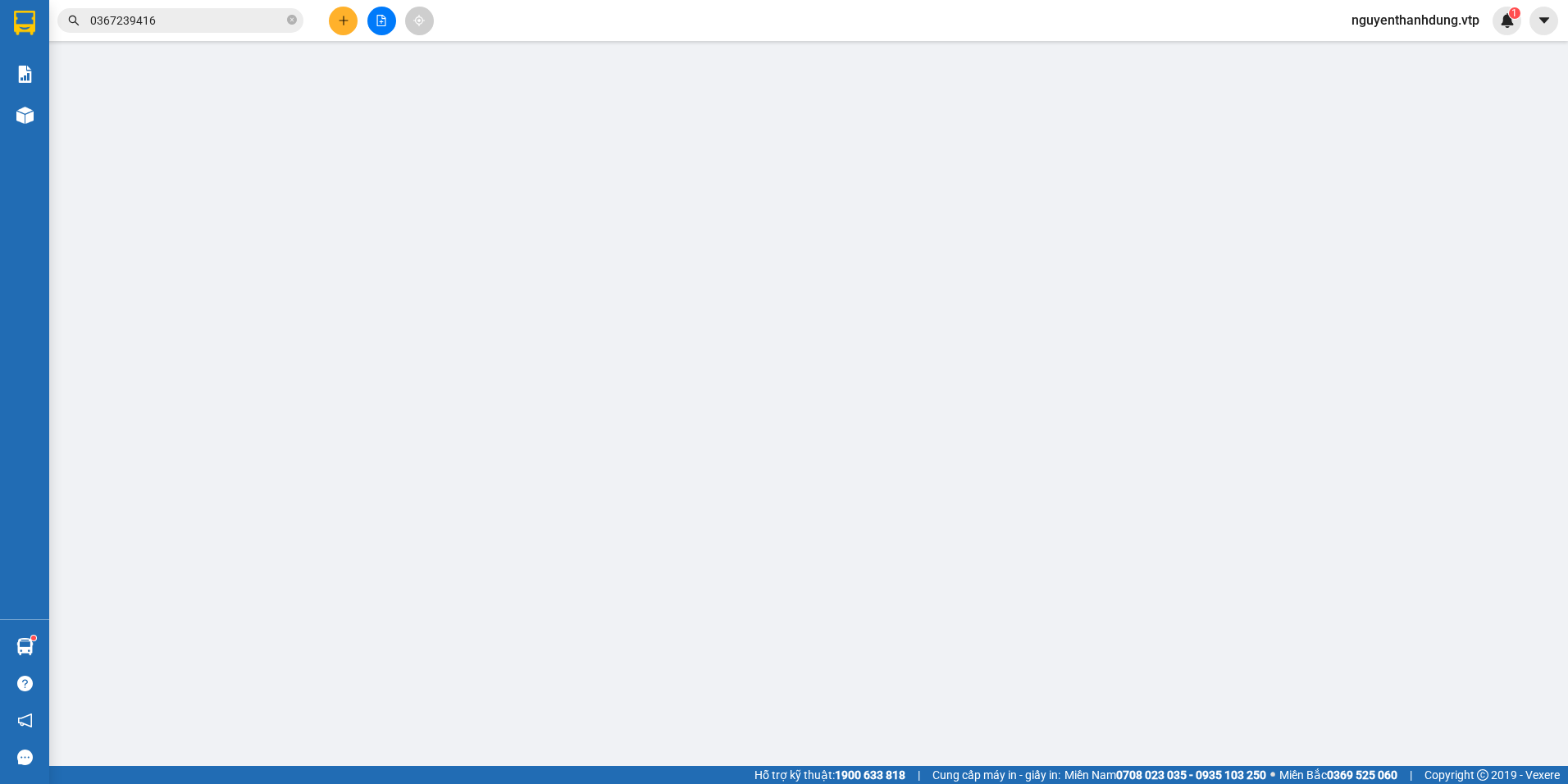
type input "0987609885"
type input "A HẢI B12"
type input "BỐC N4 HÒA LỢI"
type input "0987609885"
type input "N3 KHÁNH BẠC / KHÁCH ĐI TRƯA 1410"
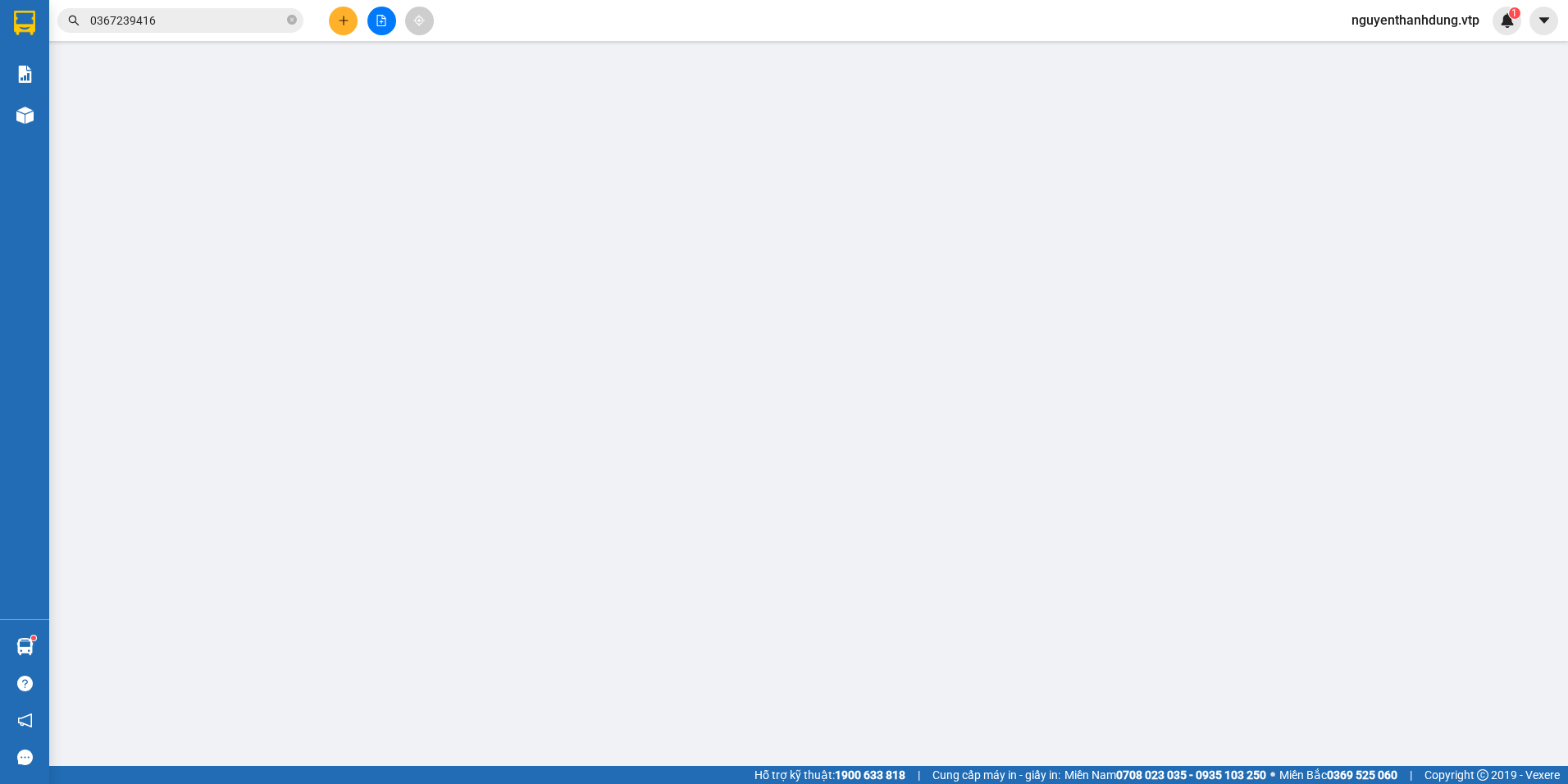
type input "0"
type input "300.000"
type input "15.000"
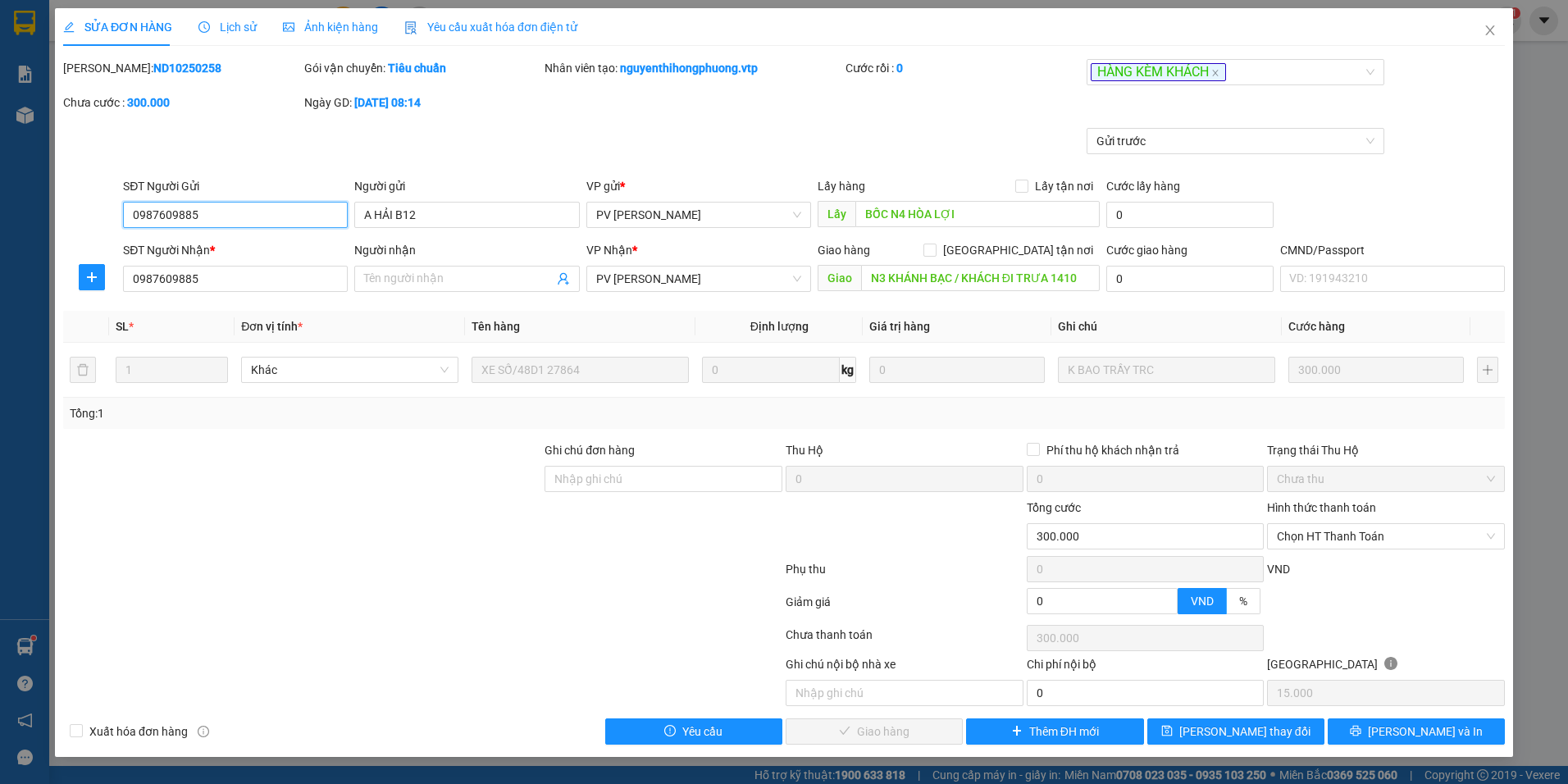
drag, startPoint x: 224, startPoint y: 224, endPoint x: -3, endPoint y: 254, distance: 229.0
click at [0, 254] on html "Kết quả tìm kiếm ( 9 ) Bộ lọc Mã ĐH Trạng thái Món hàng Thu hộ Tổng cước Chưa c…" at bounding box center [784, 392] width 1568 height 784
click at [1489, 26] on icon "close" at bounding box center [1490, 30] width 13 height 13
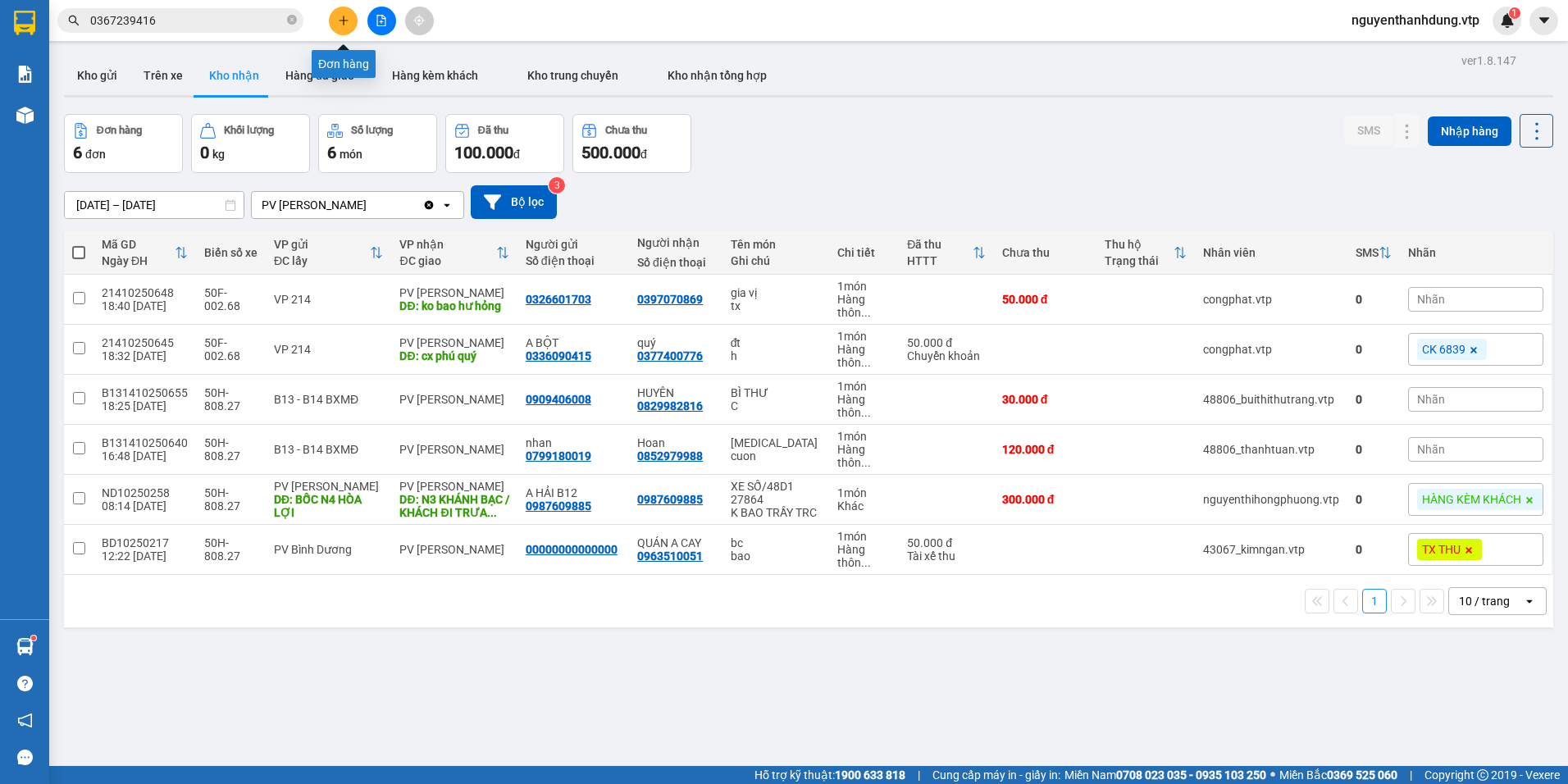
click at [352, 21] on button at bounding box center [343, 21] width 28 height 28
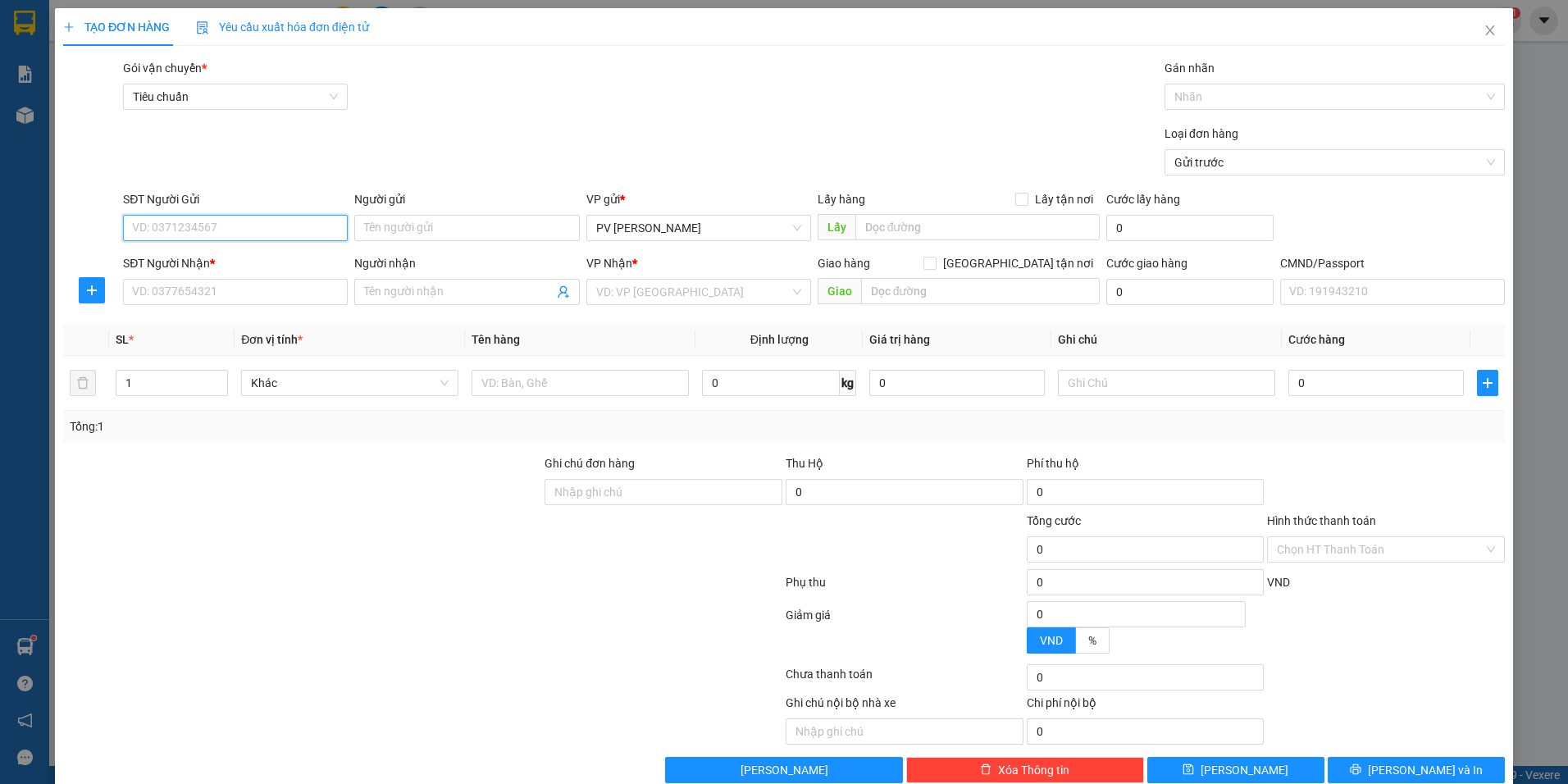
click at [308, 225] on input "SĐT Người Gửi" at bounding box center [235, 228] width 224 height 27
paste input "0987609885"
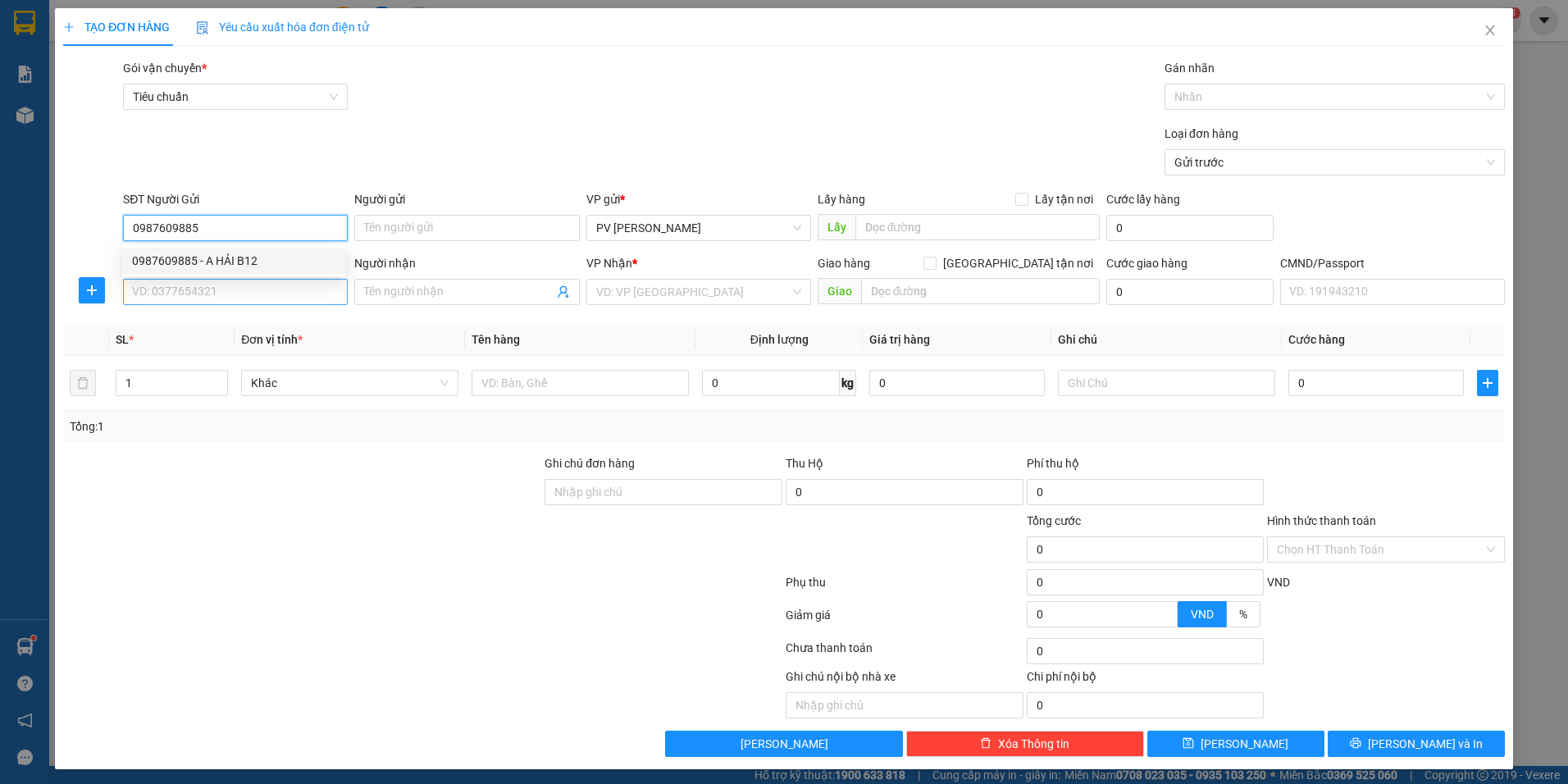
type input "0987609885"
click at [303, 286] on input "SĐT Người Nhận *" at bounding box center [235, 291] width 224 height 27
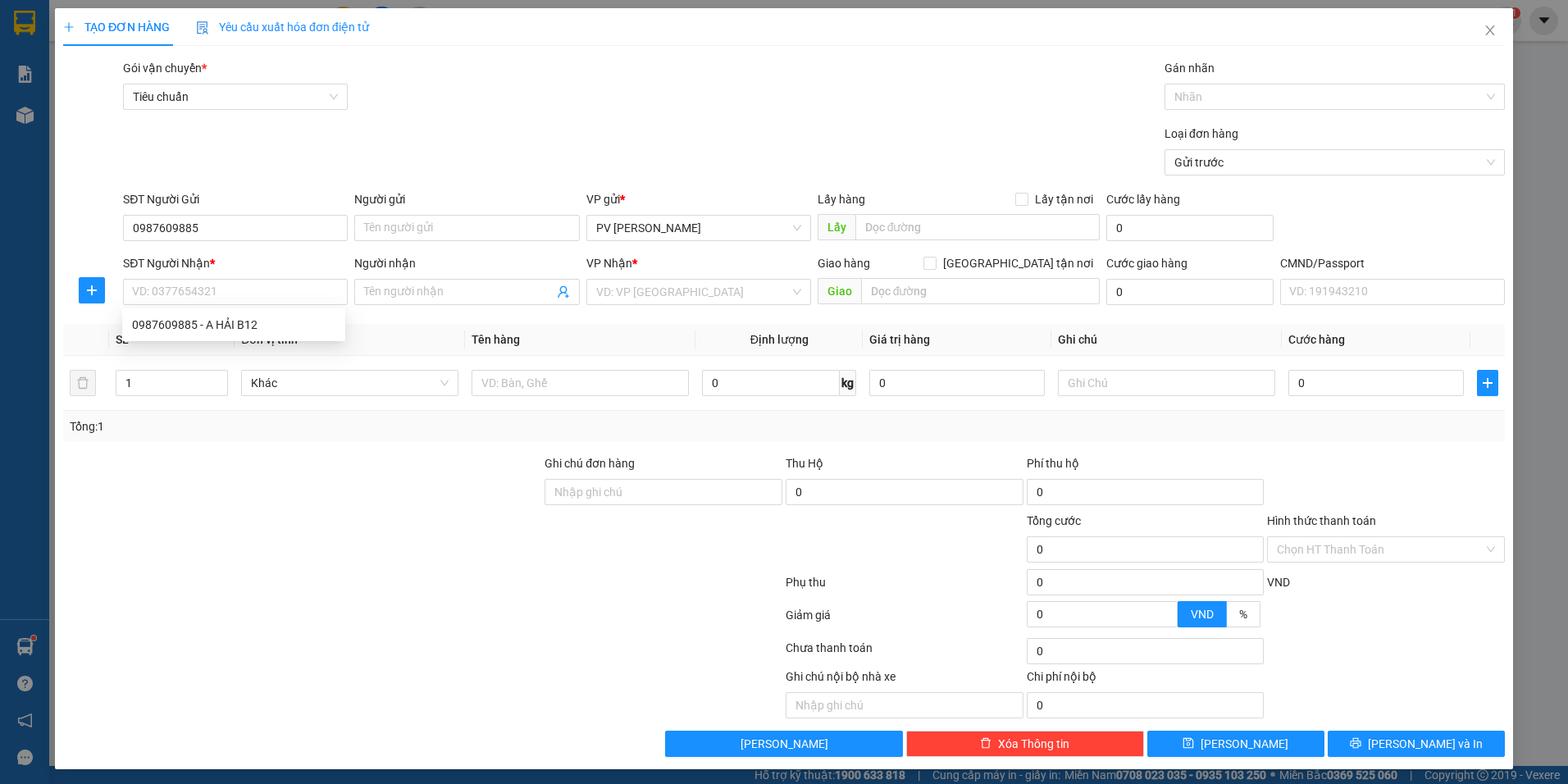
click at [255, 247] on div "SĐT Người Gửi 0987609885" at bounding box center [235, 218] width 224 height 58
click at [266, 234] on input "0987609885" at bounding box center [235, 228] width 224 height 27
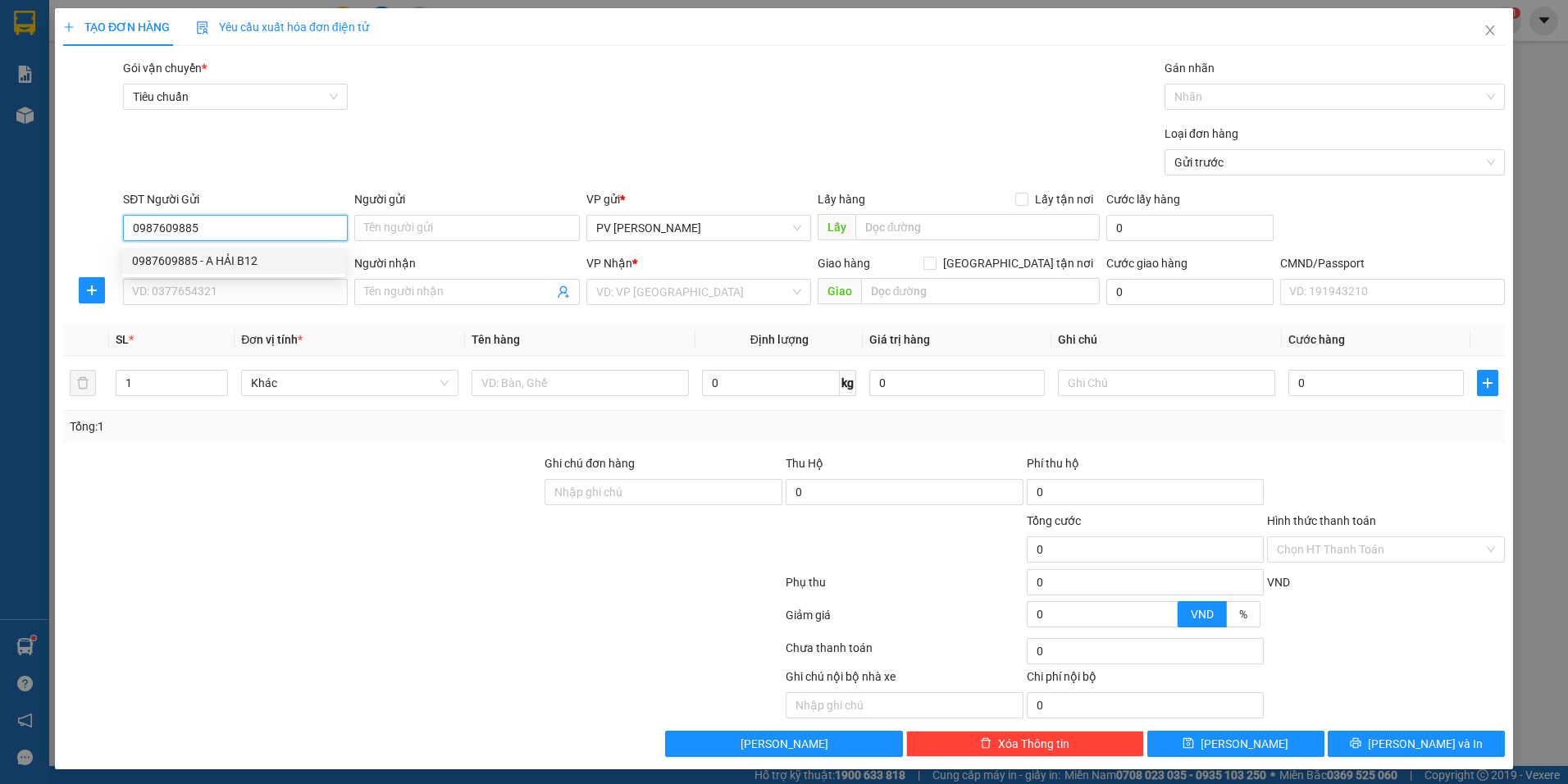
click at [250, 268] on div "0987609885 - A HẢI B12" at bounding box center [234, 260] width 204 height 18
type input "A HẢI B12"
type input "BỐC N4 HÒA LỢI"
type input "0987609885"
type input "A HẢI B12"
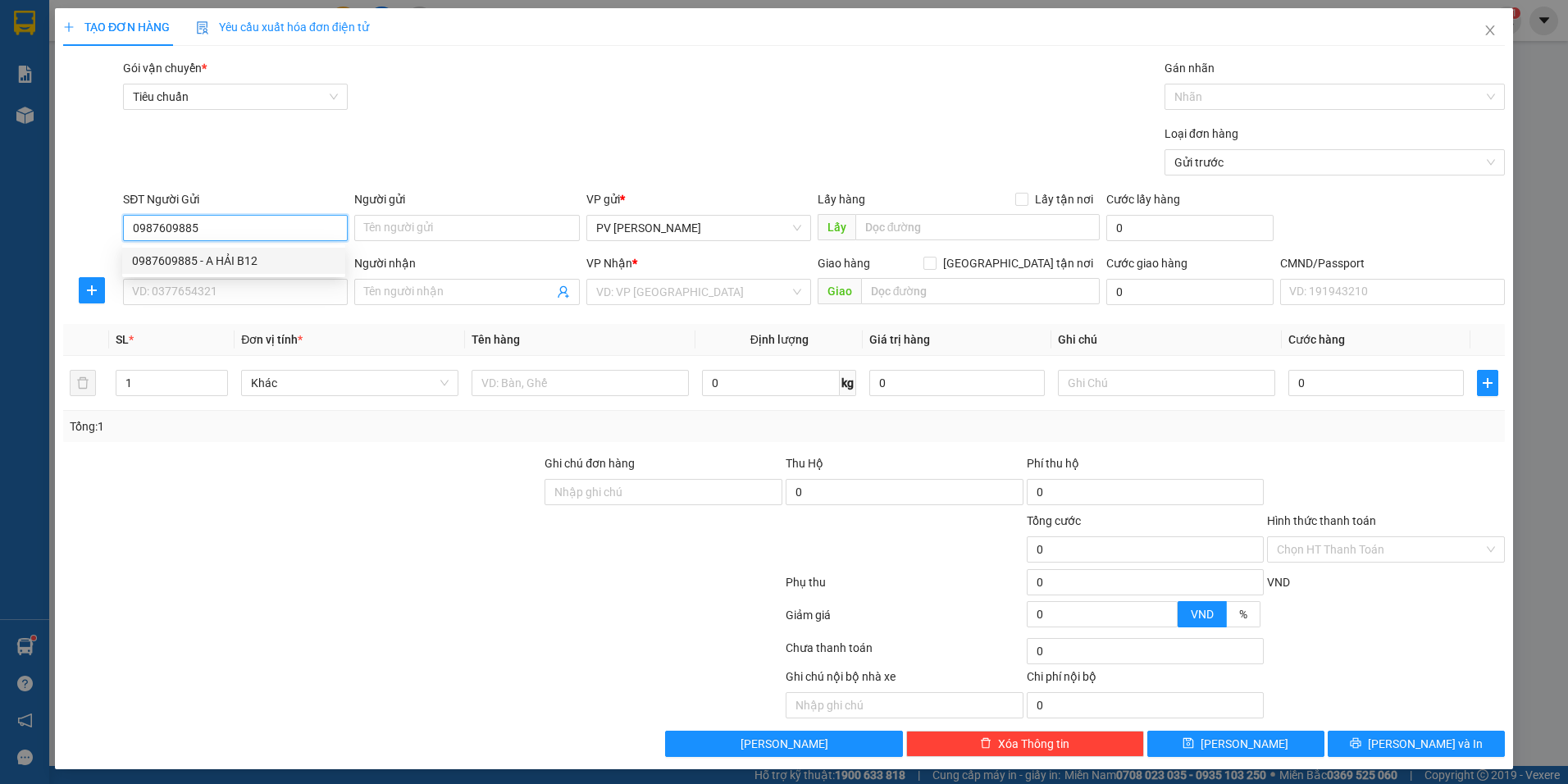
type input "N3 KHÁNH BẠC / KHÁCH ĐI TRƯA 1410"
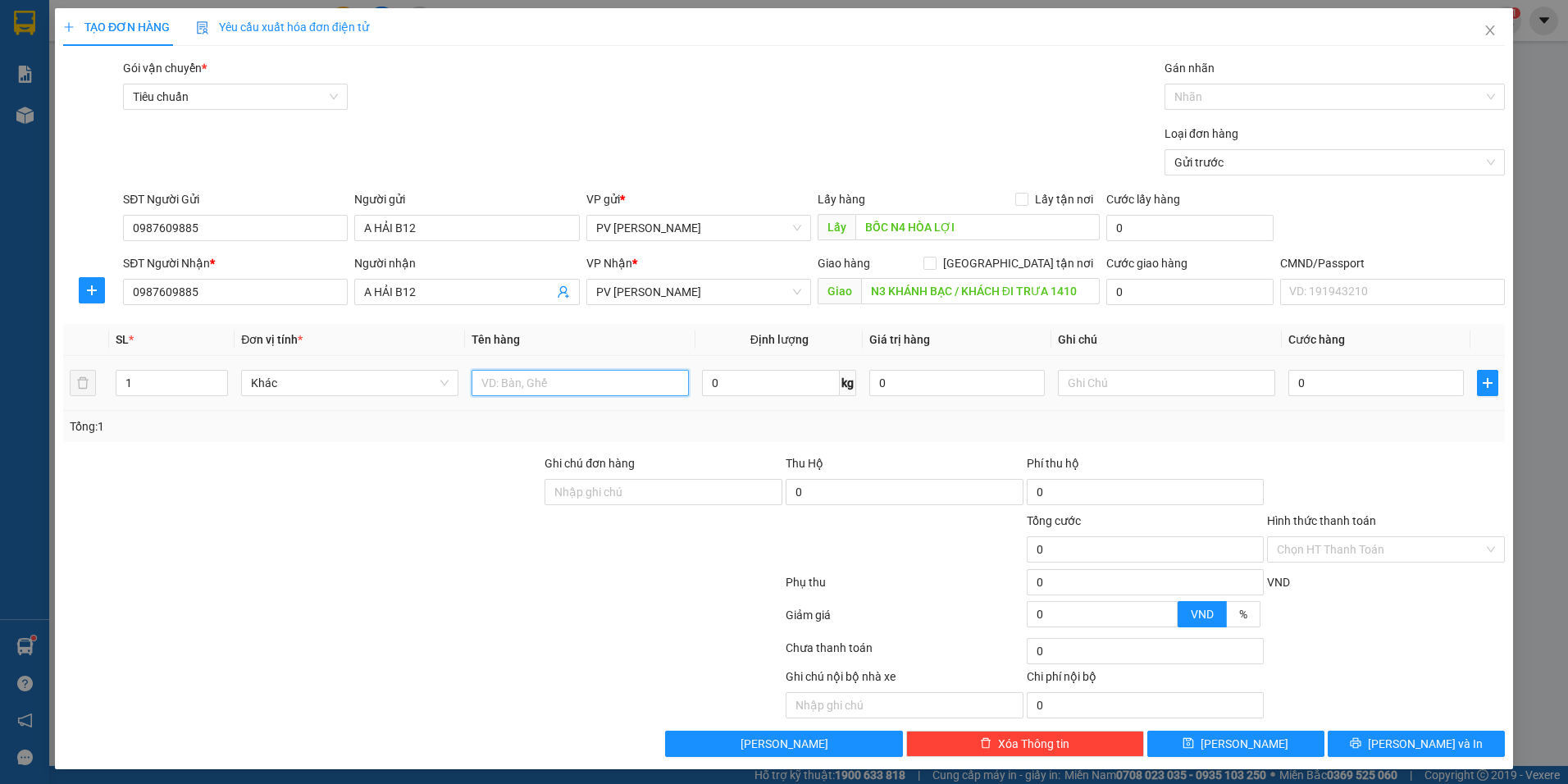
click at [497, 378] on input "text" at bounding box center [580, 383] width 217 height 27
type input "XE SỐ / KG BAO TRẦY SƯỚC"
click at [1150, 386] on input "text" at bounding box center [1167, 383] width 217 height 27
type input "CÁI"
click at [1358, 389] on input "0" at bounding box center [1376, 383] width 175 height 27
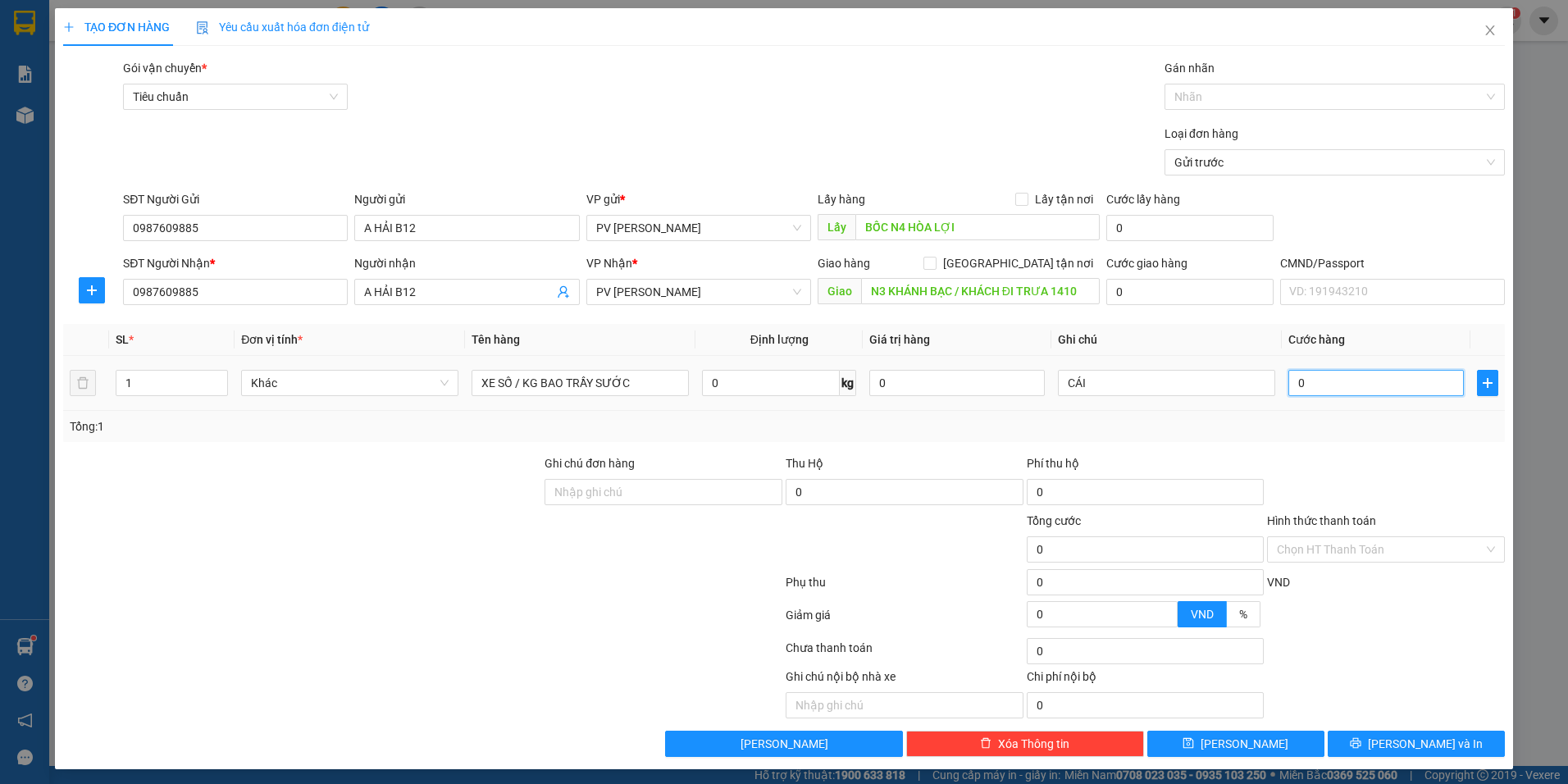
type input "3"
type input "30"
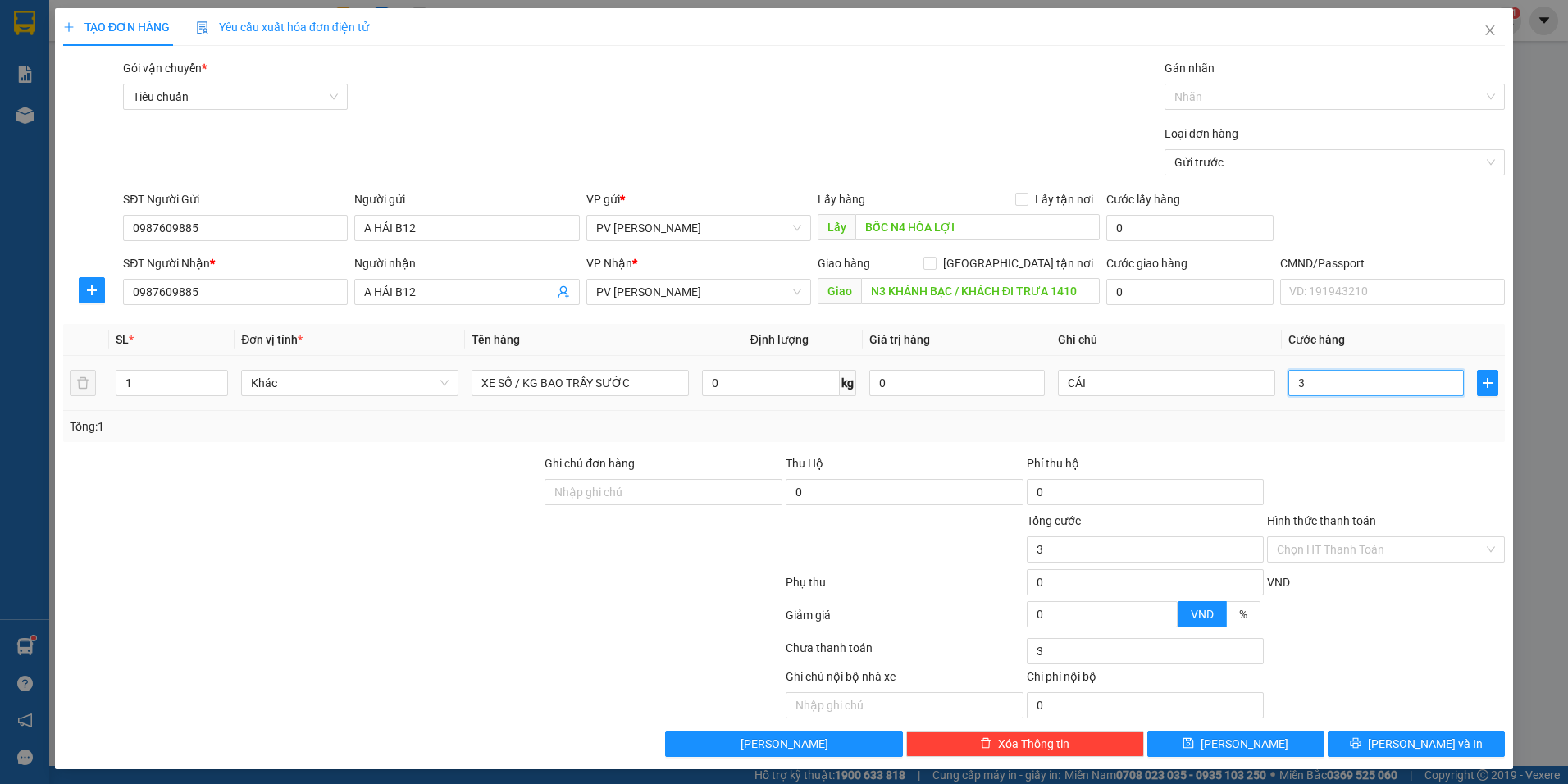
type input "30"
type input "300"
type input "3.000"
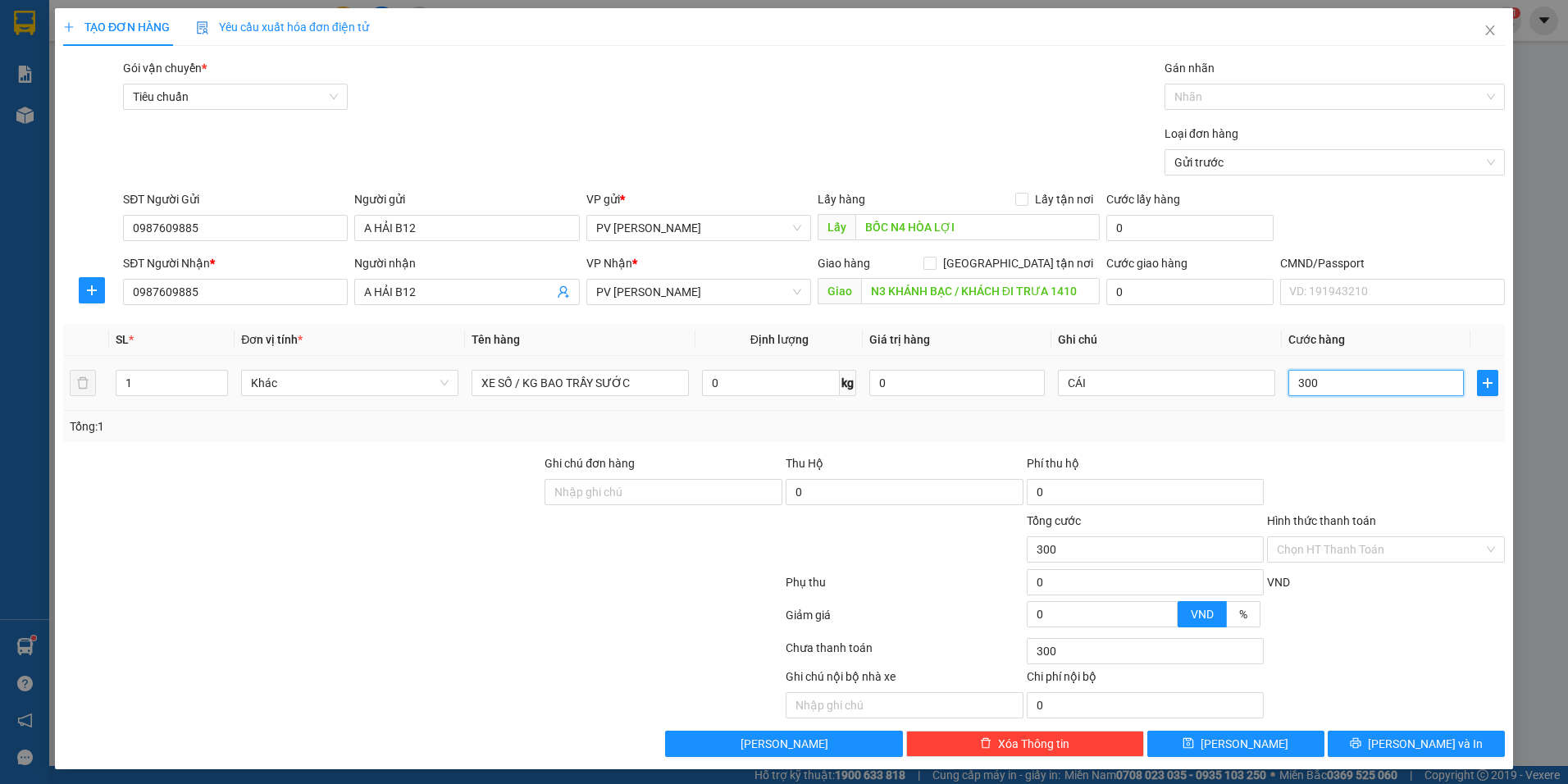
type input "3.000"
type input "30.000"
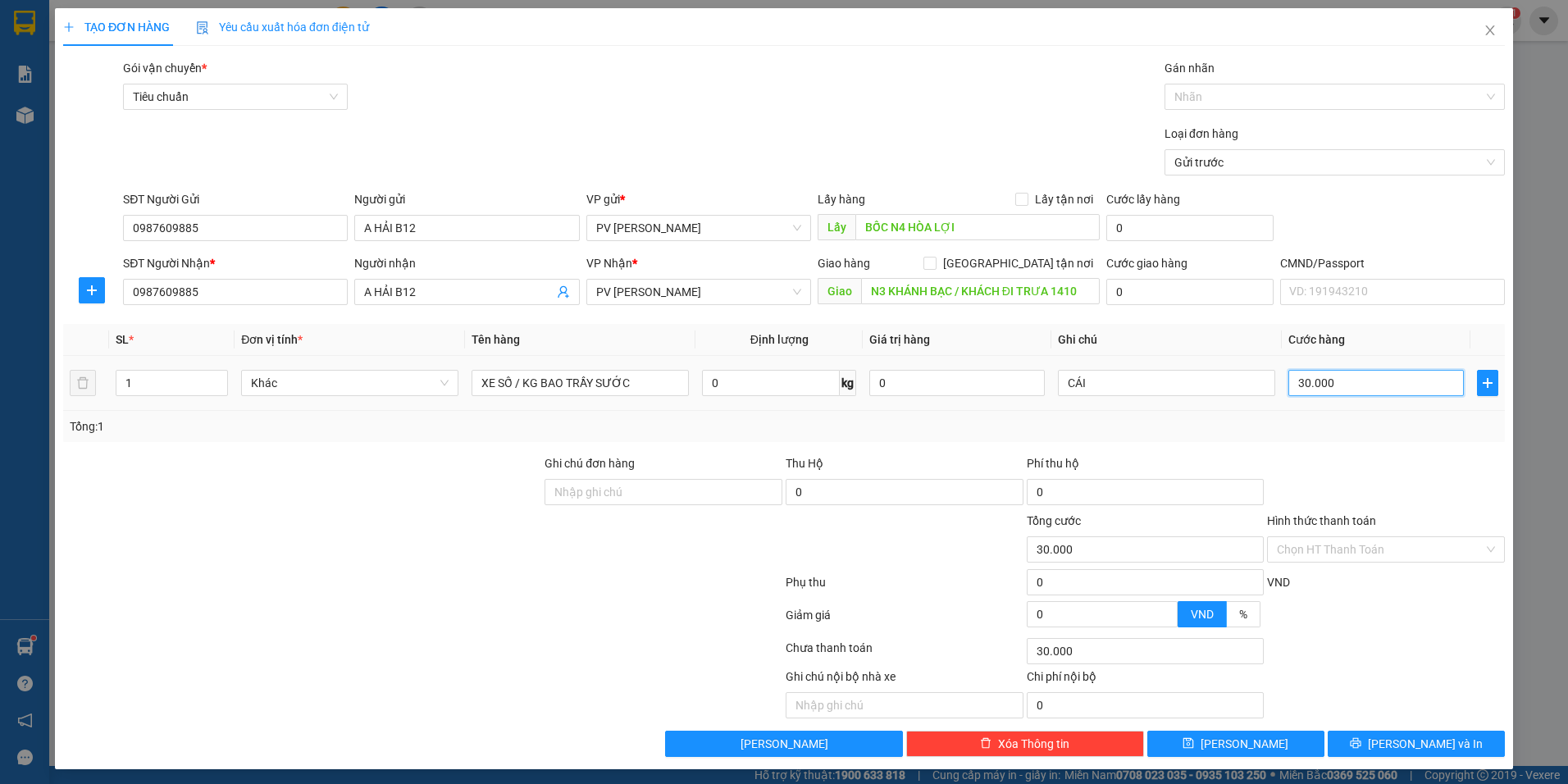
type input "300.000"
click at [1247, 749] on button "[PERSON_NAME]" at bounding box center [1236, 744] width 177 height 27
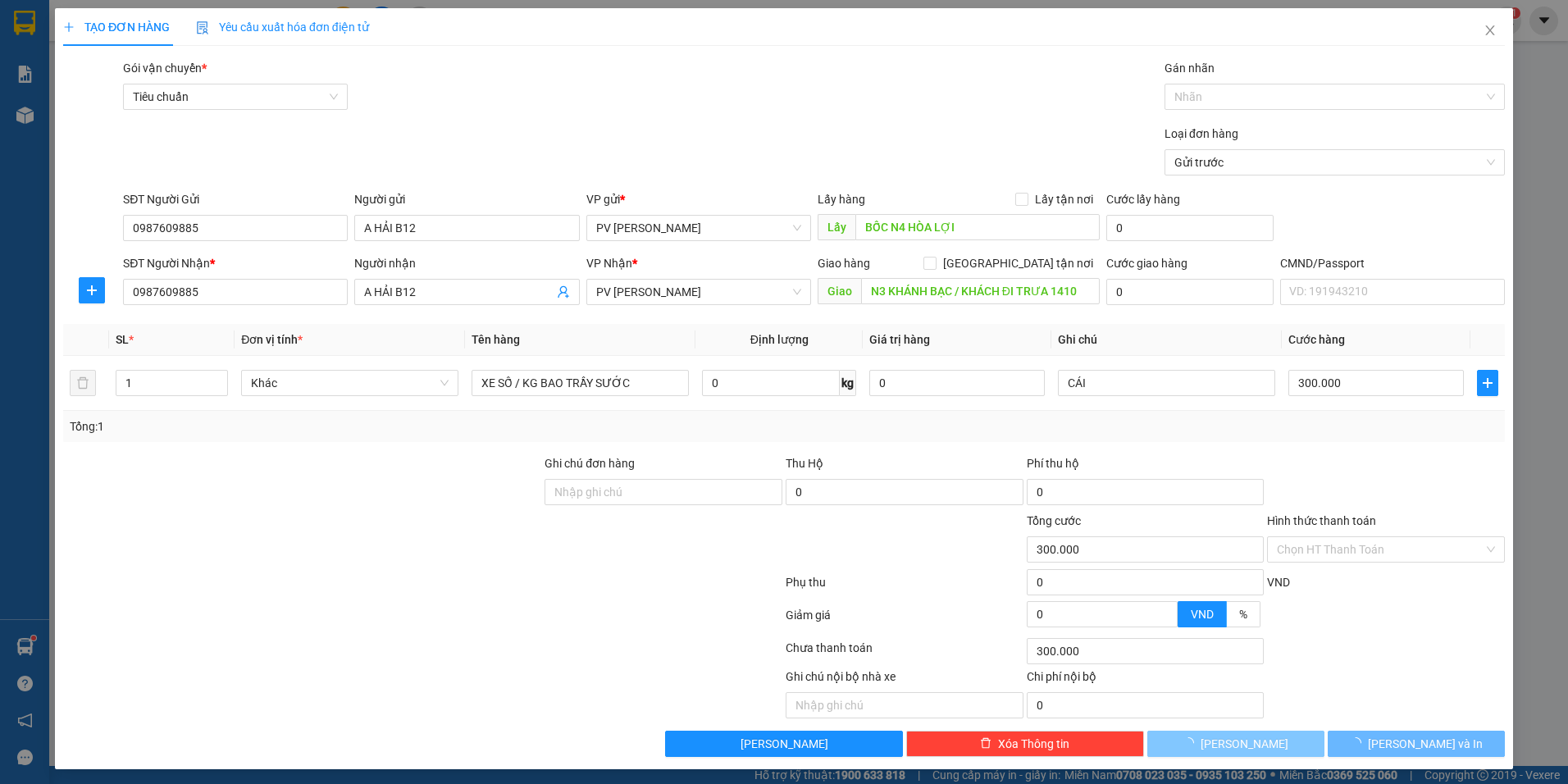
type input "0"
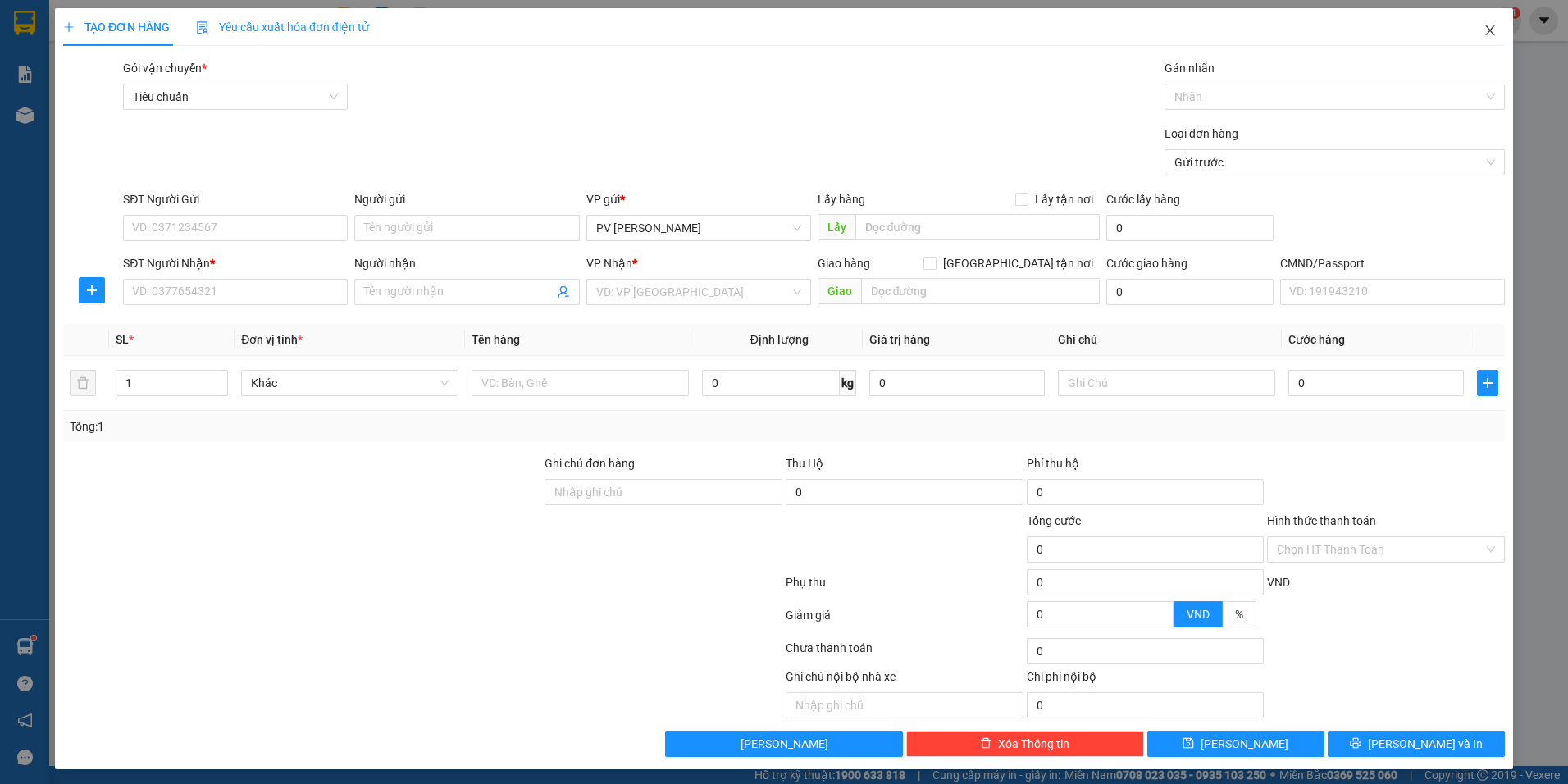
click at [1486, 28] on span "Close" at bounding box center [1490, 31] width 46 height 46
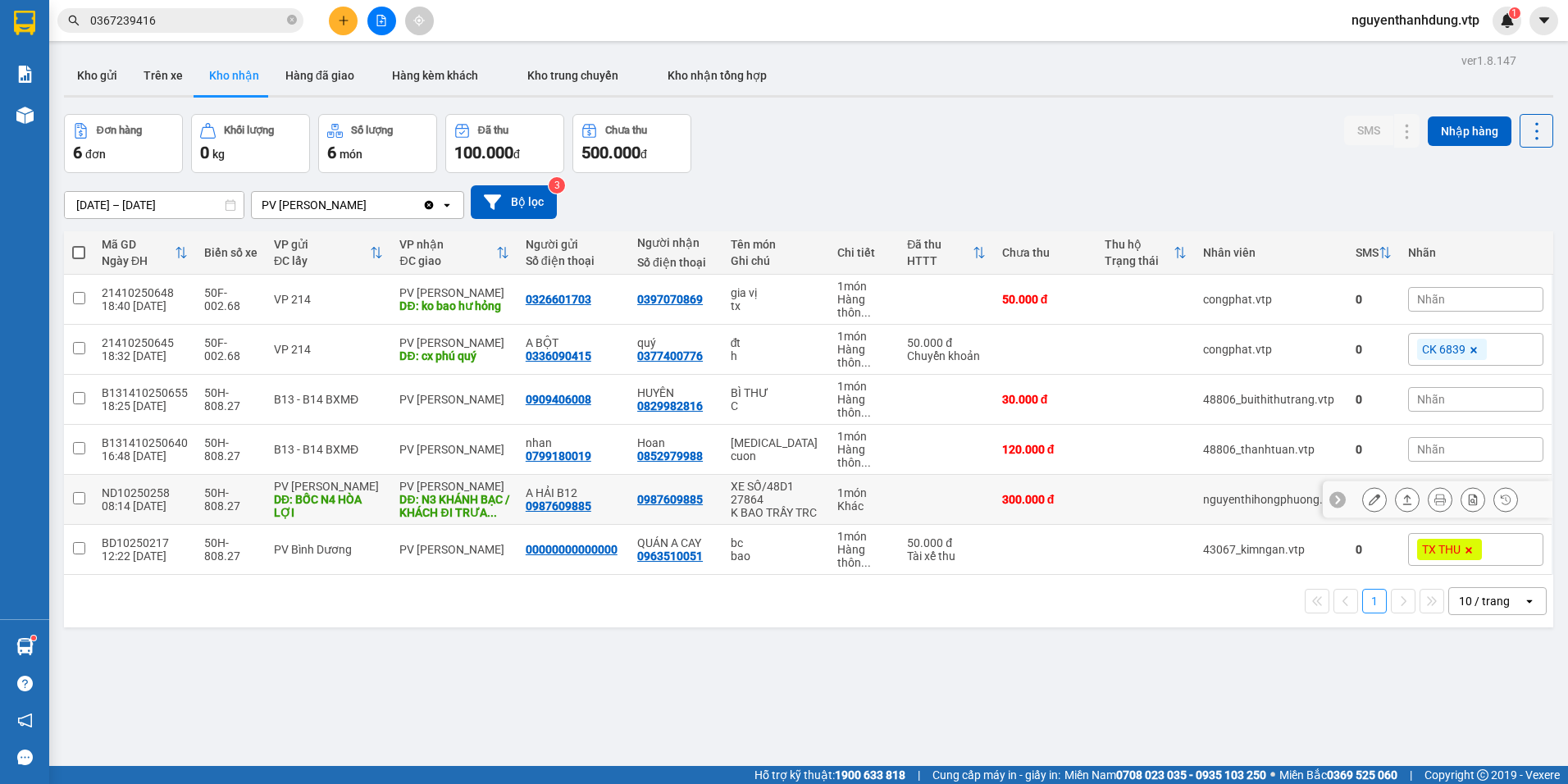
click at [1369, 505] on icon at bounding box center [1374, 499] width 11 height 11
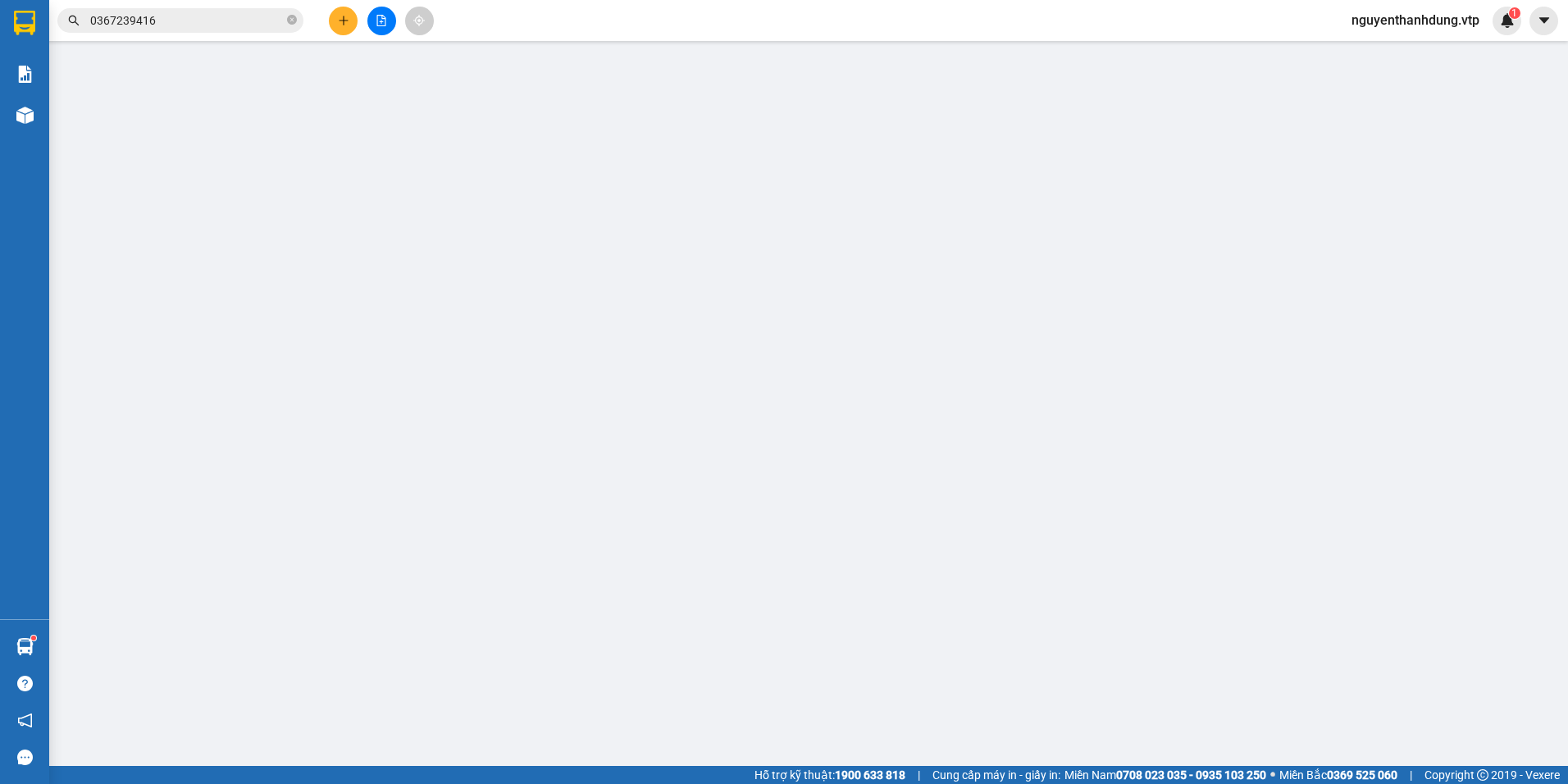
type input "0987609885"
type input "A HẢI B12"
type input "BỐC N4 HÒA LỢI"
type input "0987609885"
type input "N3 KHÁNH BẠC / KHÁCH ĐI TRƯA 1410"
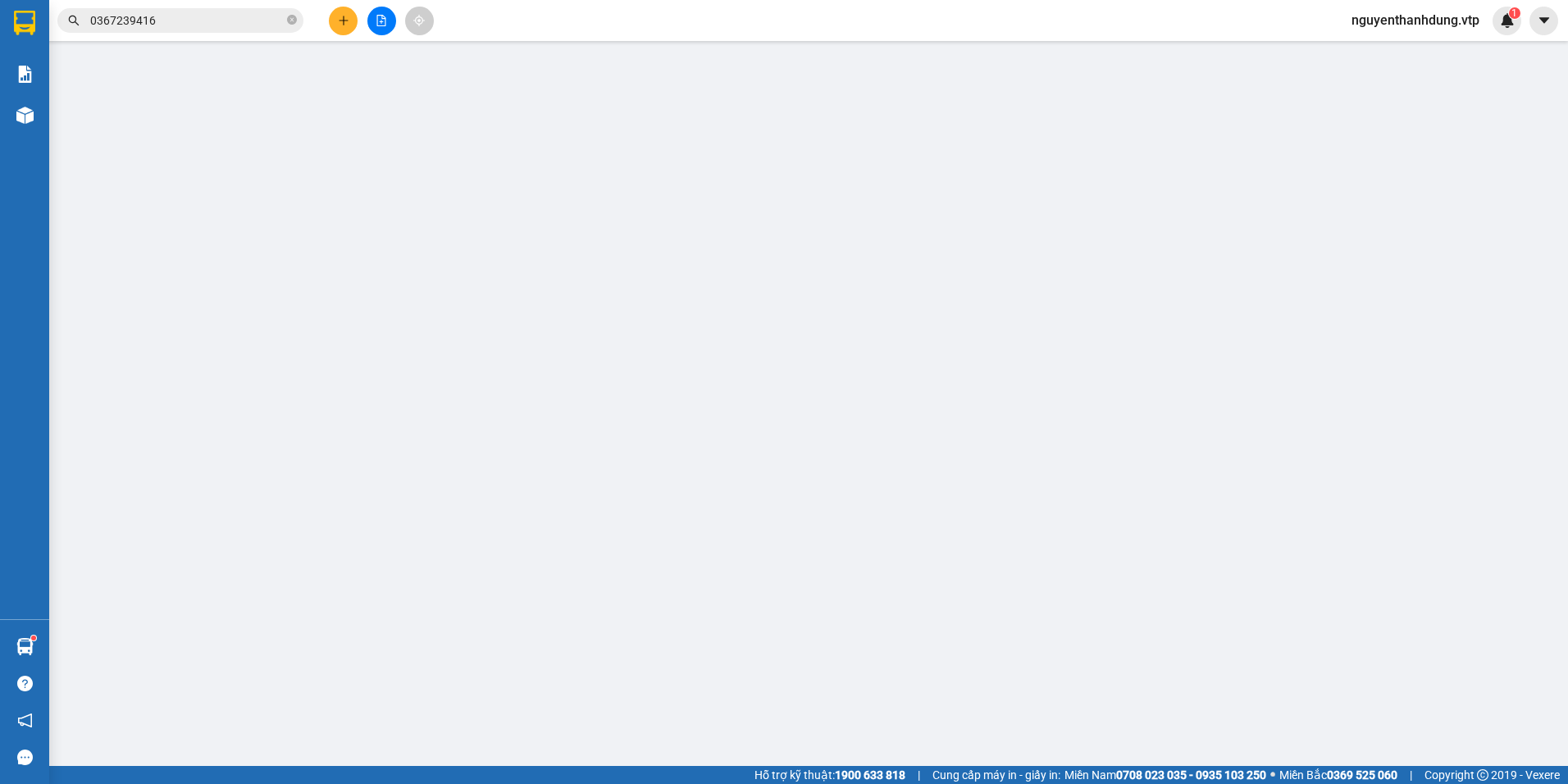
type input "0"
type input "300.000"
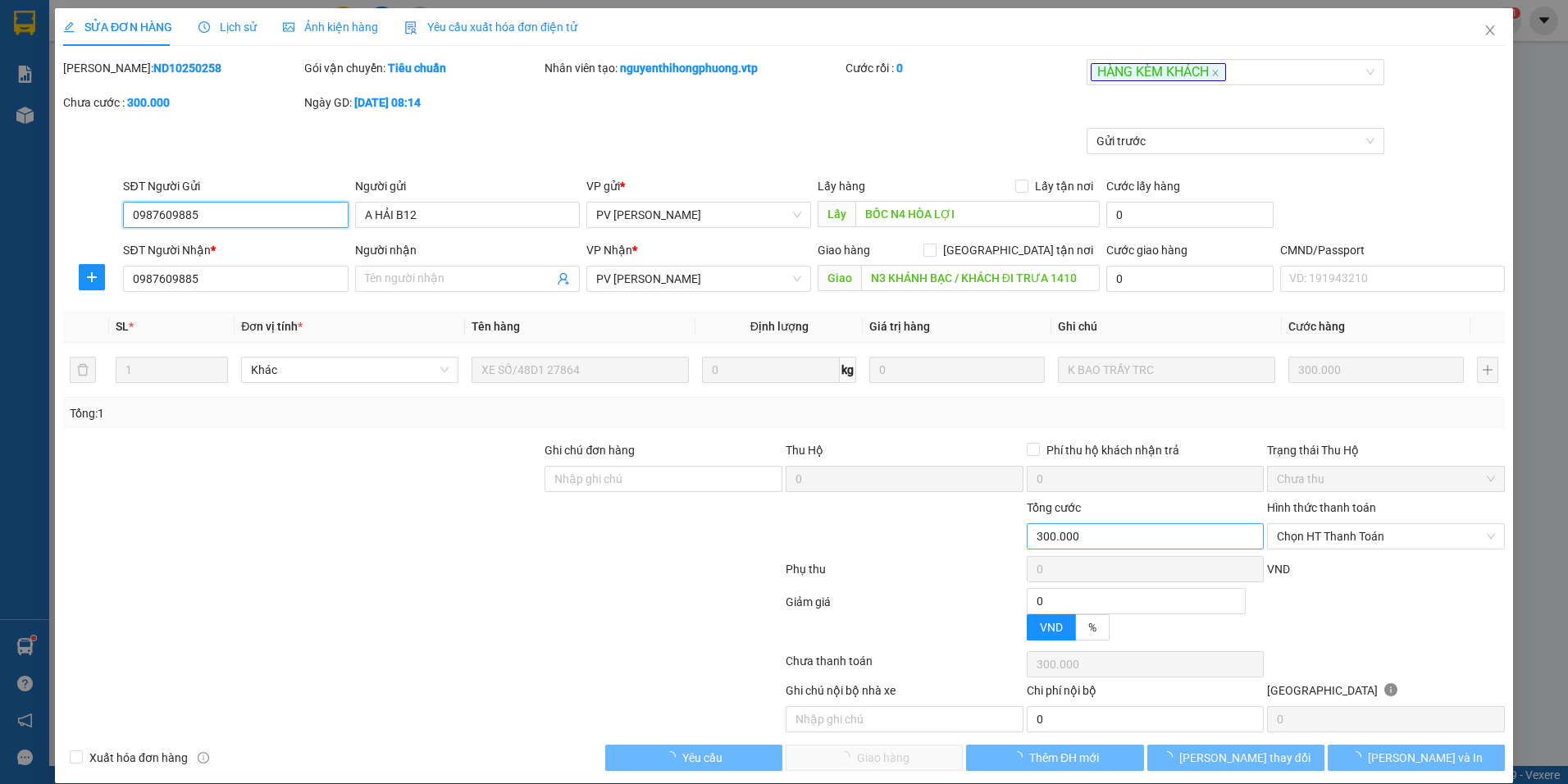
type input "15.000"
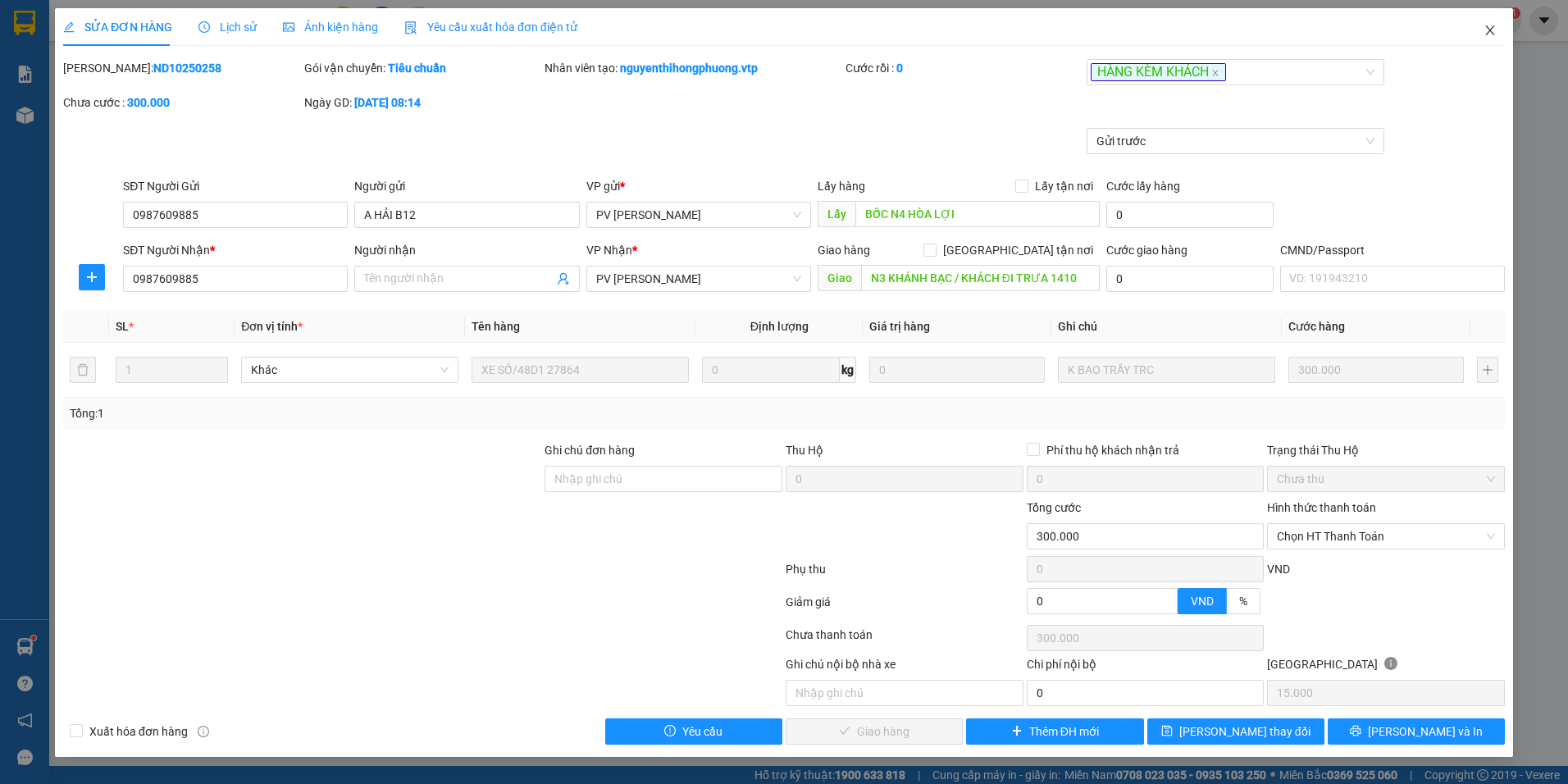
click at [1494, 32] on icon "close" at bounding box center [1490, 30] width 13 height 13
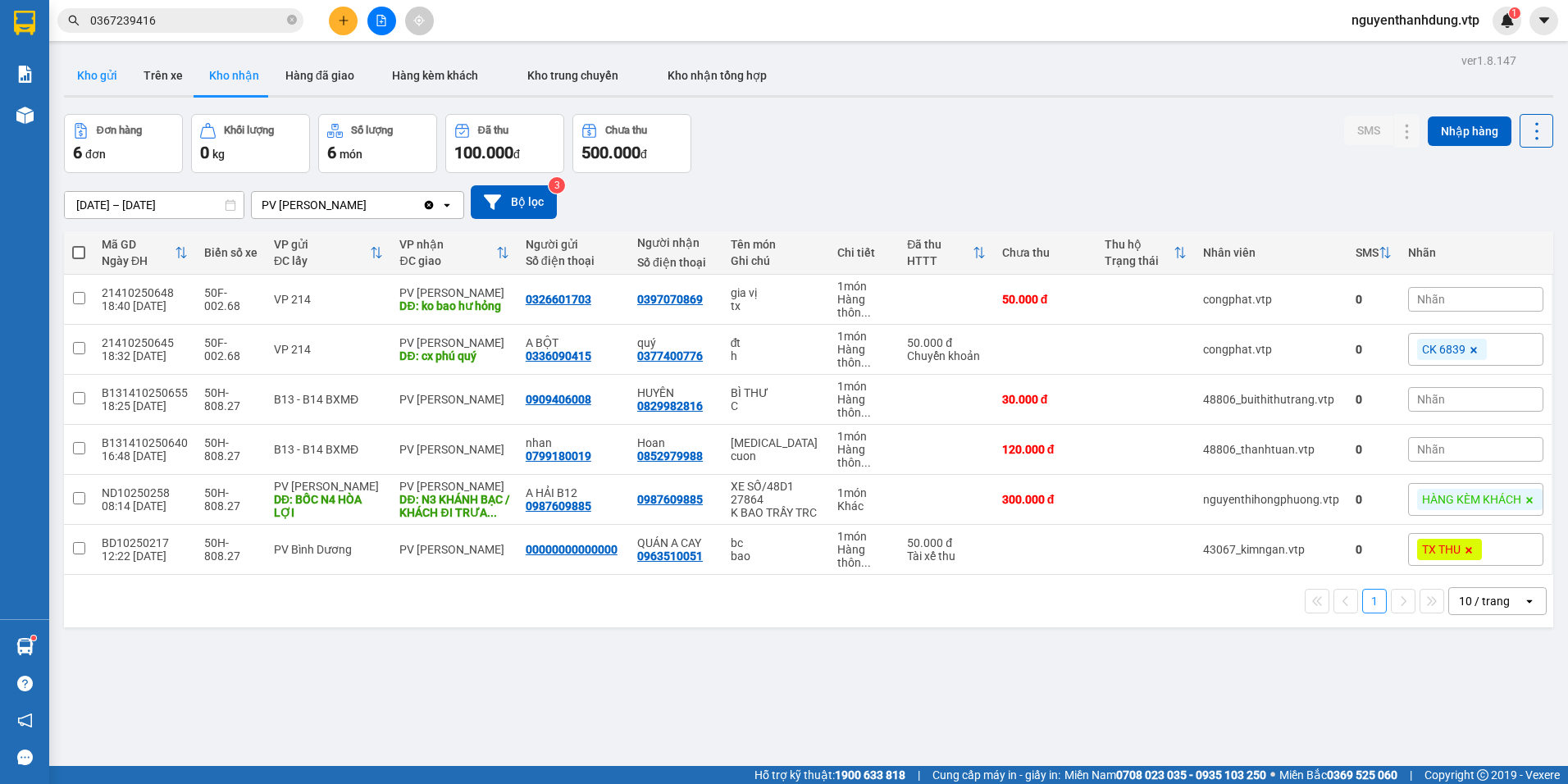
click at [105, 90] on button "Kho gửi" at bounding box center [96, 76] width 66 height 40
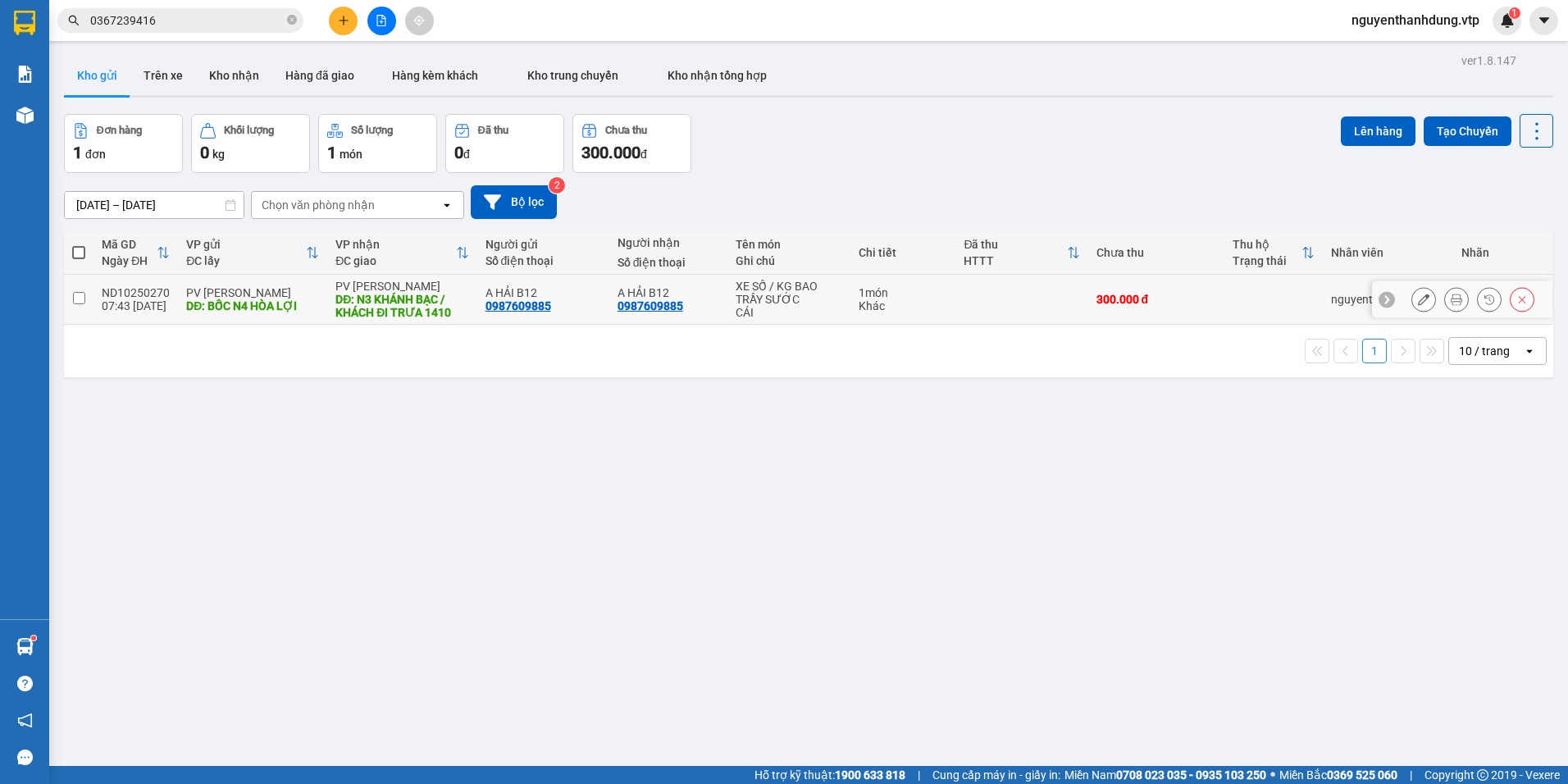
click at [751, 297] on div "XE SỐ / KG BAO TRẦY SƯỚC" at bounding box center [789, 292] width 107 height 27
checkbox input "true"
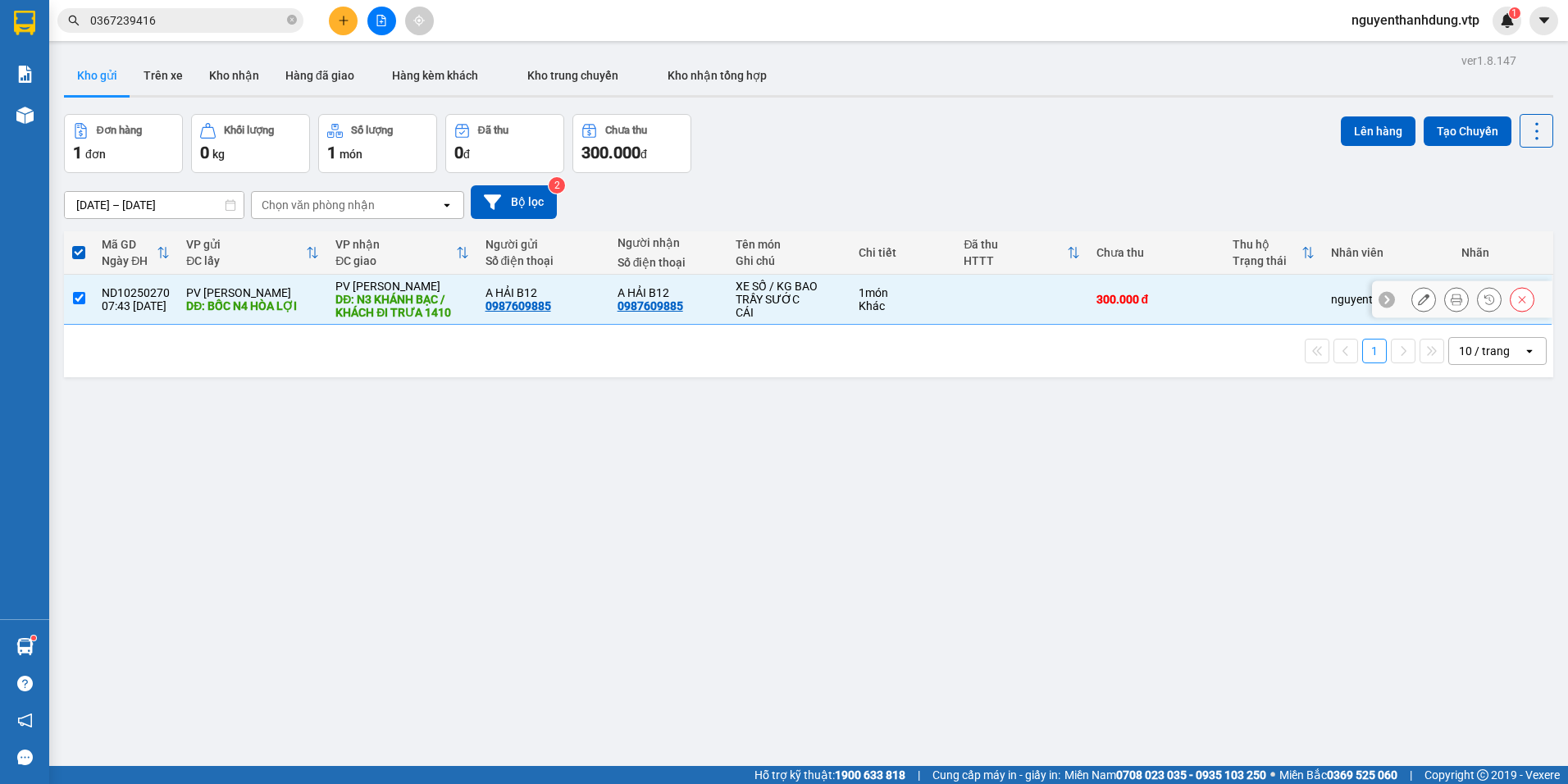
click at [1419, 307] on button at bounding box center [1424, 299] width 23 height 28
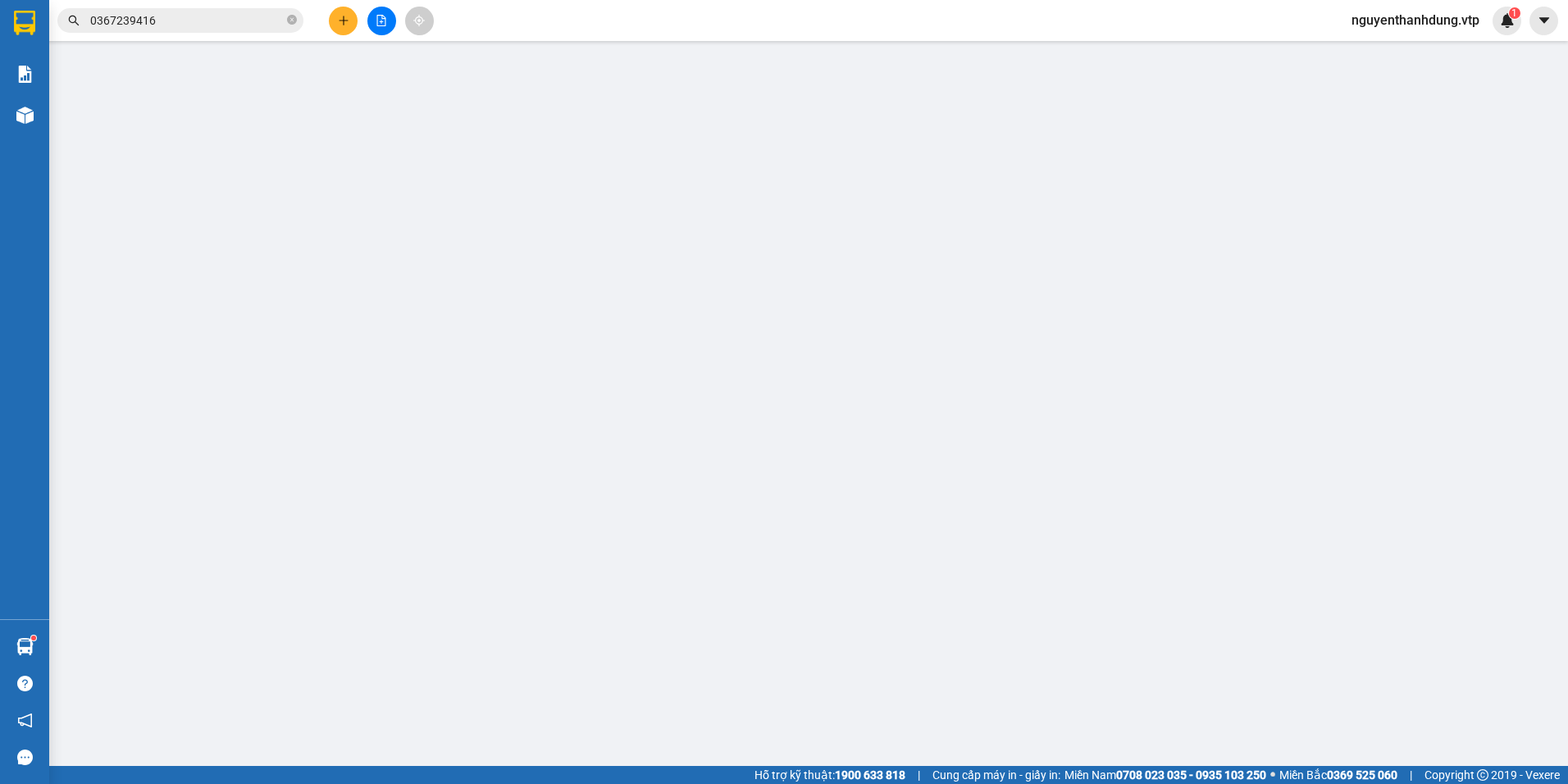
type input "0987609885"
type input "A HẢI B12"
type input "BỐC N4 HÒA LỢI"
type input "0987609885"
type input "A HẢI B12"
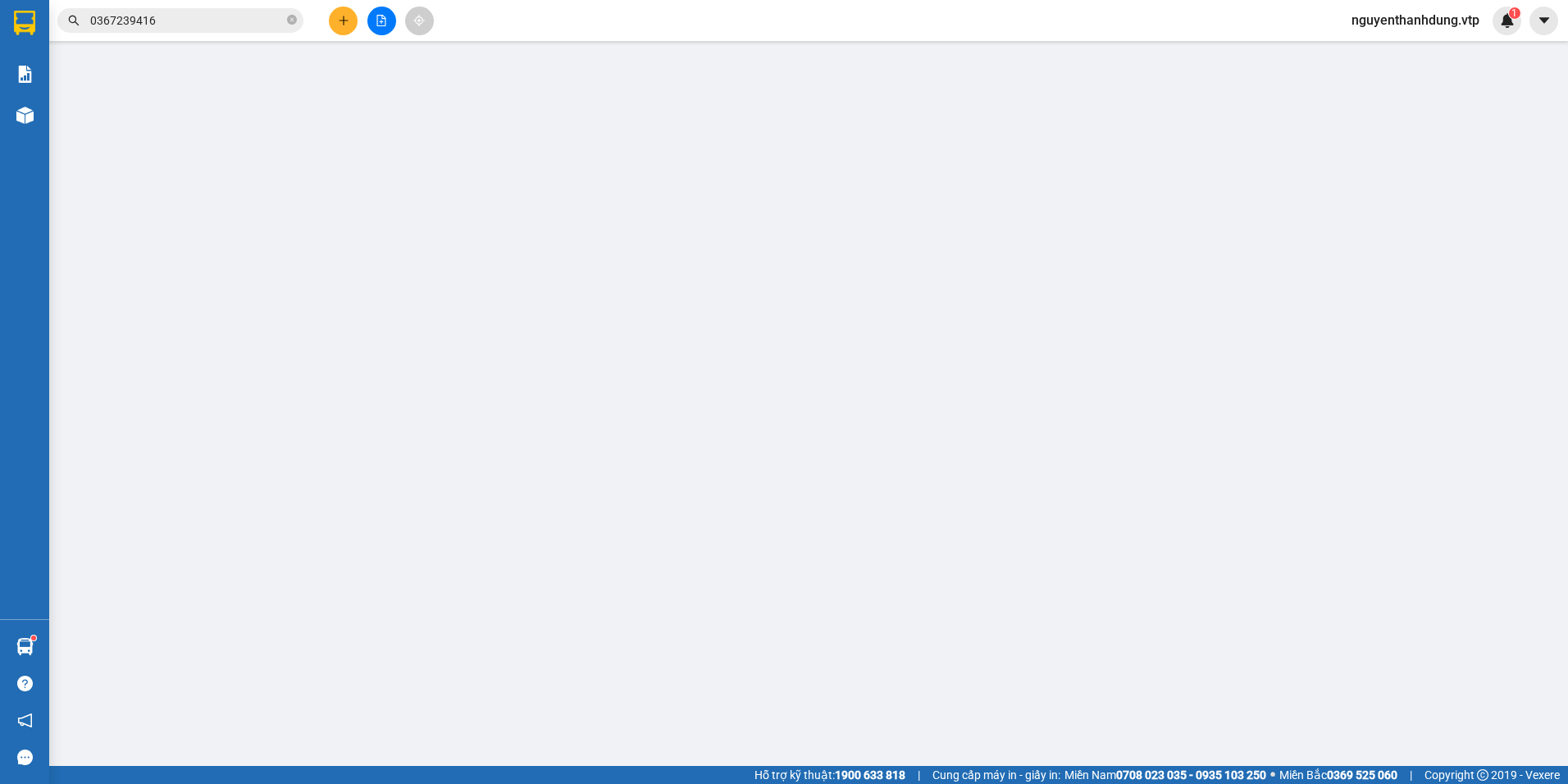
type input "N3 KHÁNH BẠC / KHÁCH ĐI TRƯA 1410"
type input "0"
type input "300.000"
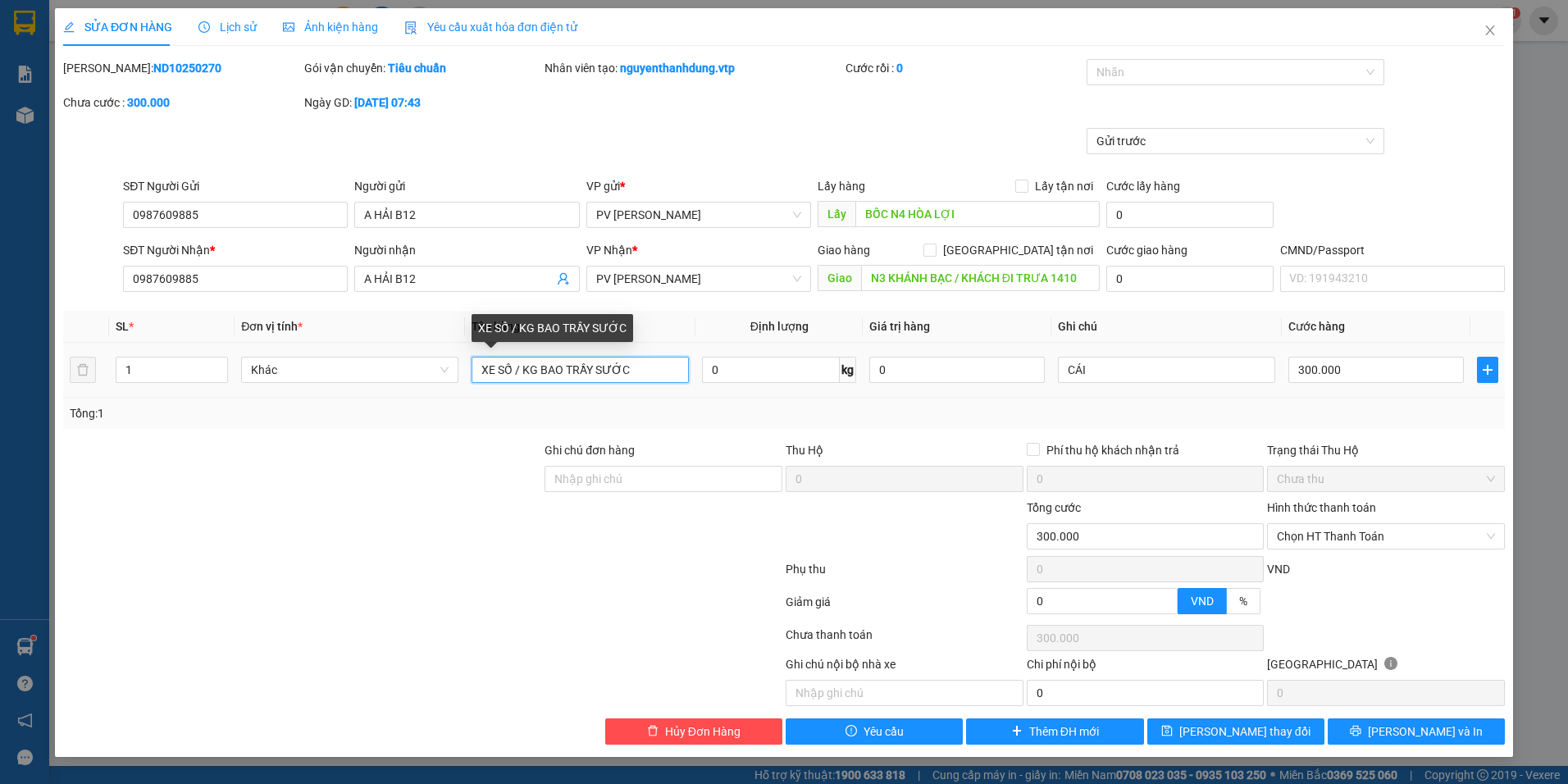
click at [655, 372] on input "XE SỐ / KG BAO TRẦY SƯỚC" at bounding box center [580, 370] width 217 height 27
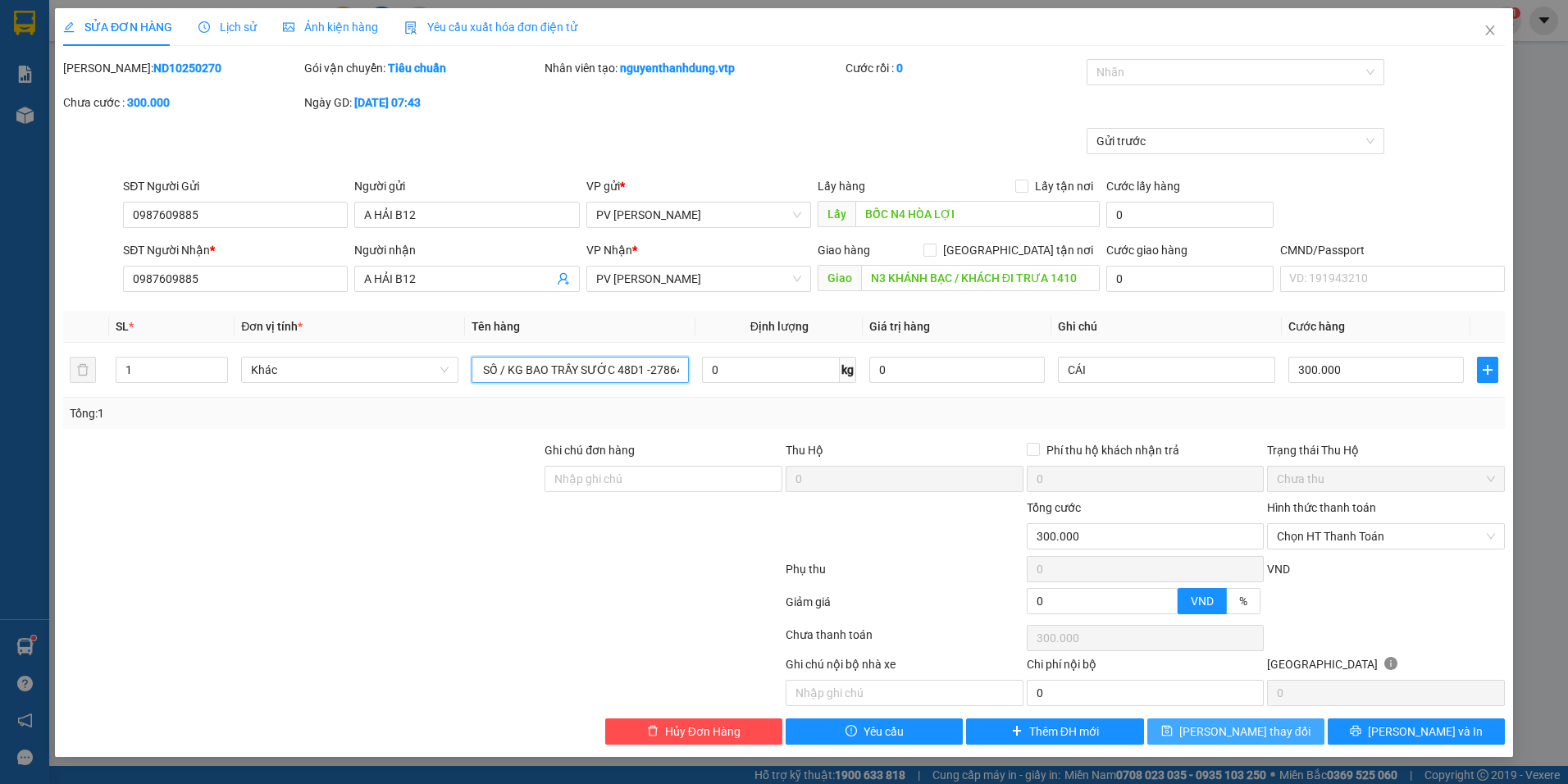
type input "XE SỐ / KG BAO TRẦY SƯỚC 48D1 -27864"
drag, startPoint x: 1230, startPoint y: 733, endPoint x: 1219, endPoint y: 730, distance: 11.4
click at [1230, 733] on span "[PERSON_NAME] thay đổi" at bounding box center [1245, 732] width 132 height 18
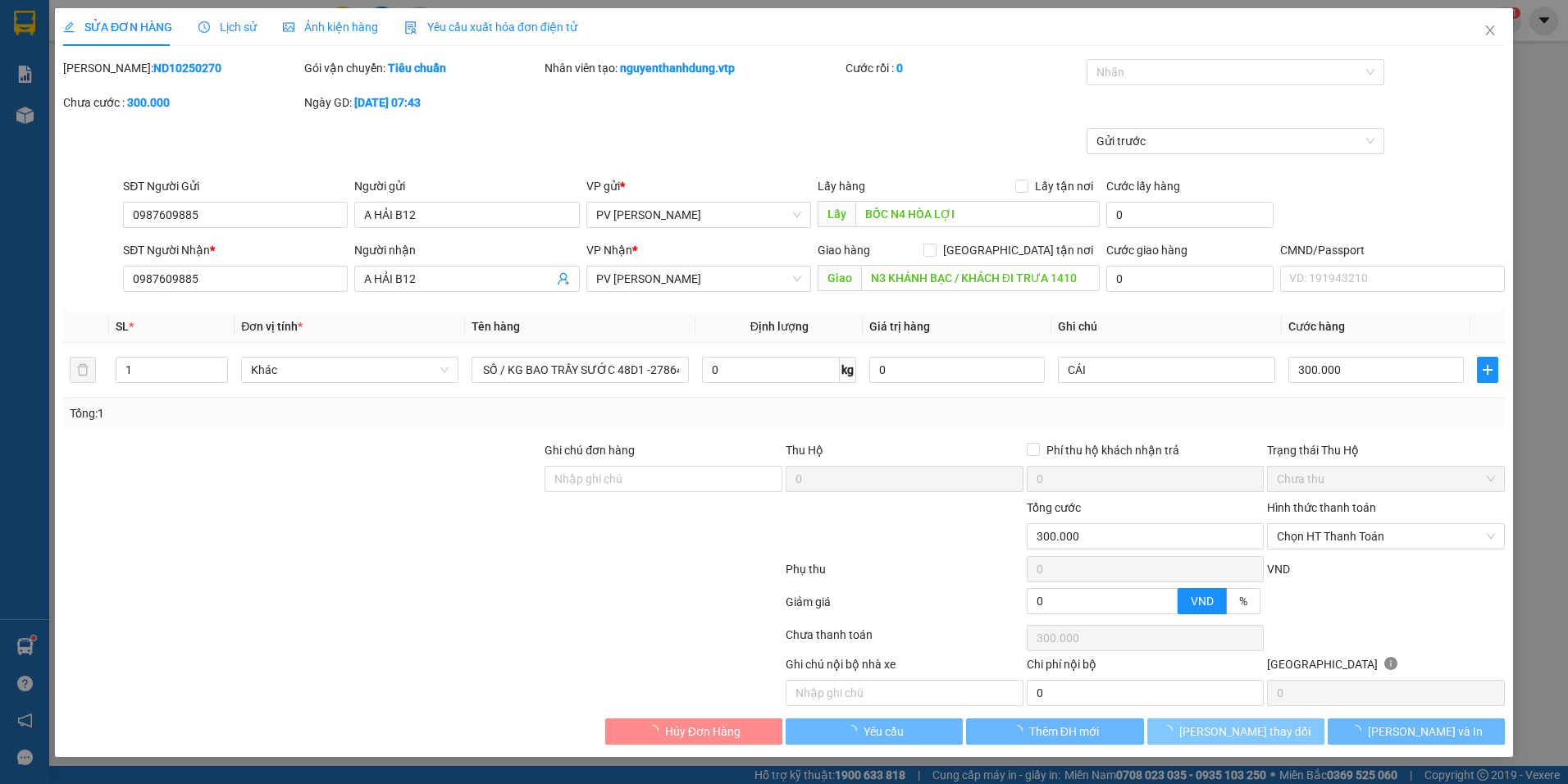
scroll to position [0, 0]
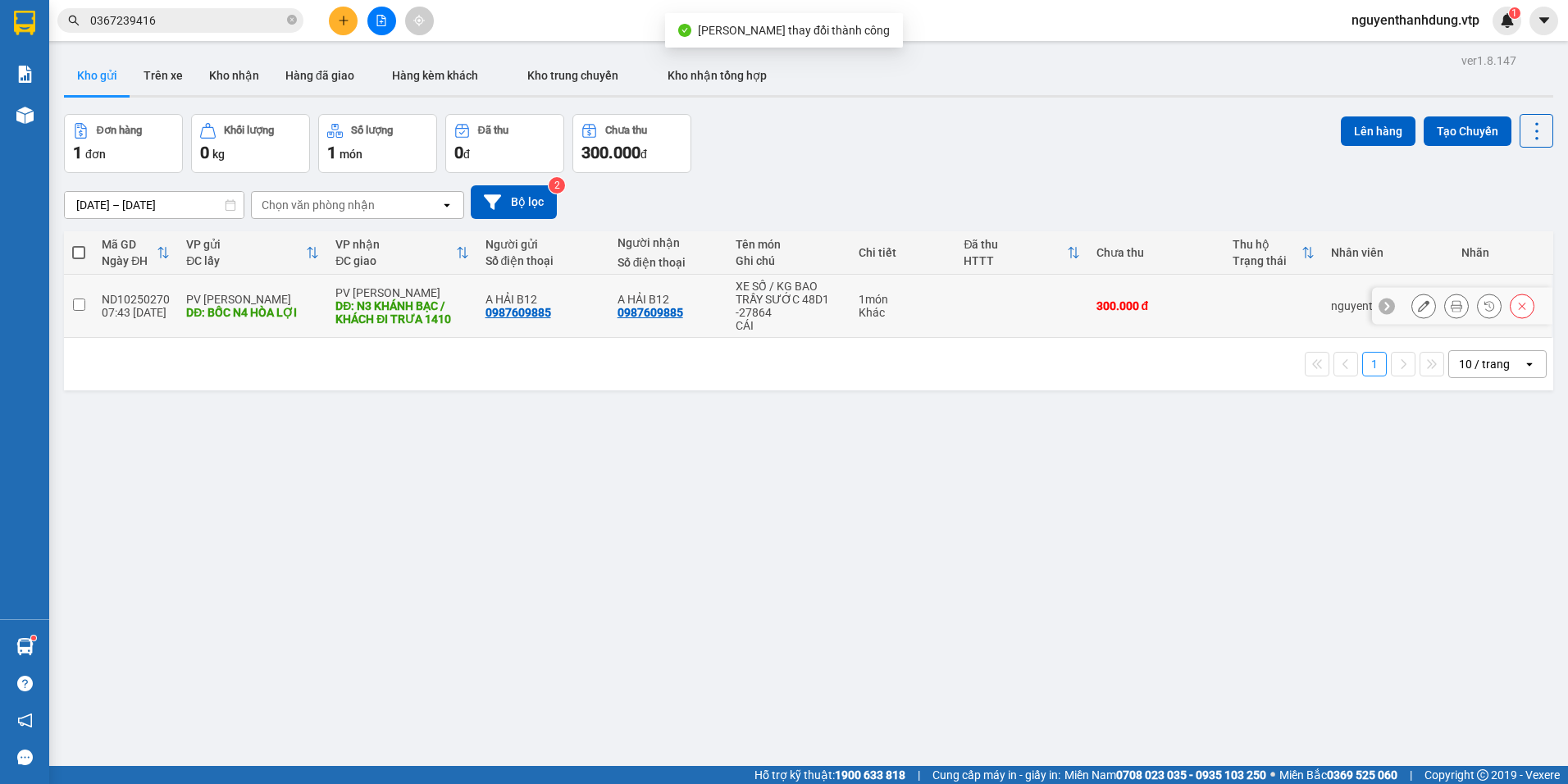
click at [256, 297] on div "PV [PERSON_NAME]" at bounding box center [253, 299] width 133 height 13
checkbox input "true"
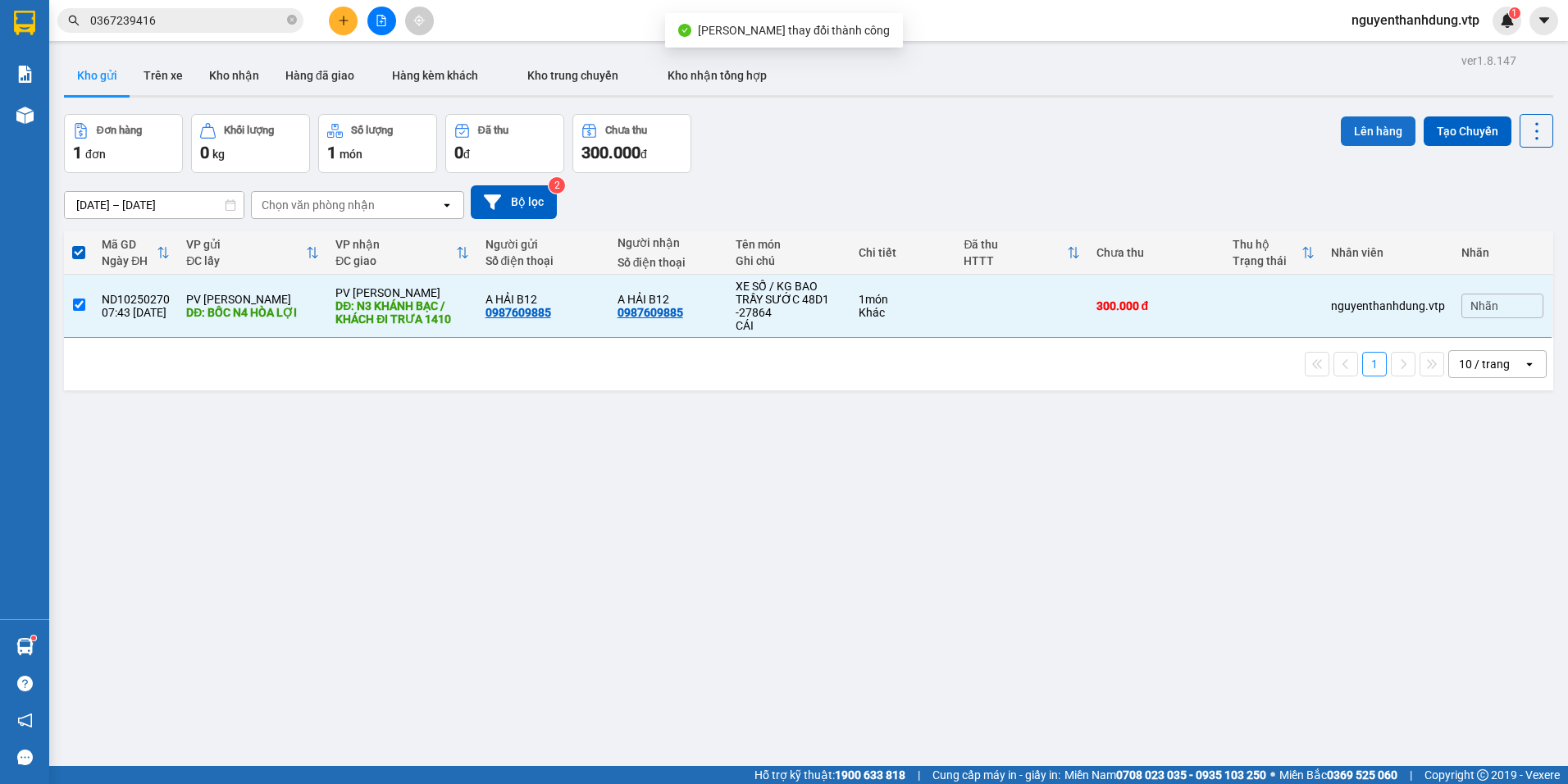
click at [1346, 131] on button "Lên hàng" at bounding box center [1378, 131] width 75 height 29
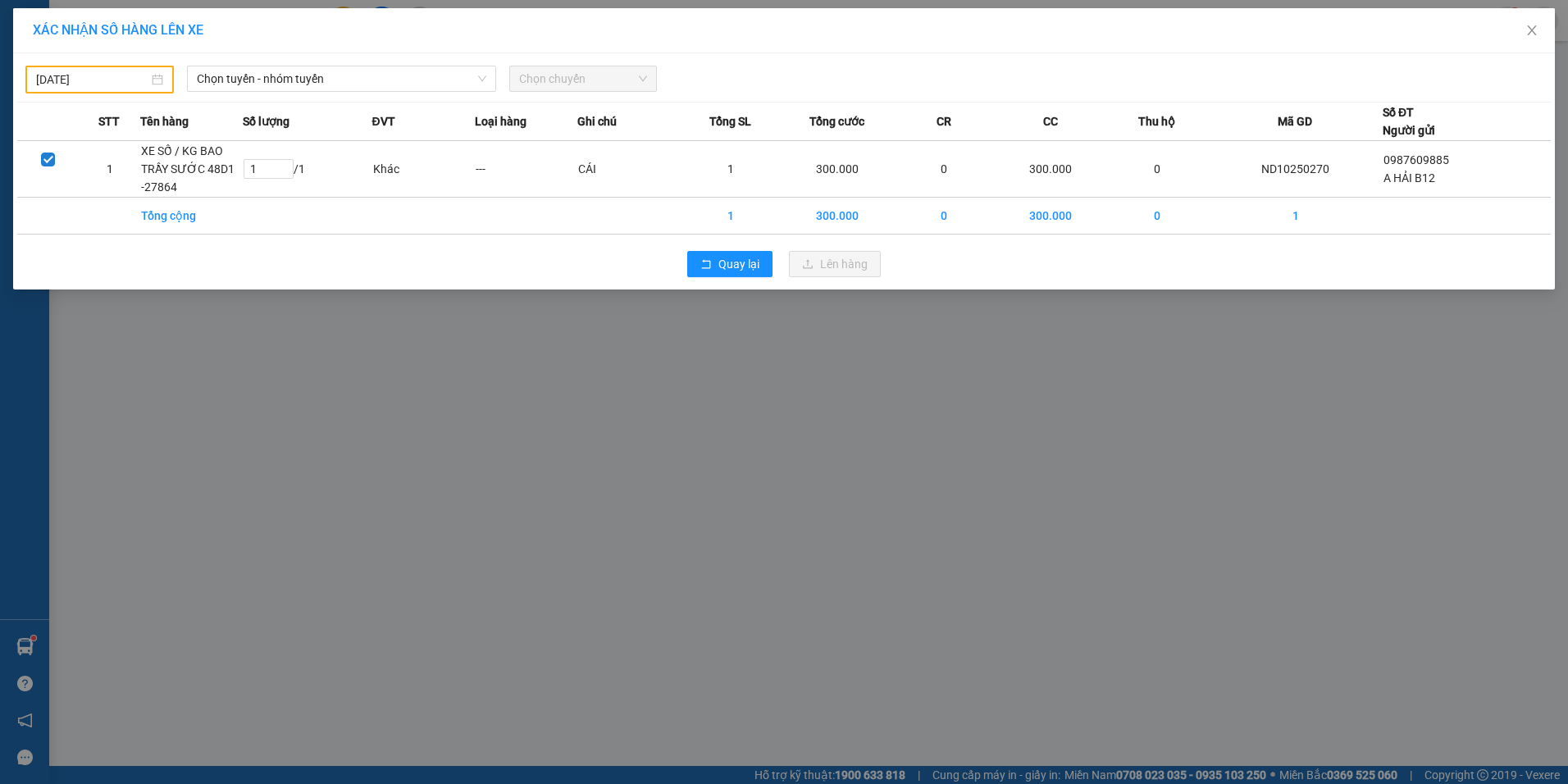
click at [148, 82] on input "[DATE]" at bounding box center [92, 79] width 113 height 18
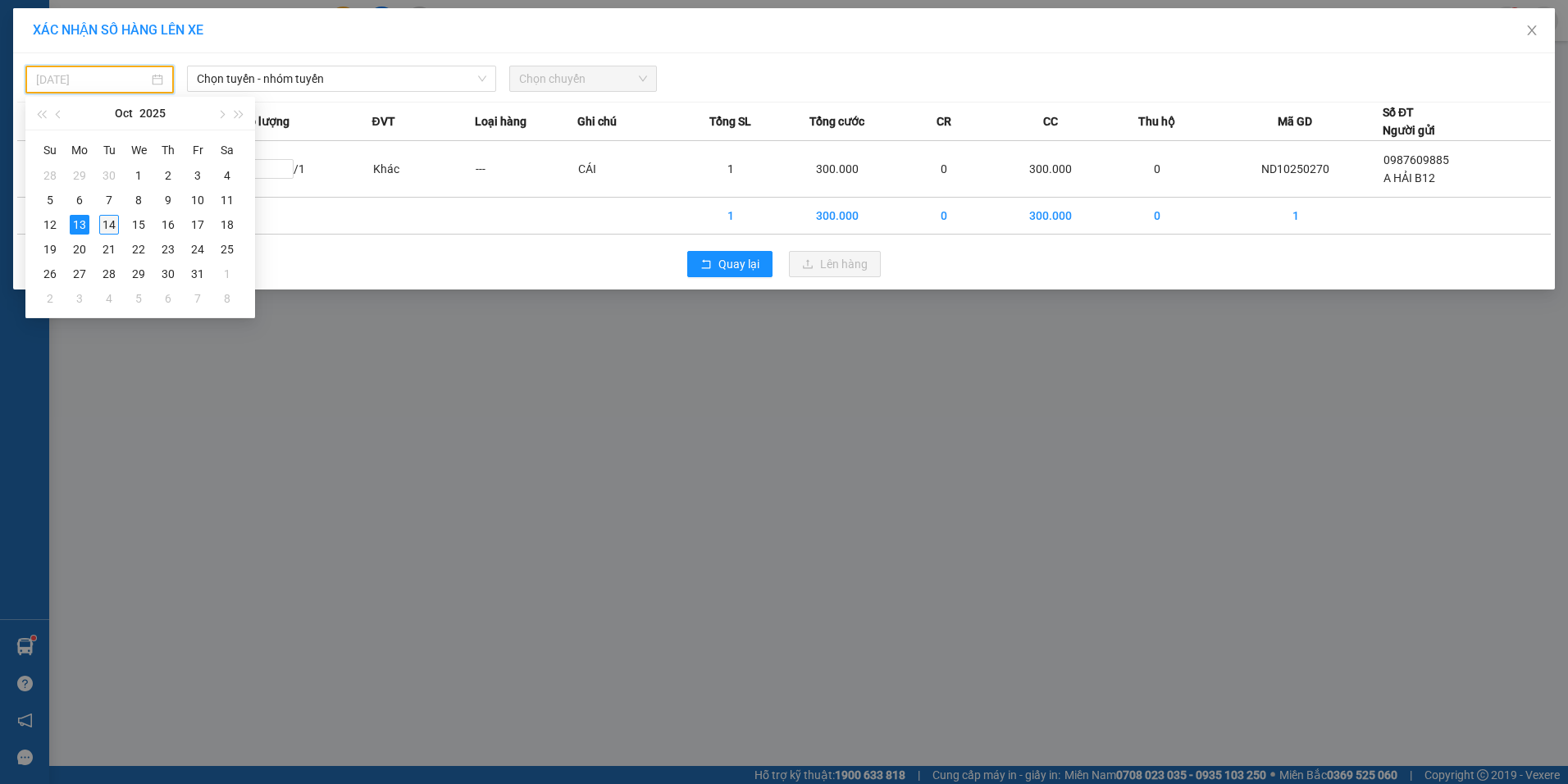
click at [109, 226] on div "14" at bounding box center [108, 224] width 20 height 20
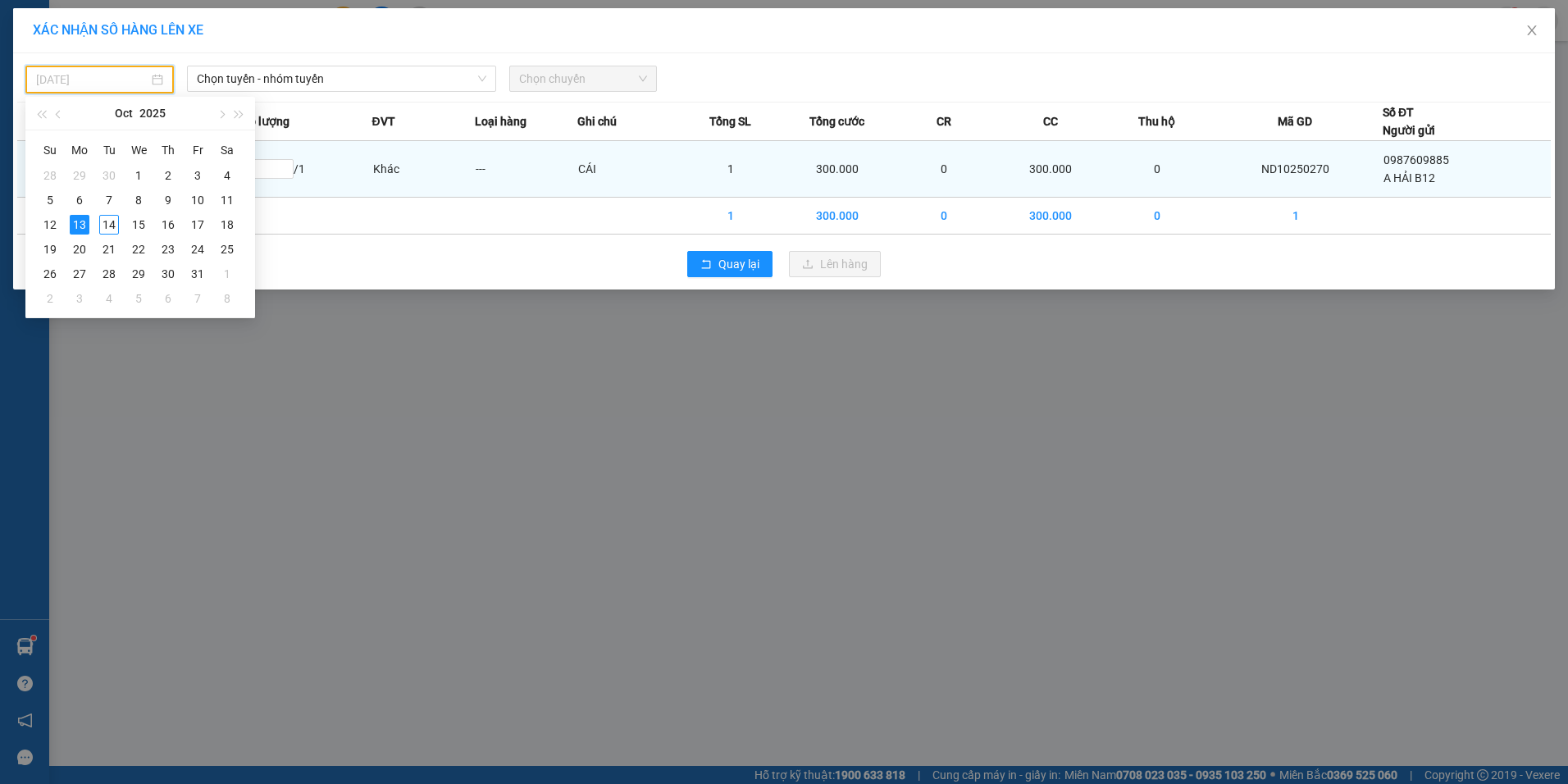
type input "[DATE]"
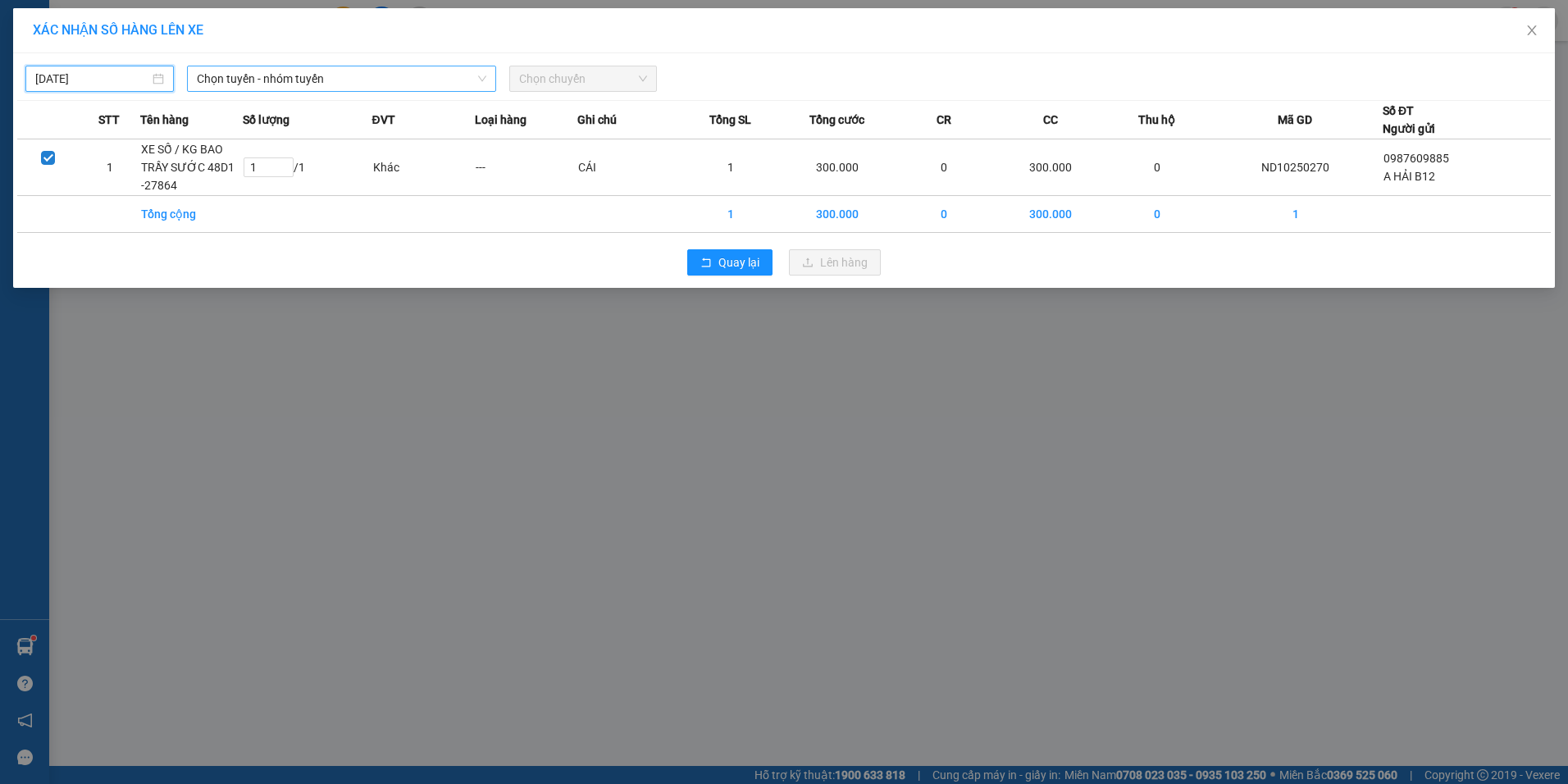
click at [324, 77] on span "Chọn tuyến - nhóm tuyến" at bounding box center [341, 78] width 290 height 25
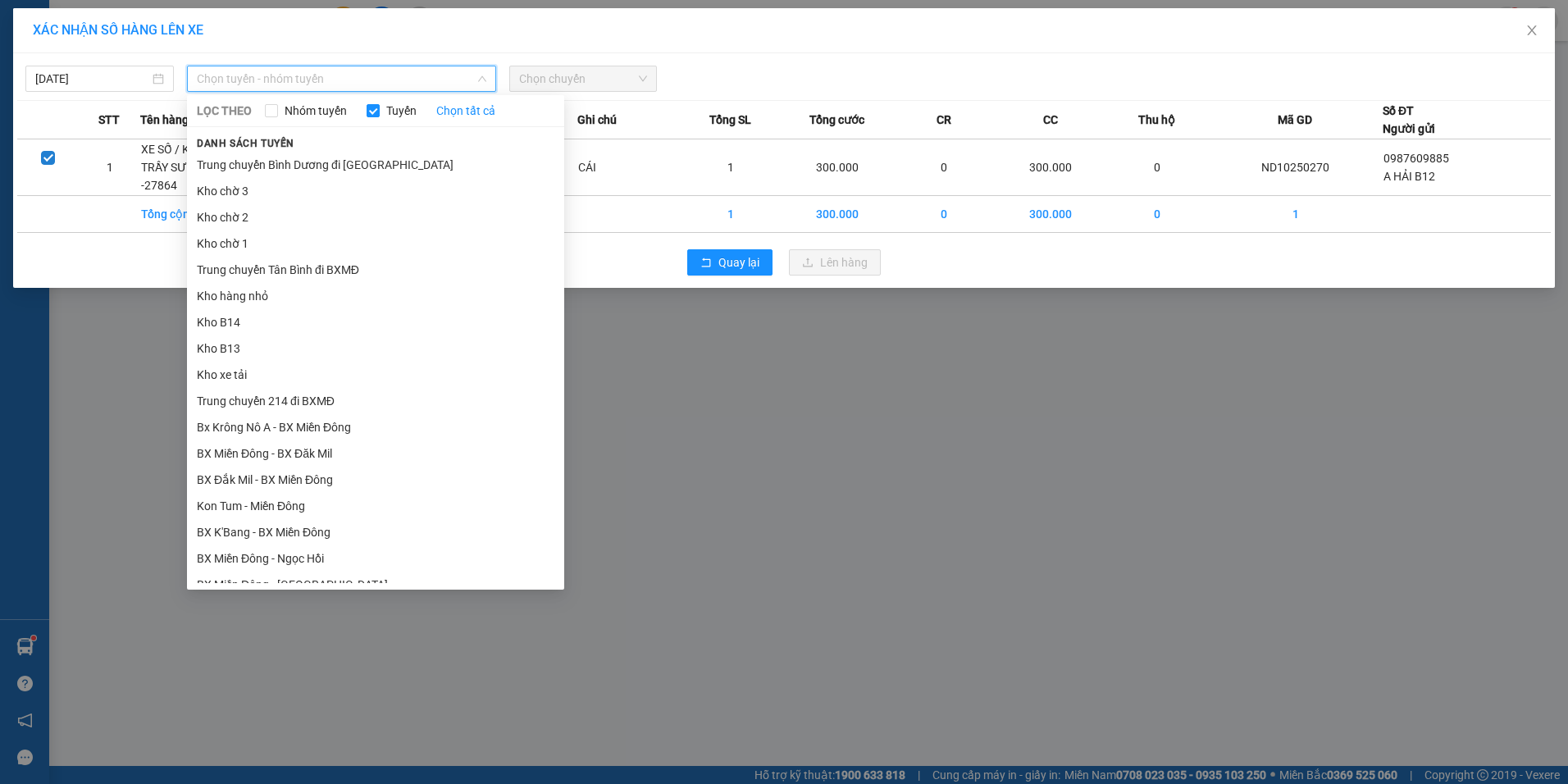
type input "K"
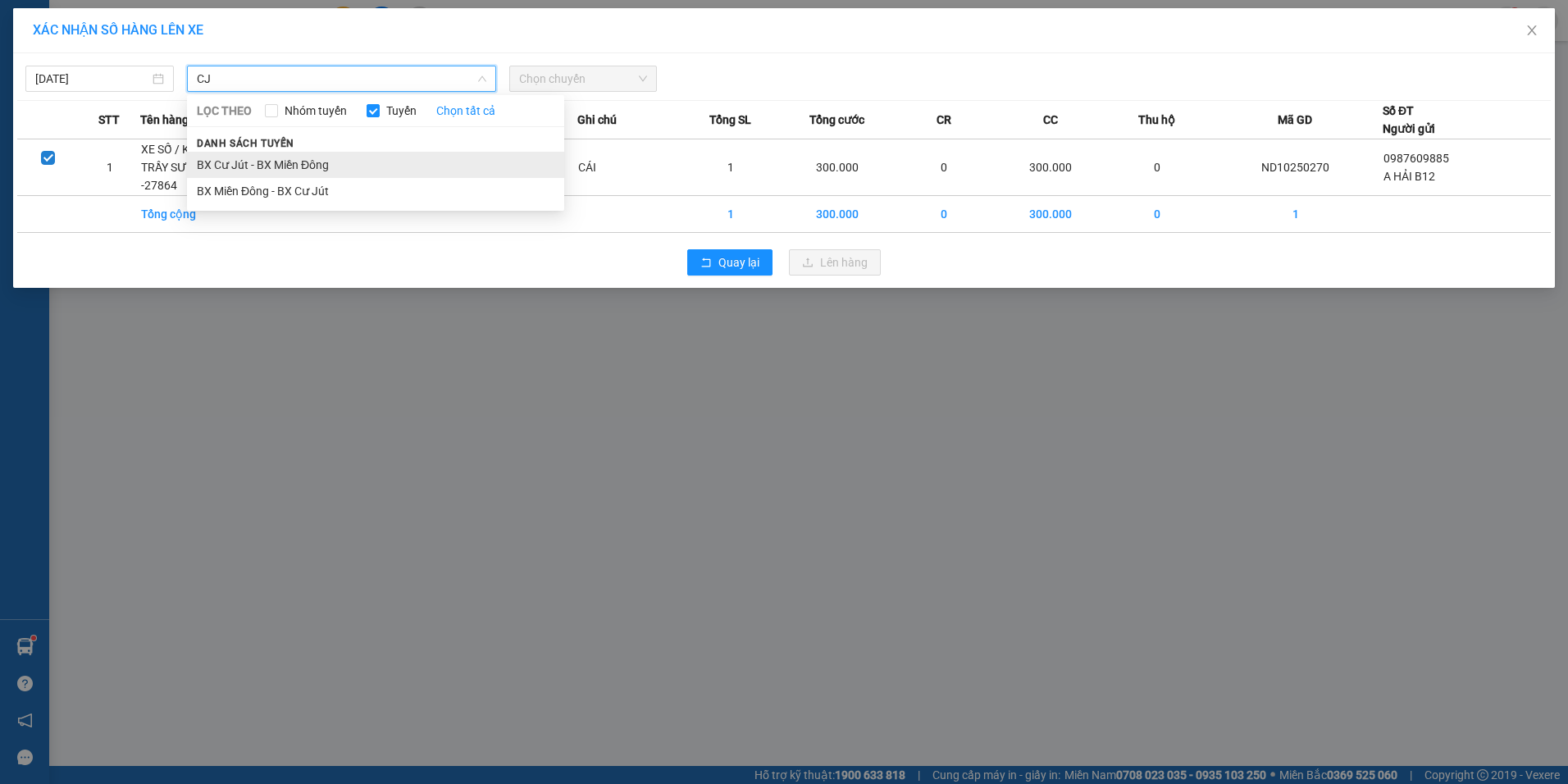
type input "CJ"
click at [266, 156] on li "BX Cư Jút - BX Miền Đông" at bounding box center [376, 165] width 377 height 27
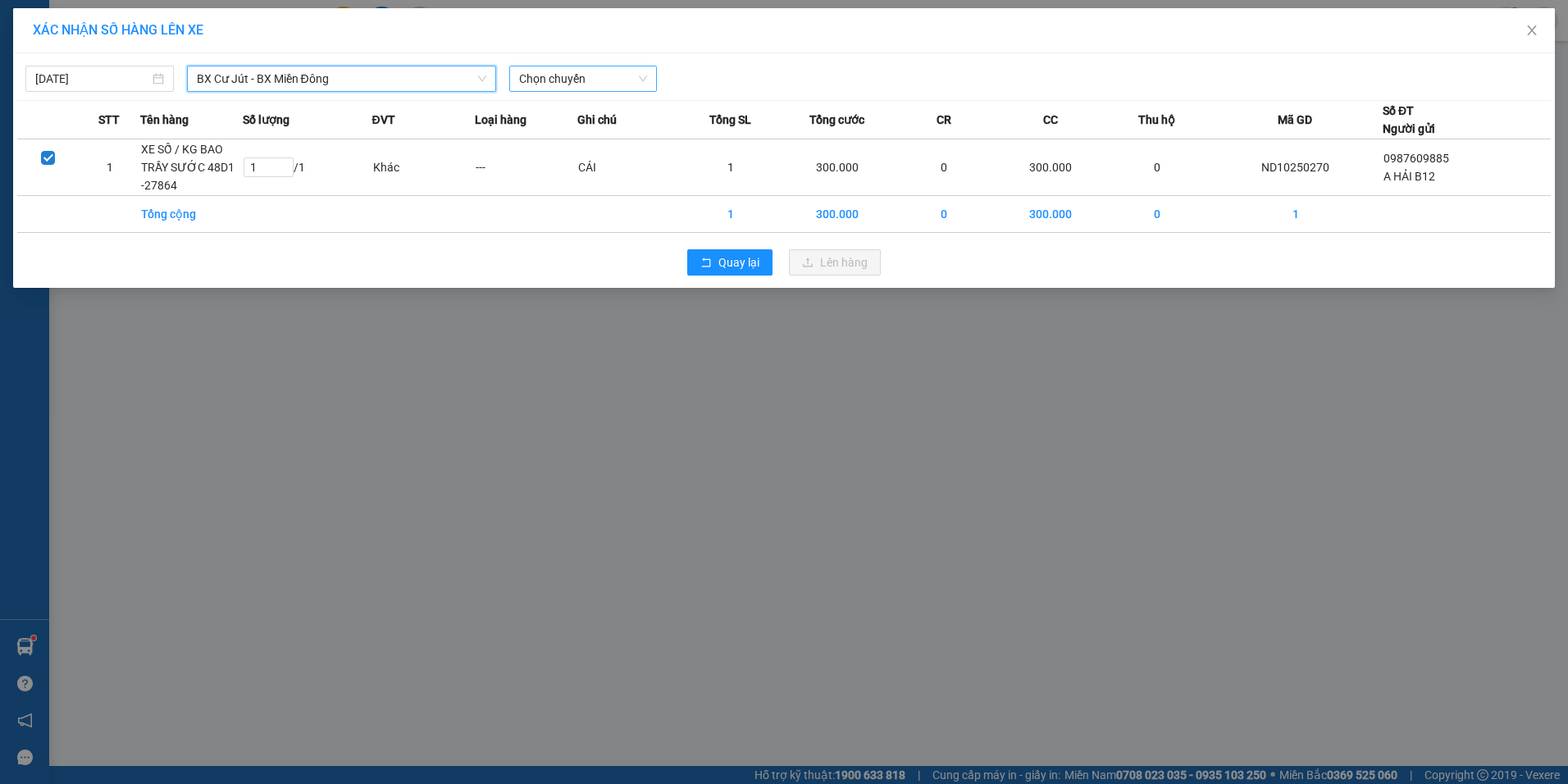
click at [544, 80] on span "Chọn chuyến" at bounding box center [584, 78] width 129 height 25
click at [356, 80] on span "BX Cư Jút - BX Miền Đông" at bounding box center [341, 78] width 290 height 25
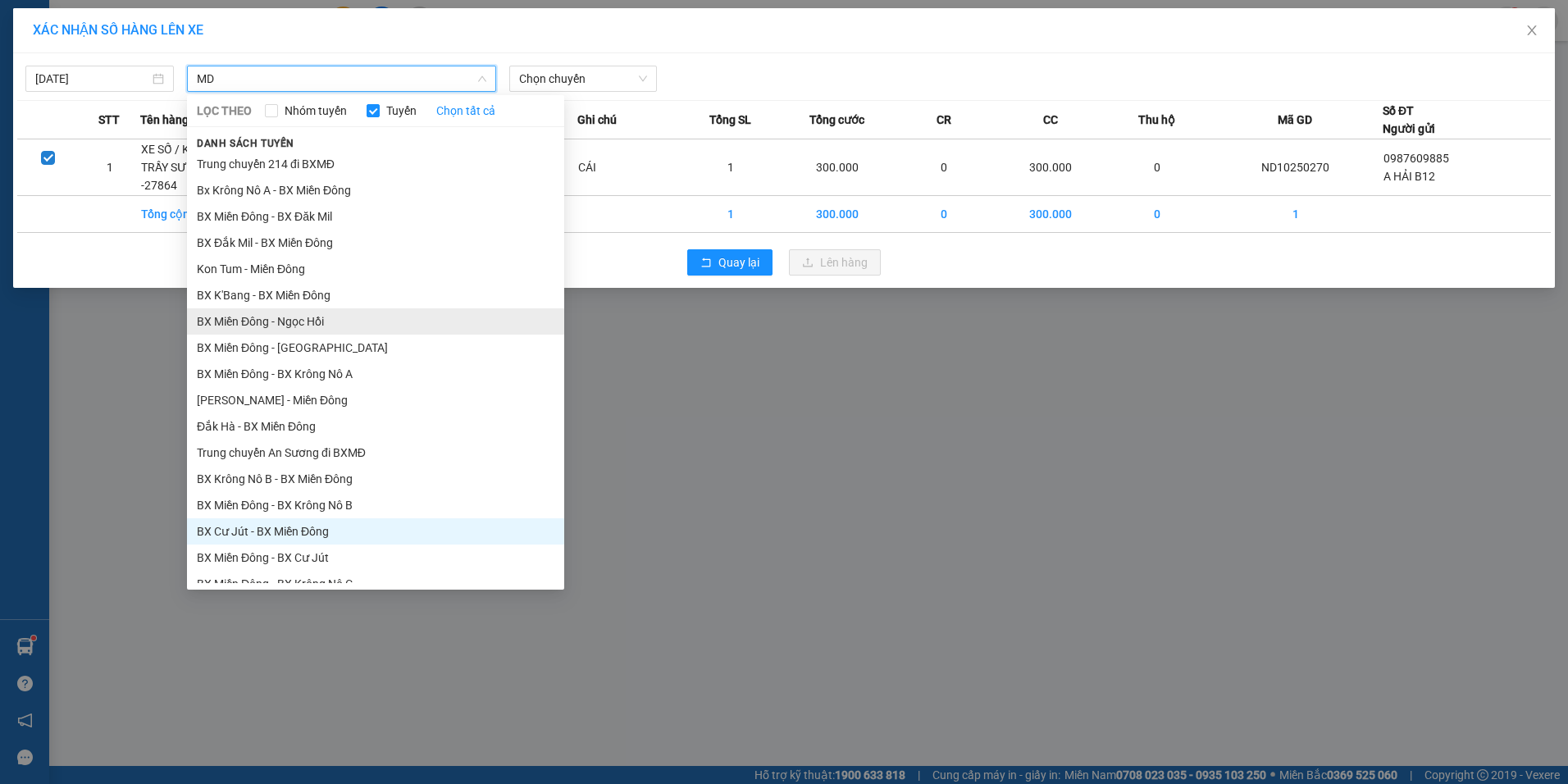
scroll to position [82, 0]
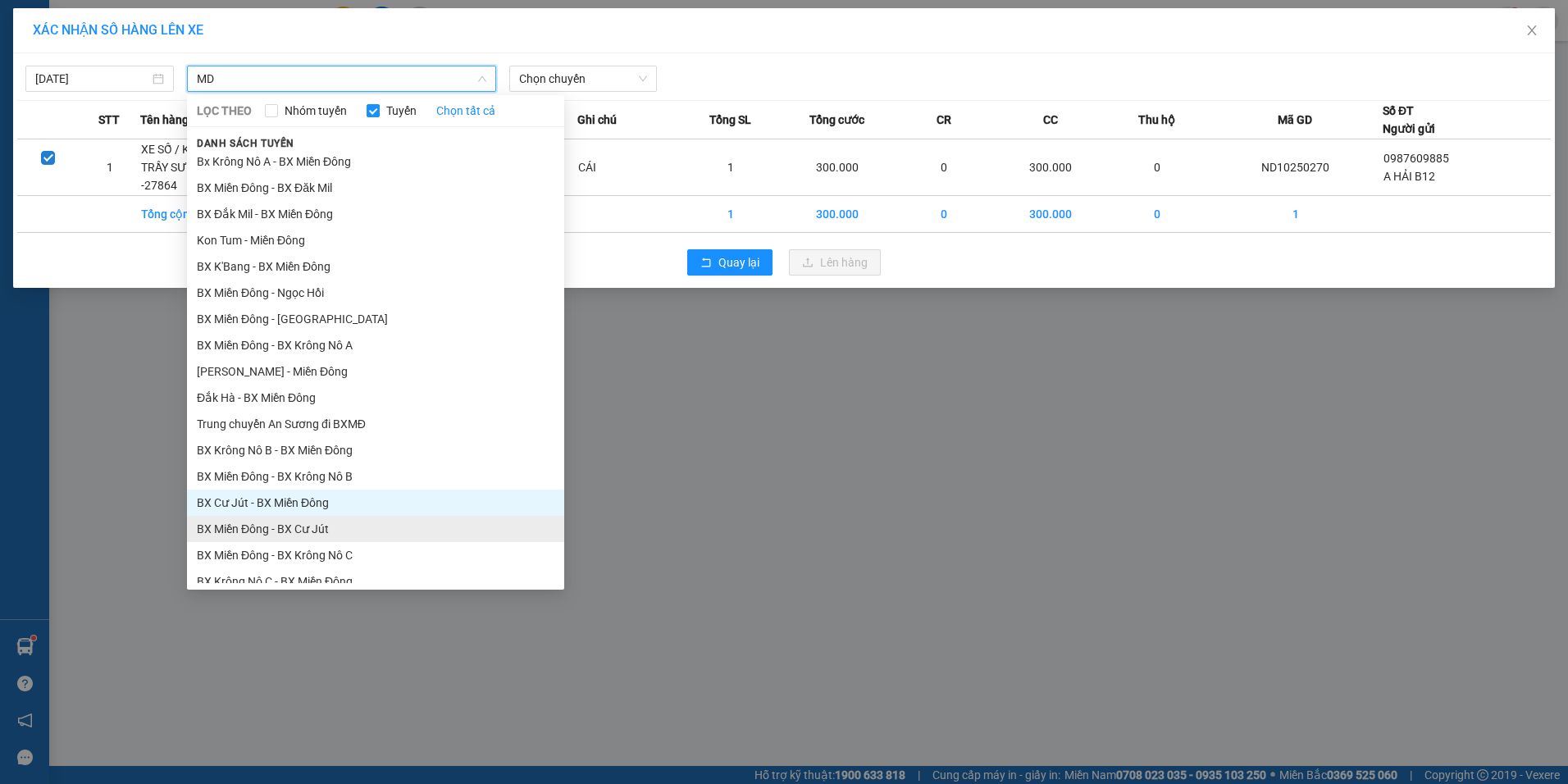
type input "MD"
click at [277, 530] on li "BX Miền Đông - BX Cư Jút" at bounding box center [376, 529] width 377 height 27
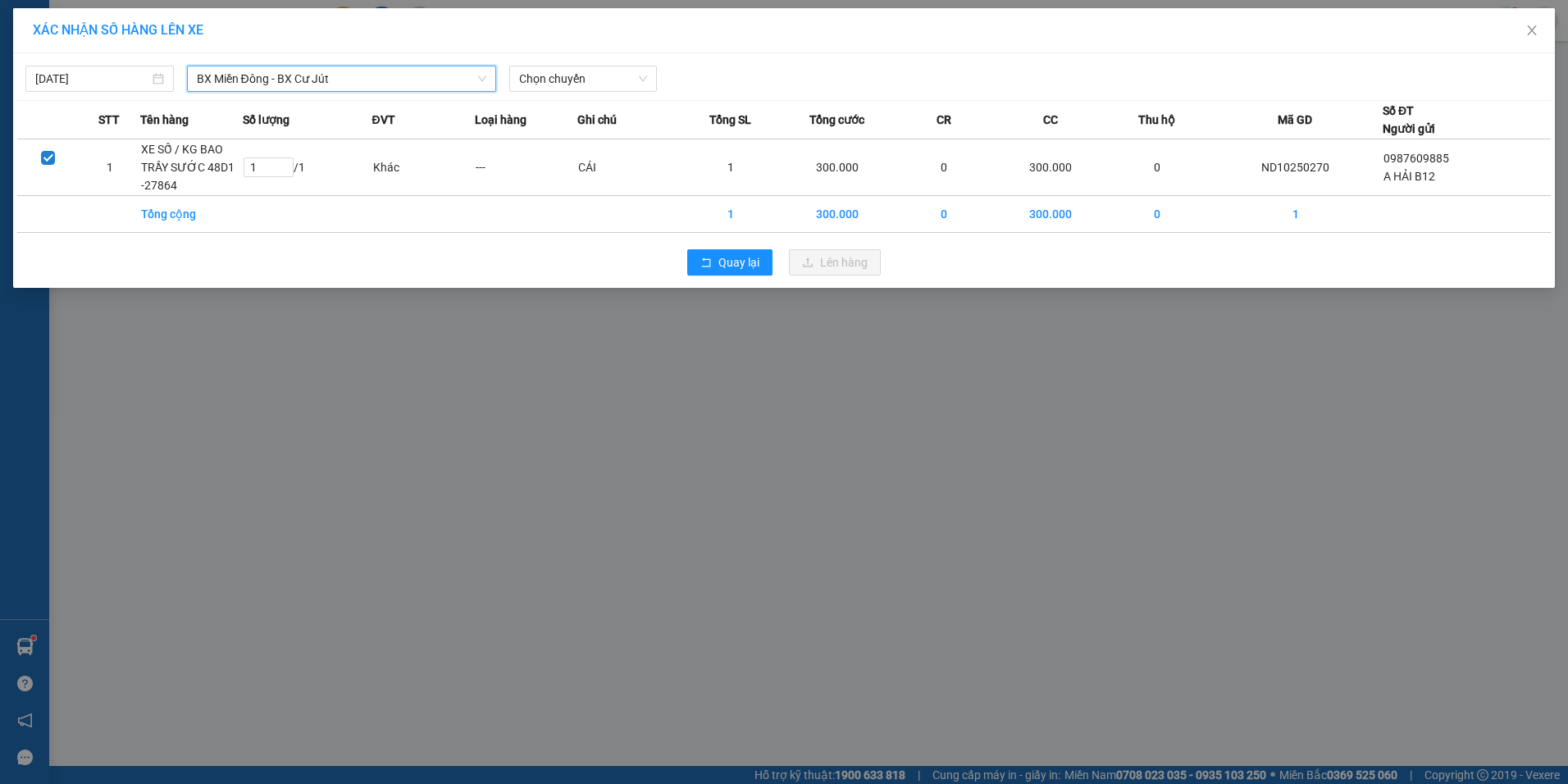
scroll to position [266, 0]
click at [594, 80] on span "Chọn chuyến" at bounding box center [584, 78] width 129 height 25
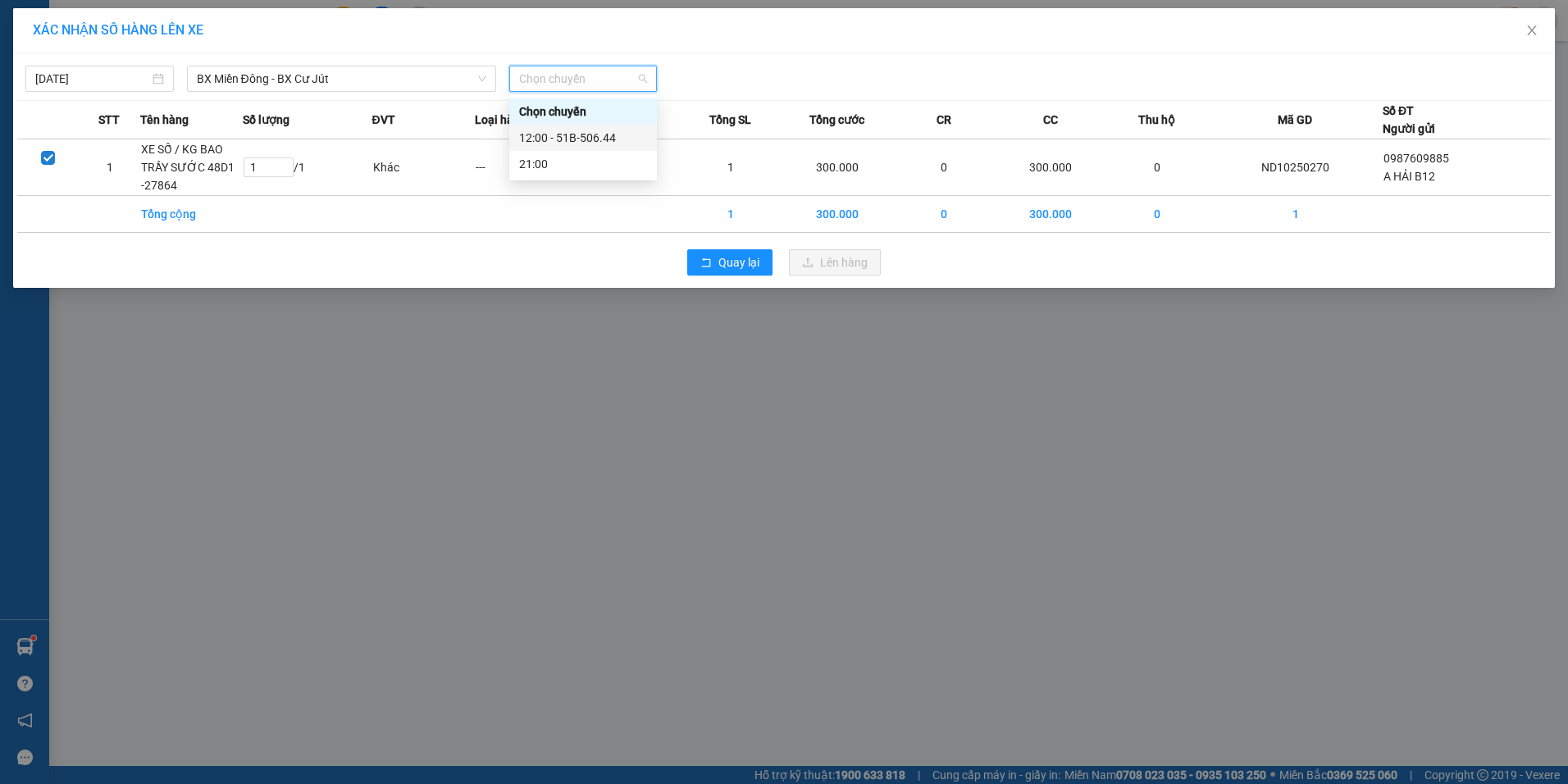
click at [598, 138] on div "12:00 - 51B-506.44" at bounding box center [583, 138] width 128 height 18
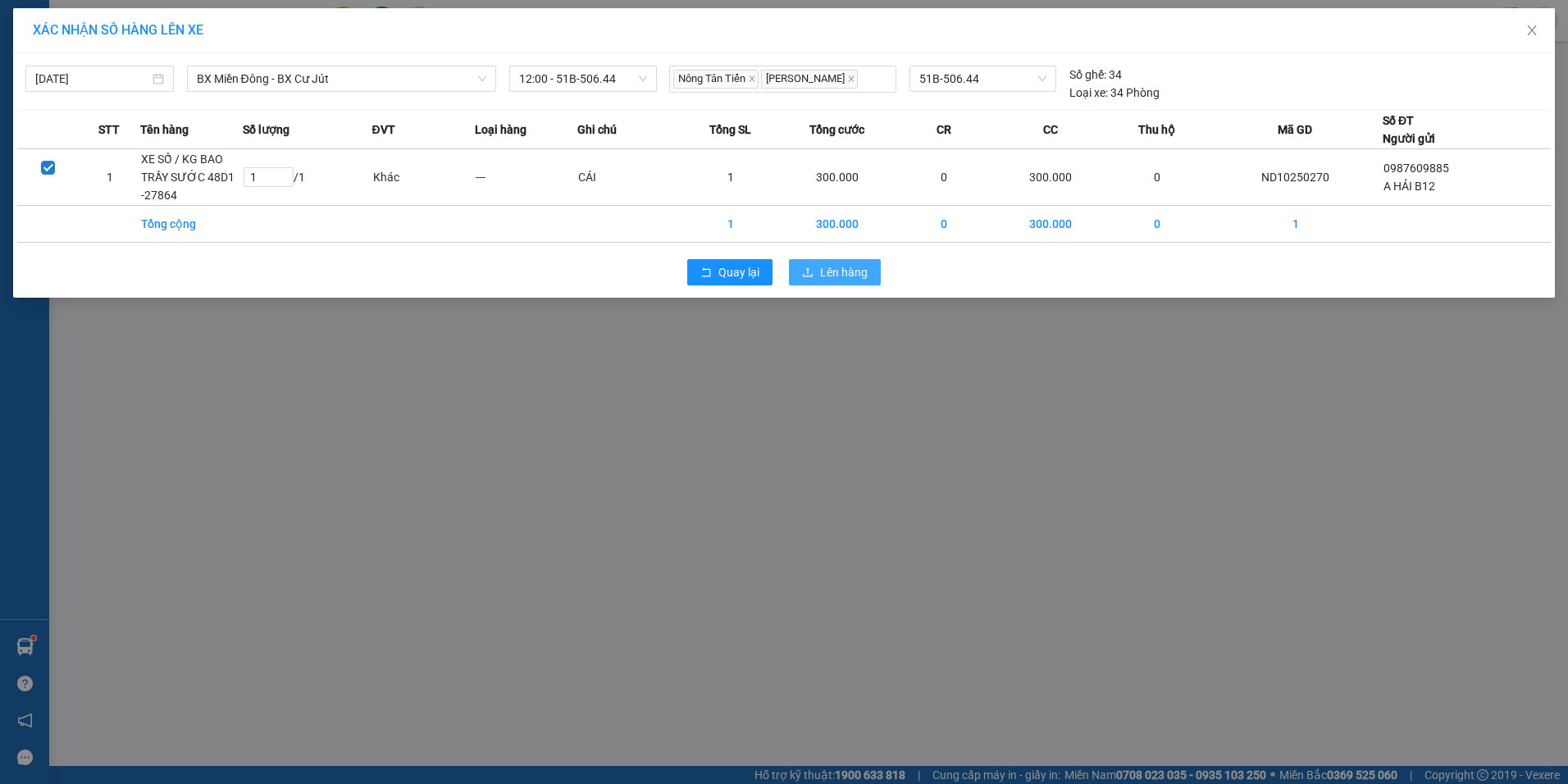
click at [831, 271] on span "Lên hàng" at bounding box center [843, 272] width 47 height 18
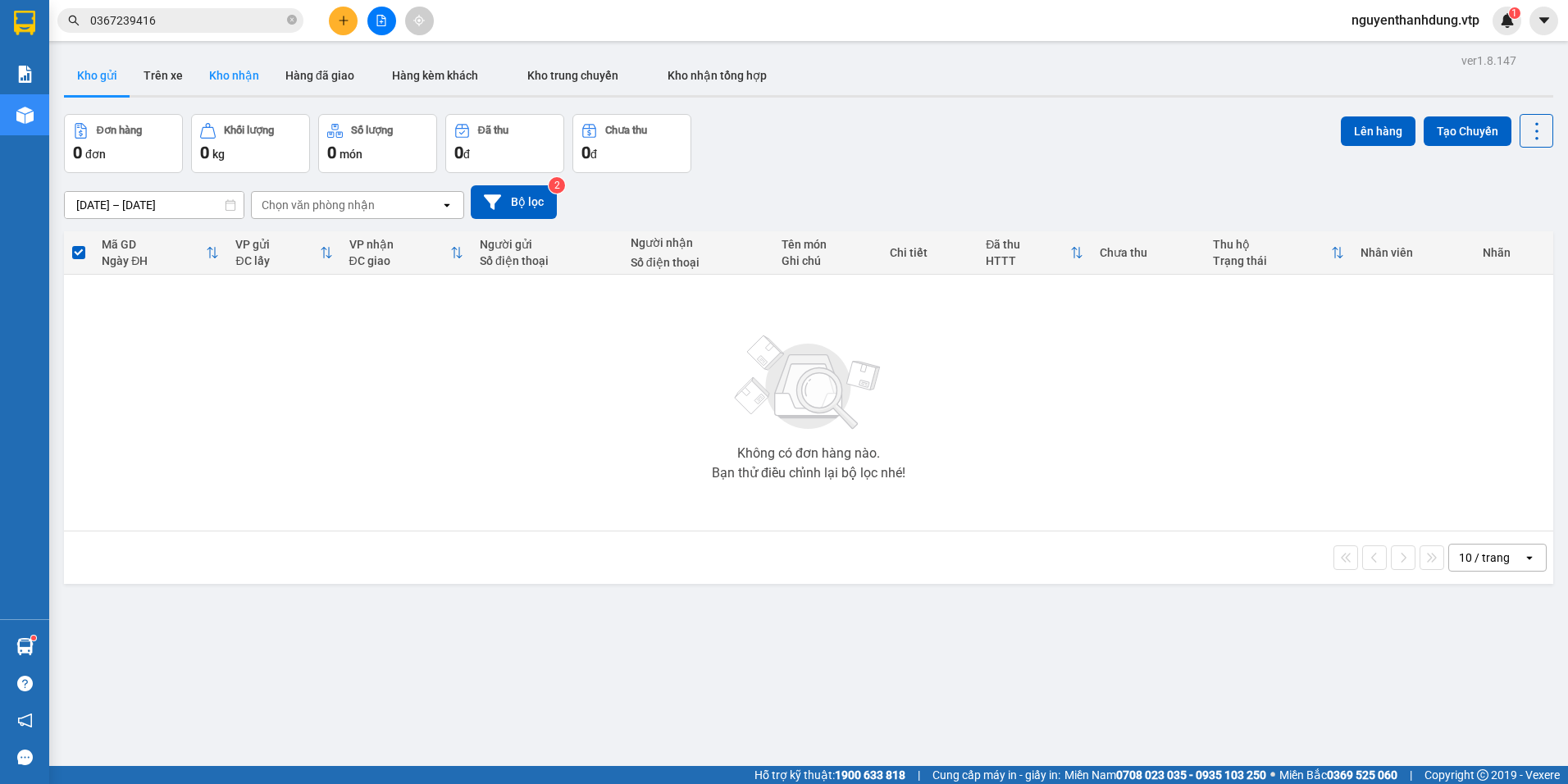
click at [234, 60] on button "Kho nhận" at bounding box center [234, 76] width 77 height 40
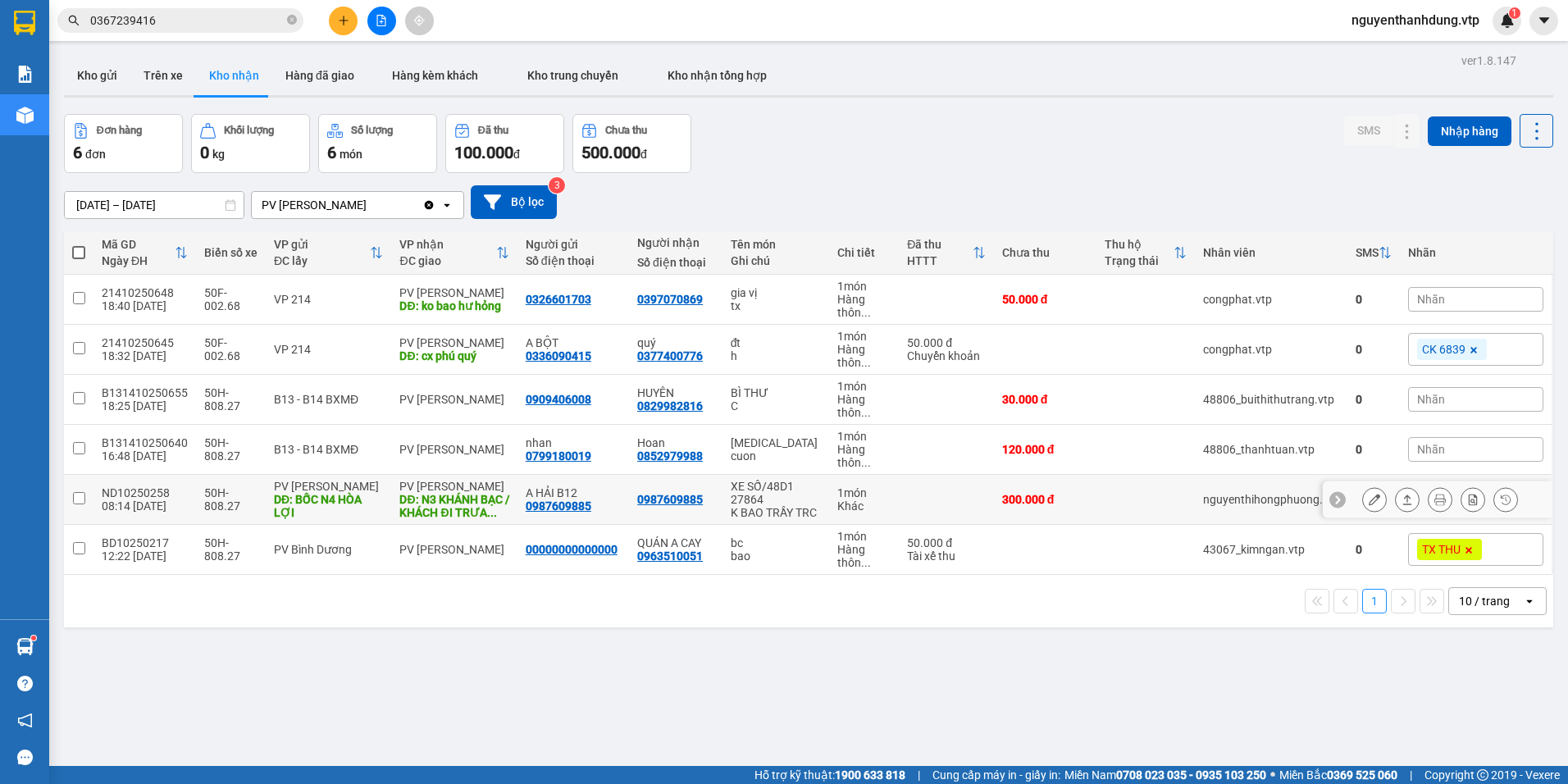
click at [1370, 509] on button at bounding box center [1375, 499] width 23 height 28
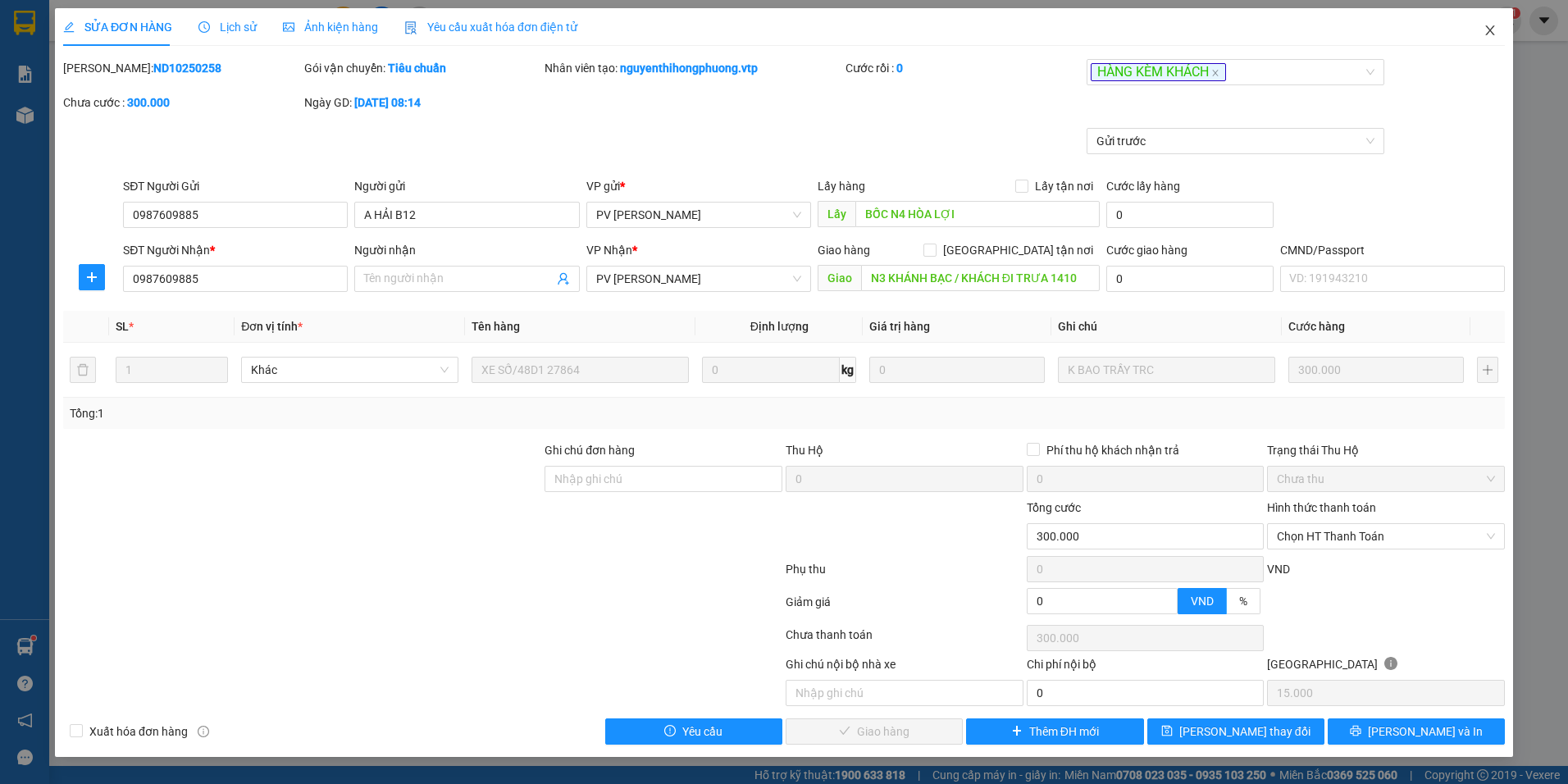
click at [1486, 32] on icon "close" at bounding box center [1490, 30] width 13 height 13
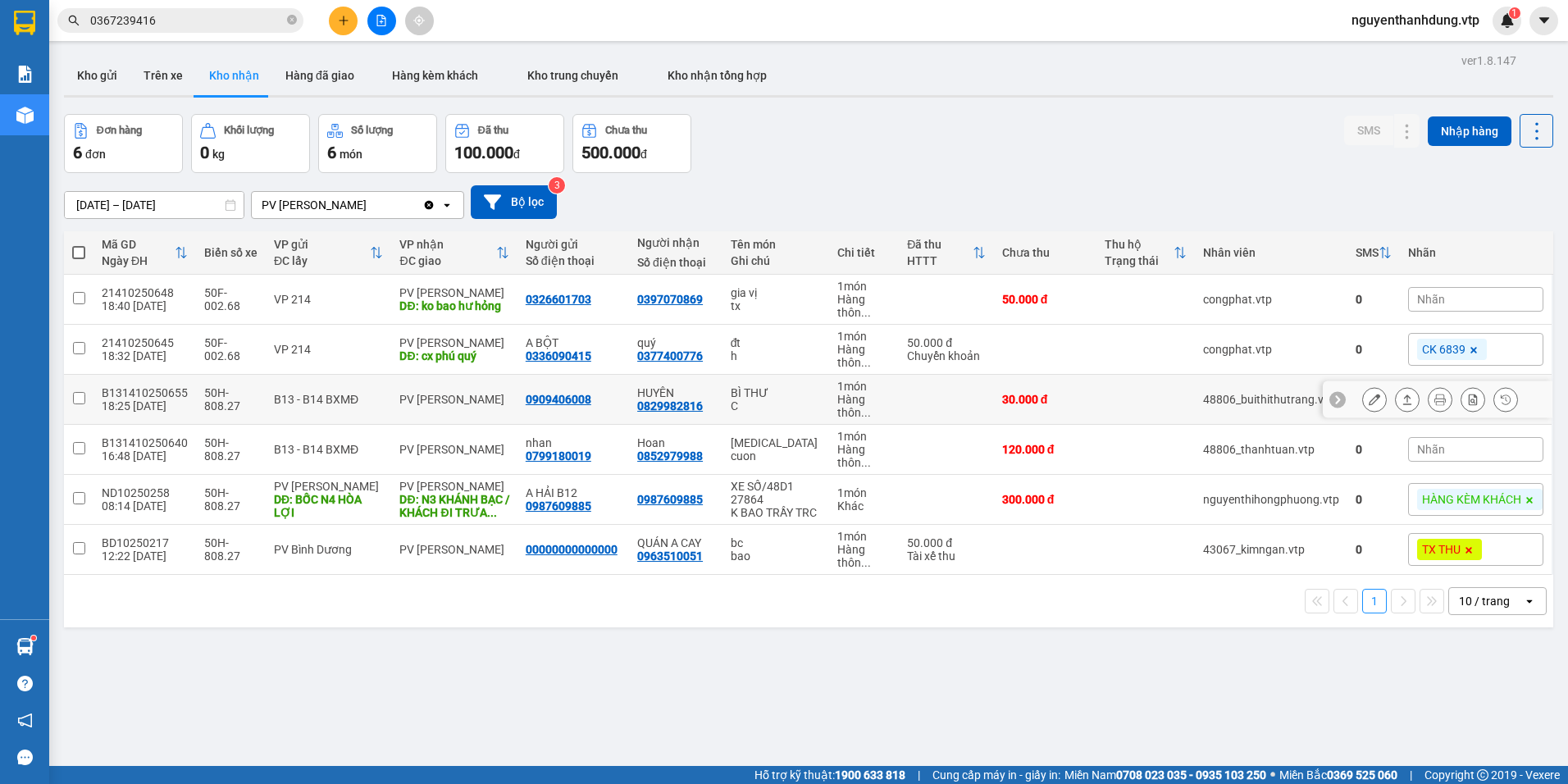
click at [1368, 399] on button at bounding box center [1375, 399] width 23 height 28
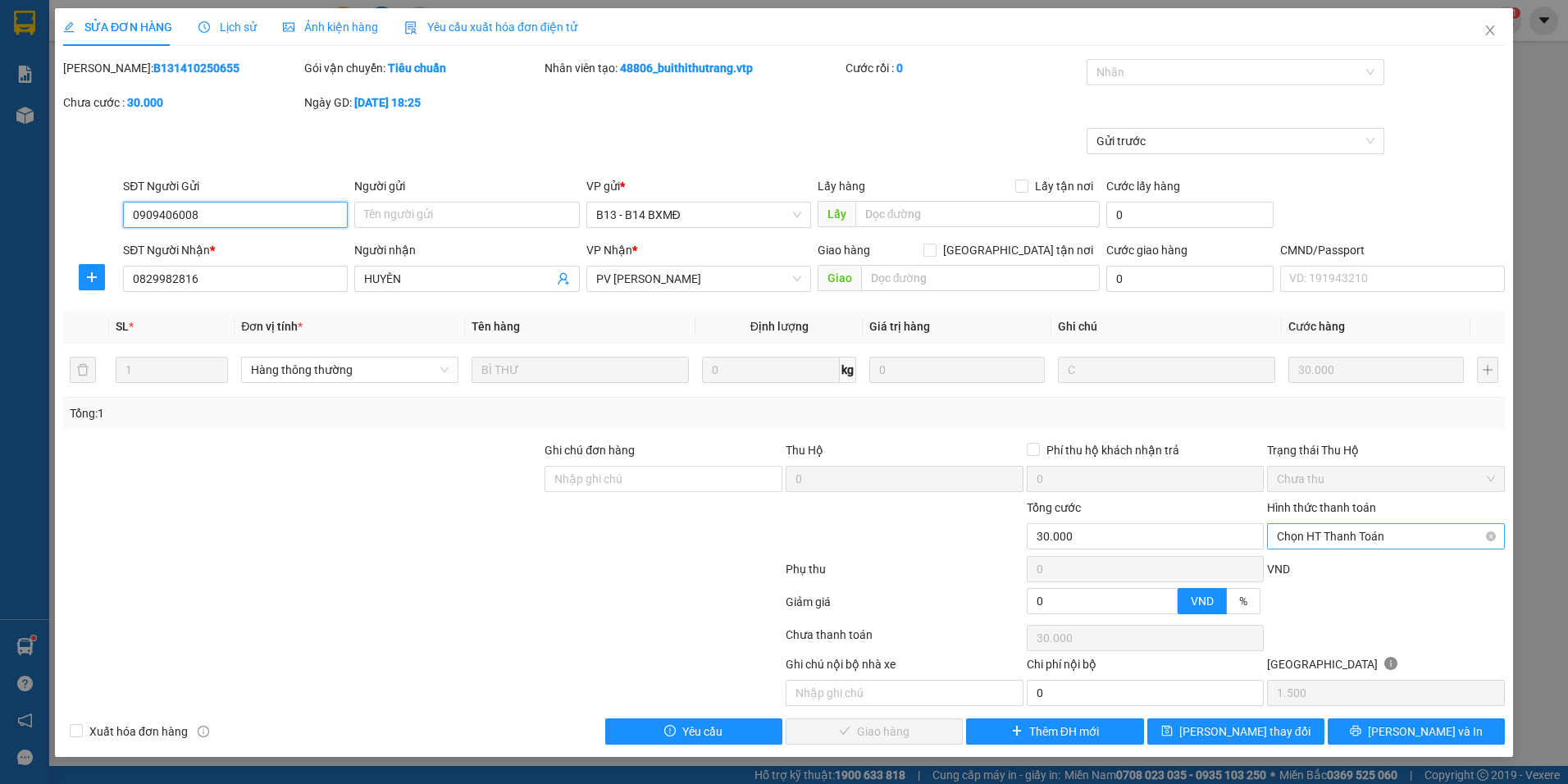
click at [1322, 537] on span "Chọn HT Thanh Toán" at bounding box center [1386, 536] width 218 height 25
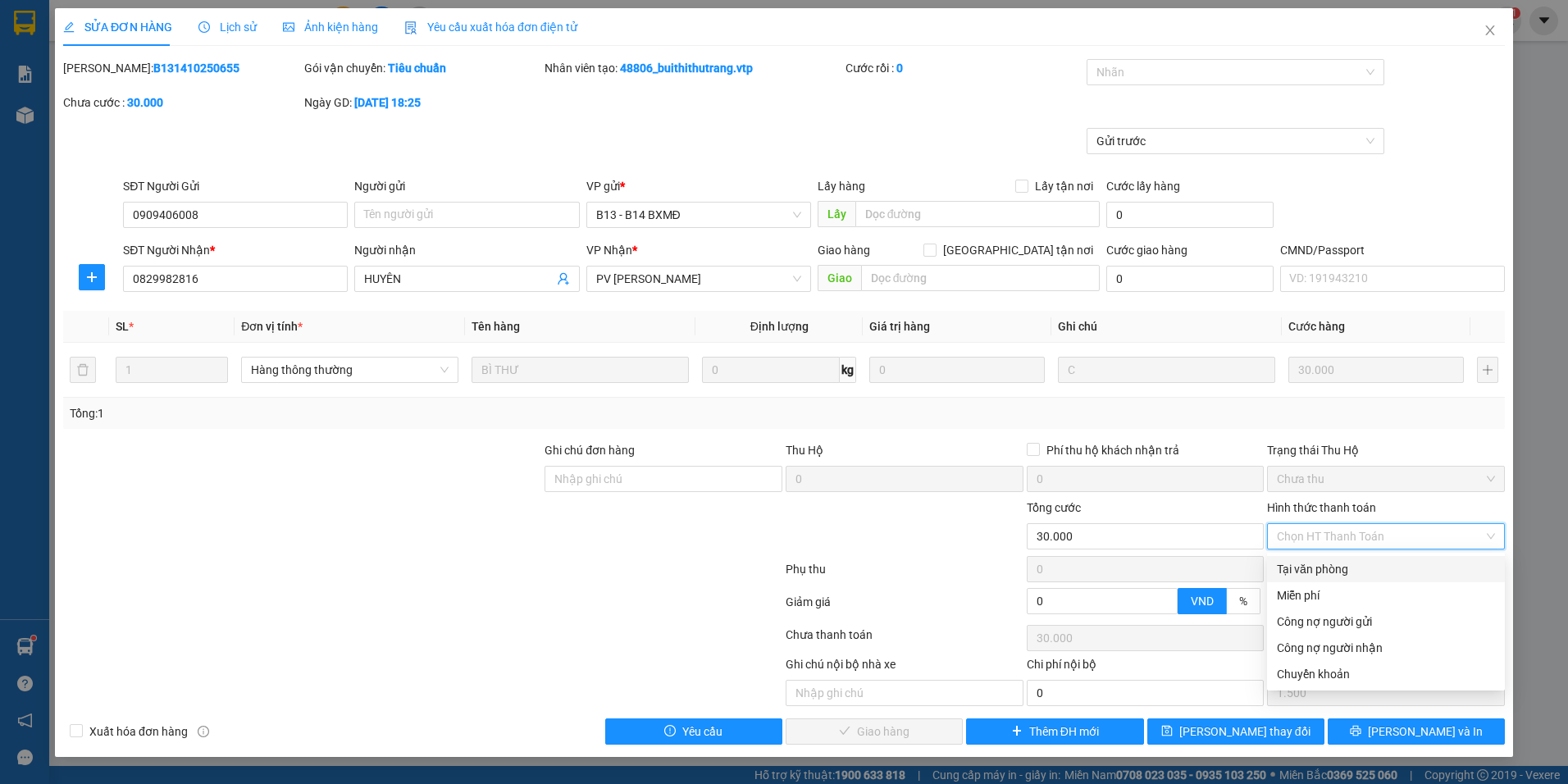
click at [1312, 578] on div "Tại văn phòng" at bounding box center [1386, 569] width 218 height 18
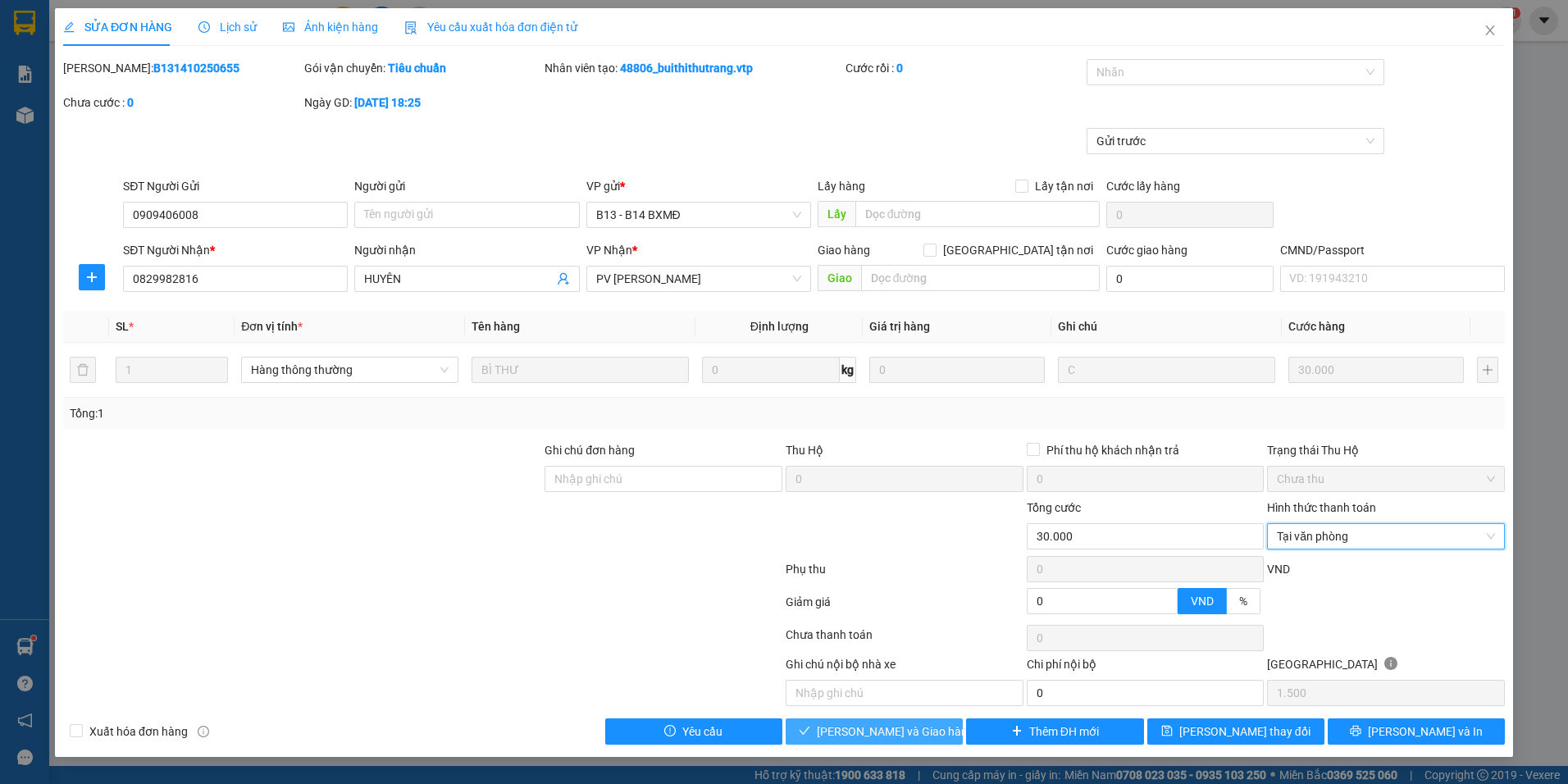
click at [913, 741] on button "[PERSON_NAME] và Giao hàng" at bounding box center [874, 732] width 177 height 27
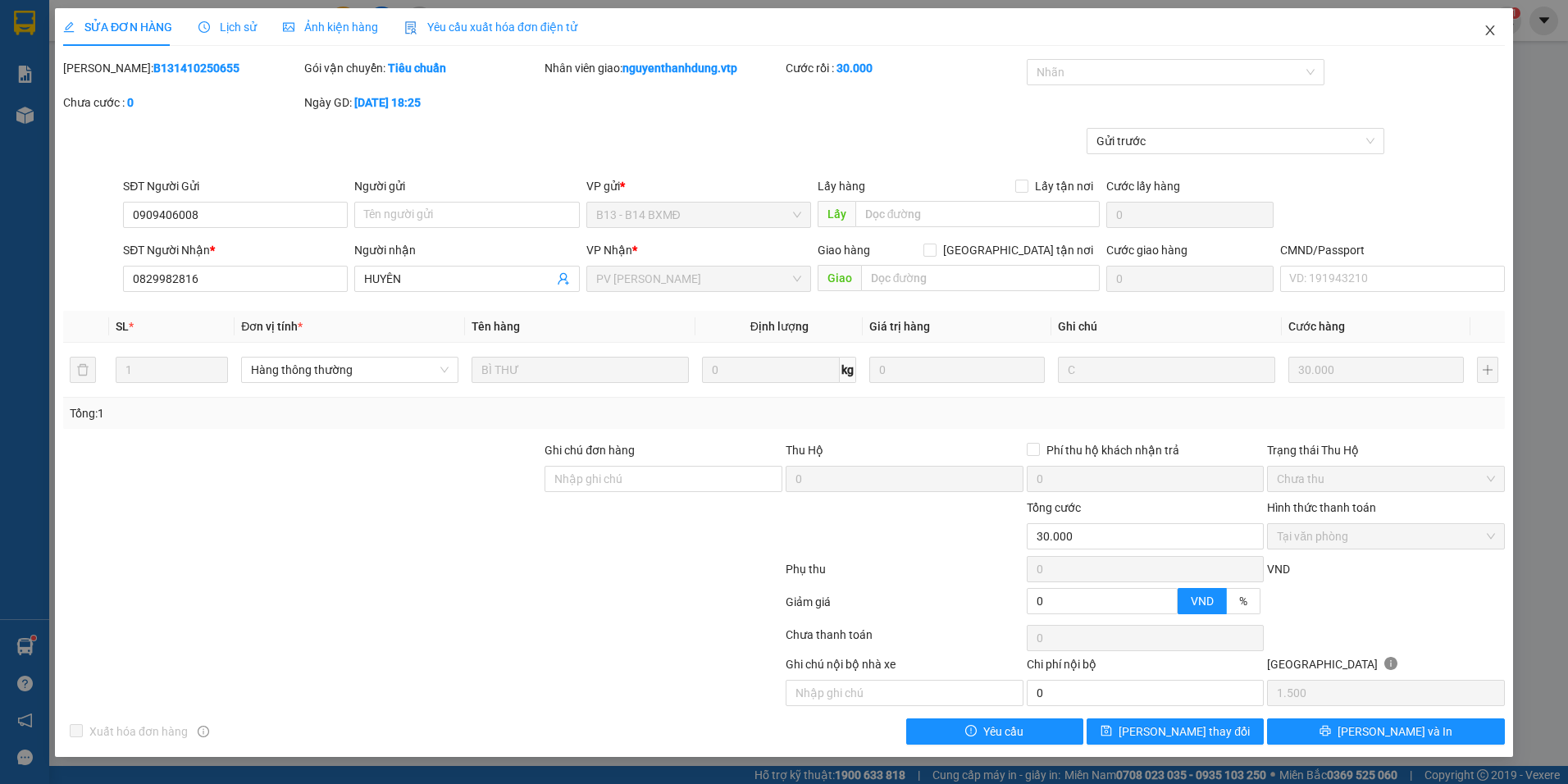
click at [1496, 41] on span "Close" at bounding box center [1490, 31] width 46 height 46
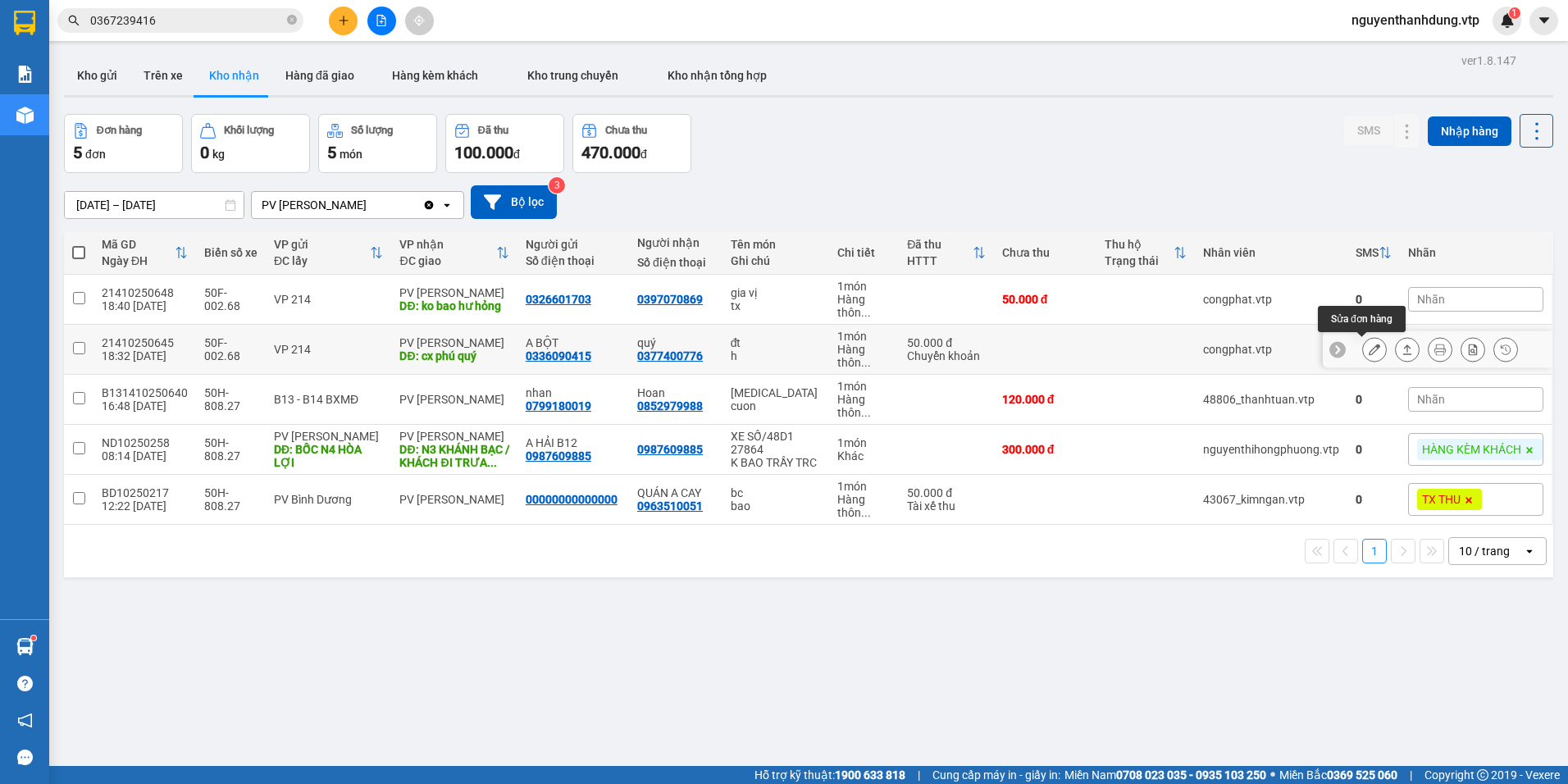
click at [1369, 348] on icon at bounding box center [1374, 349] width 11 height 11
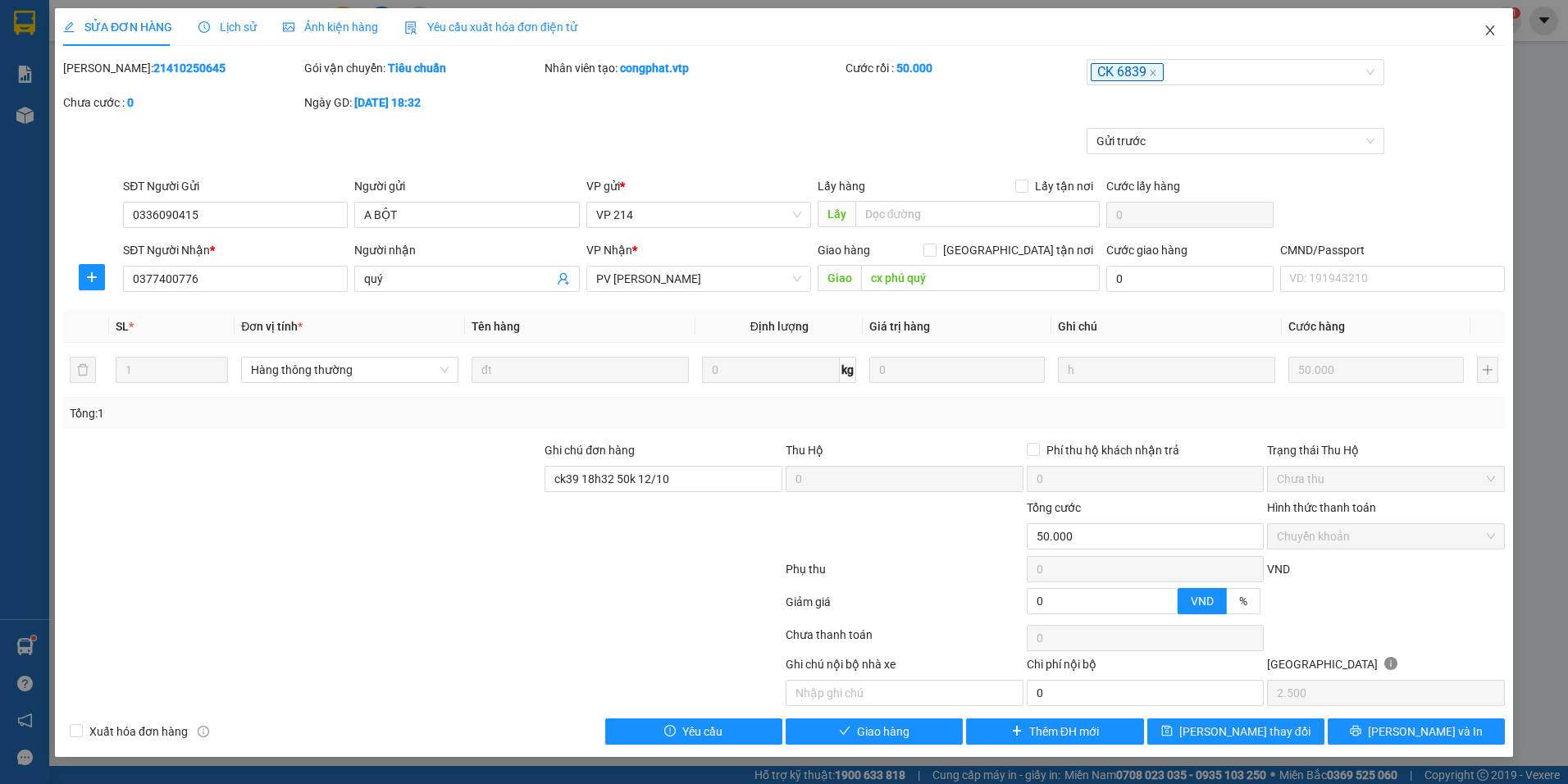
click at [1491, 23] on span "Close" at bounding box center [1490, 31] width 46 height 46
